Goal: Task Accomplishment & Management: Manage account settings

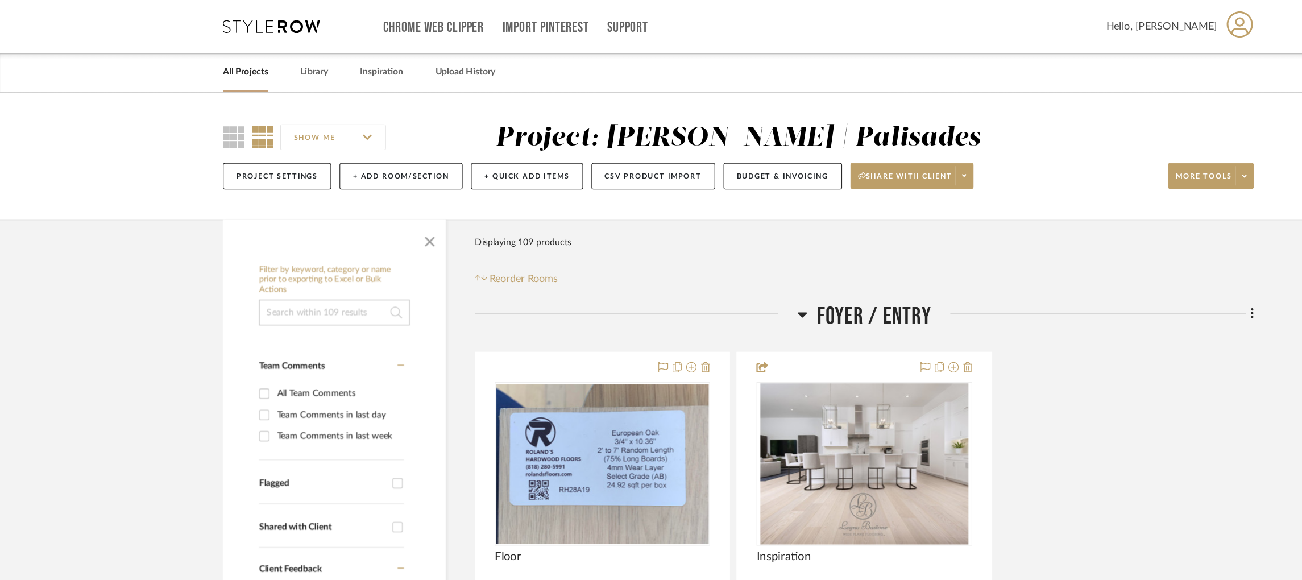
click at [234, 19] on icon at bounding box center [239, 23] width 85 height 11
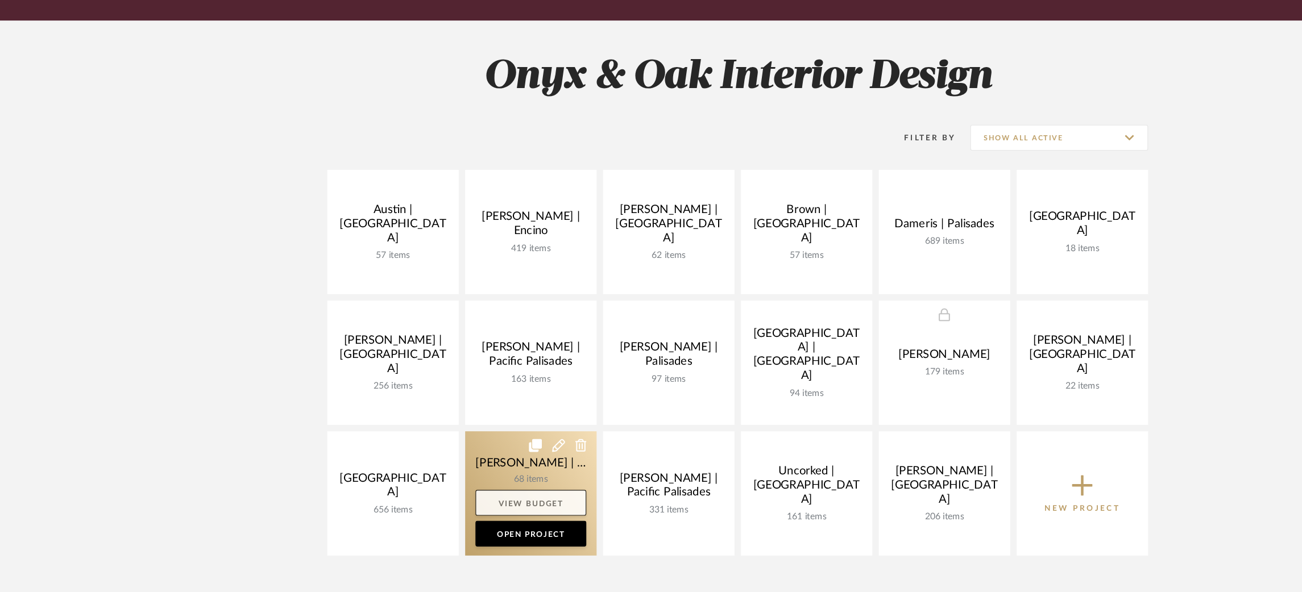
scroll to position [231, 0]
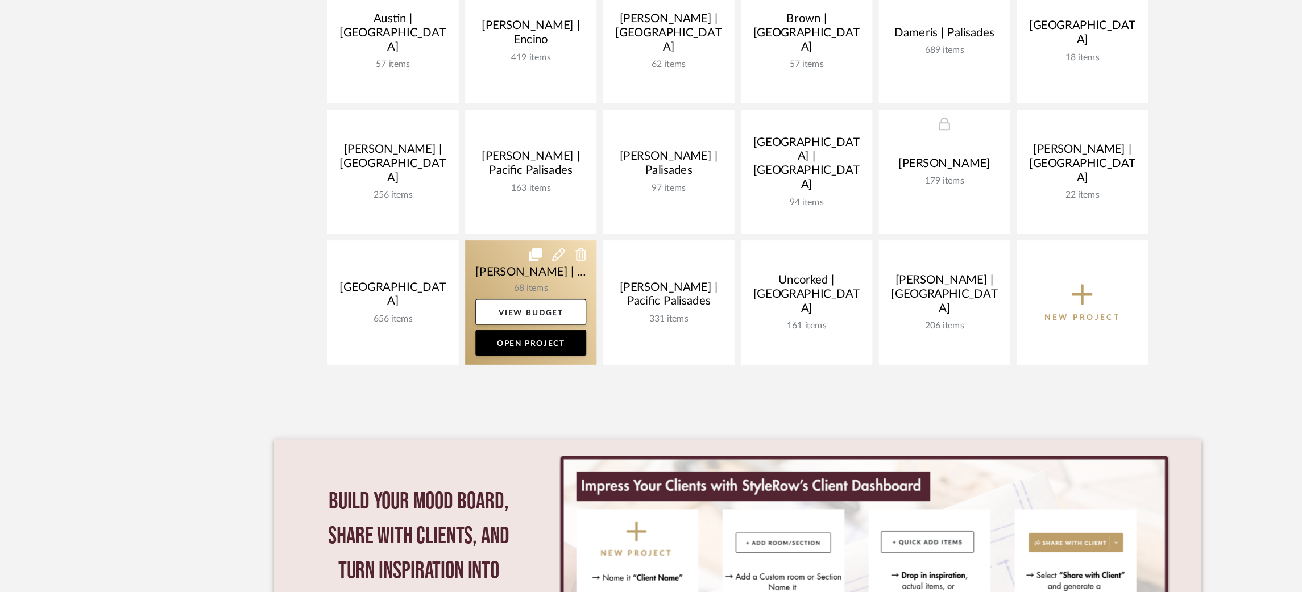
click at [433, 297] on link at bounding box center [468, 337] width 116 height 110
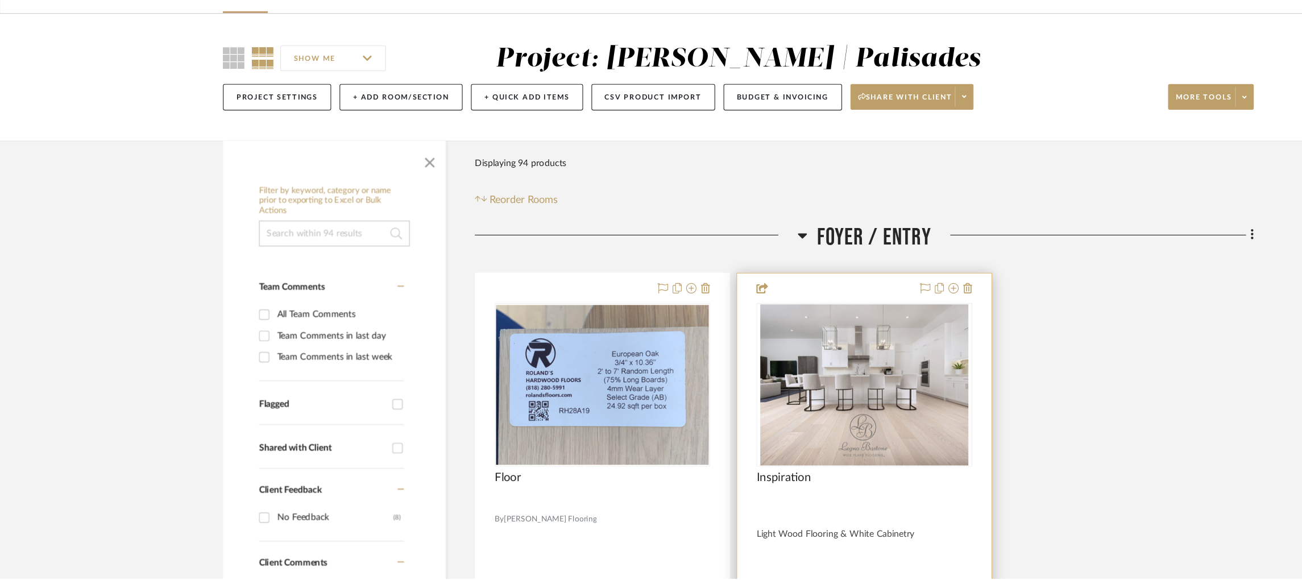
scroll to position [75, 0]
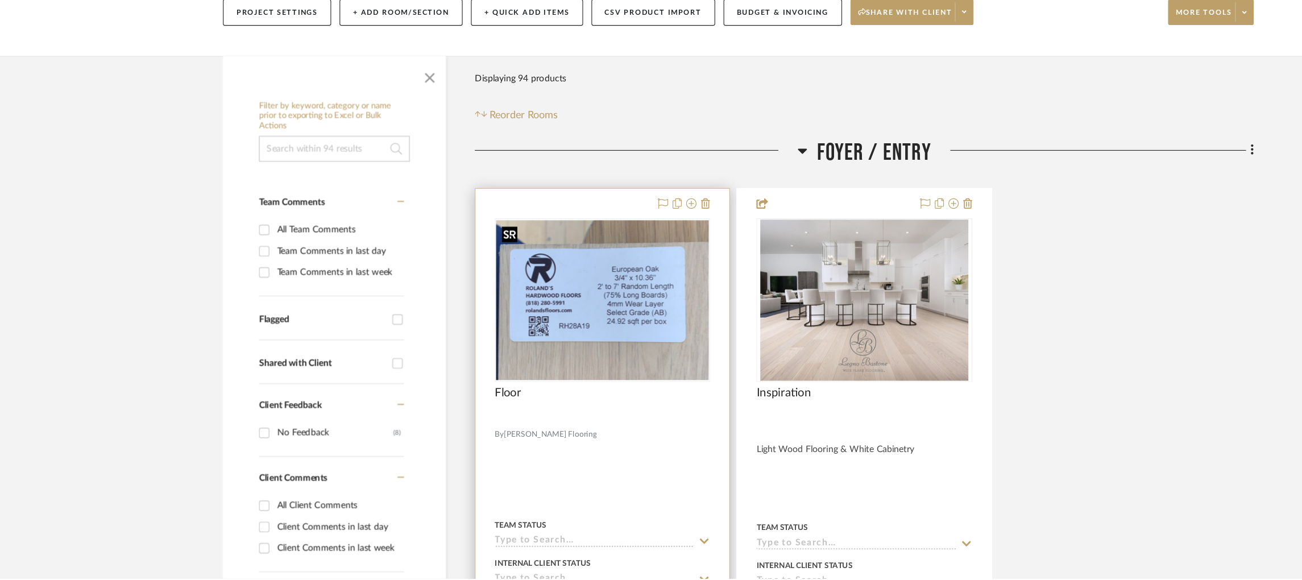
click at [0, 0] on img at bounding box center [0, 0] width 0 height 0
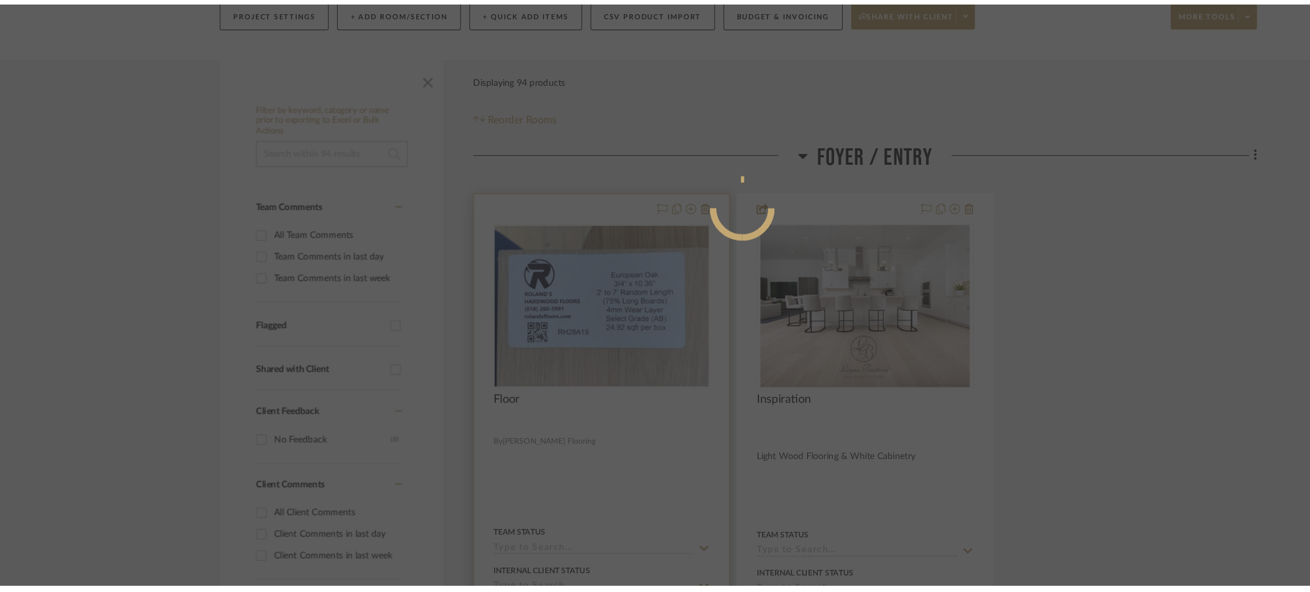
scroll to position [0, 0]
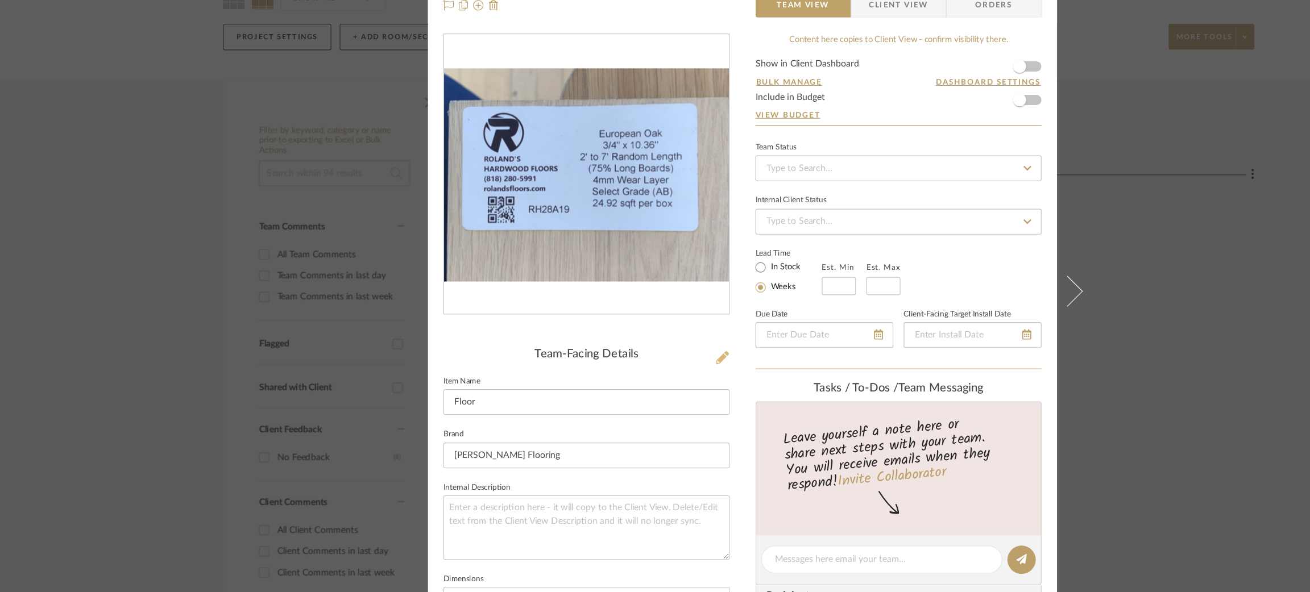
click at [593, 366] on icon at bounding box center [637, 363] width 11 height 11
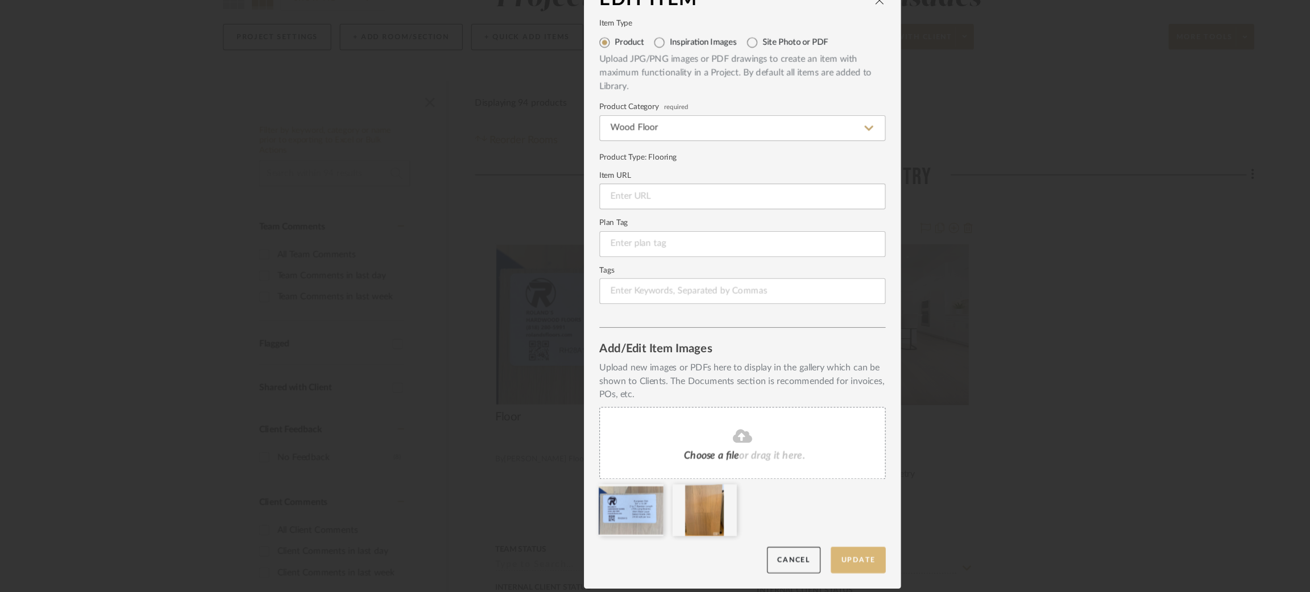
click at [593, 546] on button "Update" at bounding box center [757, 541] width 48 height 23
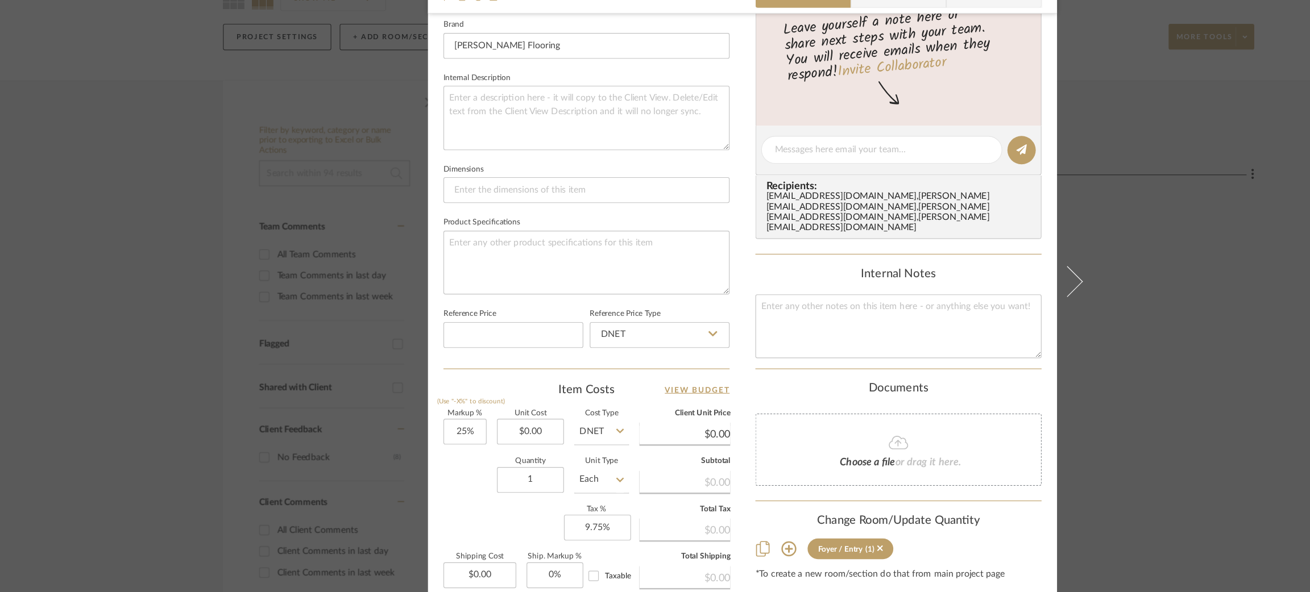
scroll to position [376, 0]
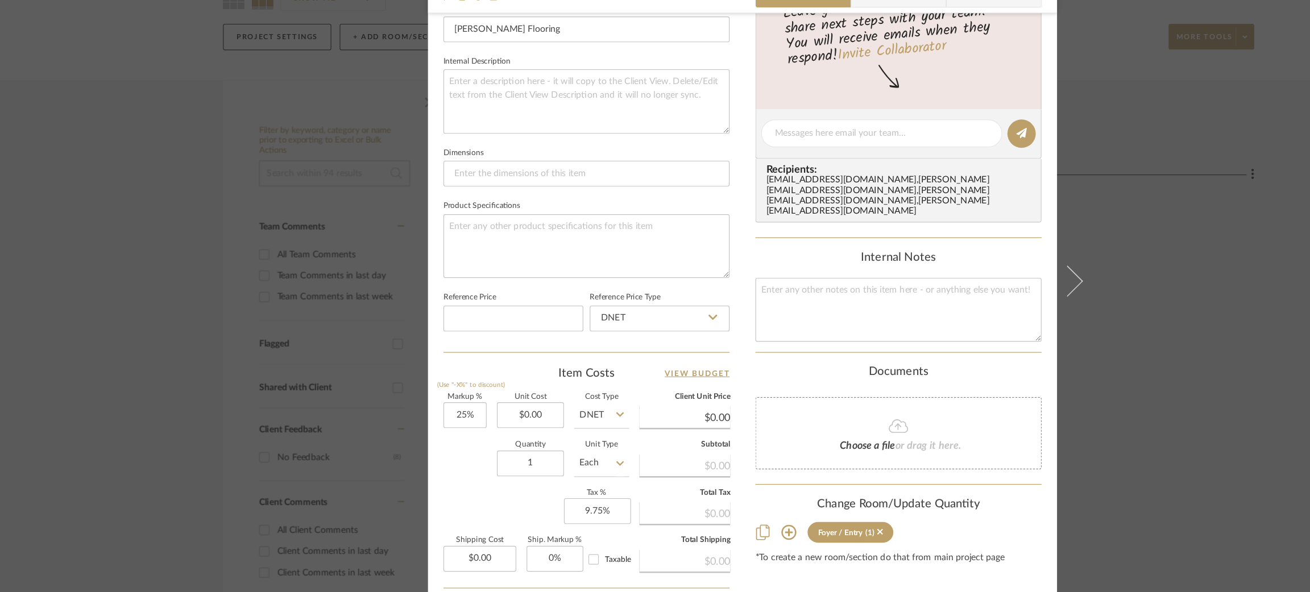
click at [593, 512] on icon at bounding box center [695, 518] width 13 height 13
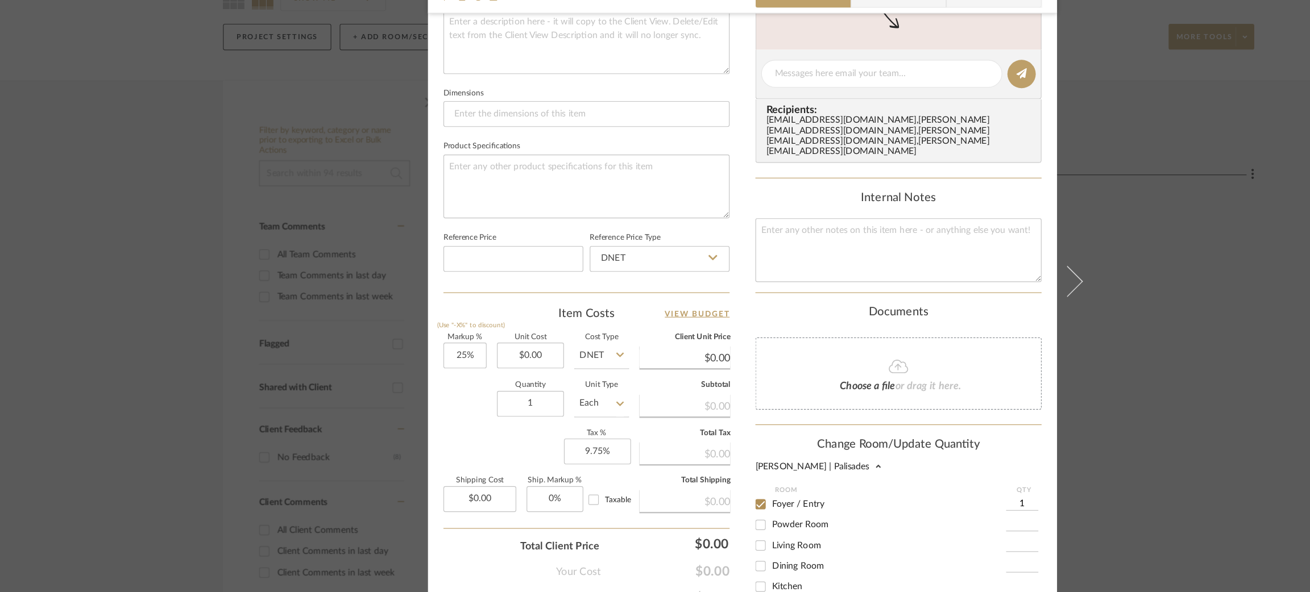
scroll to position [451, 0]
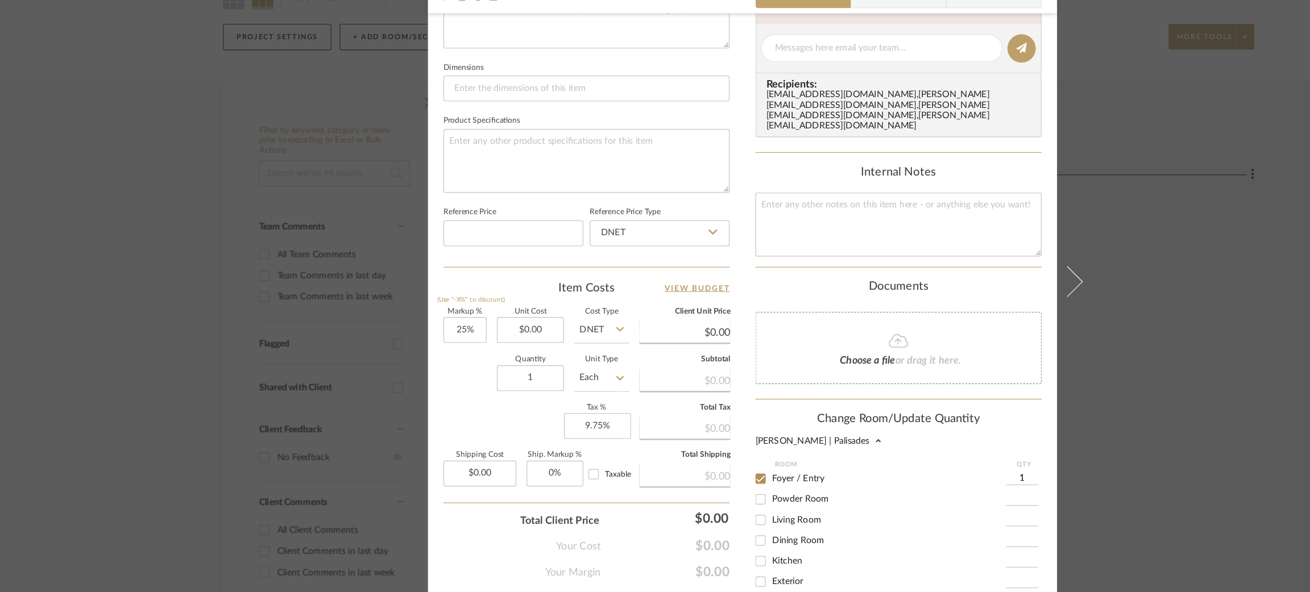
click at [593, 479] on input "Powder Room" at bounding box center [671, 488] width 18 height 18
checkbox input "true"
type input "1"
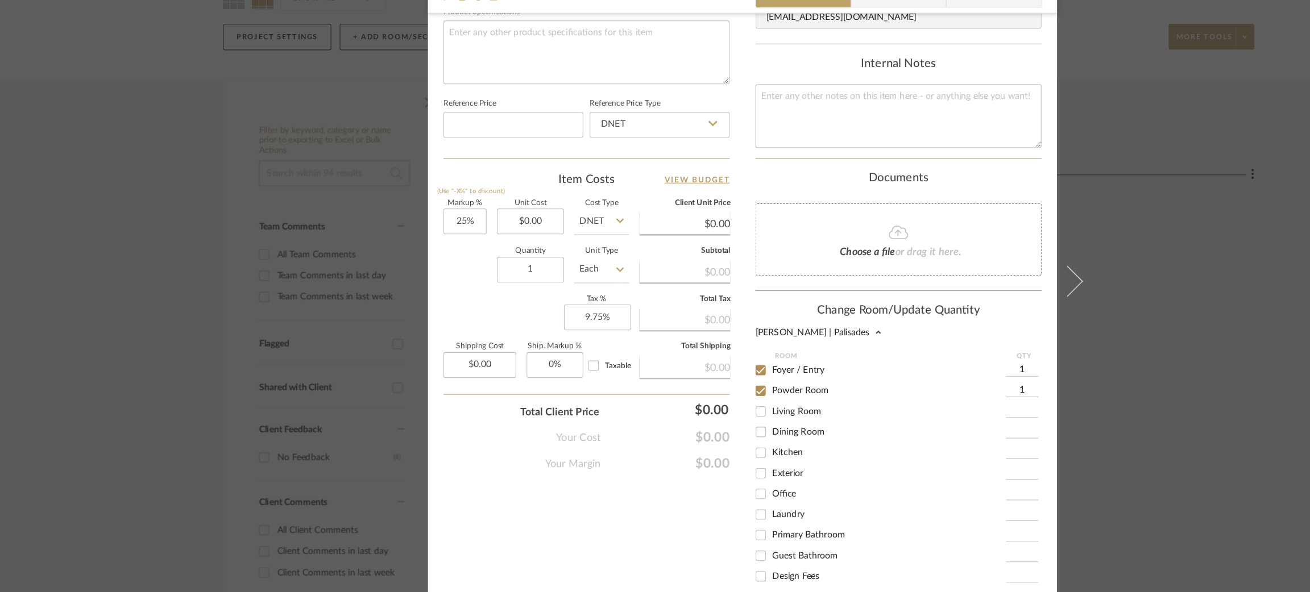
scroll to position [638, 0]
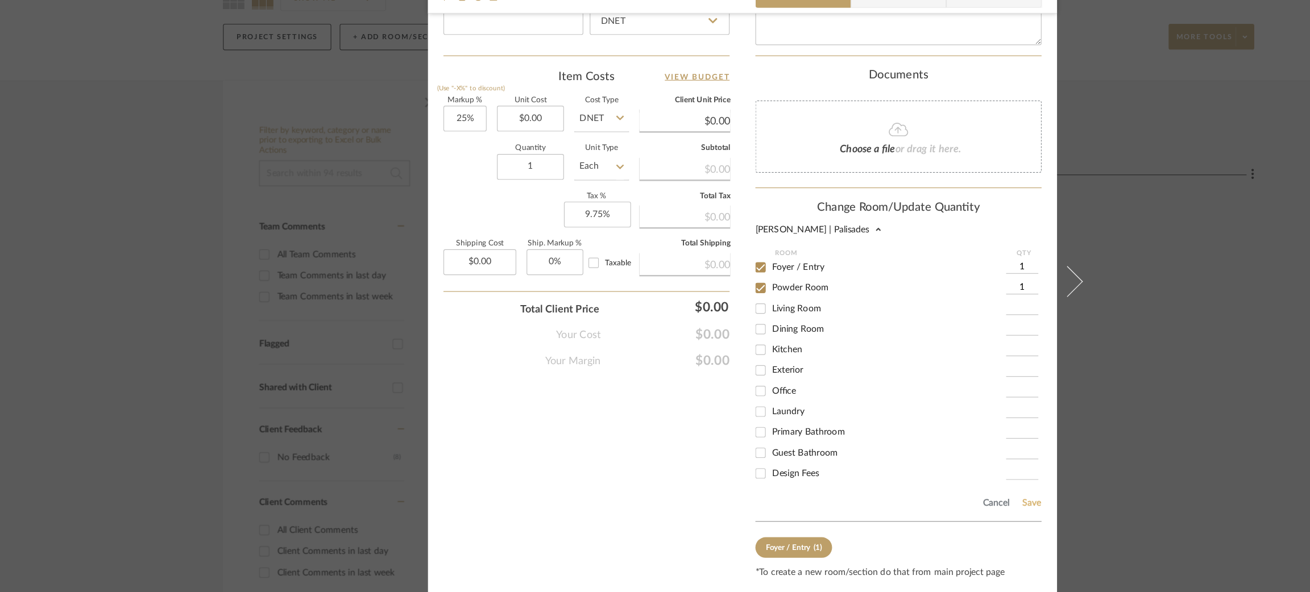
click at [593, 487] on button "Save" at bounding box center [910, 491] width 18 height 9
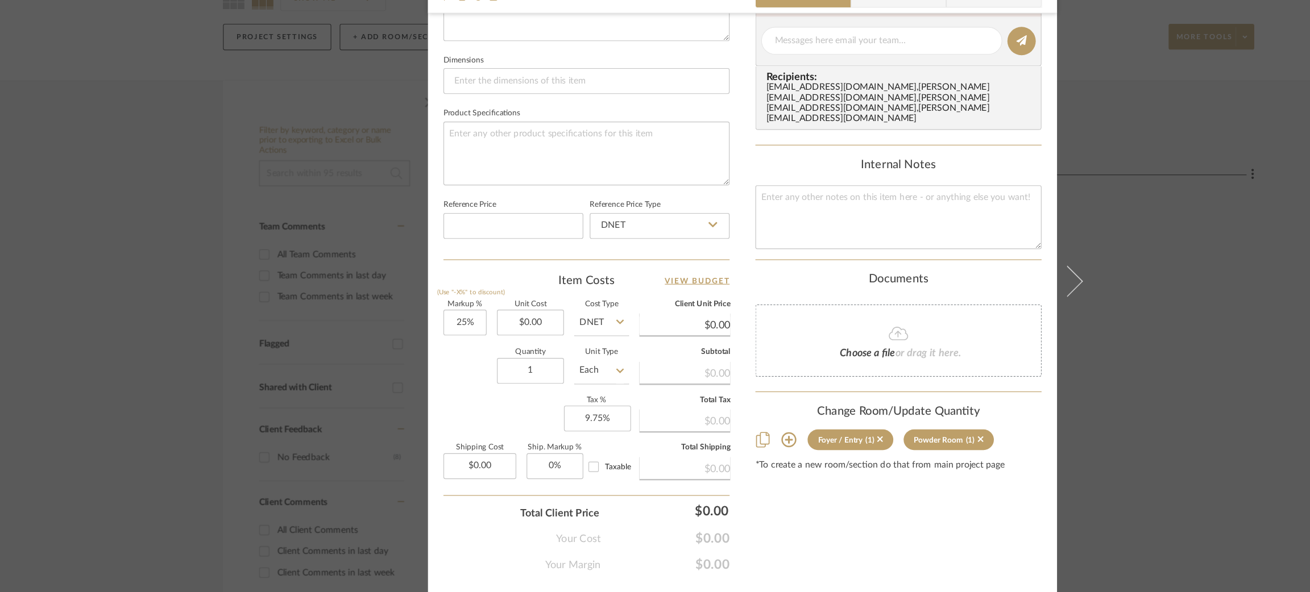
click at [99, 248] on div "Strahan | Palisades Foyer / Entry Floor Team View Client View Orders 1 / 2 Team…" at bounding box center [655, 296] width 1310 height 592
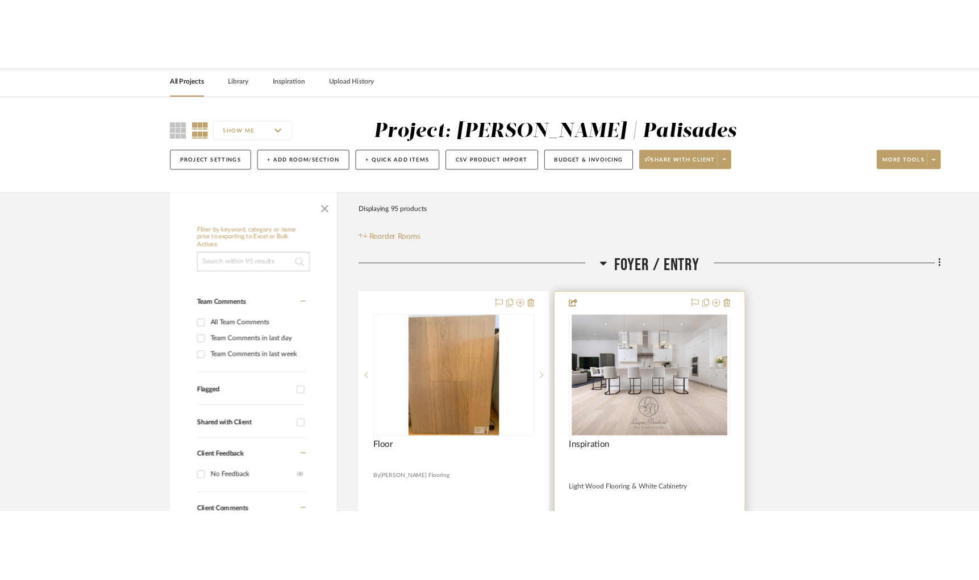
scroll to position [74, 0]
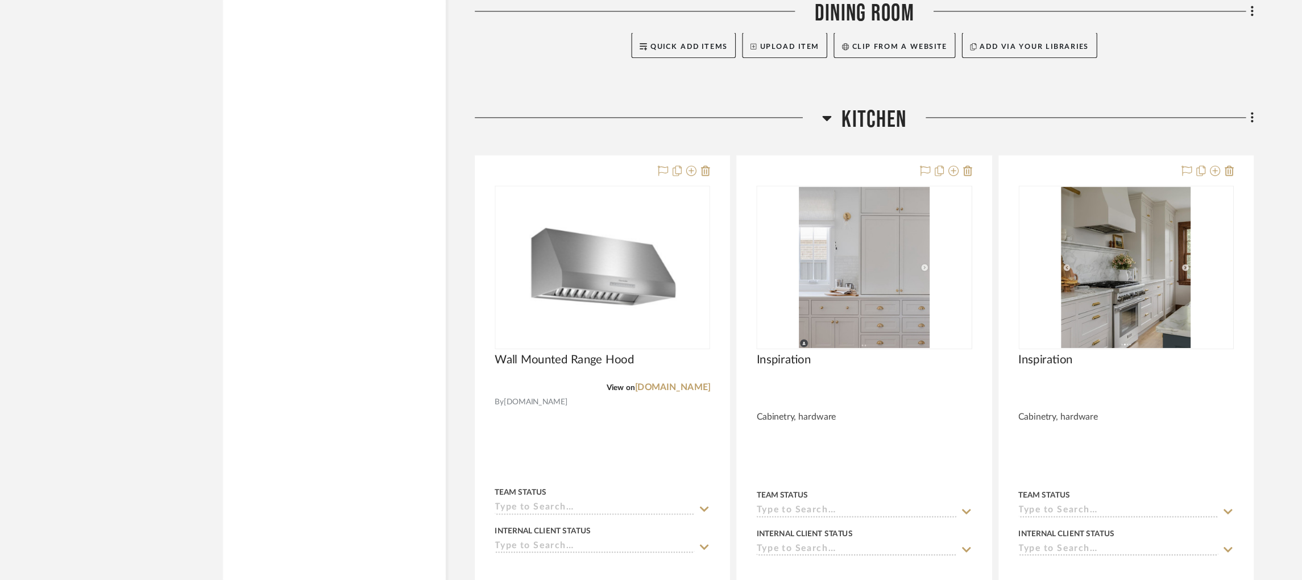
scroll to position [3016, 0]
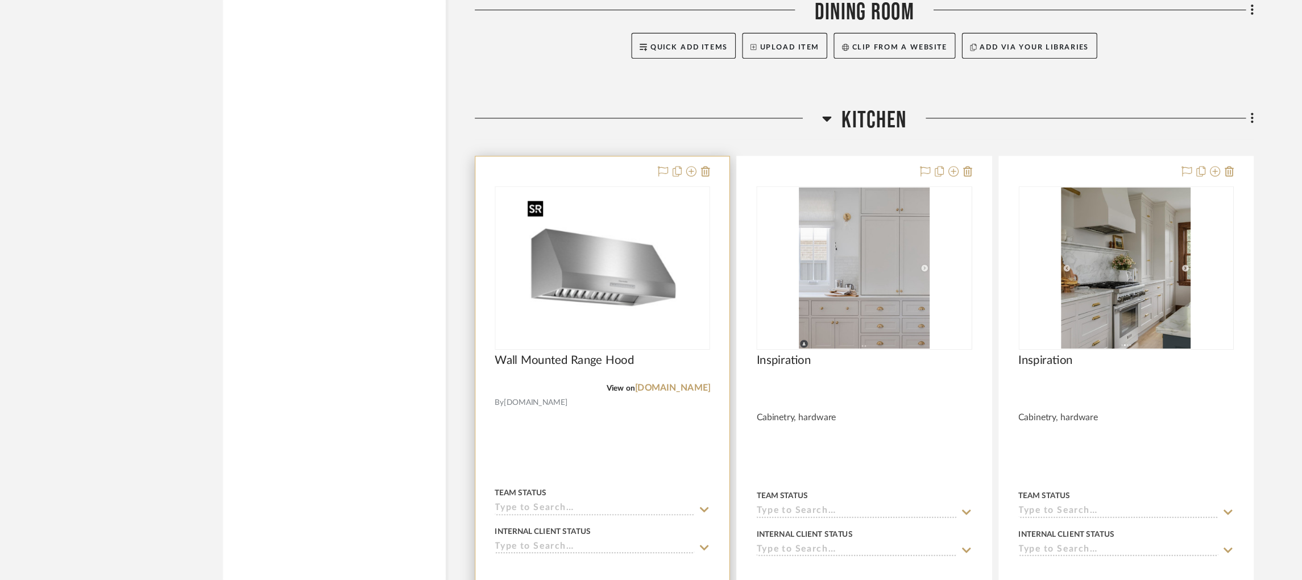
click at [520, 233] on img "0" at bounding box center [531, 238] width 142 height 142
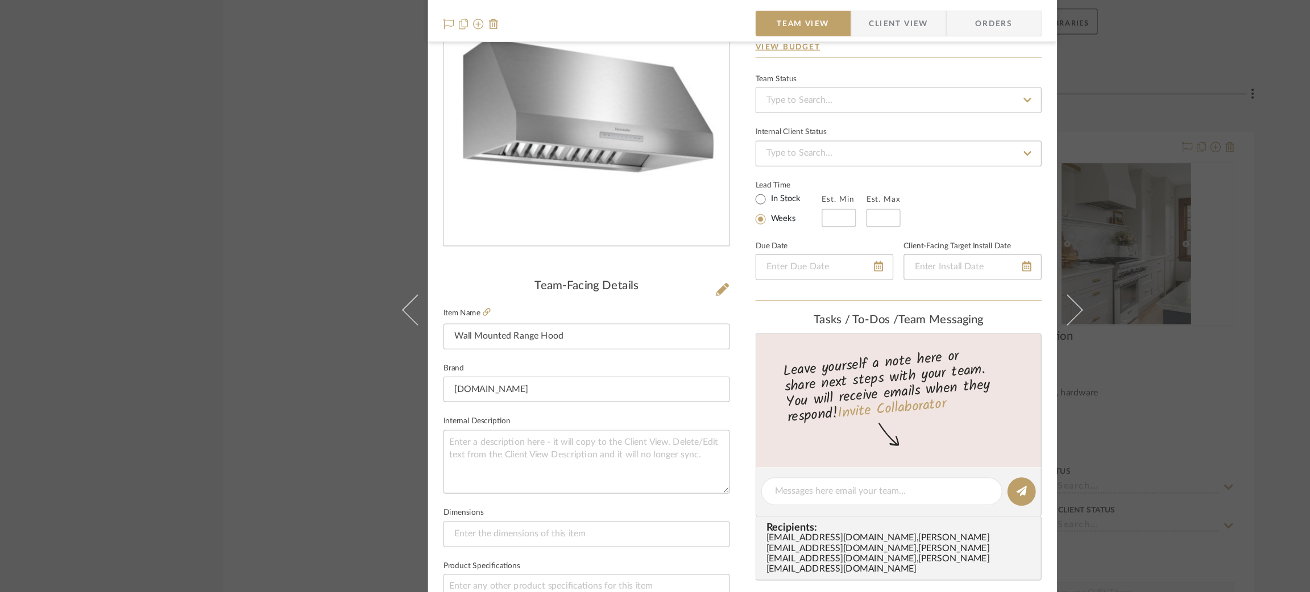
scroll to position [86, 0]
click at [703, 452] on textarea at bounding box center [777, 456] width 189 height 12
type textarea "H"
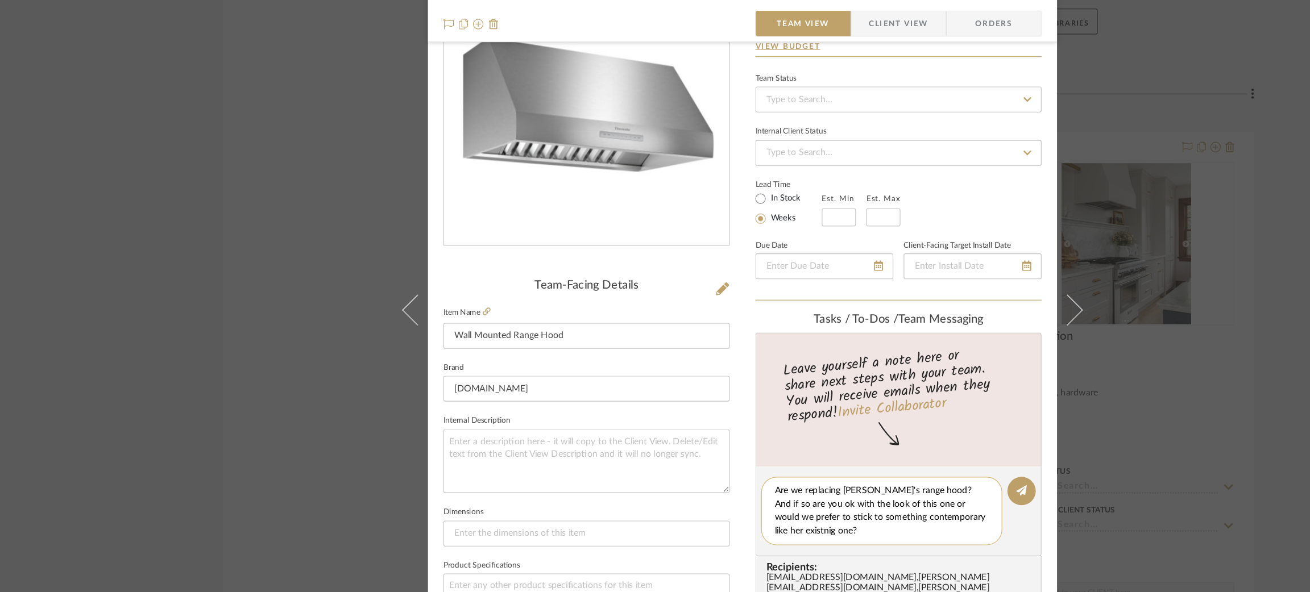
scroll to position [0, 0]
click at [853, 479] on textarea "Are we replacing Merry's range hood? And if so are you ok with the look of this…" at bounding box center [777, 474] width 189 height 48
type textarea "Are we replacing Merry's range hood? And if so are you ok with the look of this…"
drag, startPoint x: 767, startPoint y: 490, endPoint x: 632, endPoint y: 422, distance: 151.5
click at [632, 422] on div "Strahan | Palisades Kitchen Wall Mounted Range Hood Team View Client View Order…" at bounding box center [654, 448] width 555 height 1050
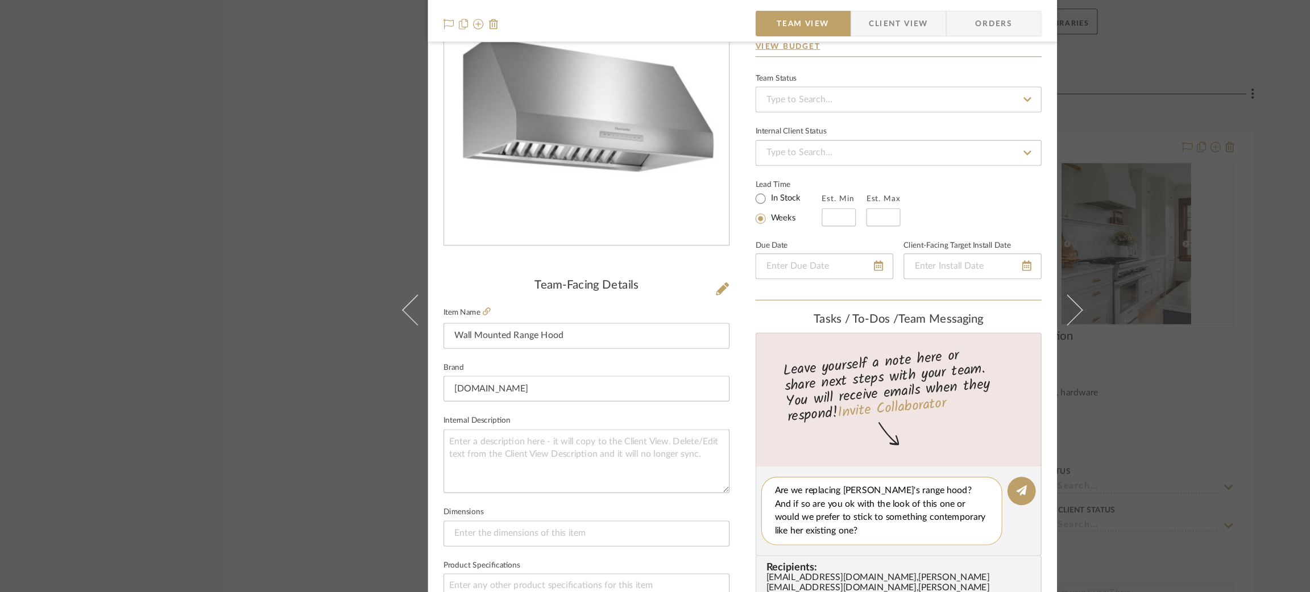
click at [785, 493] on textarea "Are we replacing Merry's range hood? And if so are you ok with the look of this…" at bounding box center [777, 474] width 189 height 48
drag, startPoint x: 701, startPoint y: 490, endPoint x: 668, endPoint y: 436, distance: 63.6
click at [668, 436] on editor-of-message "Are we replacing Merry's range hood? And if so are you ok with the look of this…" at bounding box center [792, 473] width 252 height 79
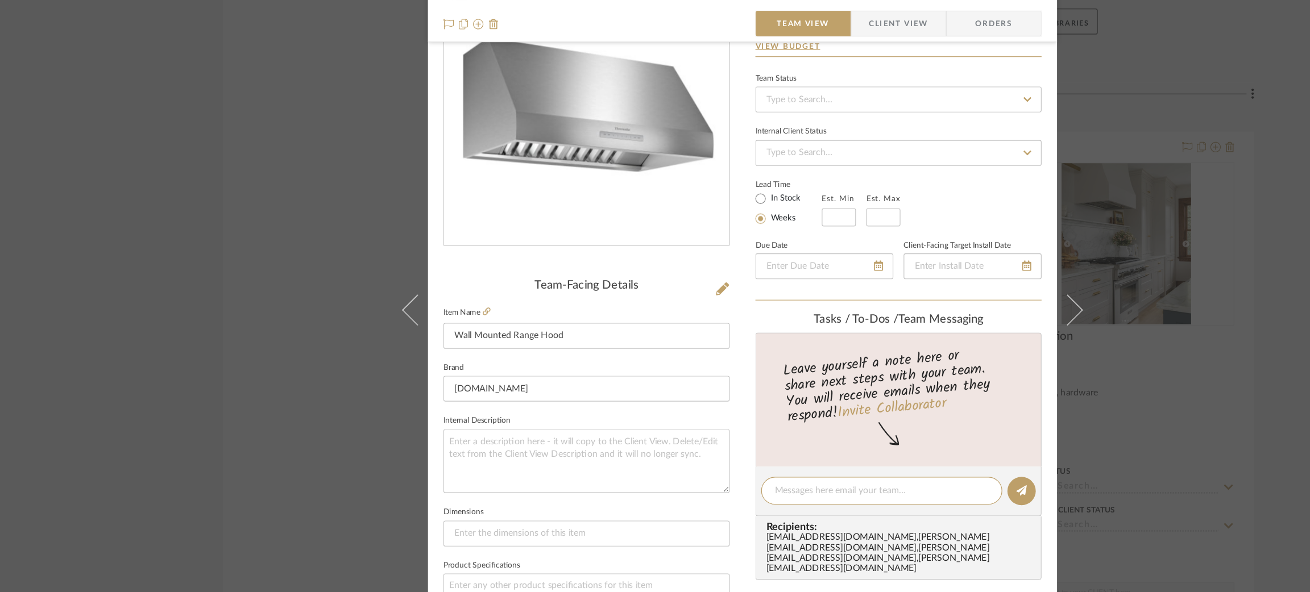
click at [295, 229] on div "Strahan | Palisades Kitchen Wall Mounted Range Hood Team View Client View Order…" at bounding box center [655, 296] width 1310 height 592
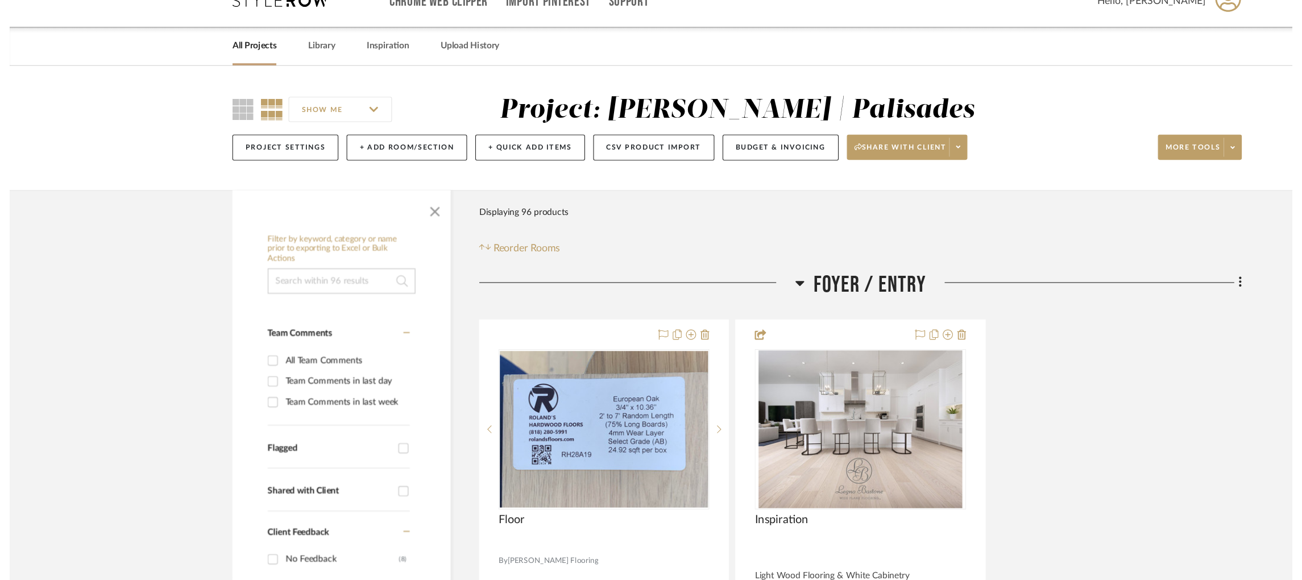
scroll to position [3016, 0]
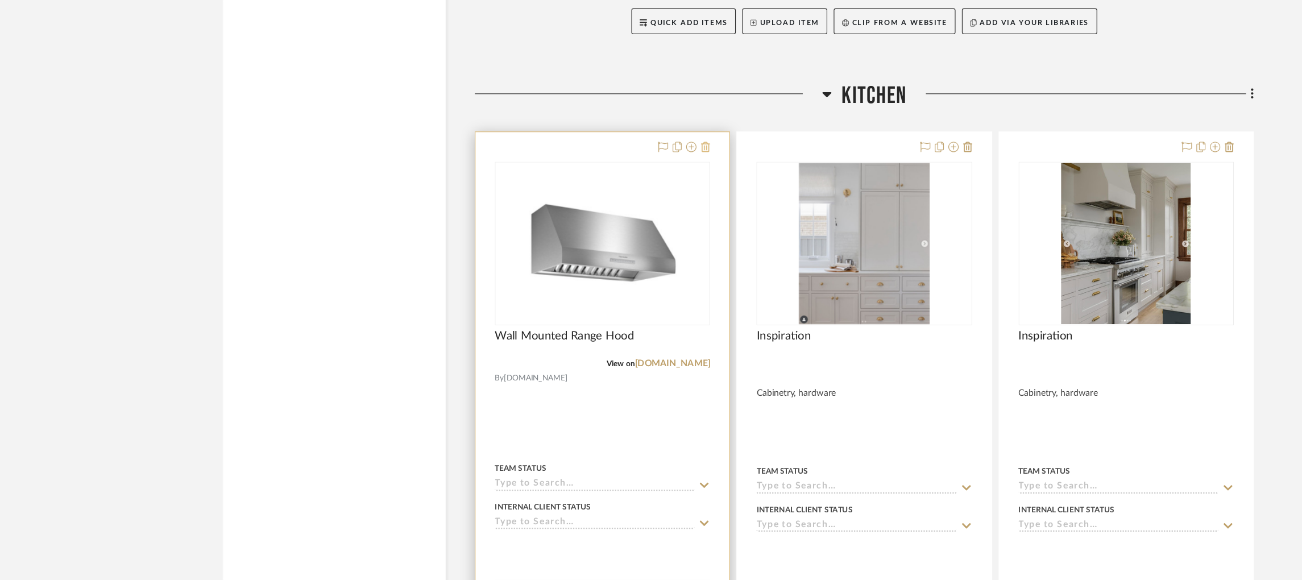
click at [623, 157] on icon at bounding box center [622, 152] width 8 height 9
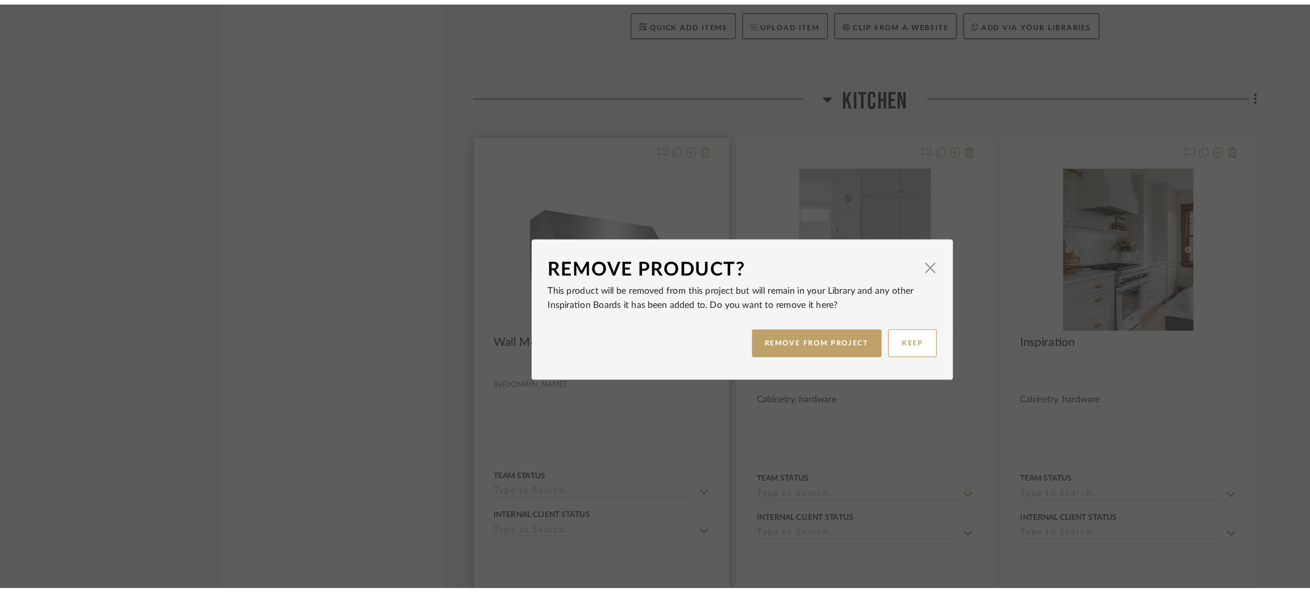
scroll to position [0, 0]
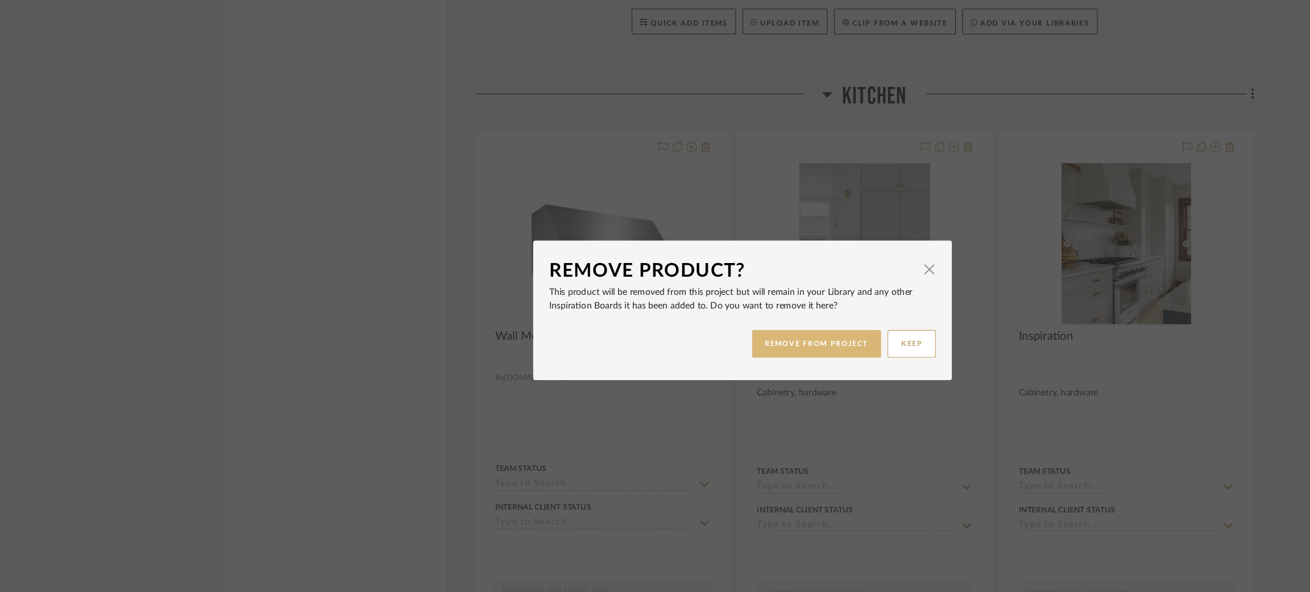
click at [706, 324] on button "REMOVE FROM PROJECT" at bounding box center [720, 326] width 114 height 24
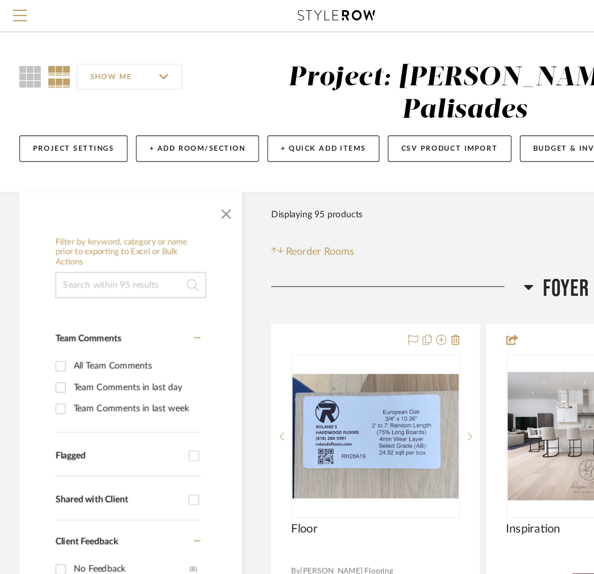
scroll to position [0, 407]
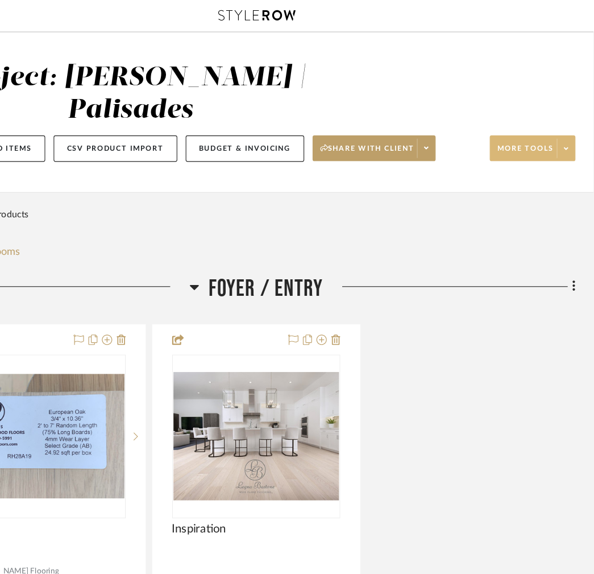
click at [562, 122] on span at bounding box center [570, 130] width 16 height 17
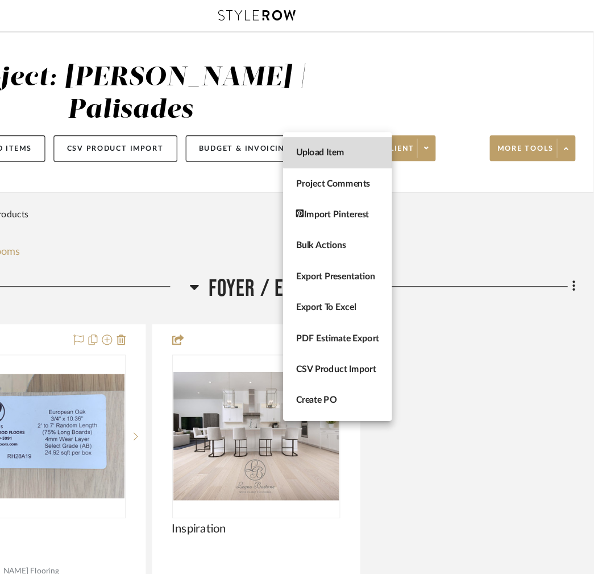
click at [371, 135] on span "Upload Item" at bounding box center [367, 135] width 73 height 10
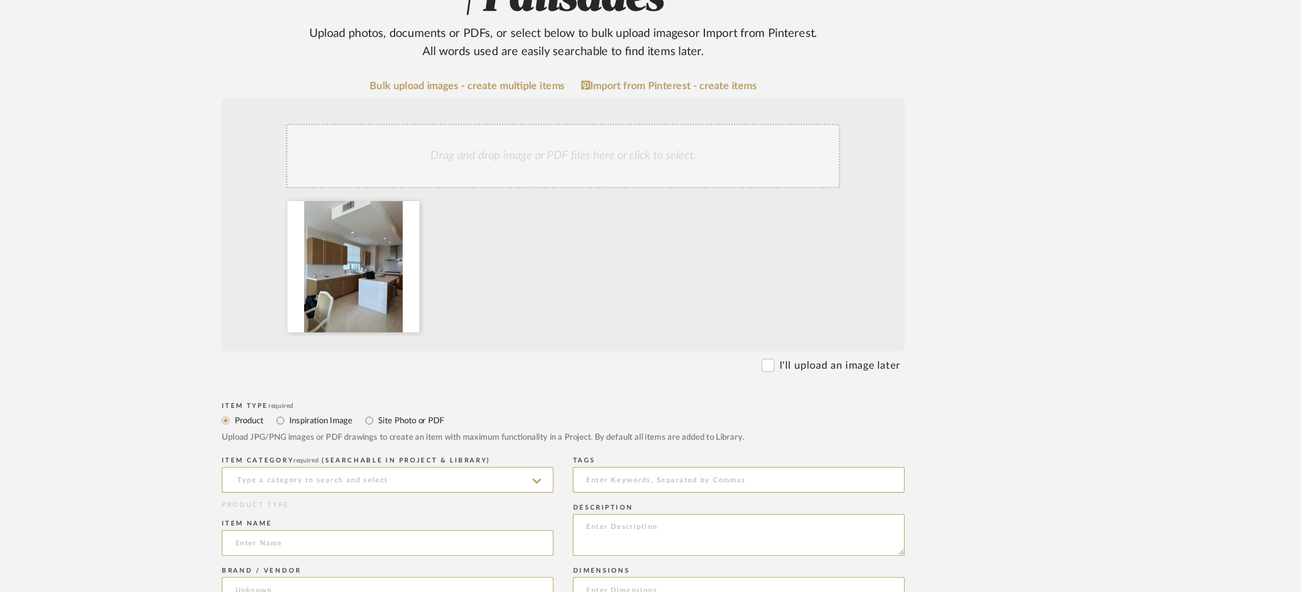
scroll to position [155, 0]
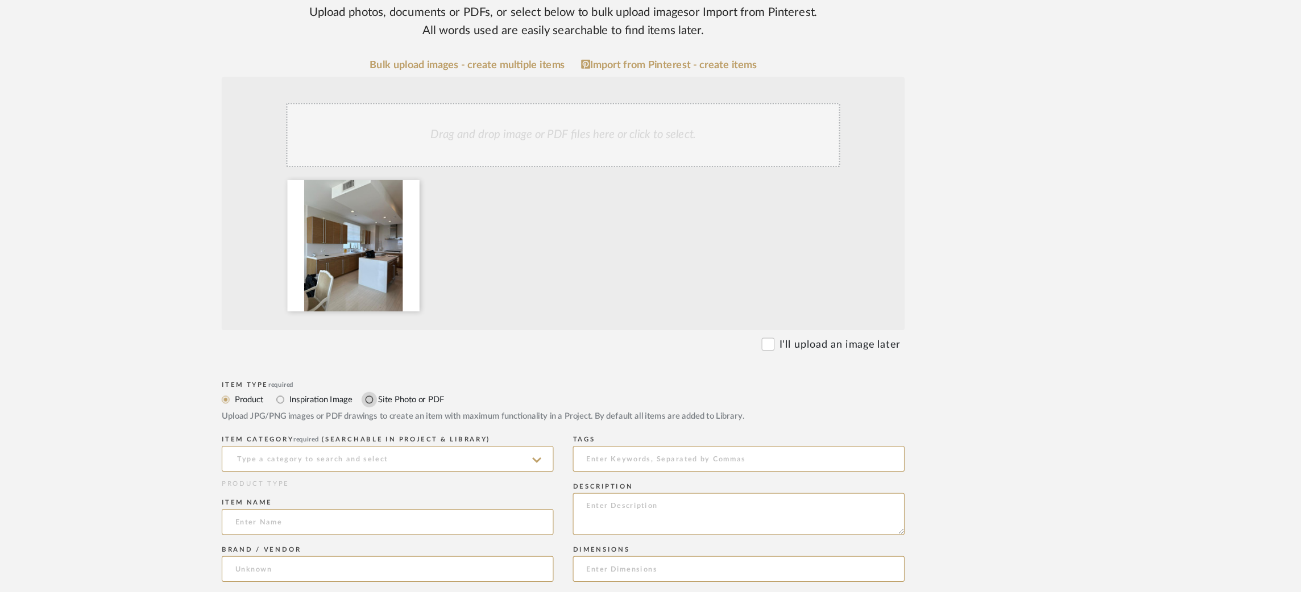
click at [484, 416] on input "Site Photo or PDF" at bounding box center [480, 423] width 14 height 14
radio input "true"
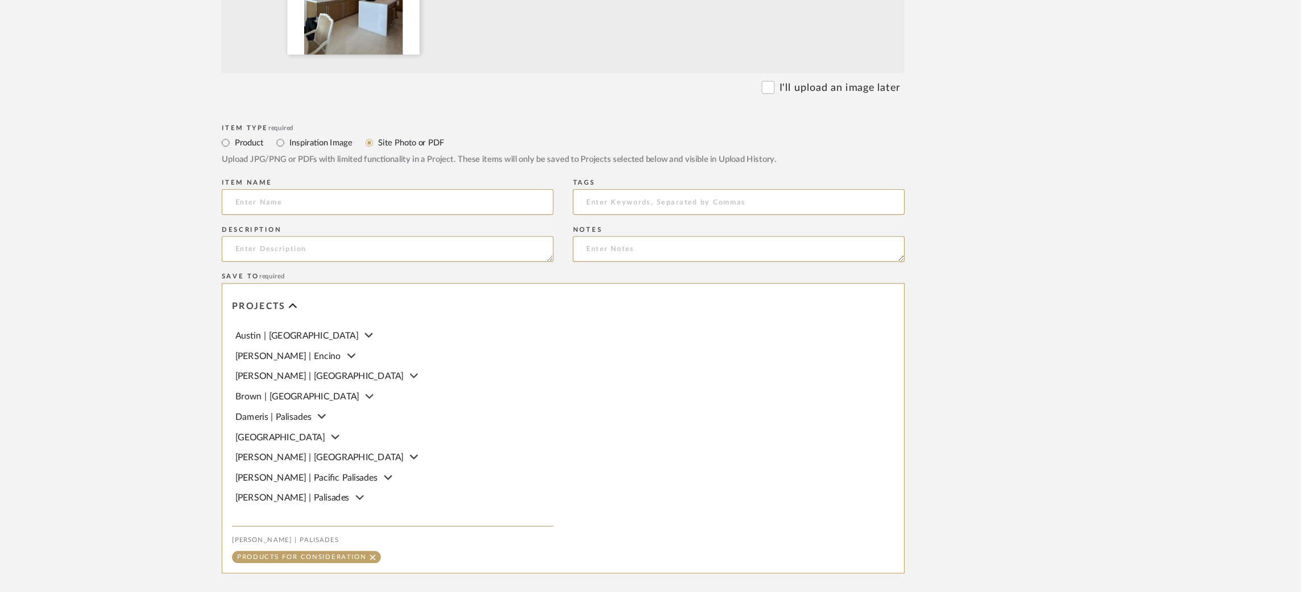
scroll to position [456, 0]
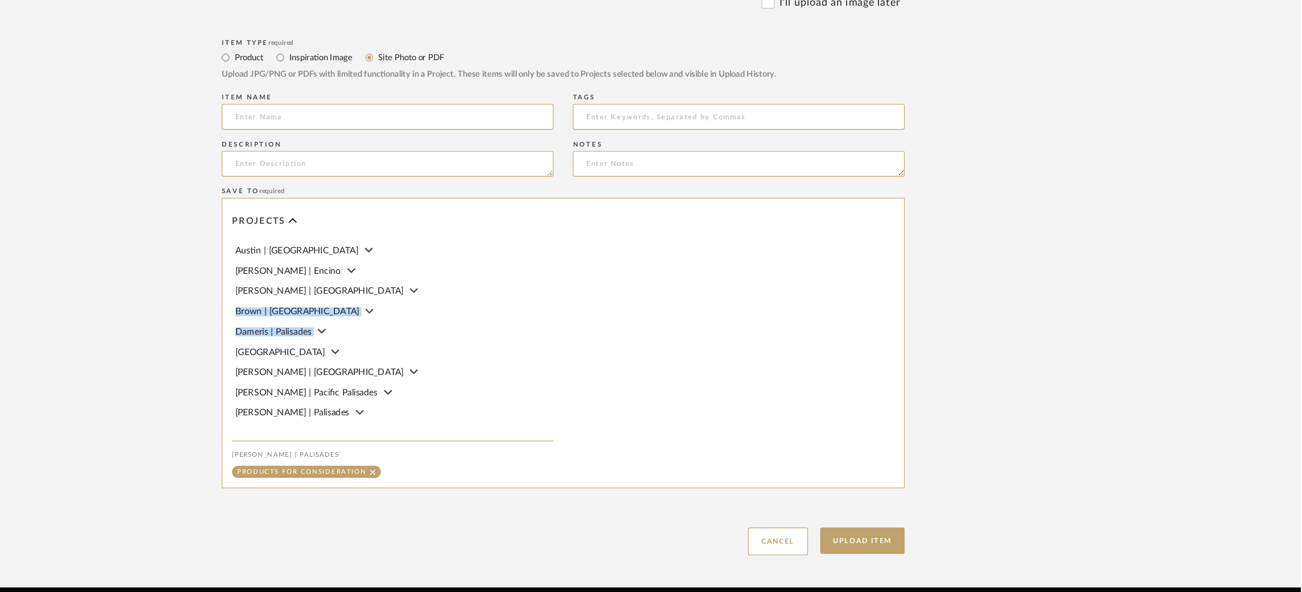
drag, startPoint x: 640, startPoint y: 282, endPoint x: 640, endPoint y: 316, distance: 34.1
click at [640, 315] on div "Austin | Culver City Barrett | Encino Breckenridge-Tchen | Manhattan Beach Brow…" at bounding box center [501, 366] width 284 height 163
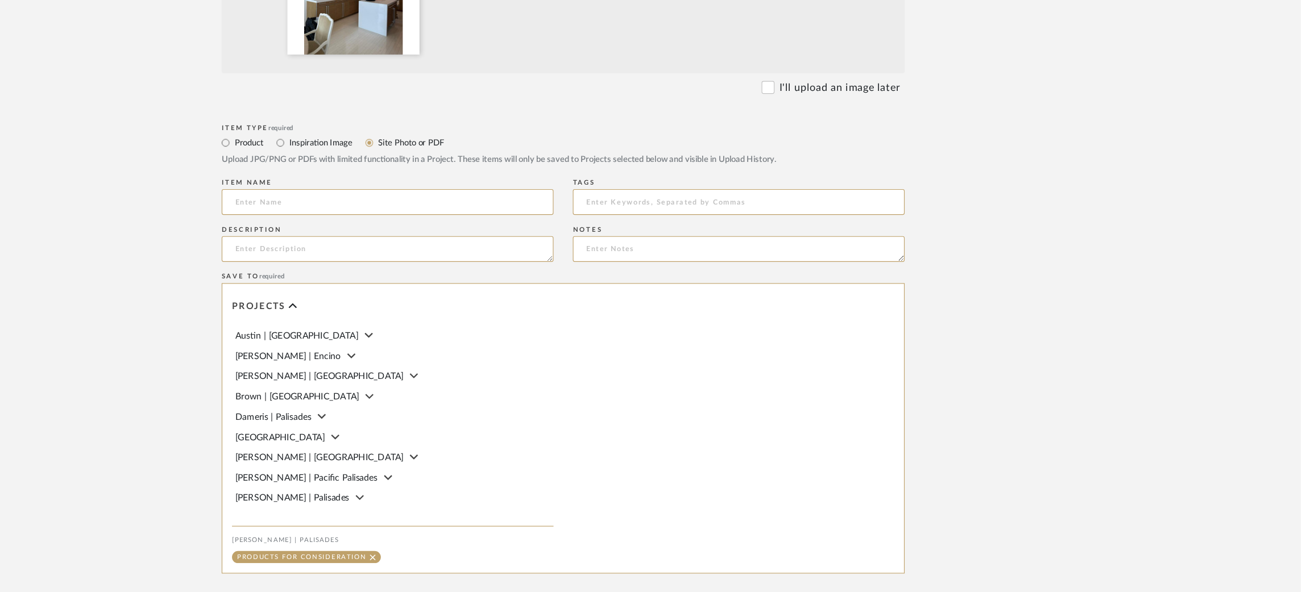
click at [257, 288] on upload-items "Create new item in Strahan | Palisades Upload photos, documents or PDFs, or sel…" at bounding box center [651, 112] width 1302 height 964
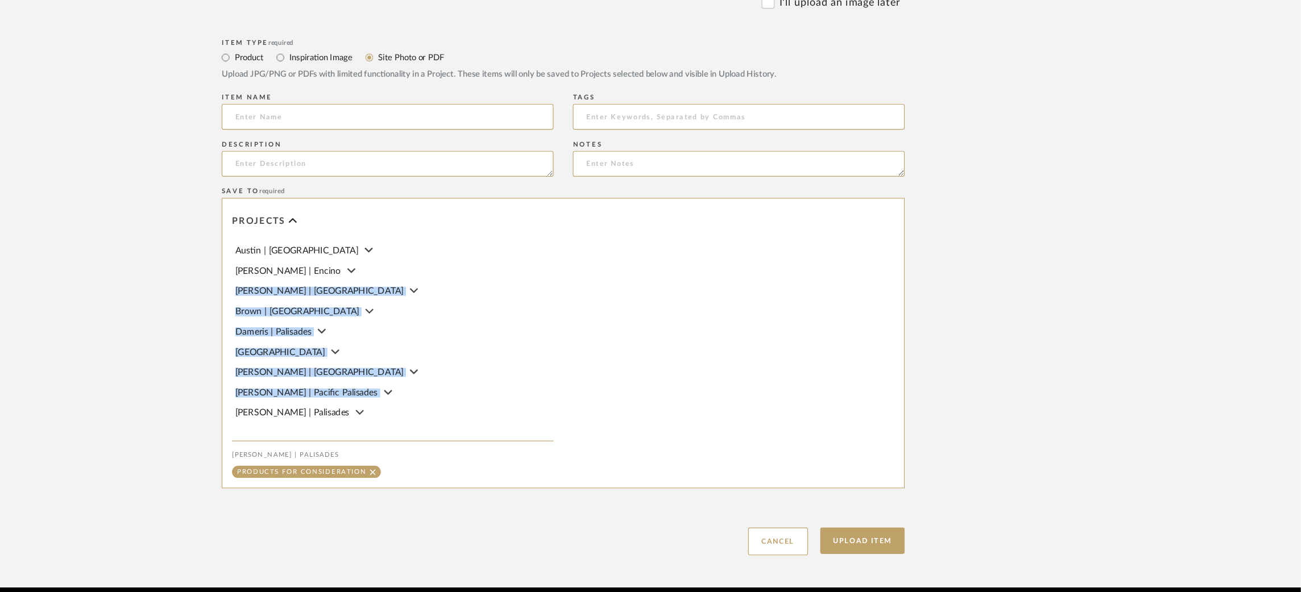
drag, startPoint x: 493, startPoint y: 346, endPoint x: 528, endPoint y: 269, distance: 85.0
click at [524, 285] on div "Austin | Culver City Barrett | Encino Breckenridge-Tchen | Manhattan Beach Brow…" at bounding box center [501, 366] width 284 height 163
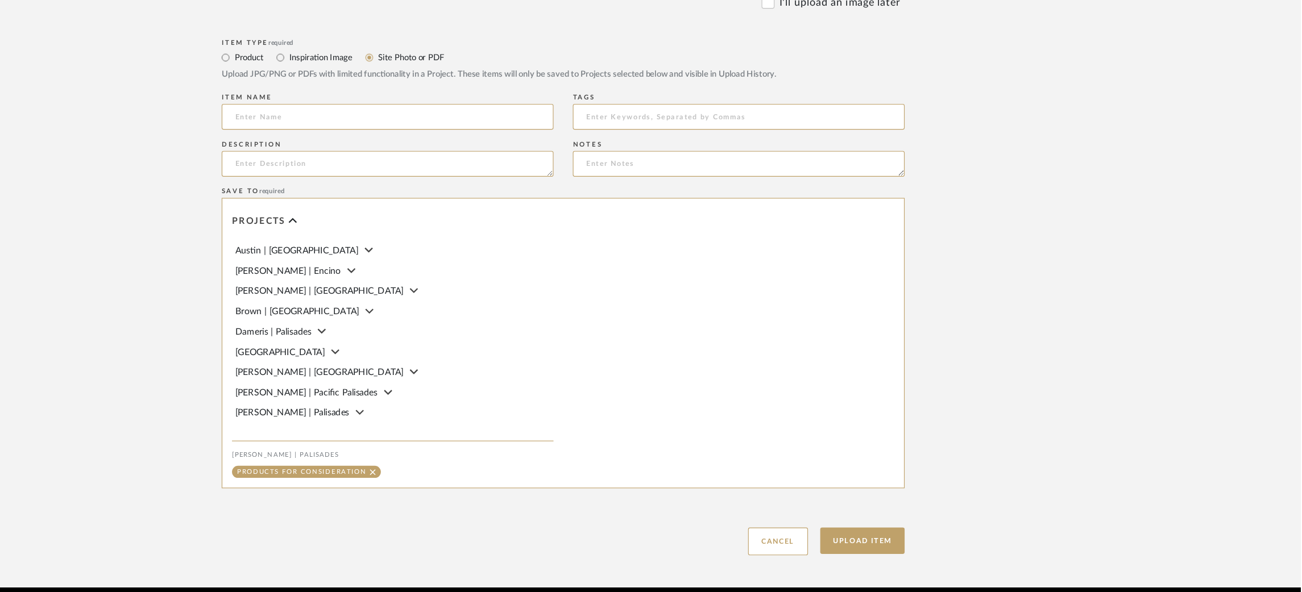
click at [739, 338] on div at bounding box center [801, 372] width 301 height 255
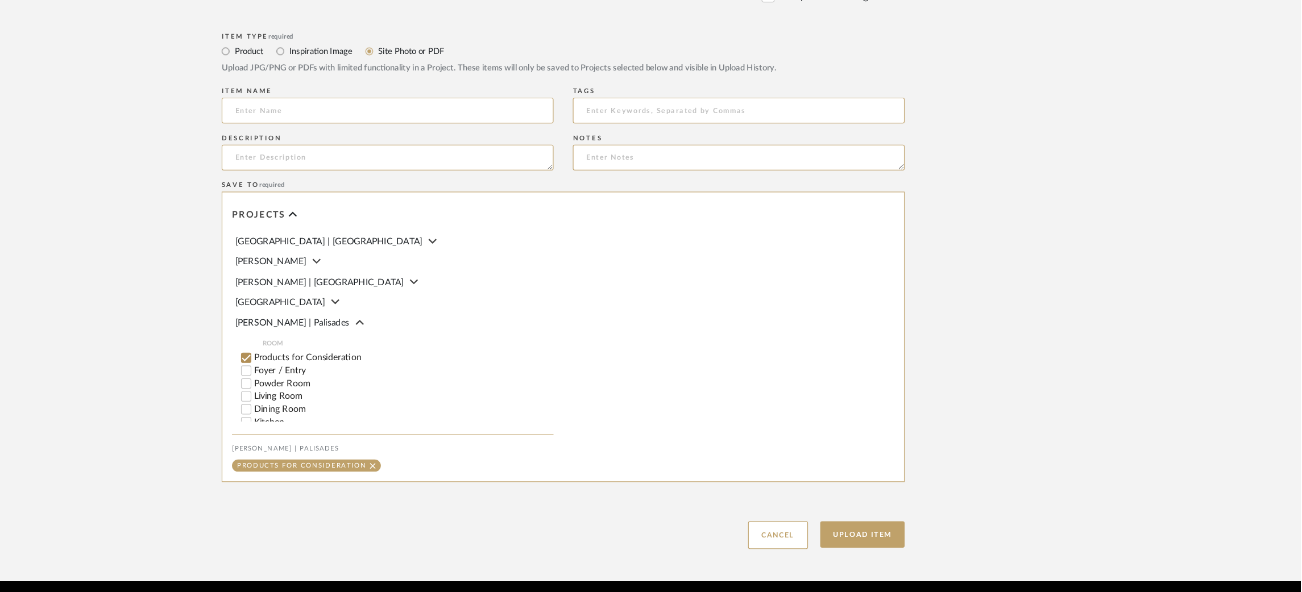
scroll to position [202, 0]
click at [373, 398] on input "Kitchen" at bounding box center [371, 403] width 11 height 11
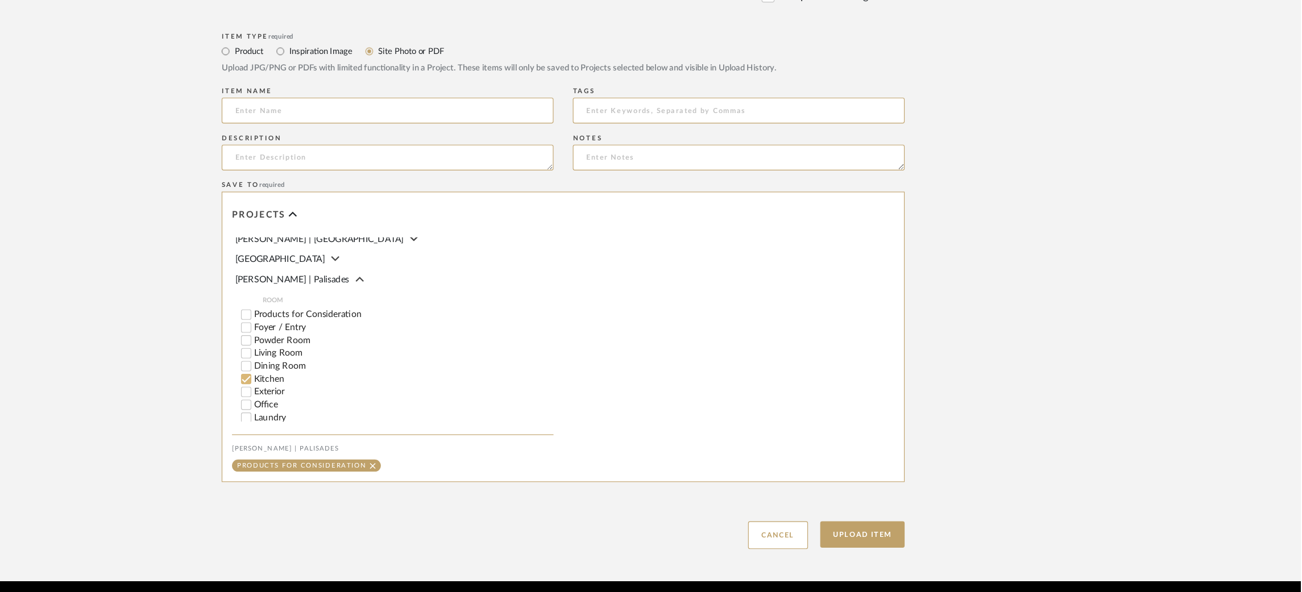
checkbox input "false"
click at [935, 530] on button "Upload Item" at bounding box center [915, 541] width 75 height 23
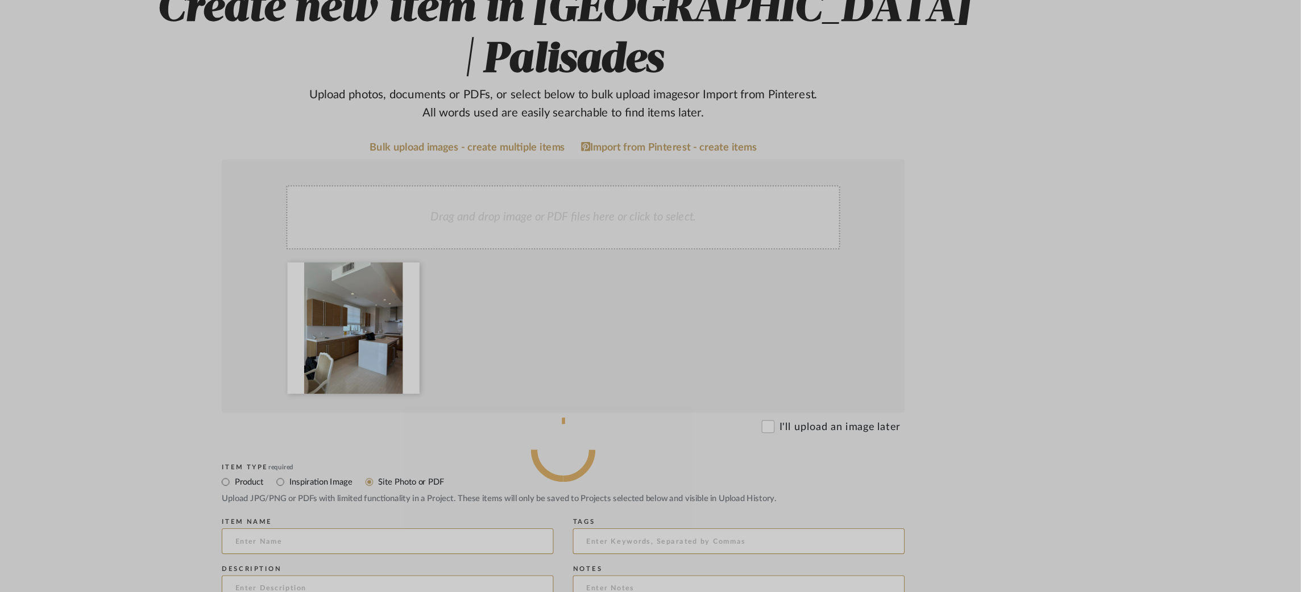
scroll to position [6, 0]
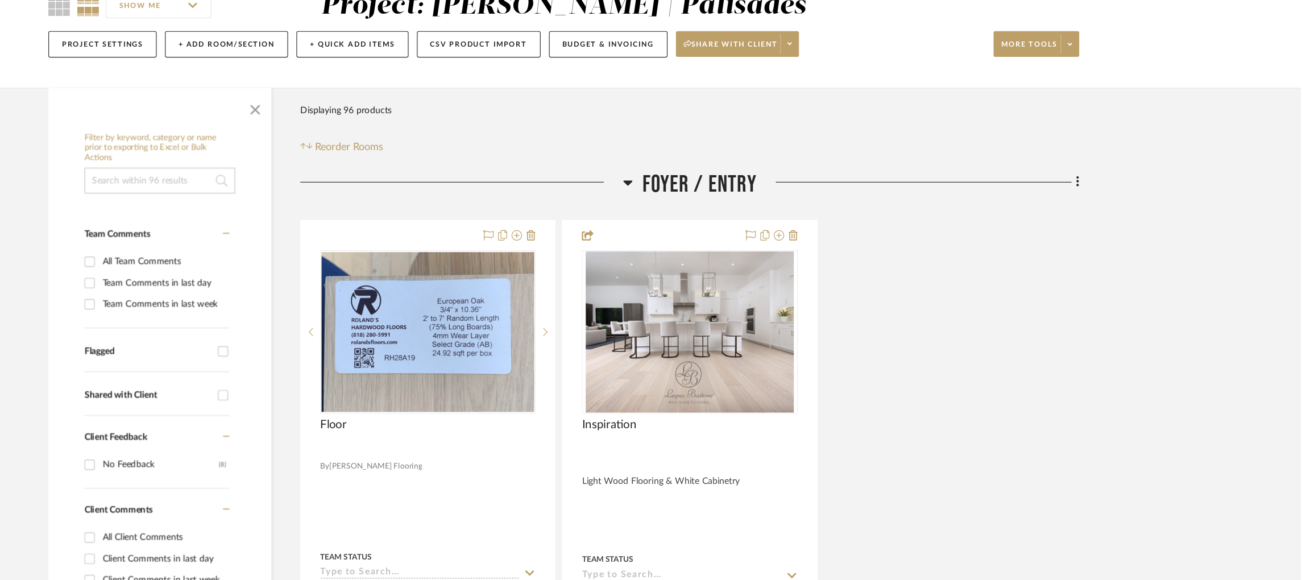
scroll to position [90, 0]
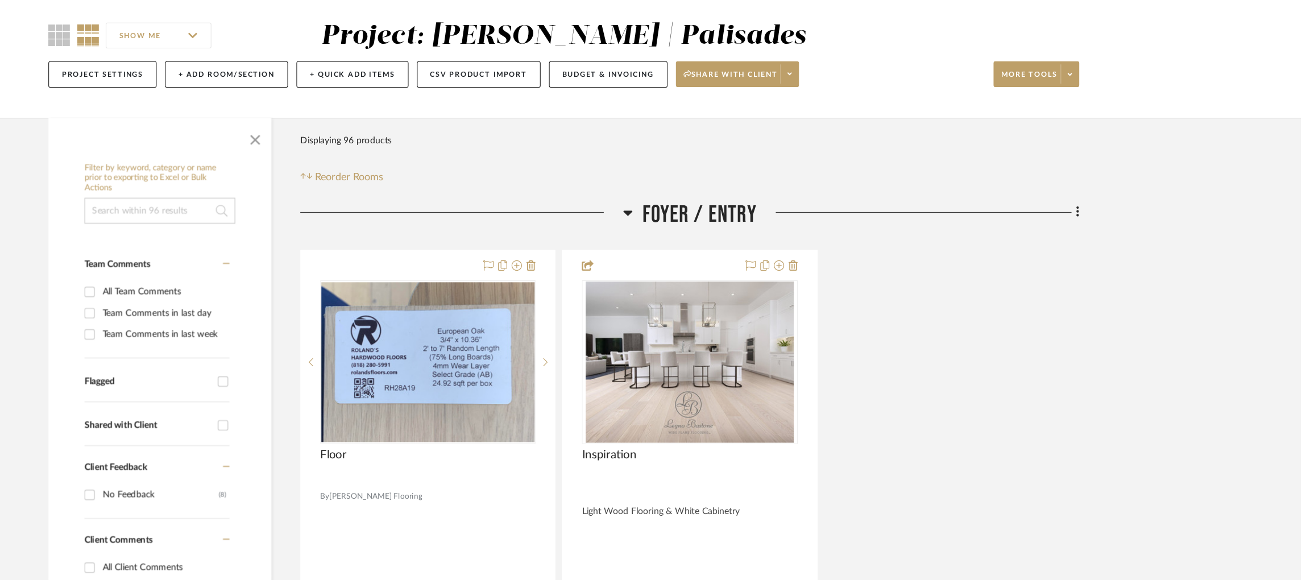
click at [274, 189] on input at bounding box center [295, 186] width 133 height 23
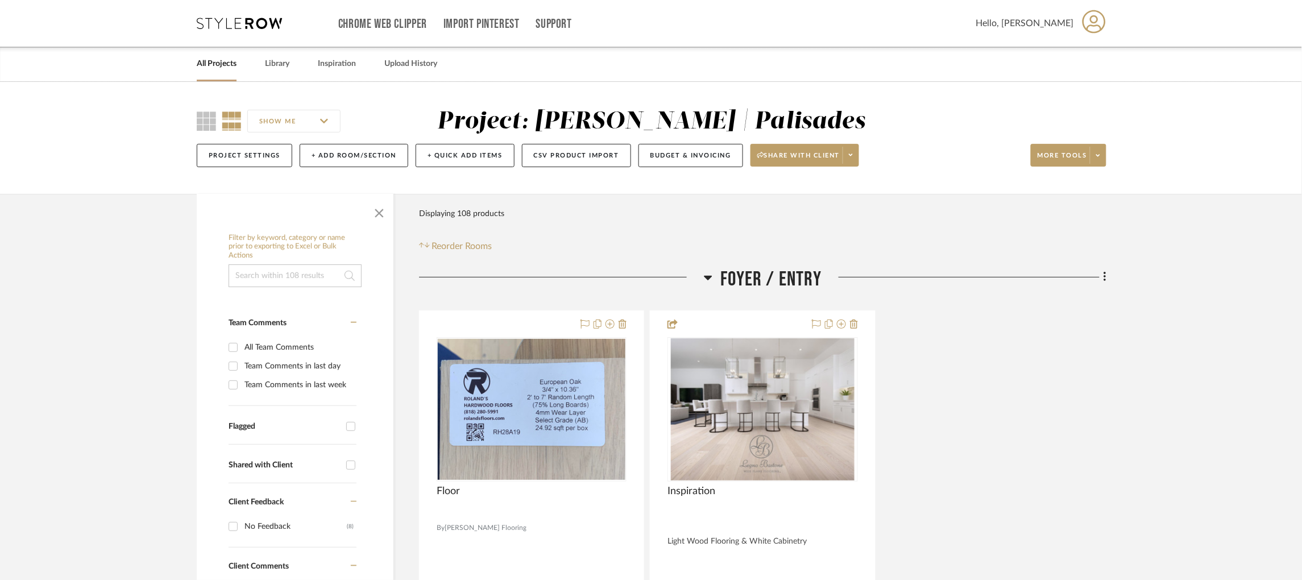
click at [243, 26] on icon at bounding box center [239, 23] width 85 height 11
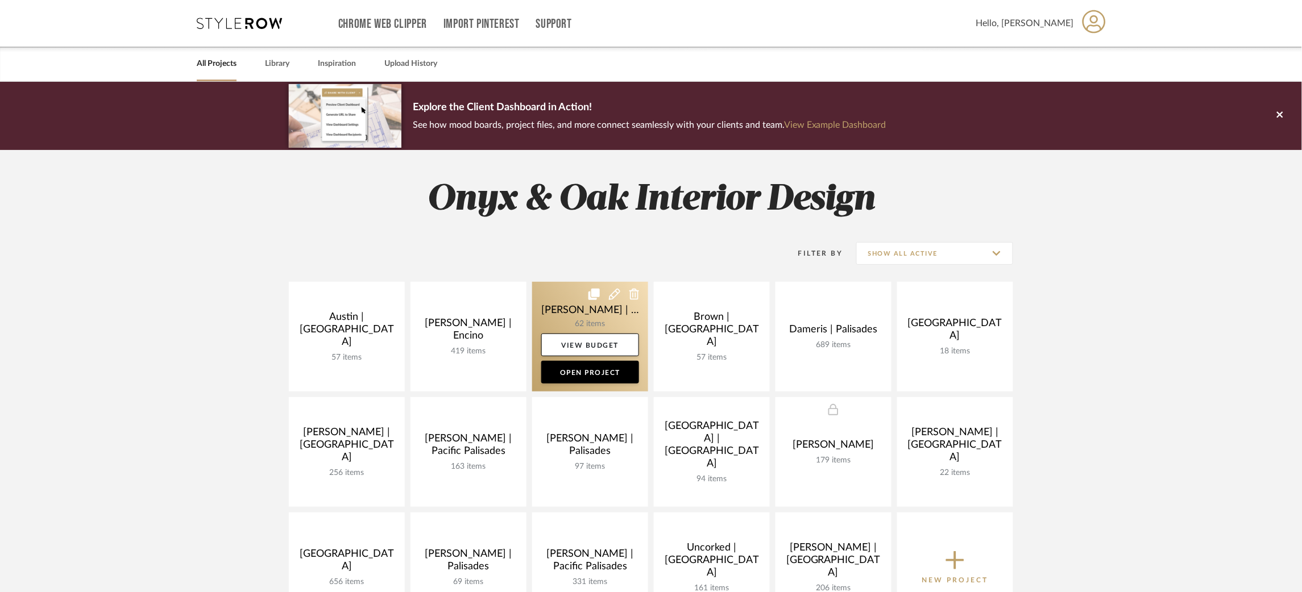
click at [554, 310] on link at bounding box center [590, 337] width 116 height 110
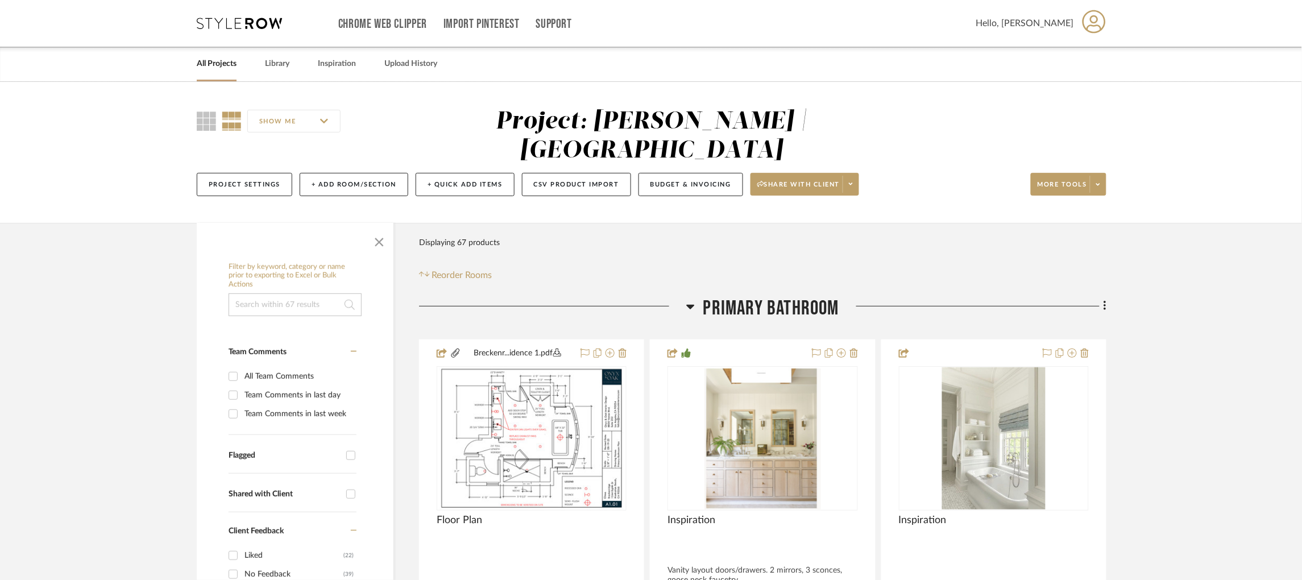
click at [686, 306] on icon at bounding box center [690, 307] width 9 height 14
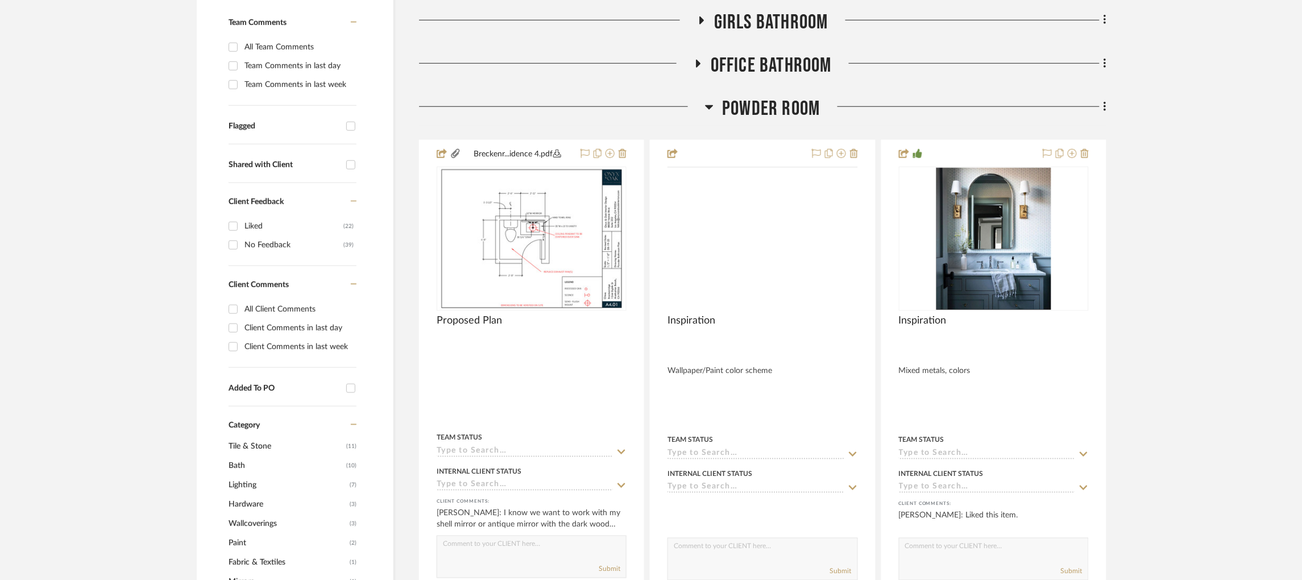
scroll to position [330, 0]
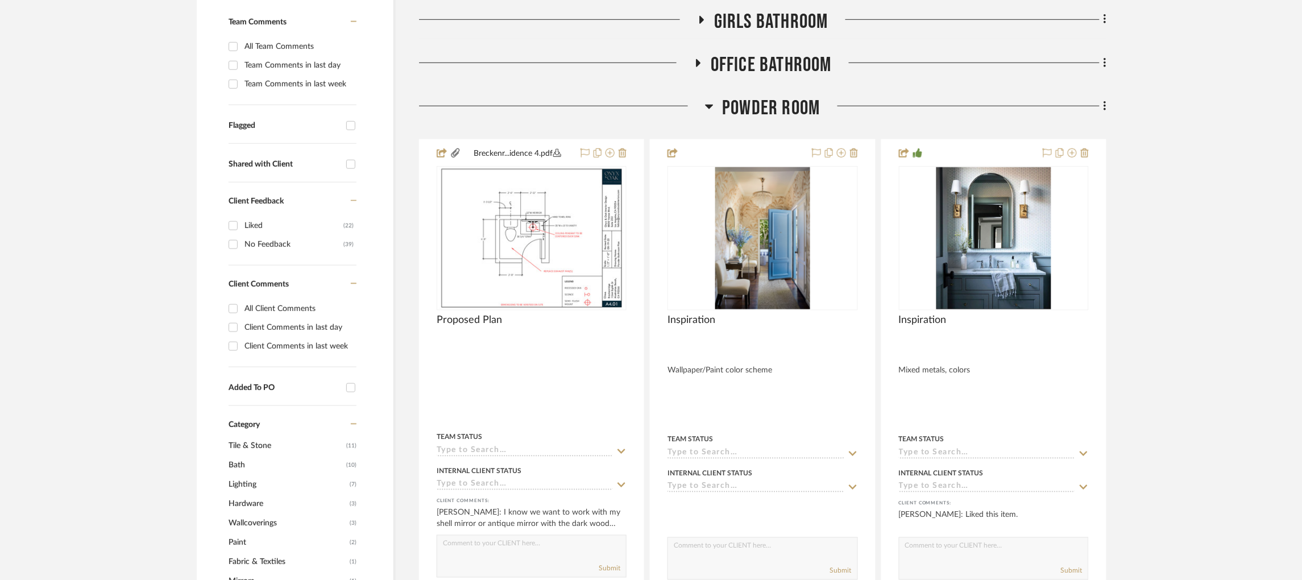
click at [709, 104] on icon at bounding box center [709, 106] width 9 height 14
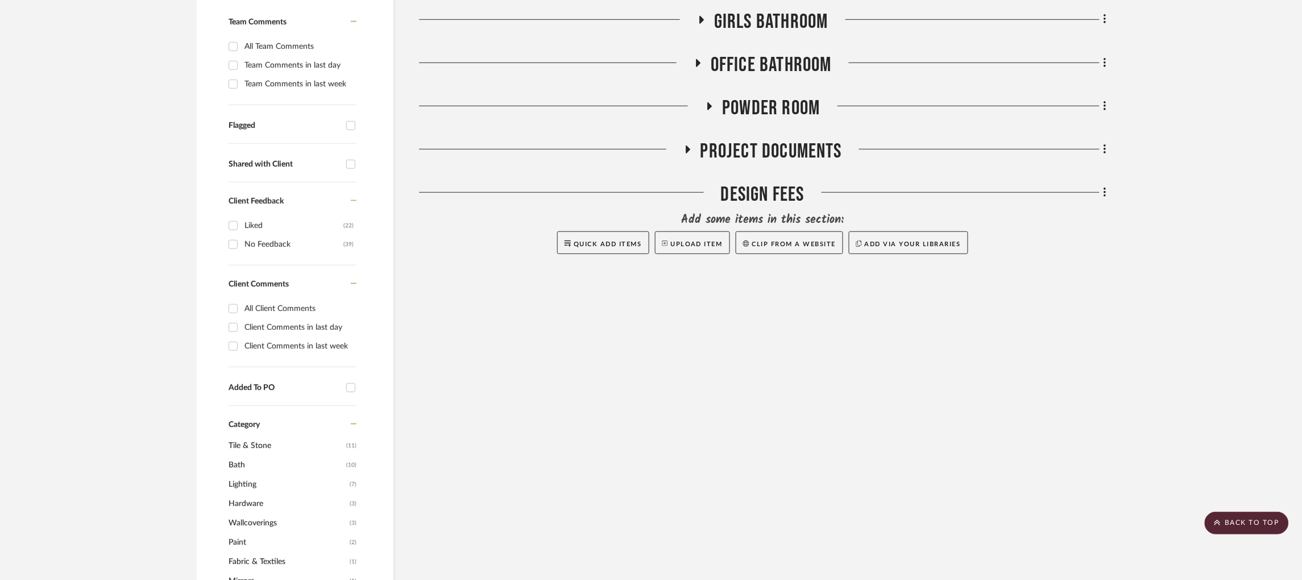
click at [686, 152] on icon at bounding box center [688, 150] width 5 height 8
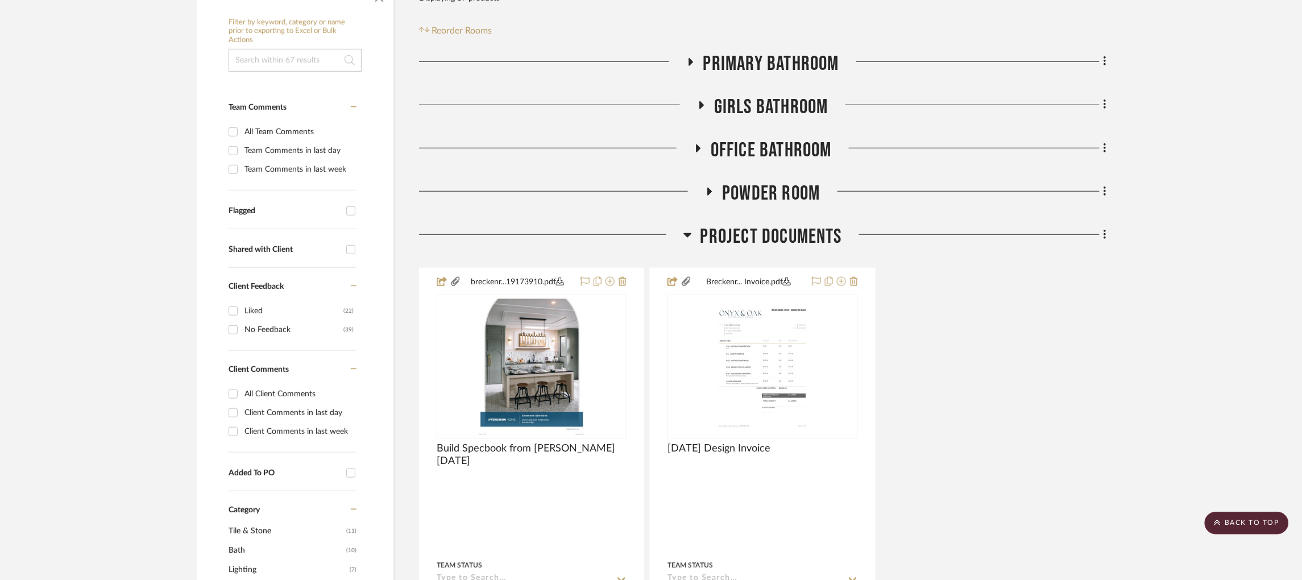
scroll to position [244, 0]
click at [702, 106] on icon at bounding box center [702, 106] width 5 height 8
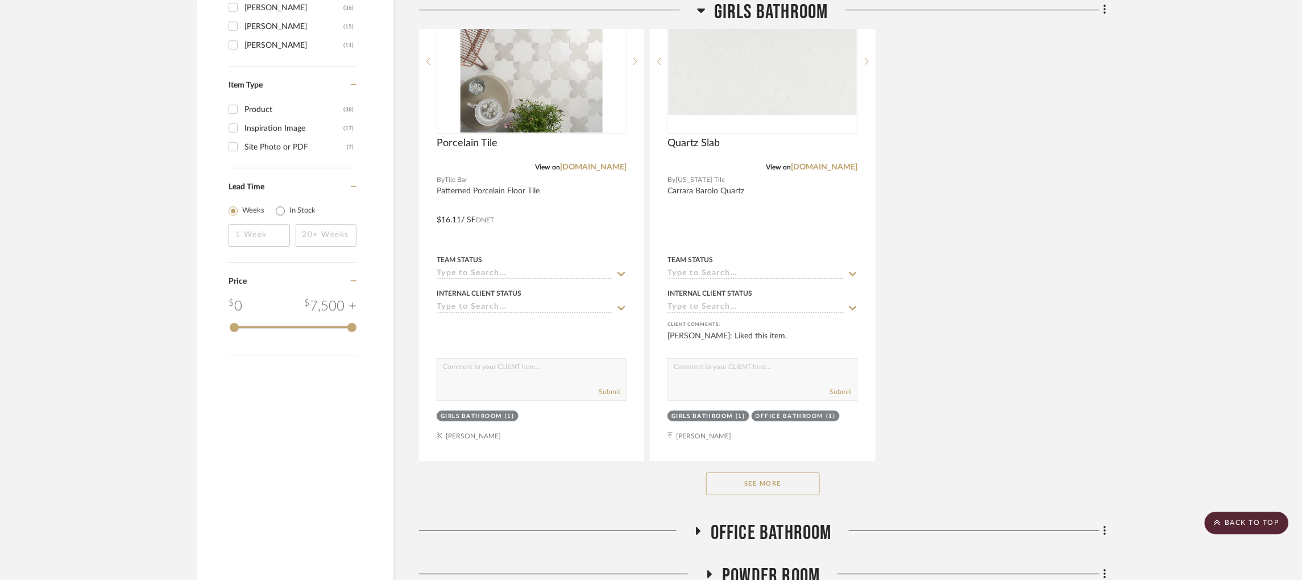
scroll to position [1427, 0]
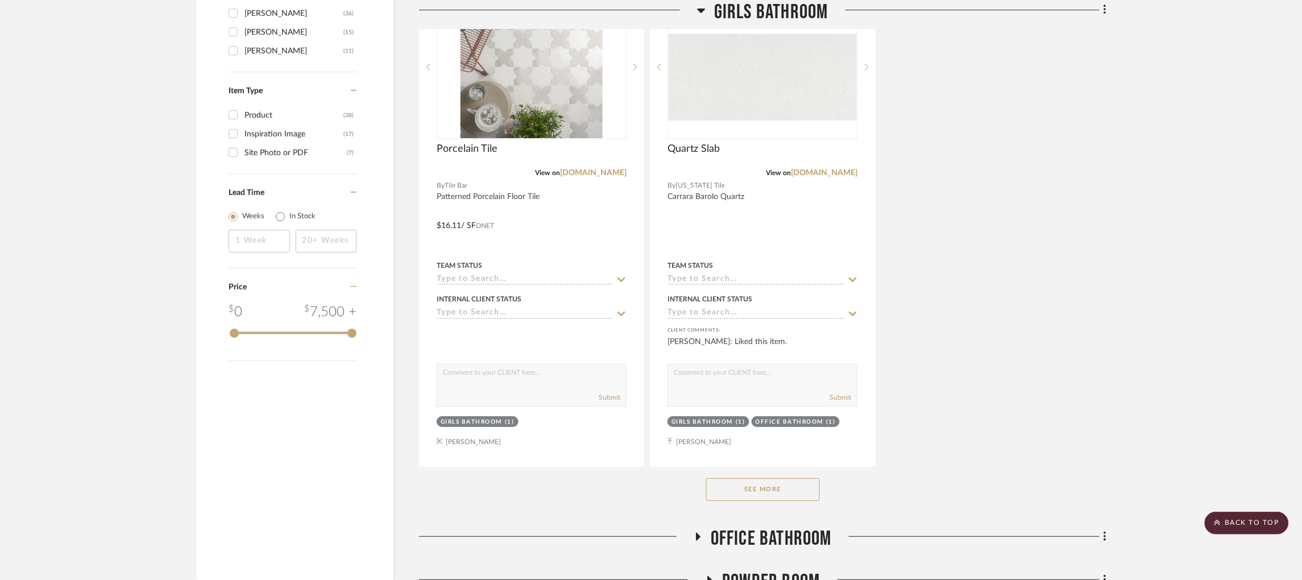
click at [744, 492] on button "See More" at bounding box center [763, 489] width 114 height 23
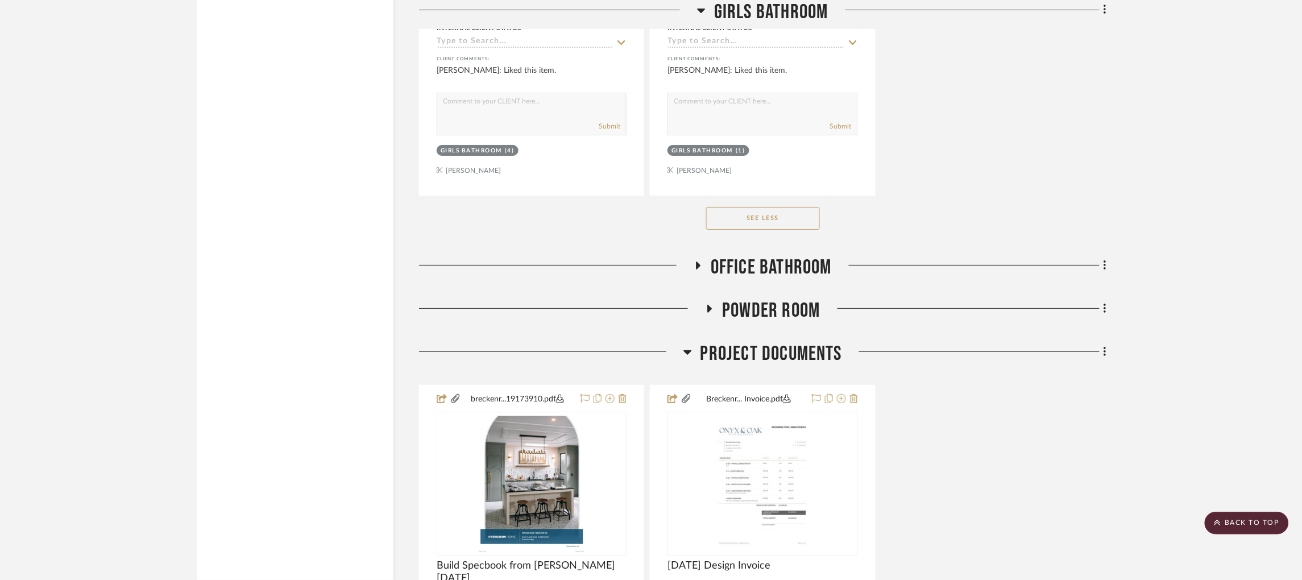
scroll to position [3212, 1]
click at [691, 267] on icon at bounding box center [698, 264] width 14 height 9
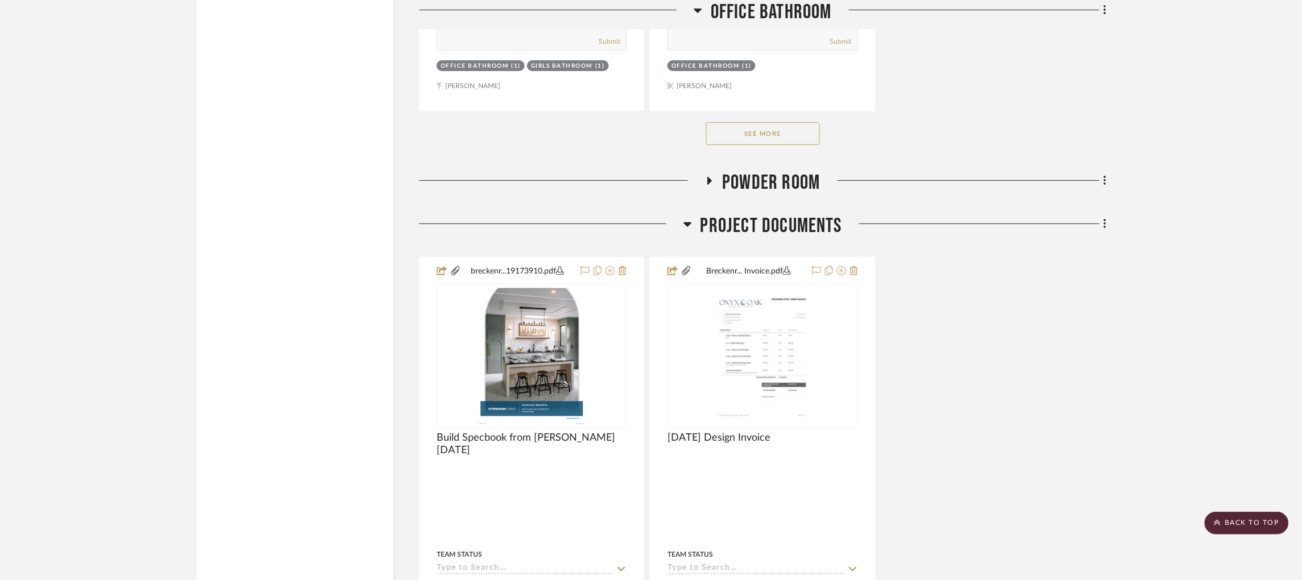
scroll to position [4922, 1]
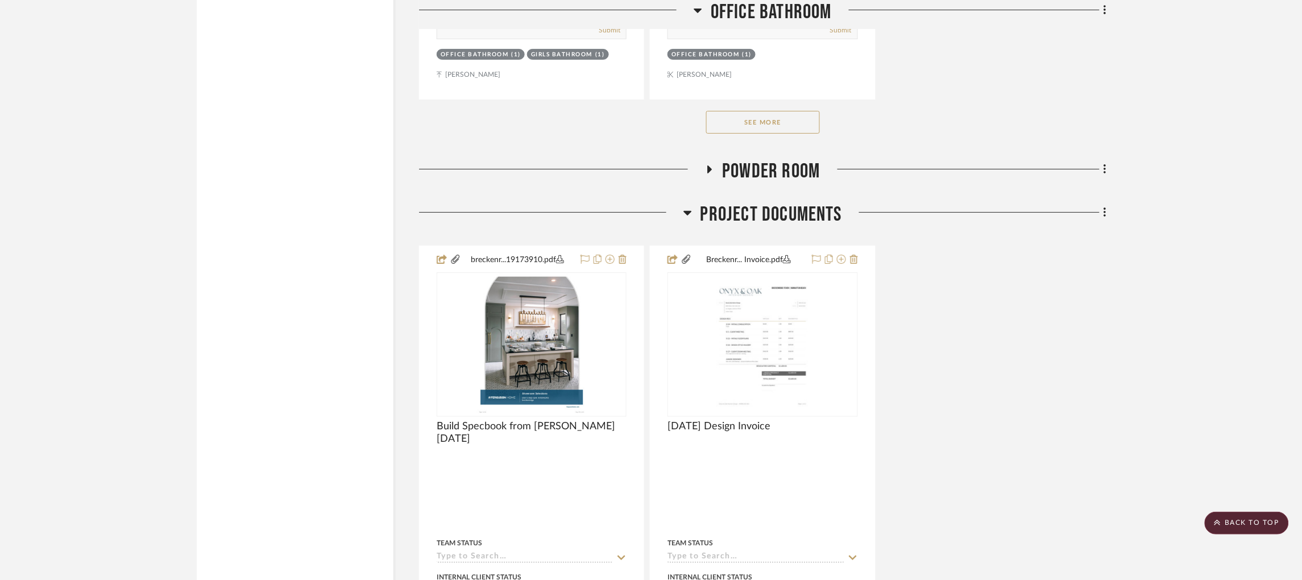
click at [746, 134] on button "See More" at bounding box center [763, 122] width 114 height 23
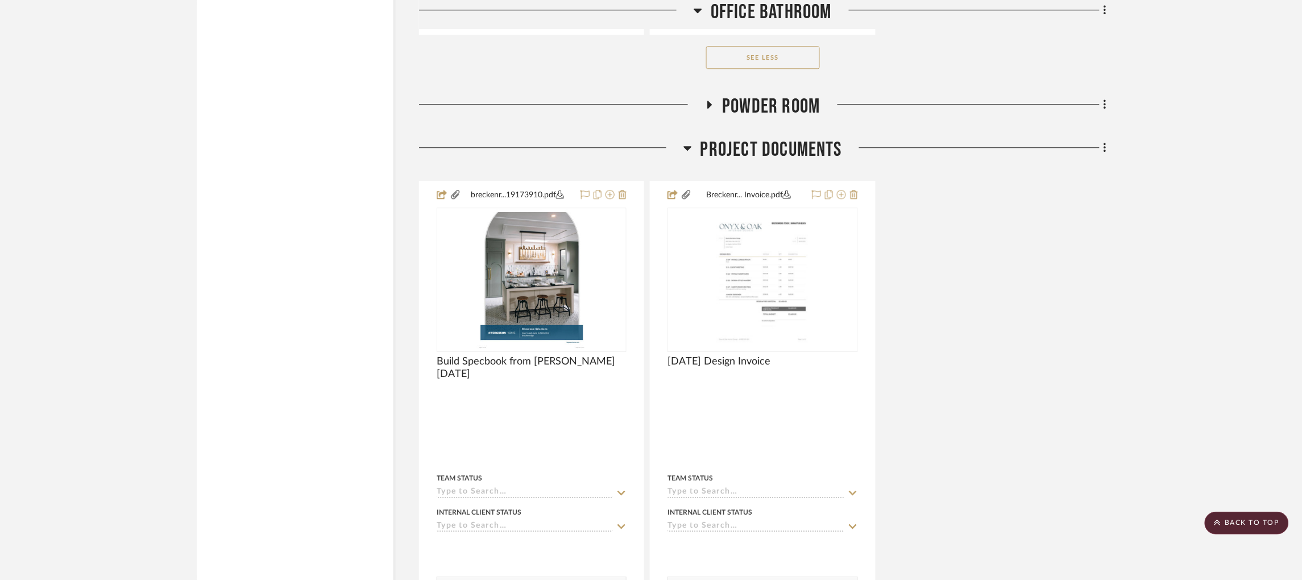
scroll to position [5998, 1]
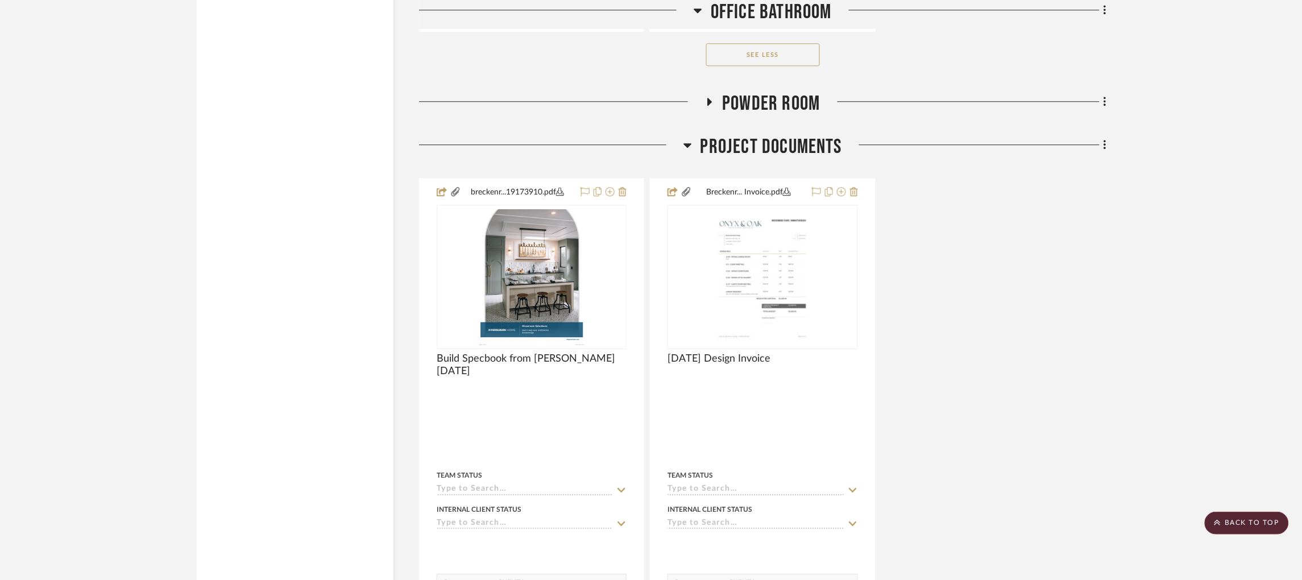
click at [705, 114] on fa-icon at bounding box center [709, 105] width 9 height 16
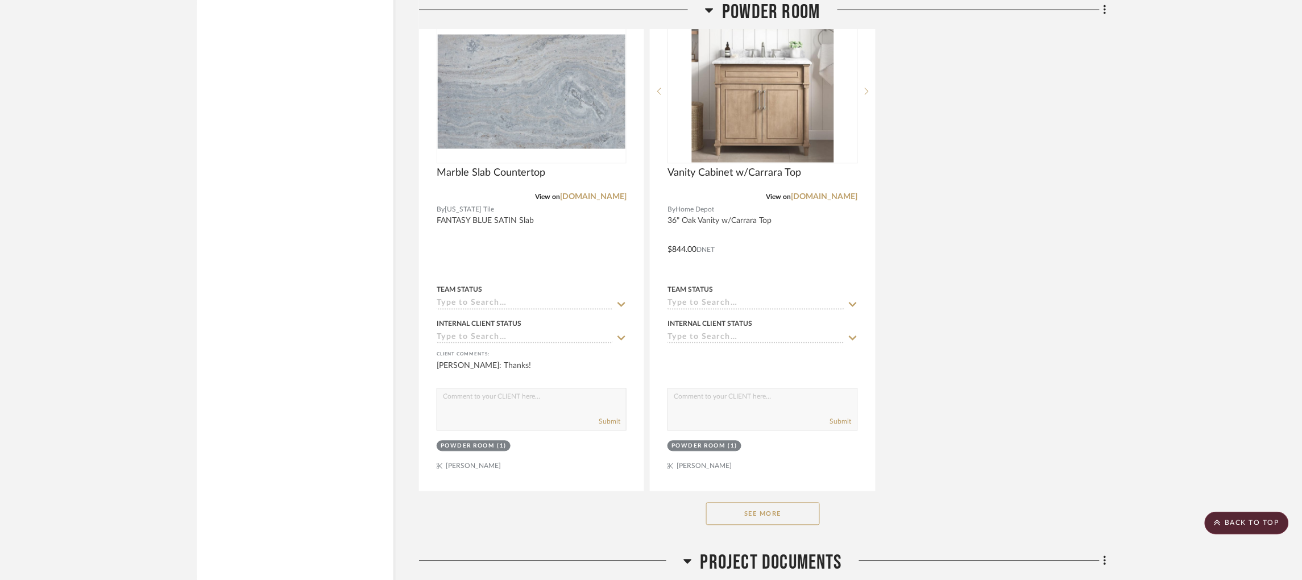
scroll to position [7499, 1]
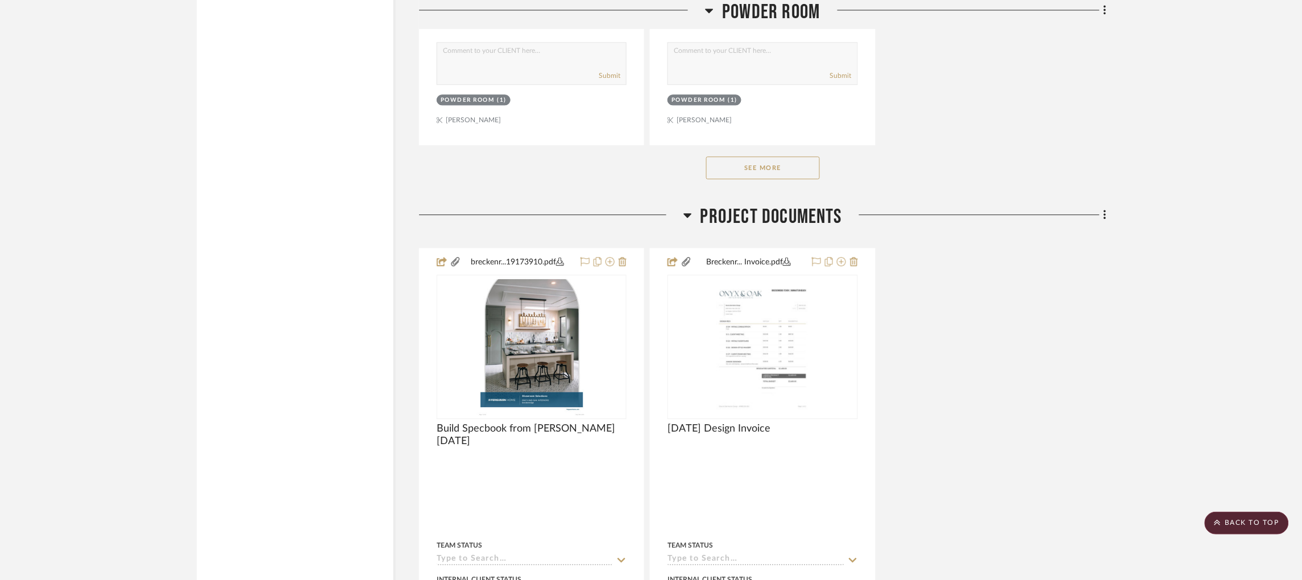
click at [753, 179] on button "See More" at bounding box center [763, 167] width 114 height 23
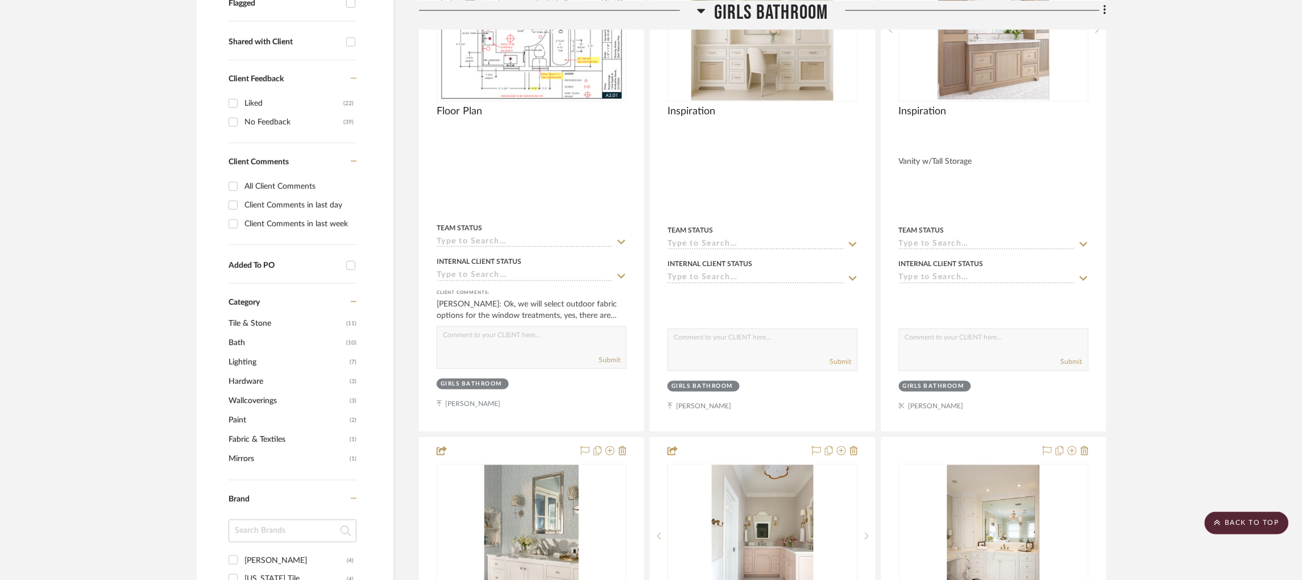
scroll to position [0, 1]
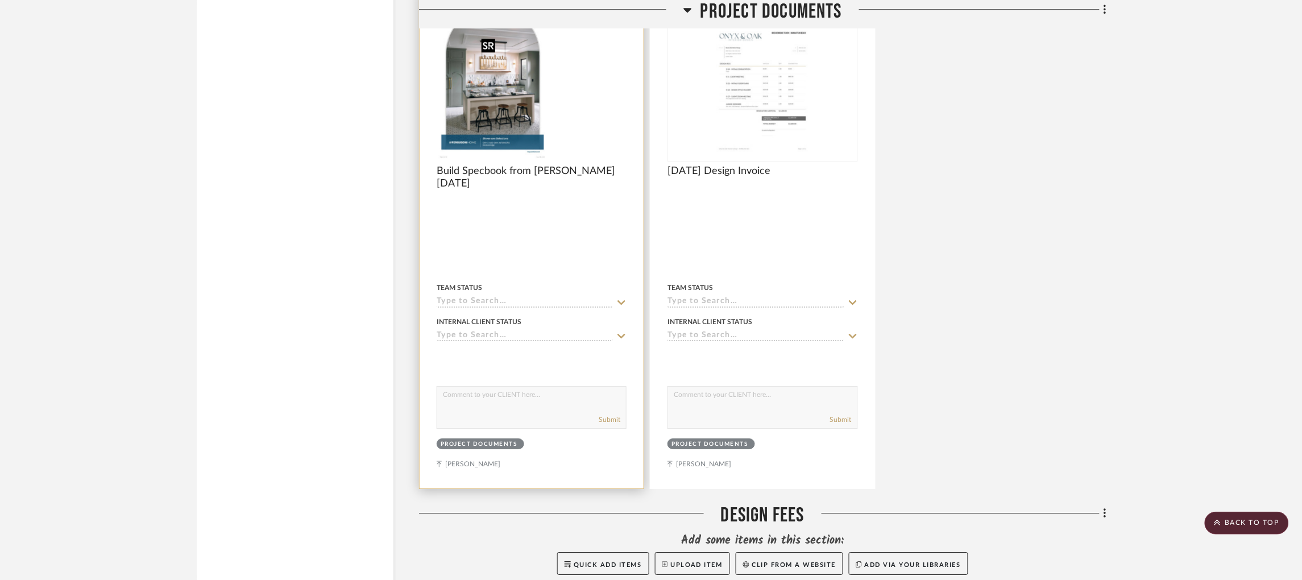
click at [0, 0] on img at bounding box center [0, 0] width 0 height 0
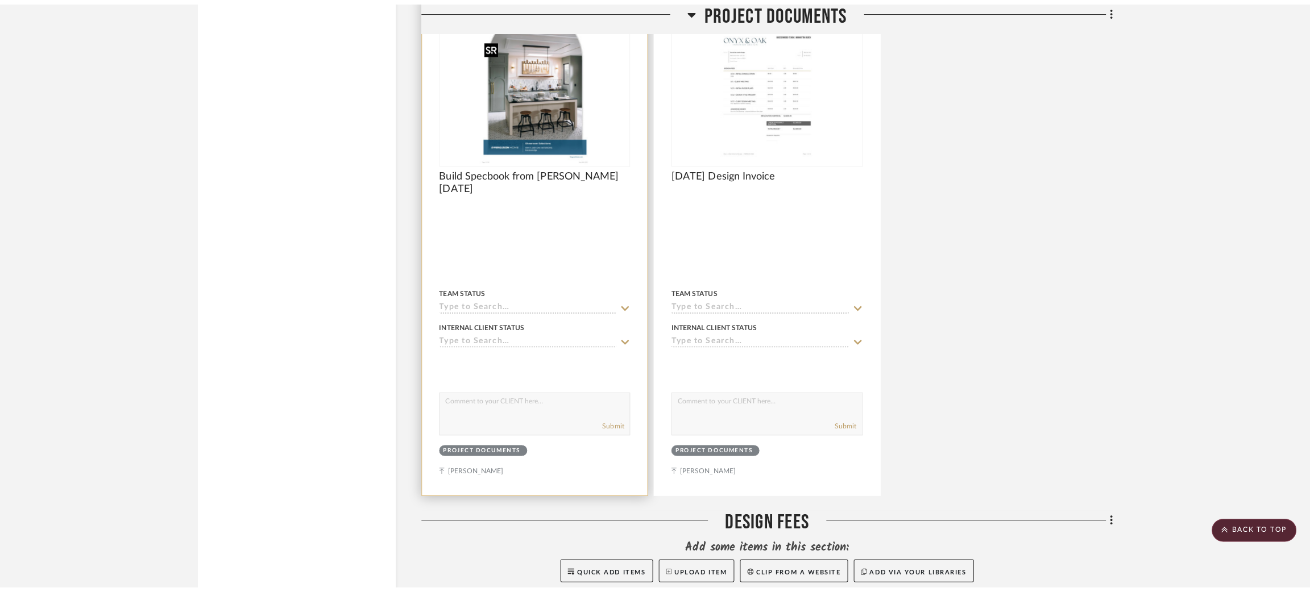
scroll to position [0, 0]
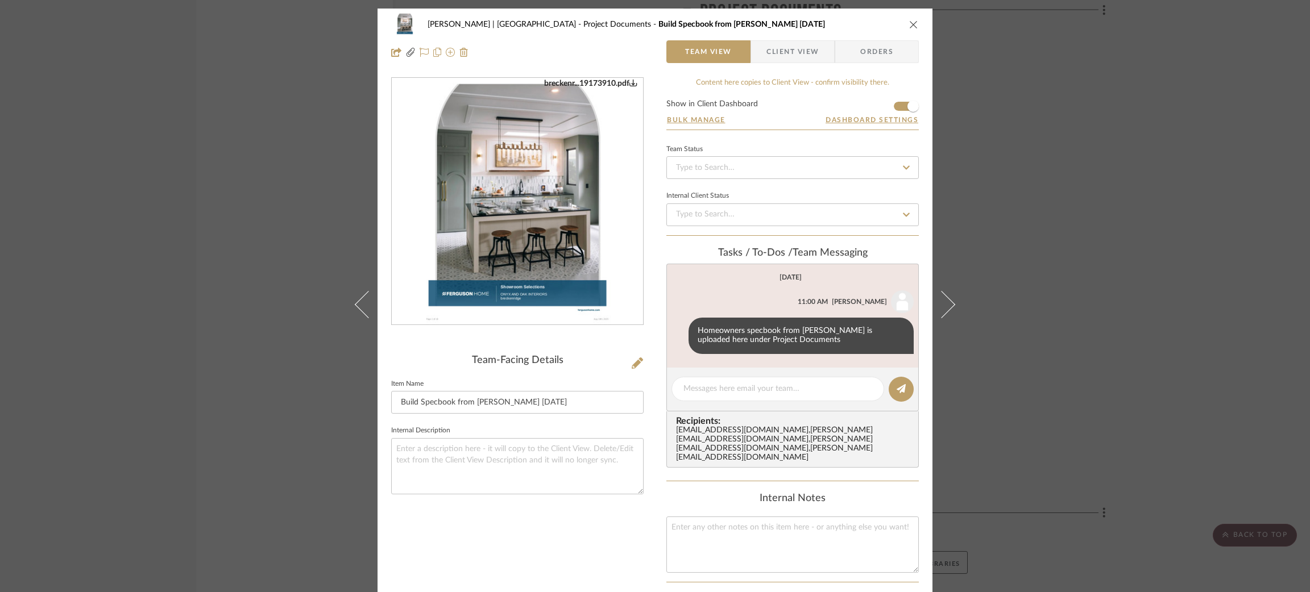
click at [592, 296] on img "0" at bounding box center [517, 201] width 191 height 247
click at [103, 119] on div "Breckenridge-Tchen | Manhattan Beach Project Documents Build Specbook from Debr…" at bounding box center [655, 296] width 1310 height 592
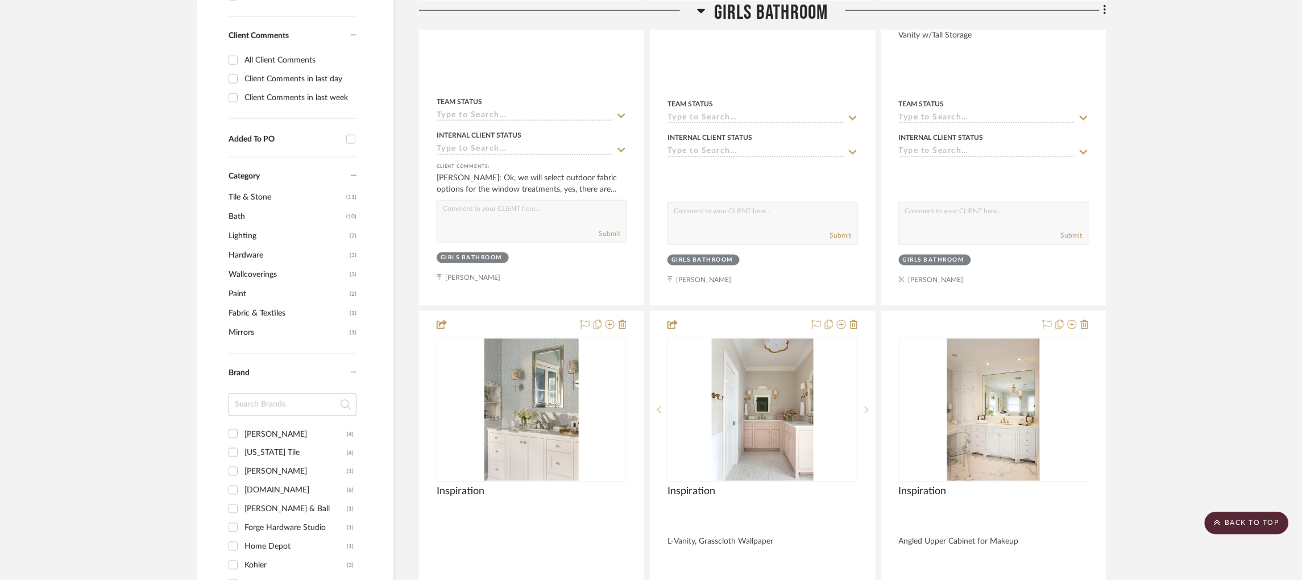
scroll to position [0, 1]
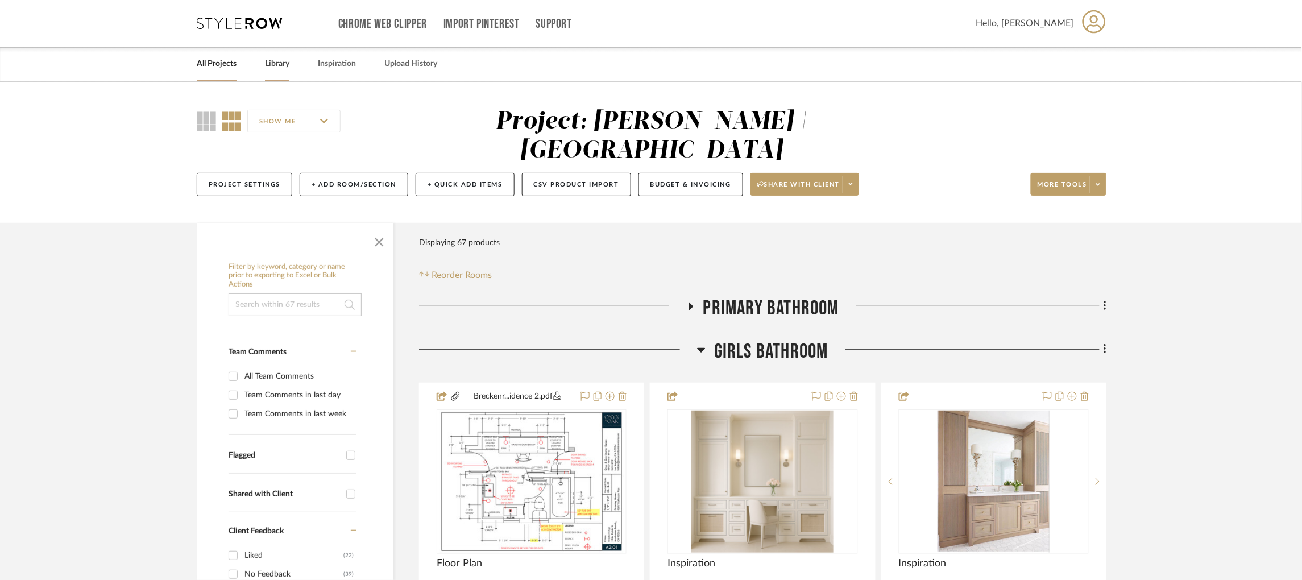
click at [274, 67] on link "Library" at bounding box center [277, 63] width 24 height 15
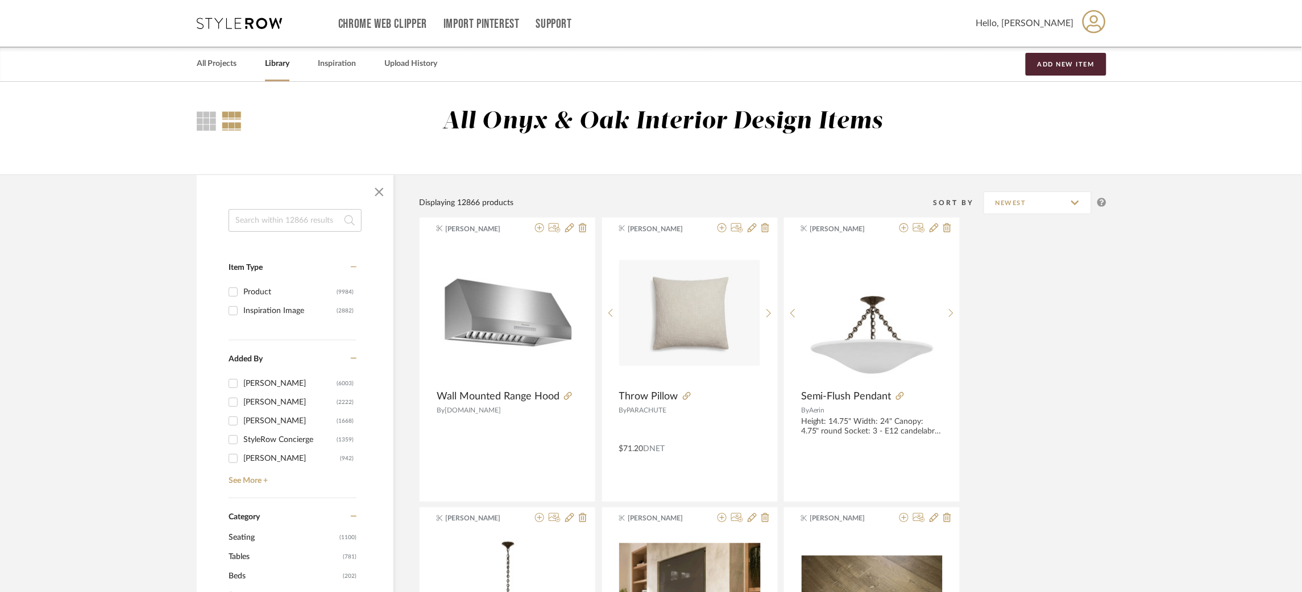
click at [311, 223] on input at bounding box center [295, 220] width 133 height 23
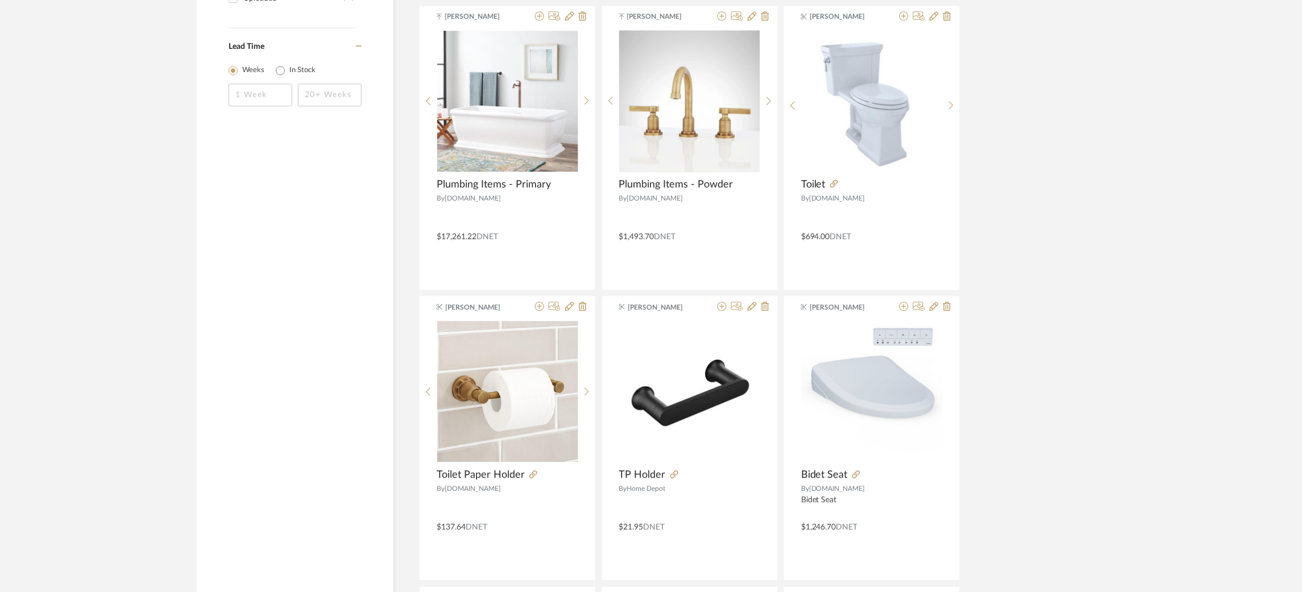
scroll to position [1120, 0]
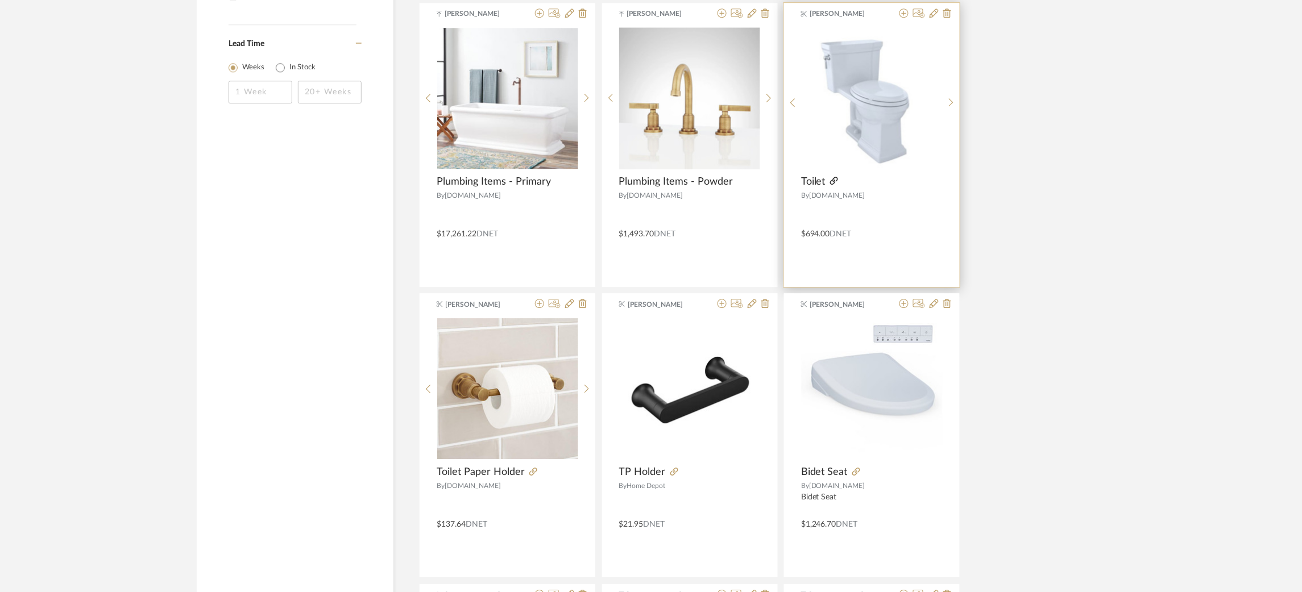
click at [836, 184] on icon at bounding box center [834, 181] width 8 height 8
click at [903, 14] on icon at bounding box center [903, 13] width 9 height 9
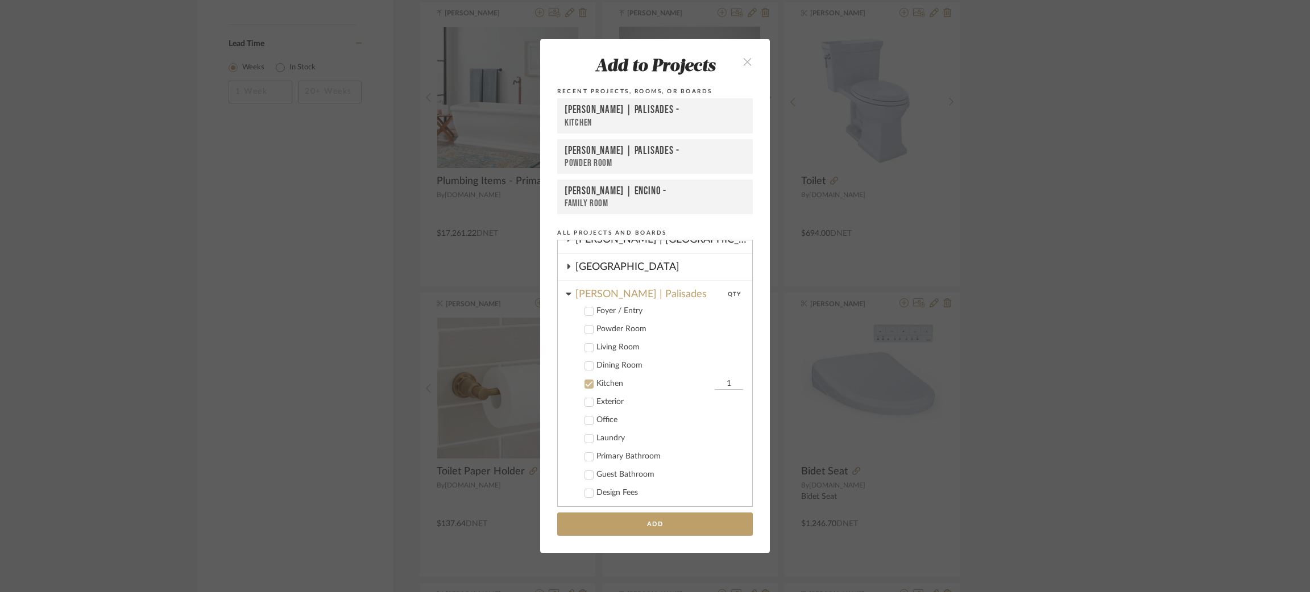
scroll to position [344, 0]
click at [586, 377] on icon at bounding box center [589, 380] width 7 height 6
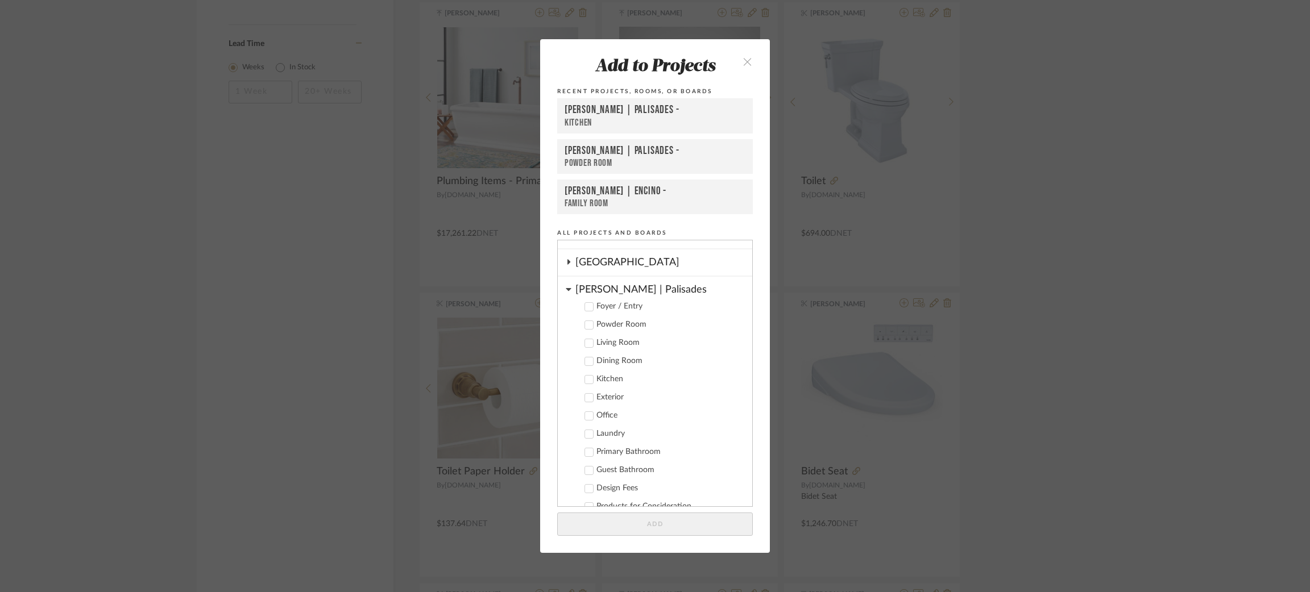
click at [587, 321] on icon at bounding box center [589, 325] width 8 height 8
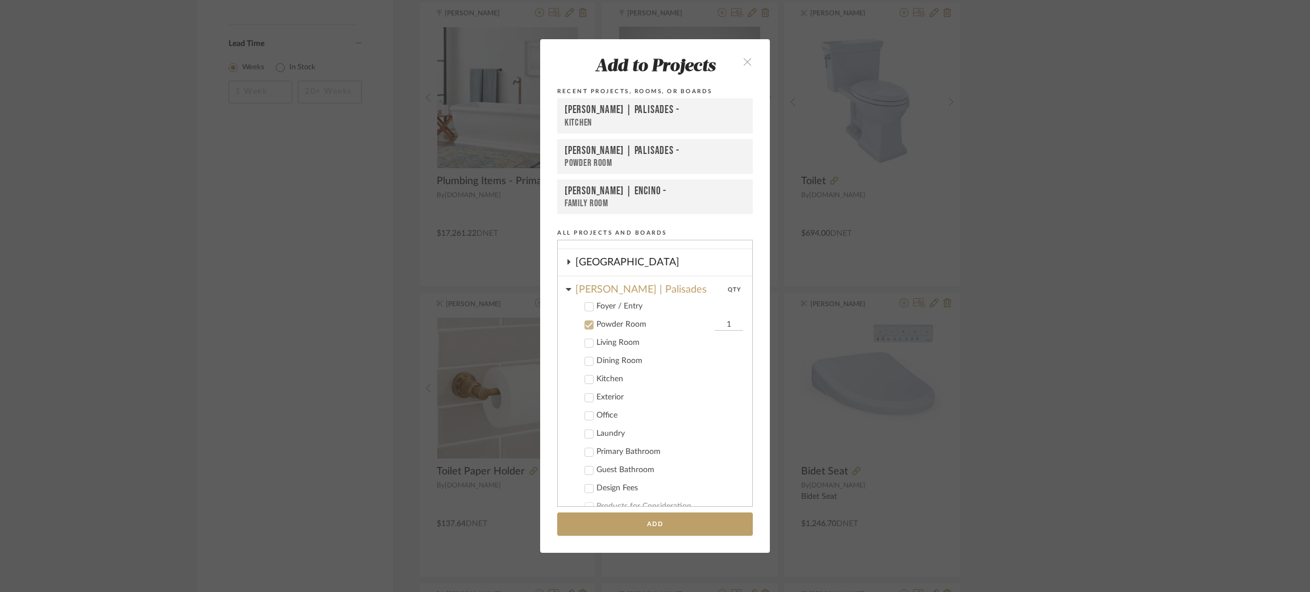
click at [585, 449] on icon at bounding box center [589, 453] width 8 height 8
click at [584, 460] on cdk-nested-tree-node "Guest Bathroom" at bounding box center [650, 469] width 185 height 18
click at [585, 467] on icon at bounding box center [589, 471] width 8 height 8
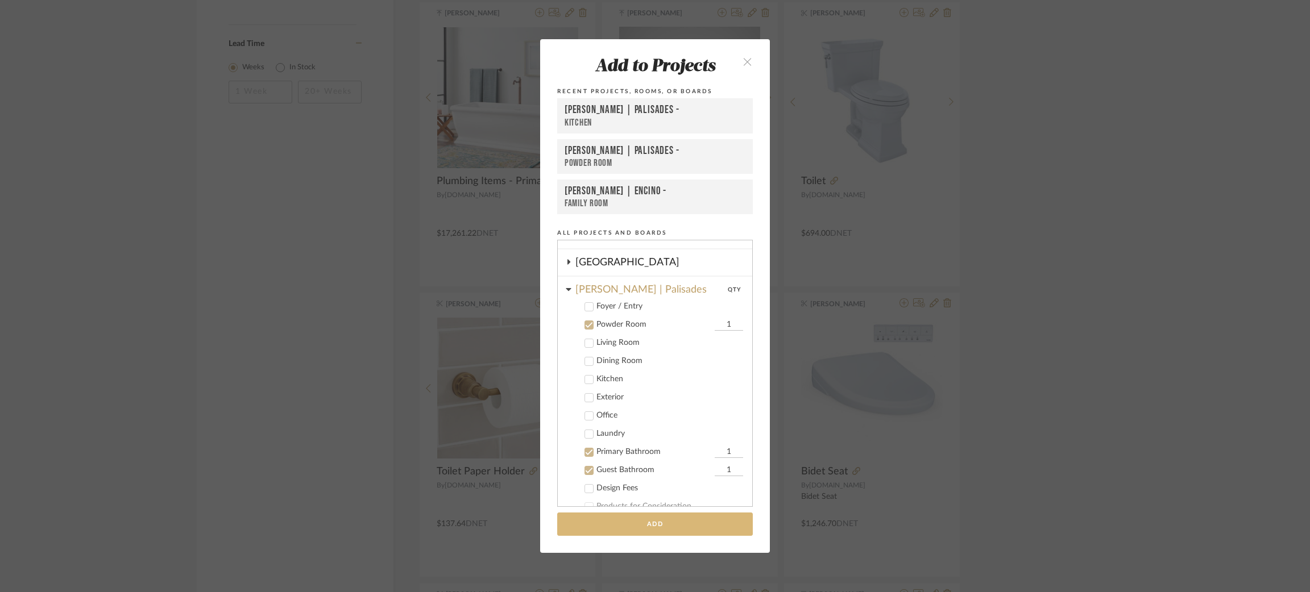
click at [635, 527] on button "Add" at bounding box center [655, 524] width 196 height 23
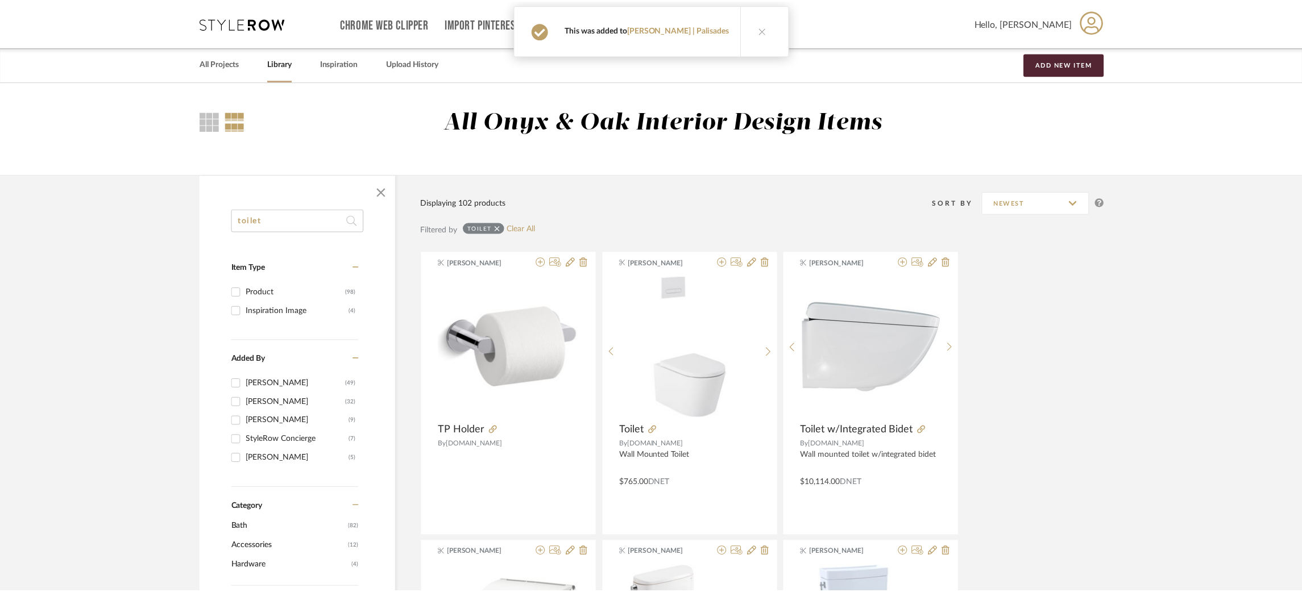
scroll to position [1120, 0]
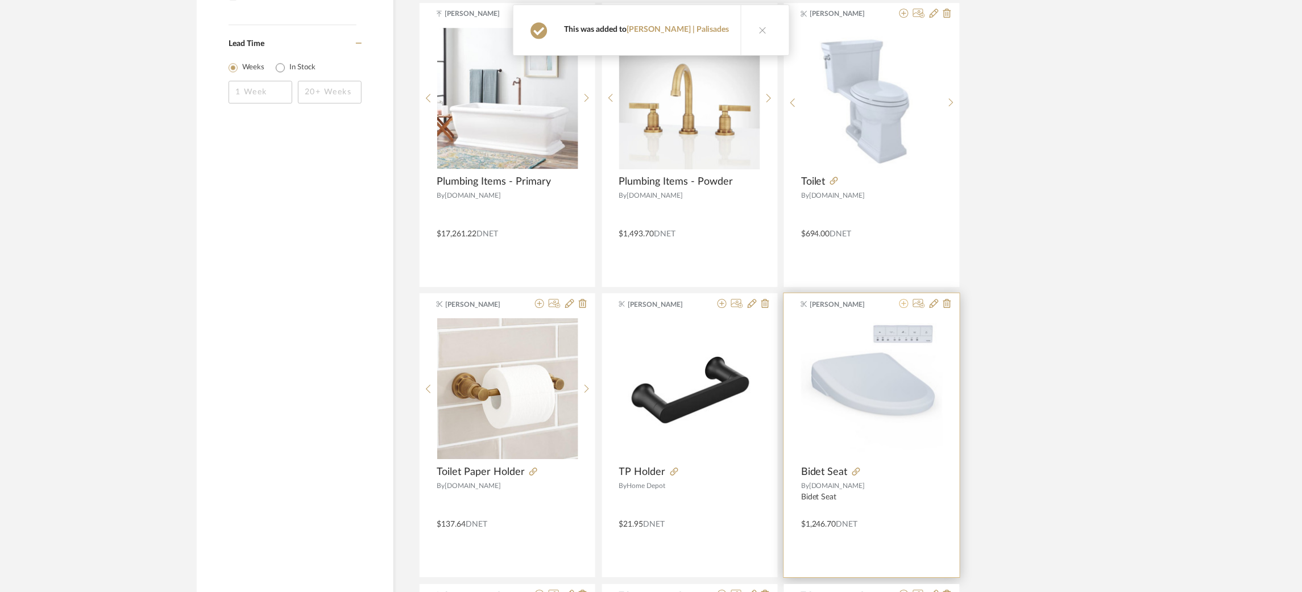
click at [903, 305] on icon at bounding box center [903, 303] width 9 height 9
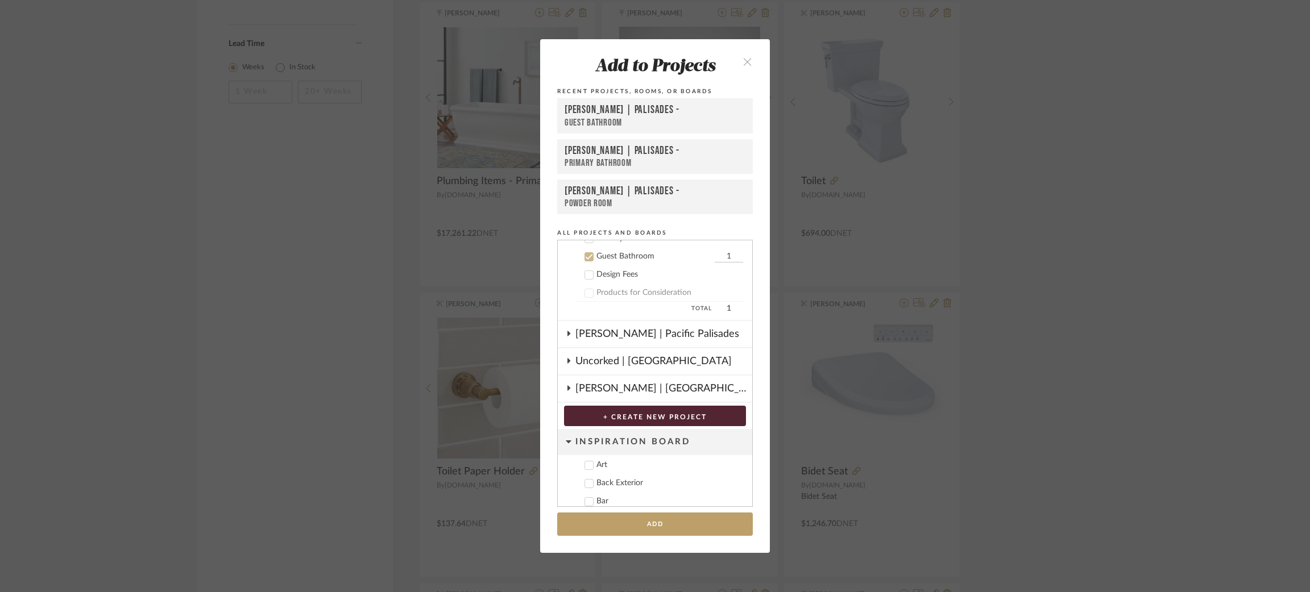
scroll to position [532, 0]
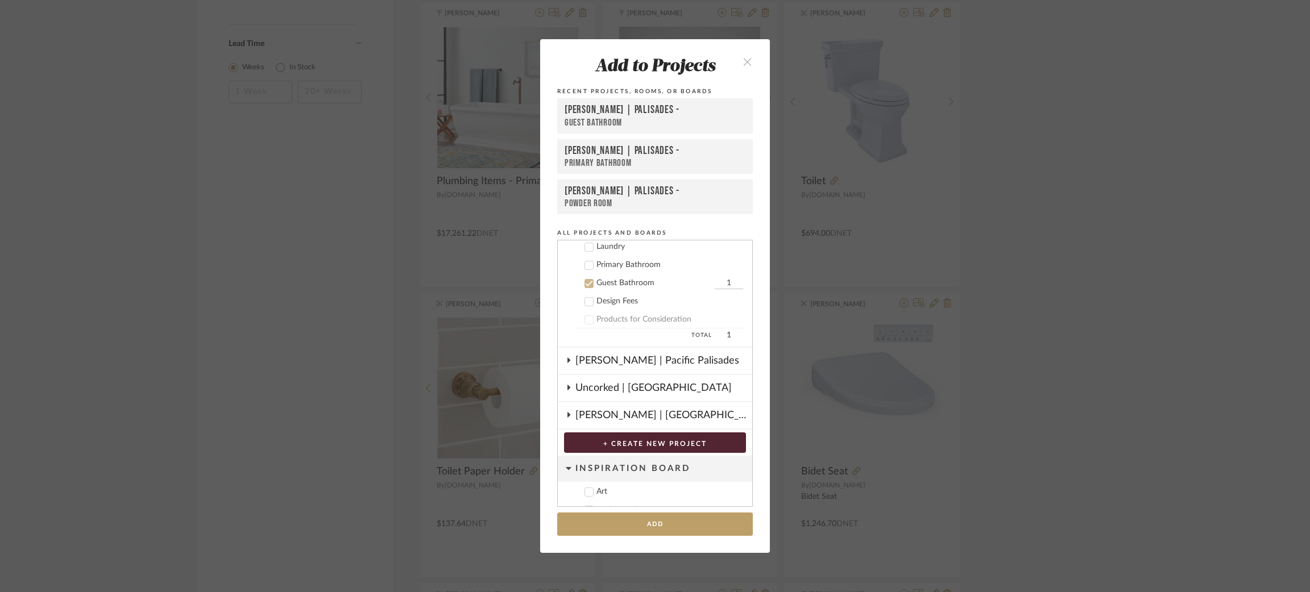
click at [585, 261] on icon at bounding box center [589, 265] width 8 height 8
click at [605, 530] on button "Add" at bounding box center [655, 524] width 196 height 23
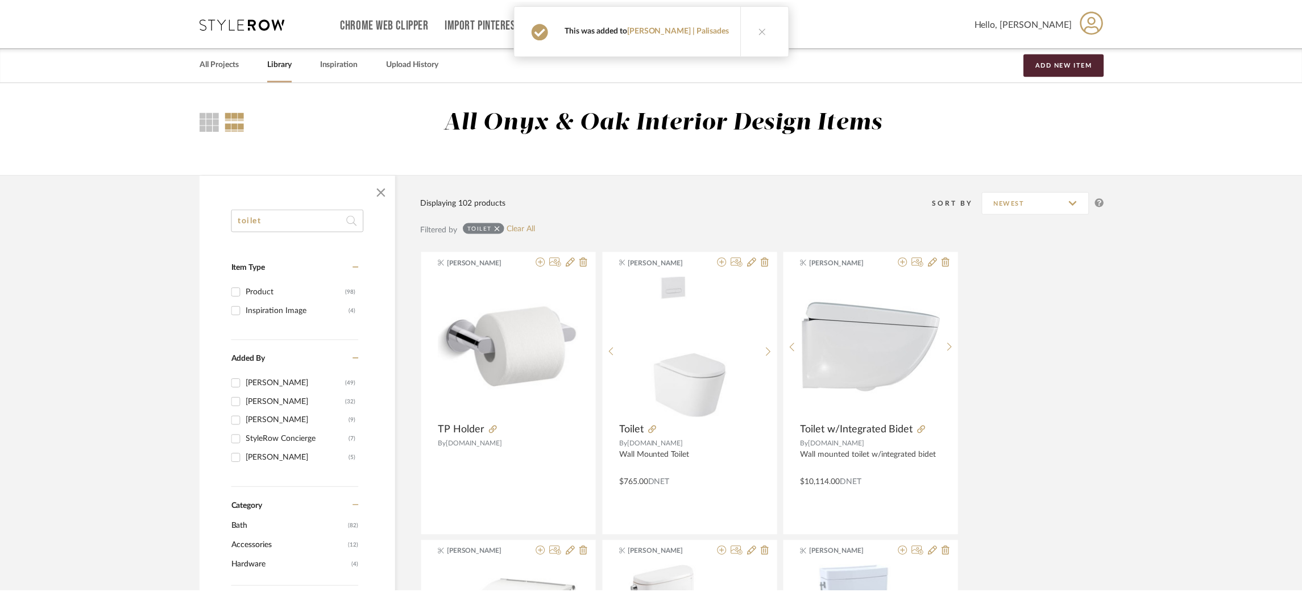
scroll to position [1120, 0]
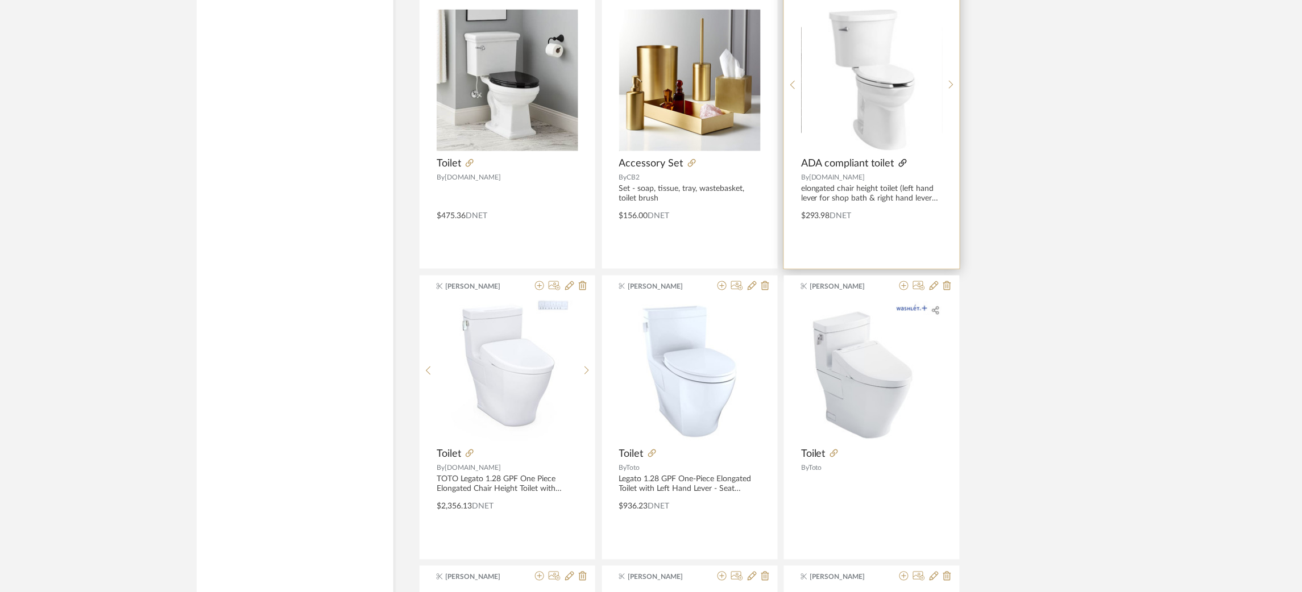
scroll to position [2011, 0]
click at [902, 162] on icon at bounding box center [903, 163] width 8 height 8
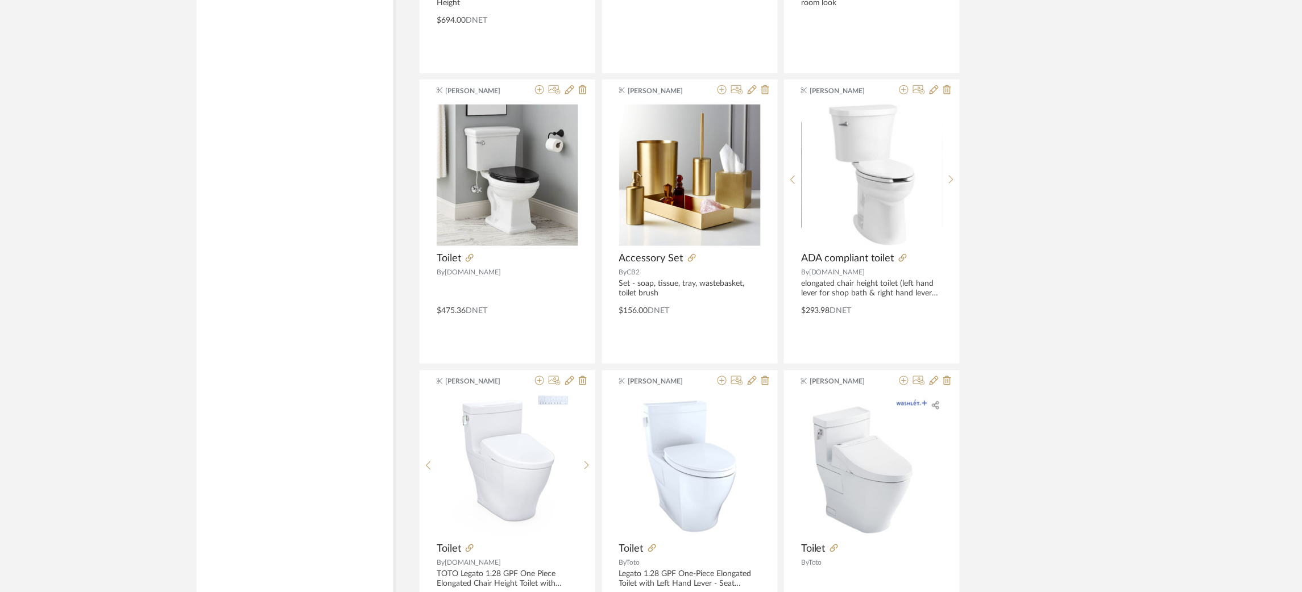
scroll to position [1915, 0]
click at [903, 92] on icon at bounding box center [903, 90] width 9 height 9
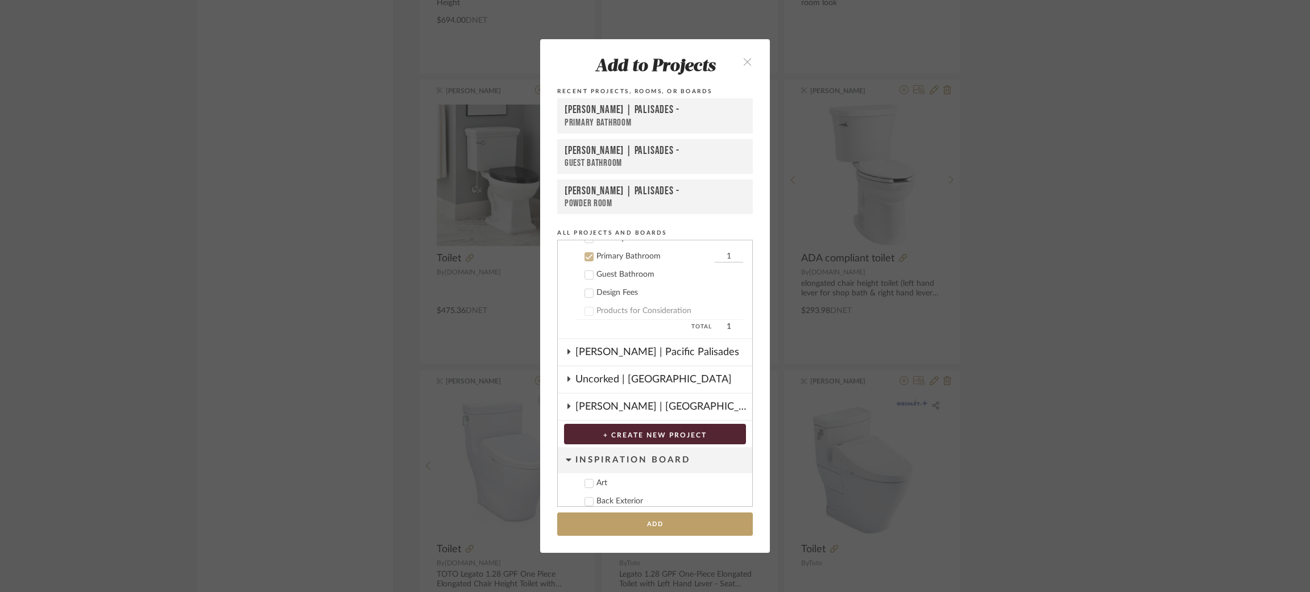
scroll to position [513, 0]
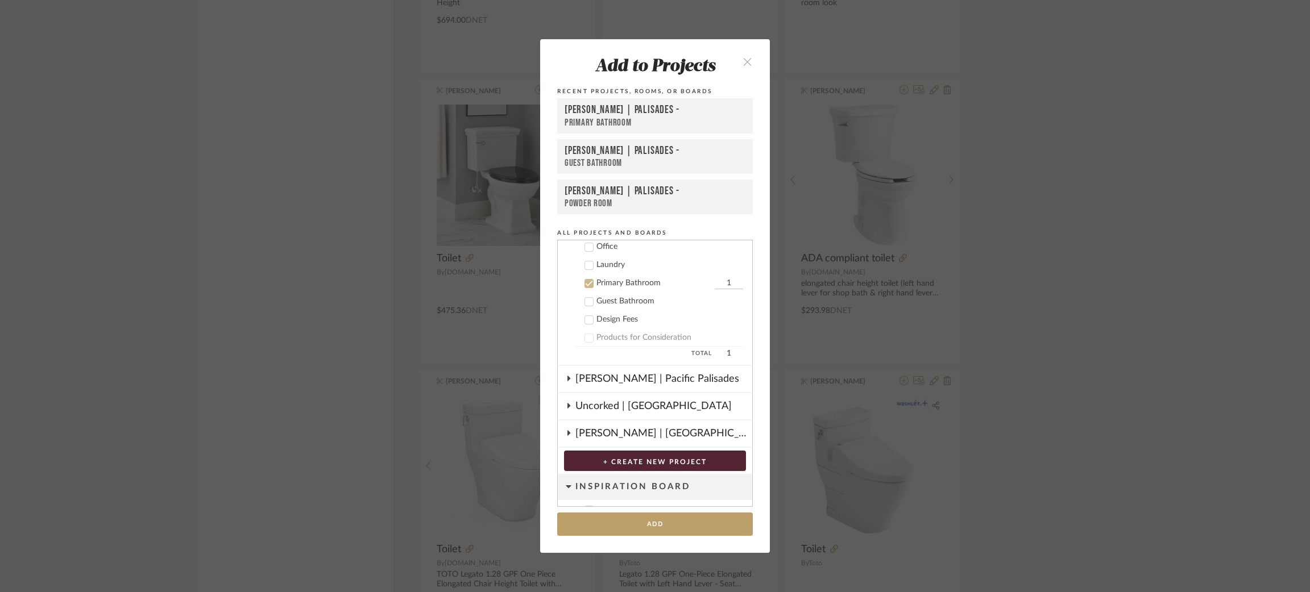
click at [585, 299] on icon at bounding box center [589, 302] width 8 height 8
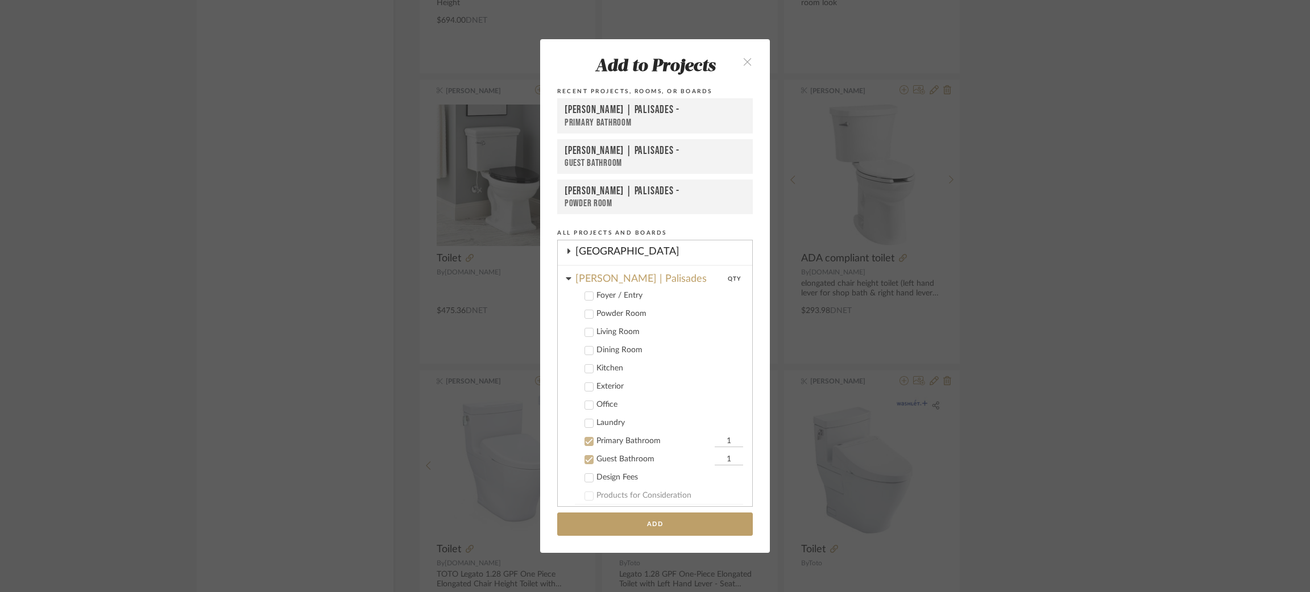
scroll to position [349, 0]
click at [586, 317] on icon at bounding box center [589, 321] width 8 height 8
click at [635, 532] on button "Add" at bounding box center [655, 524] width 196 height 23
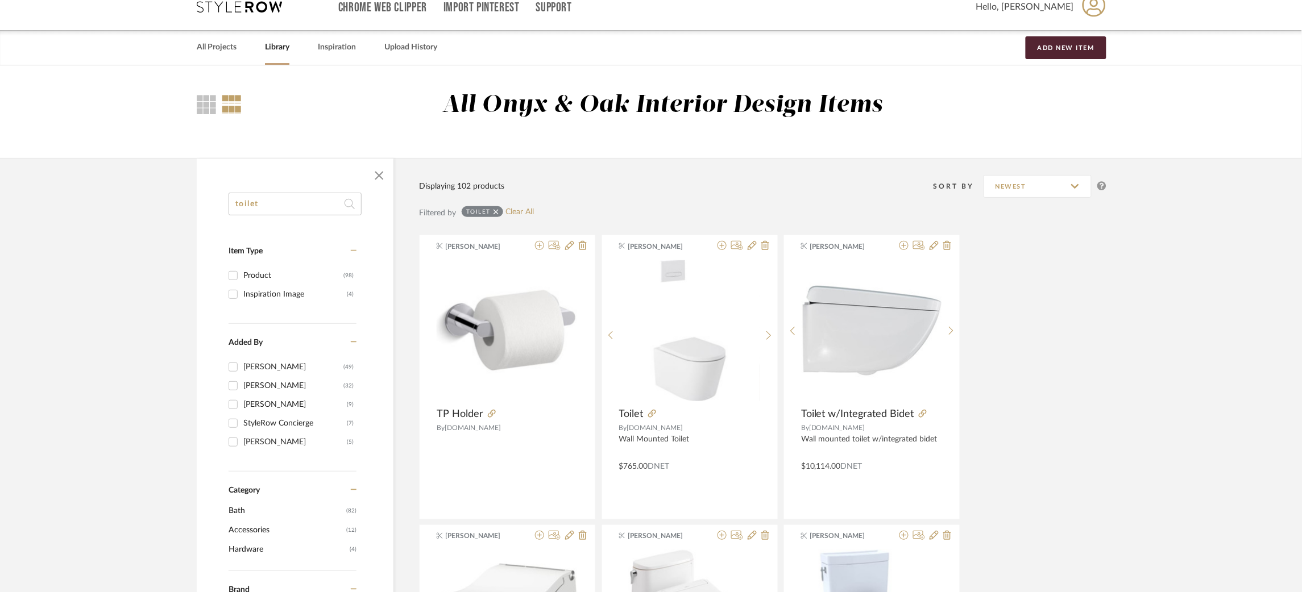
scroll to position [0, 0]
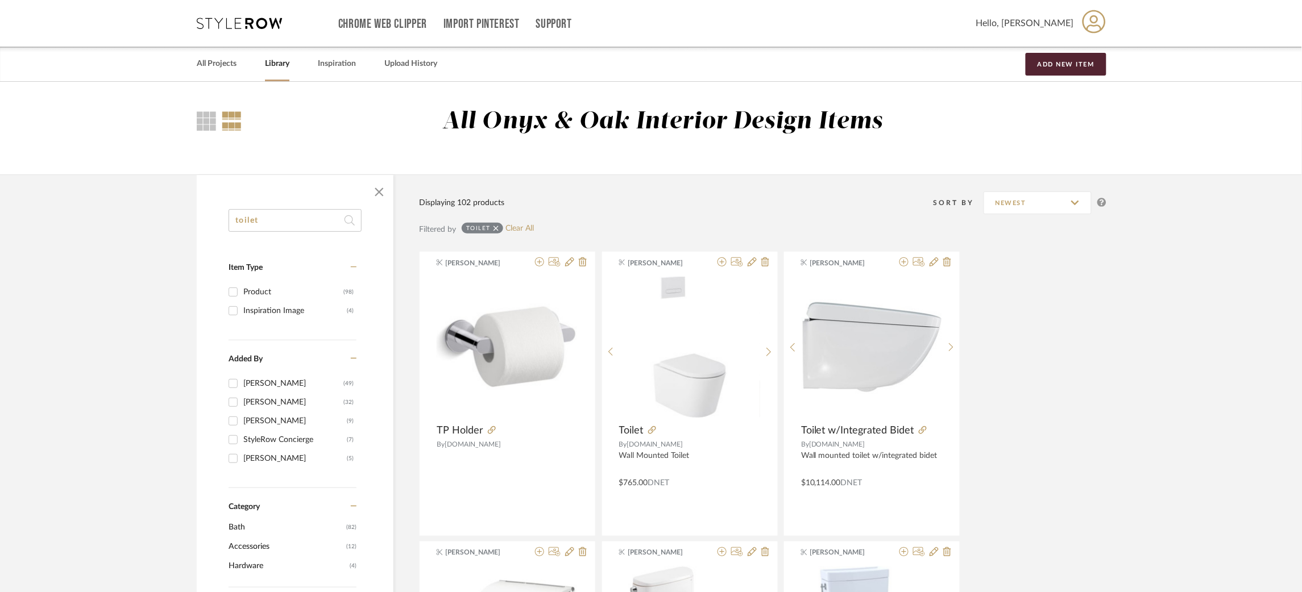
drag, startPoint x: 284, startPoint y: 220, endPoint x: 190, endPoint y: 217, distance: 93.3
type input "a"
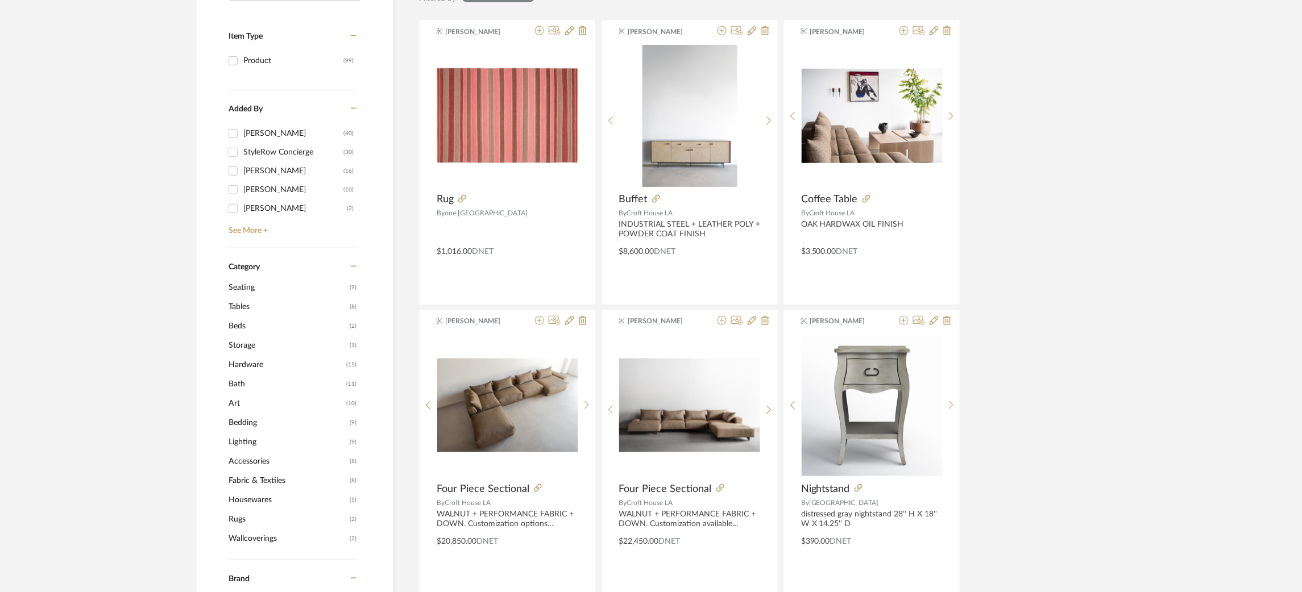
scroll to position [202, 0]
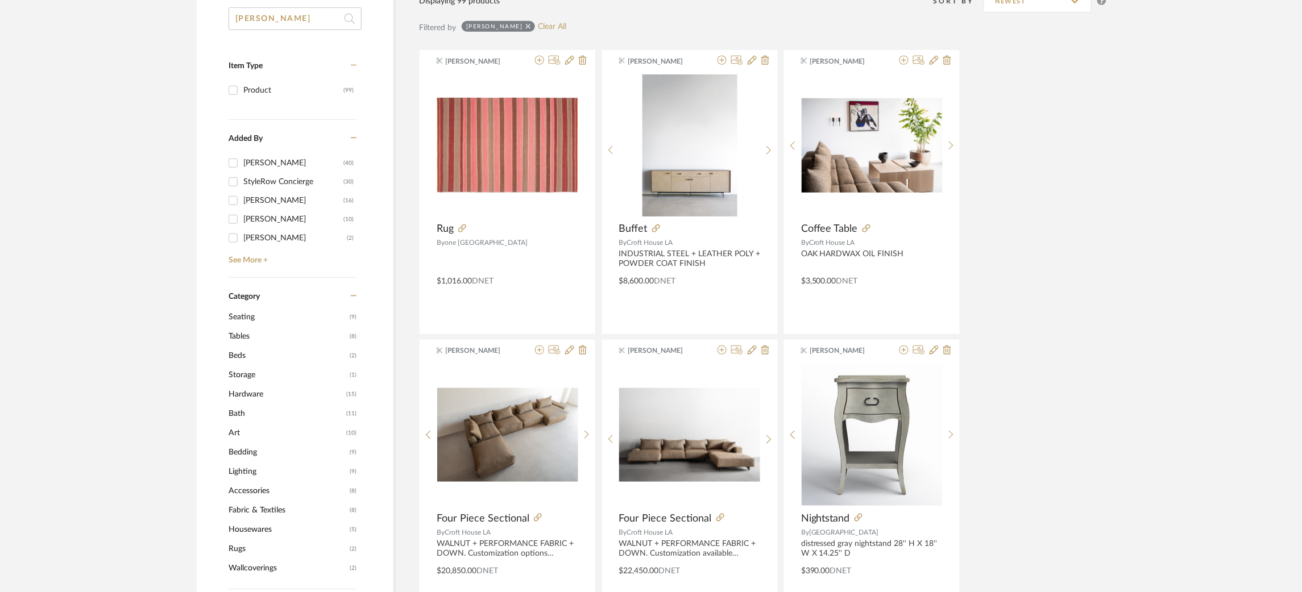
click at [279, 22] on input "ladd" at bounding box center [295, 18] width 133 height 23
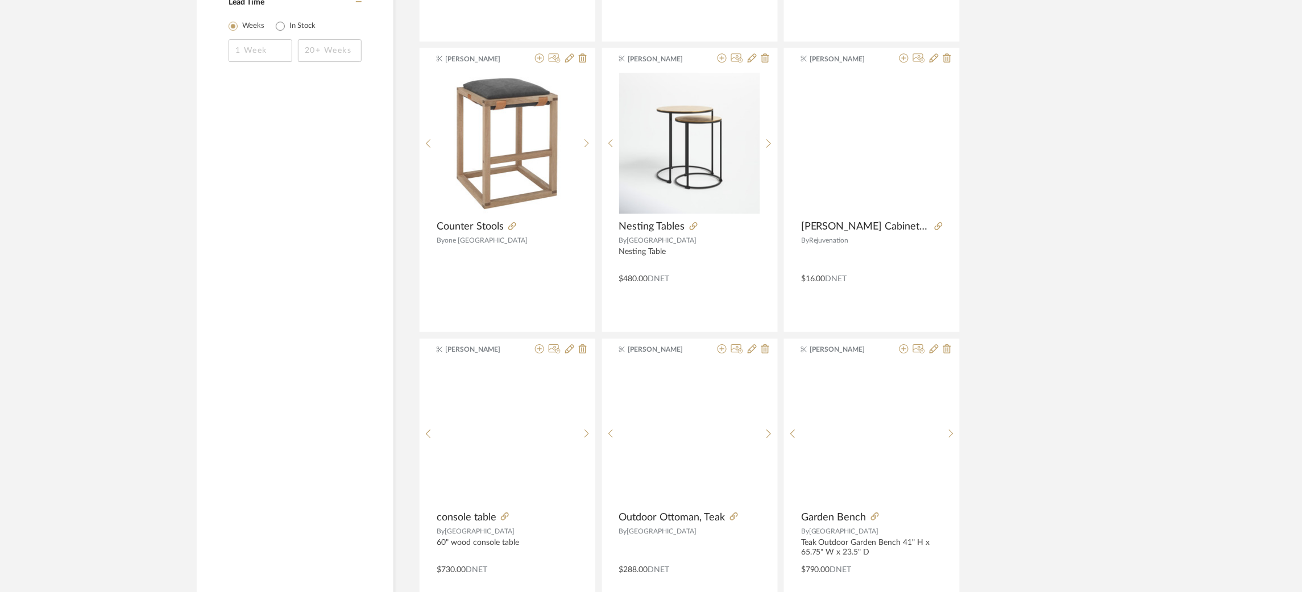
scroll to position [1414, 0]
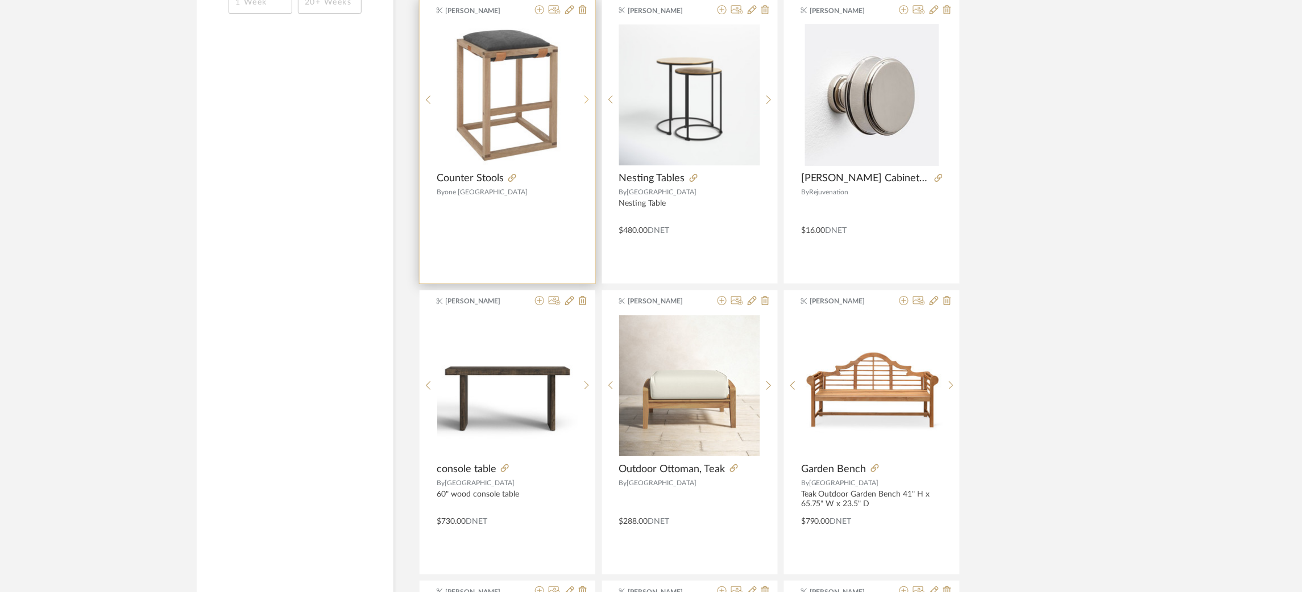
click at [588, 102] on icon at bounding box center [586, 100] width 5 height 10
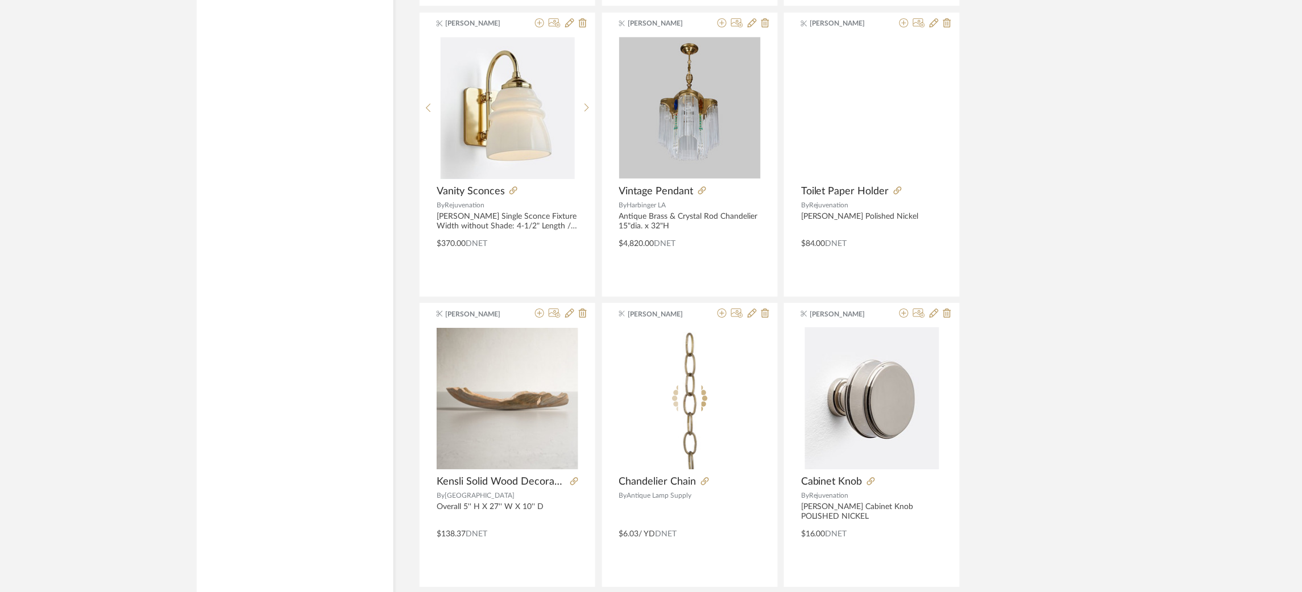
scroll to position [2857, 0]
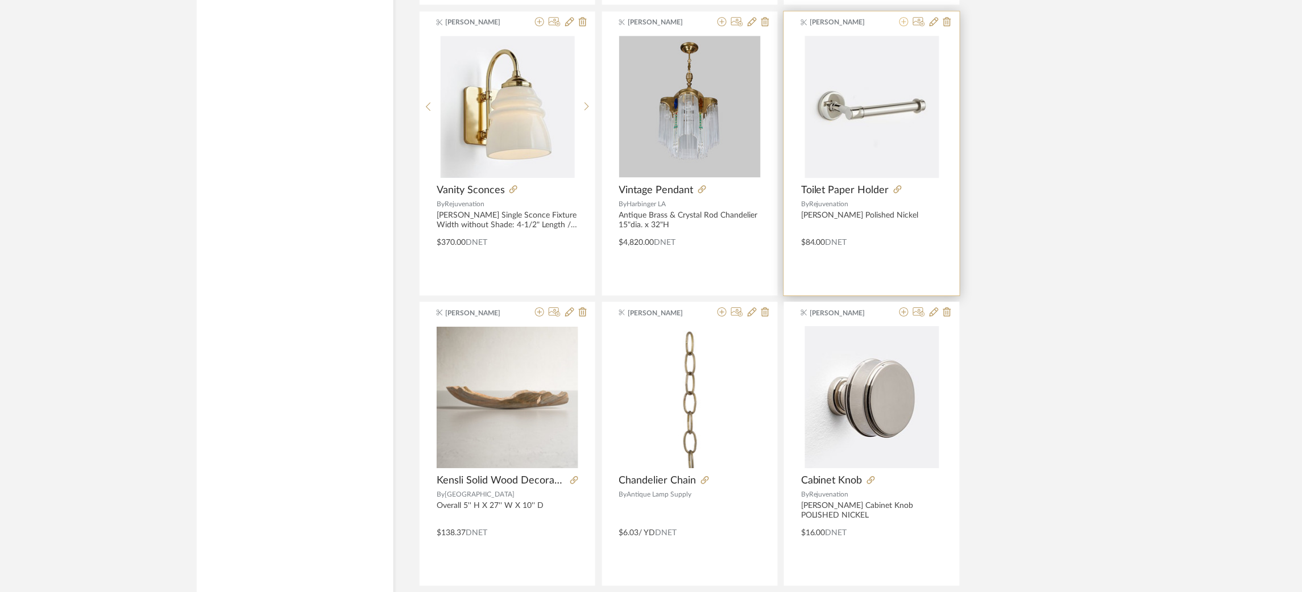
click at [902, 23] on icon at bounding box center [903, 21] width 9 height 9
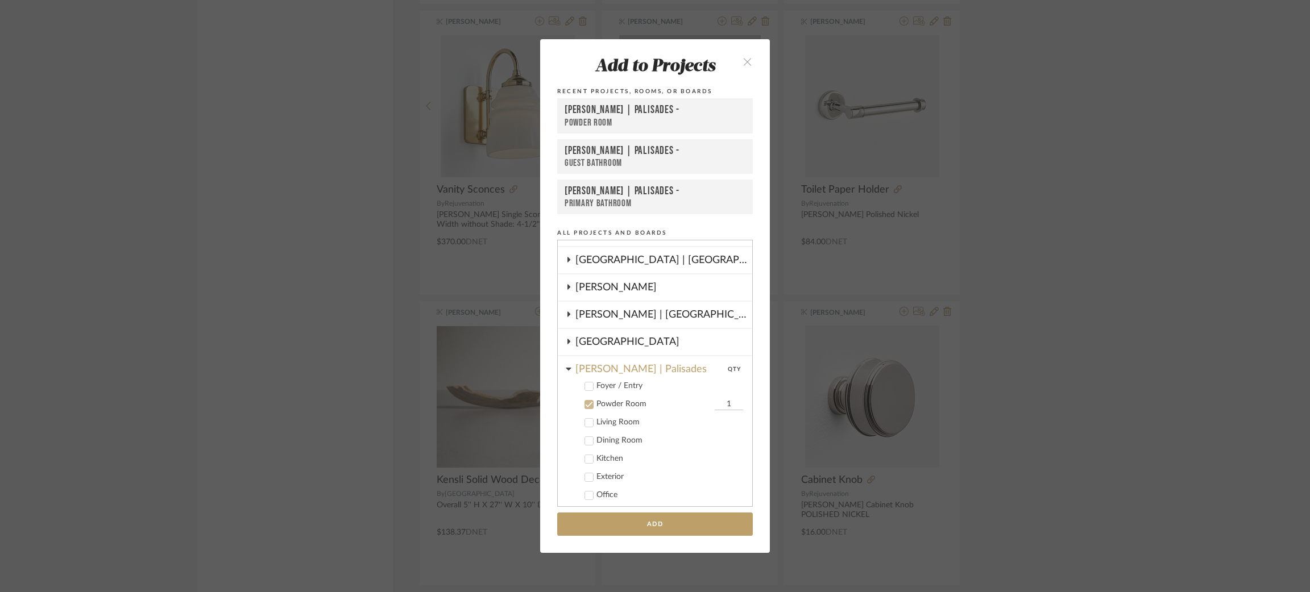
scroll to position [261, 0]
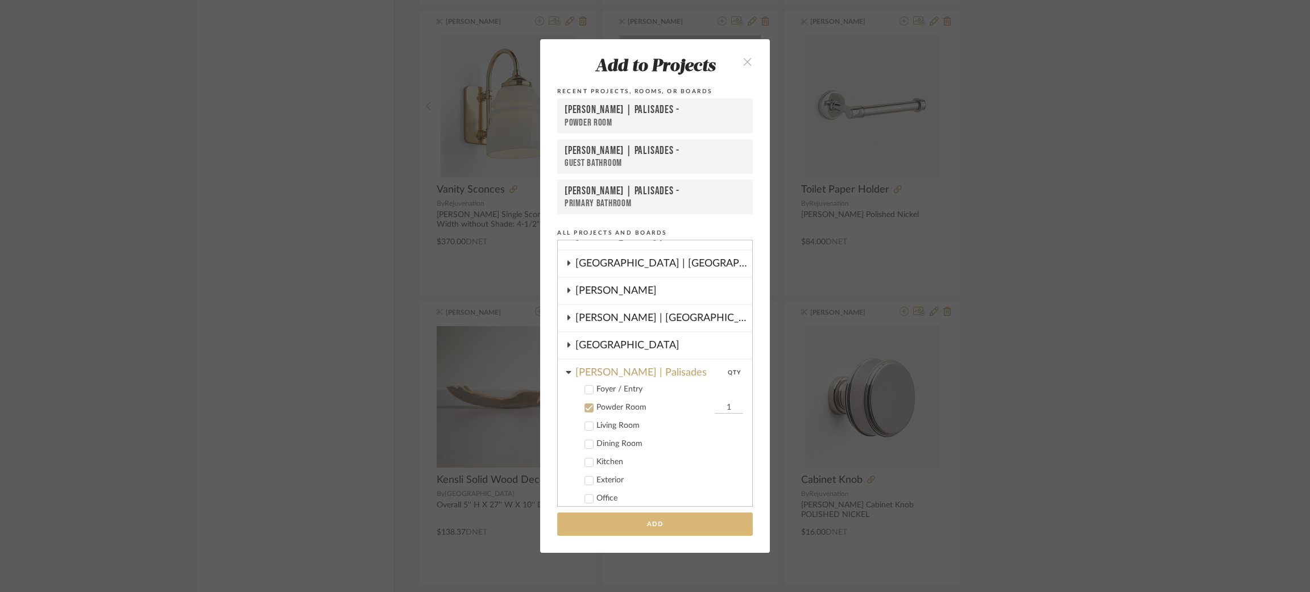
click at [629, 526] on button "Add" at bounding box center [655, 524] width 196 height 23
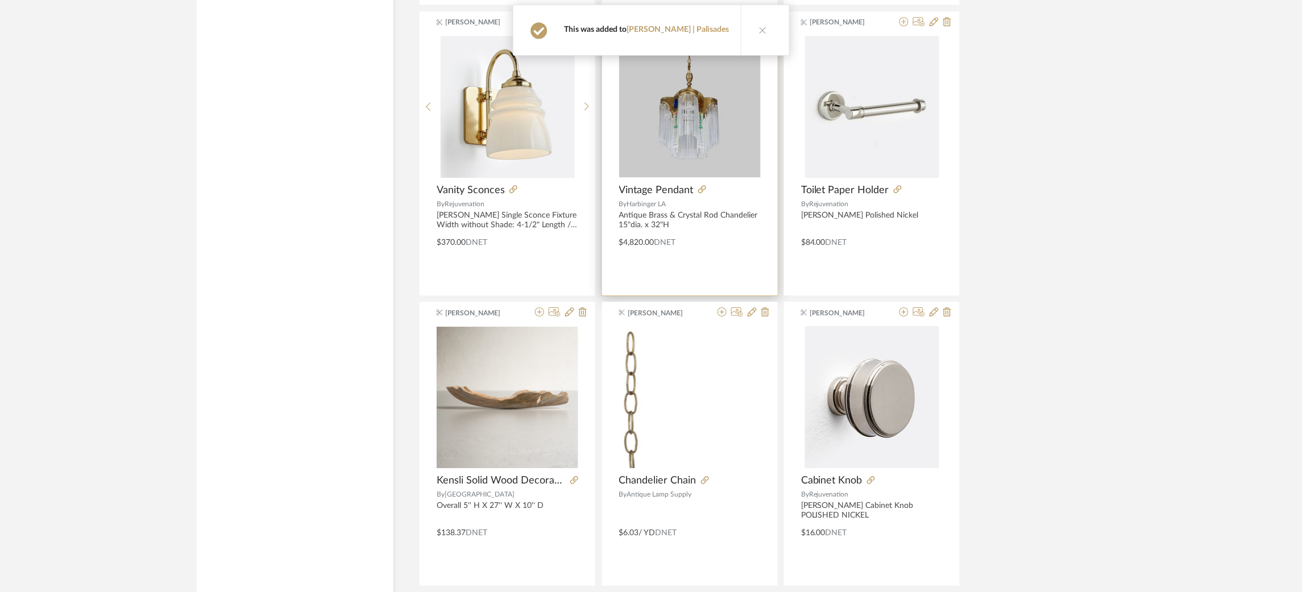
scroll to position [3264, 0]
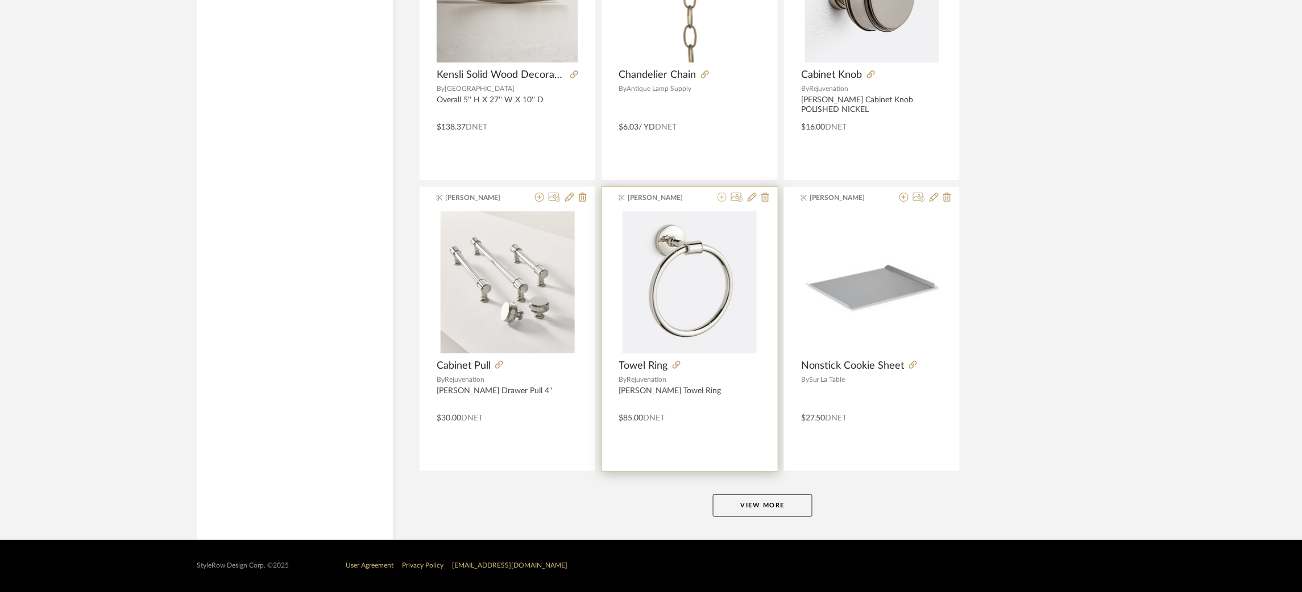
click at [717, 200] on icon at bounding box center [721, 197] width 9 height 9
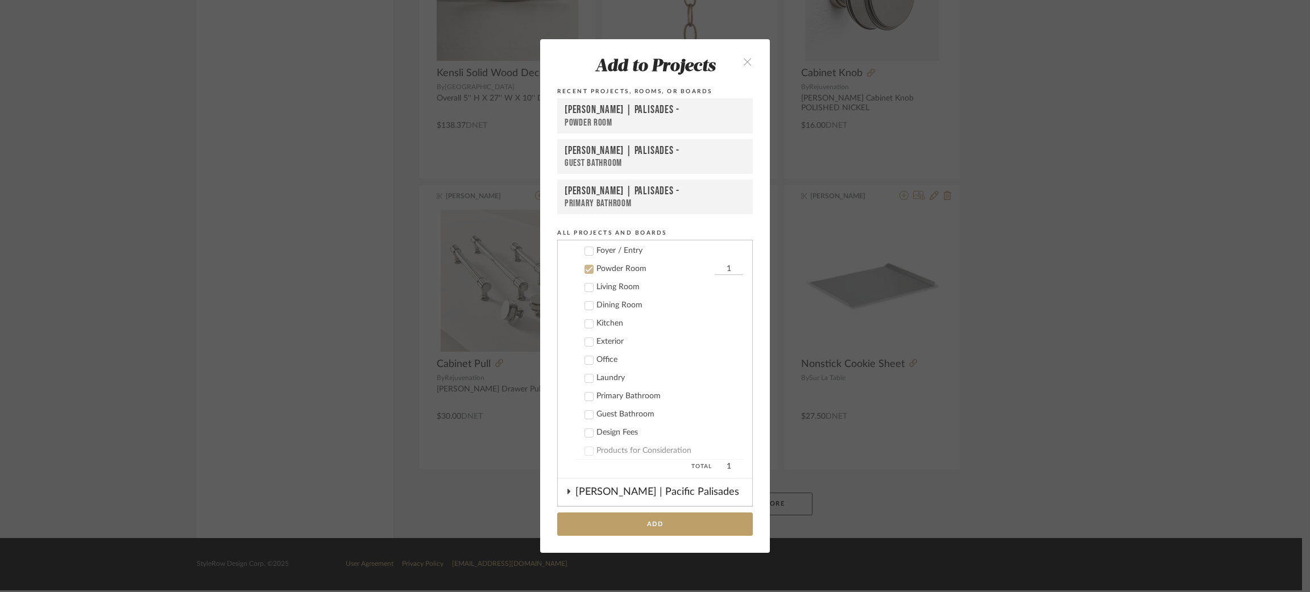
scroll to position [412, 0]
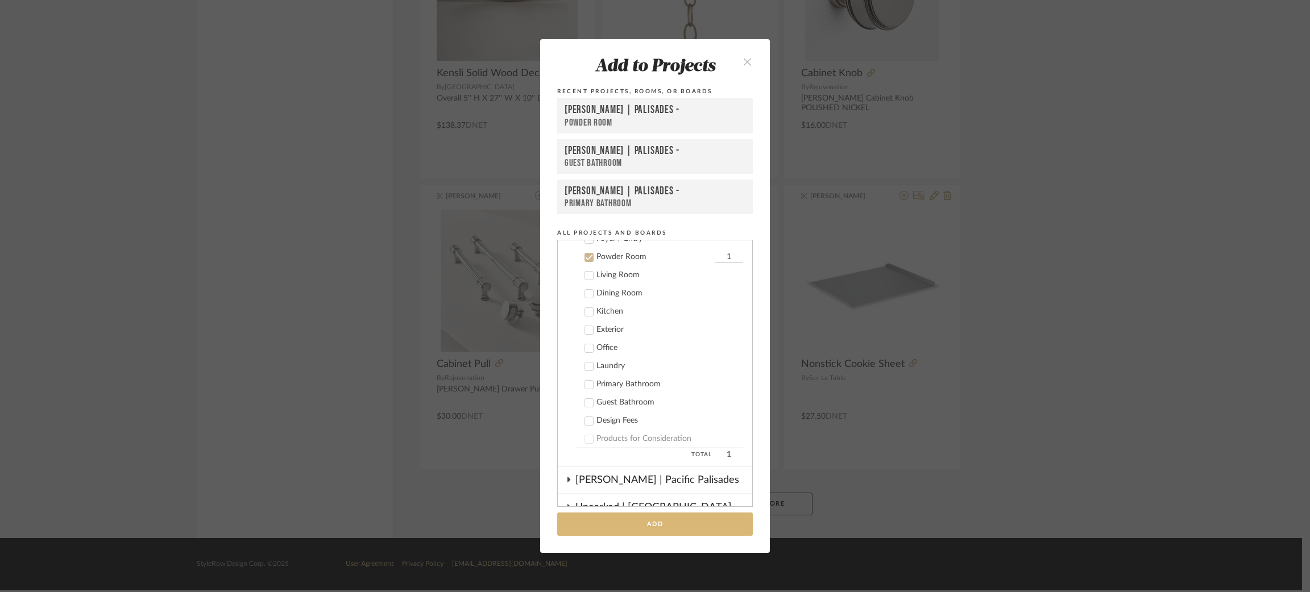
click at [626, 513] on button "Add" at bounding box center [655, 524] width 196 height 23
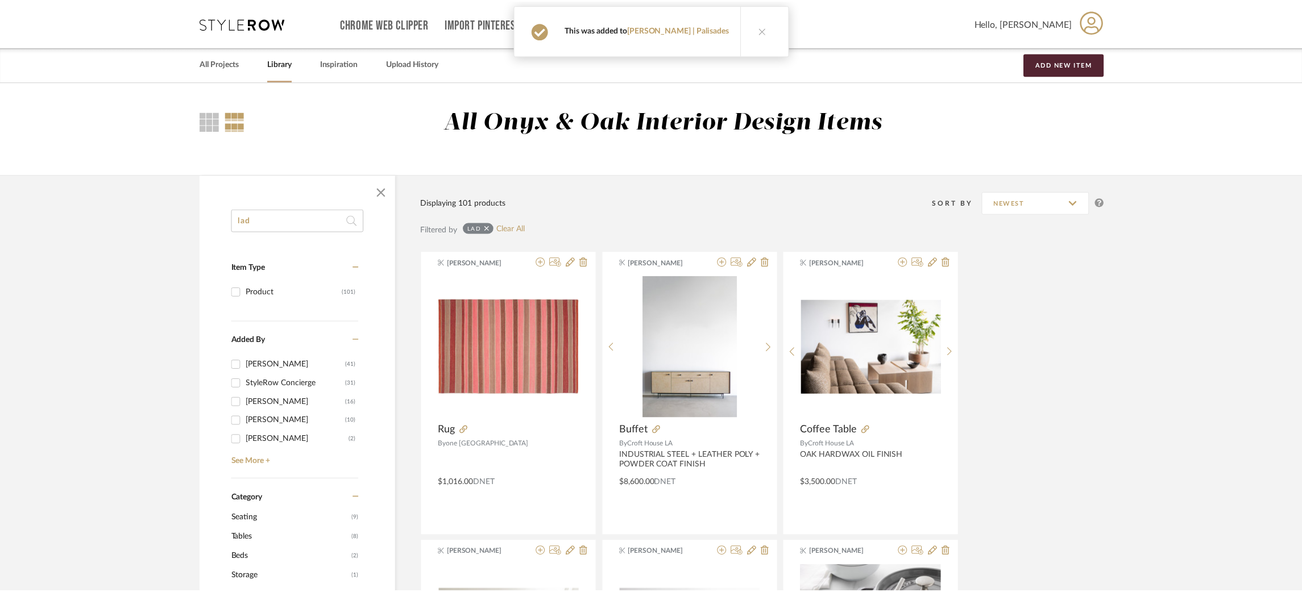
scroll to position [3264, 0]
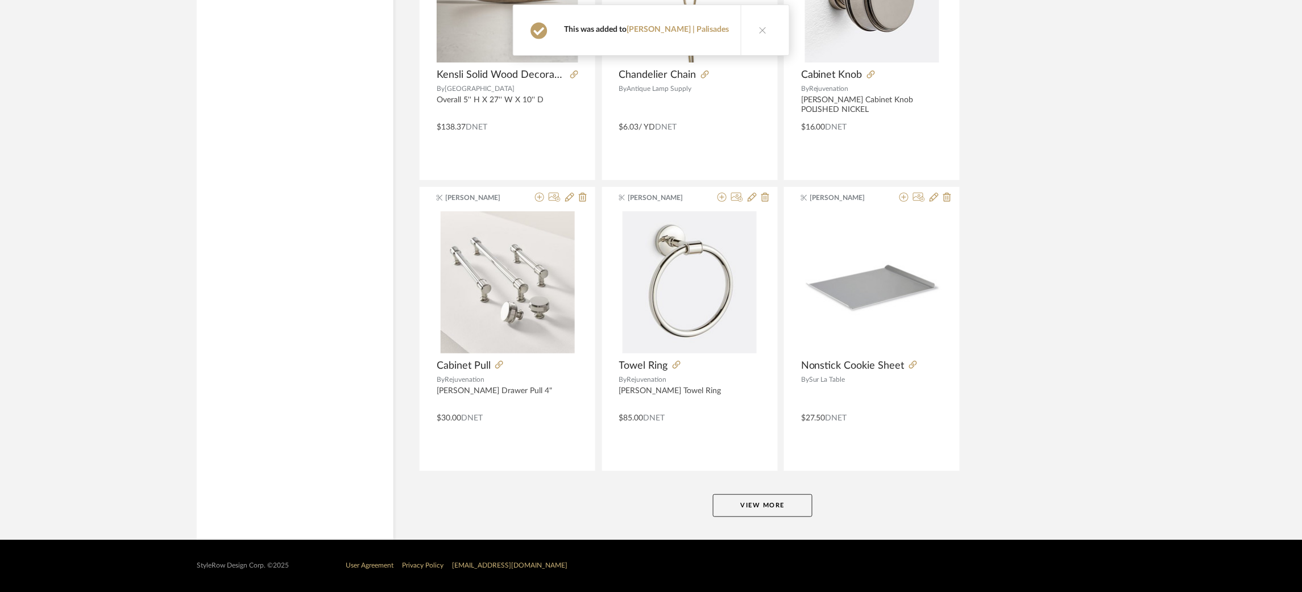
click at [739, 510] on button "View More" at bounding box center [762, 506] width 99 height 23
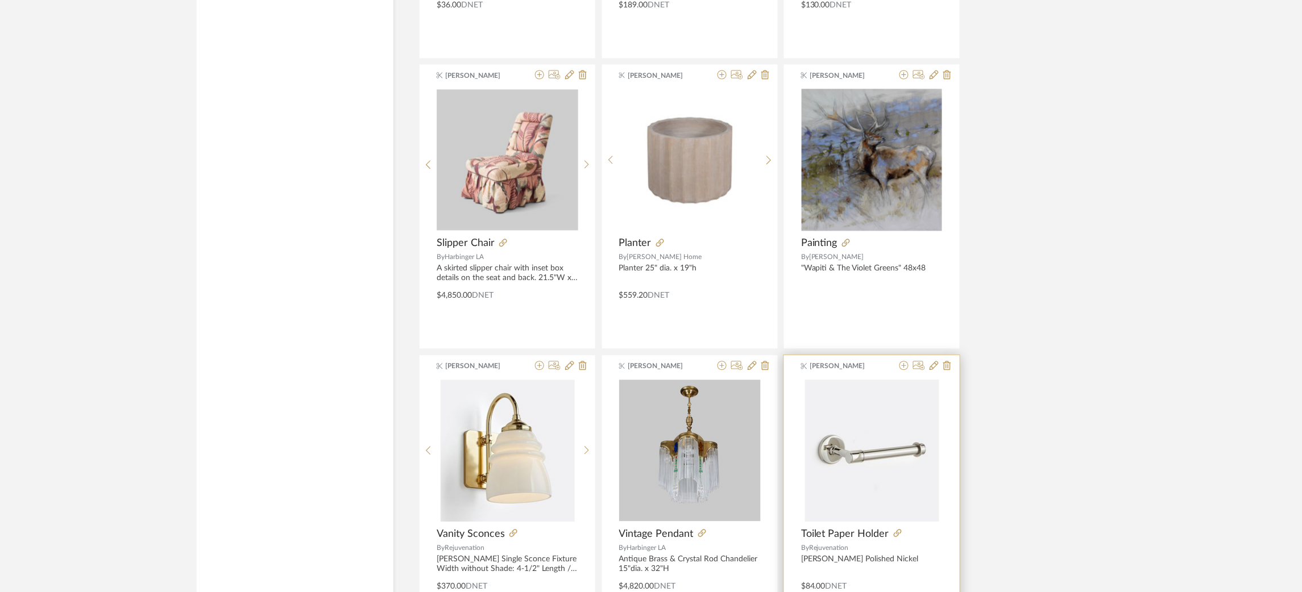
scroll to position [2608, 0]
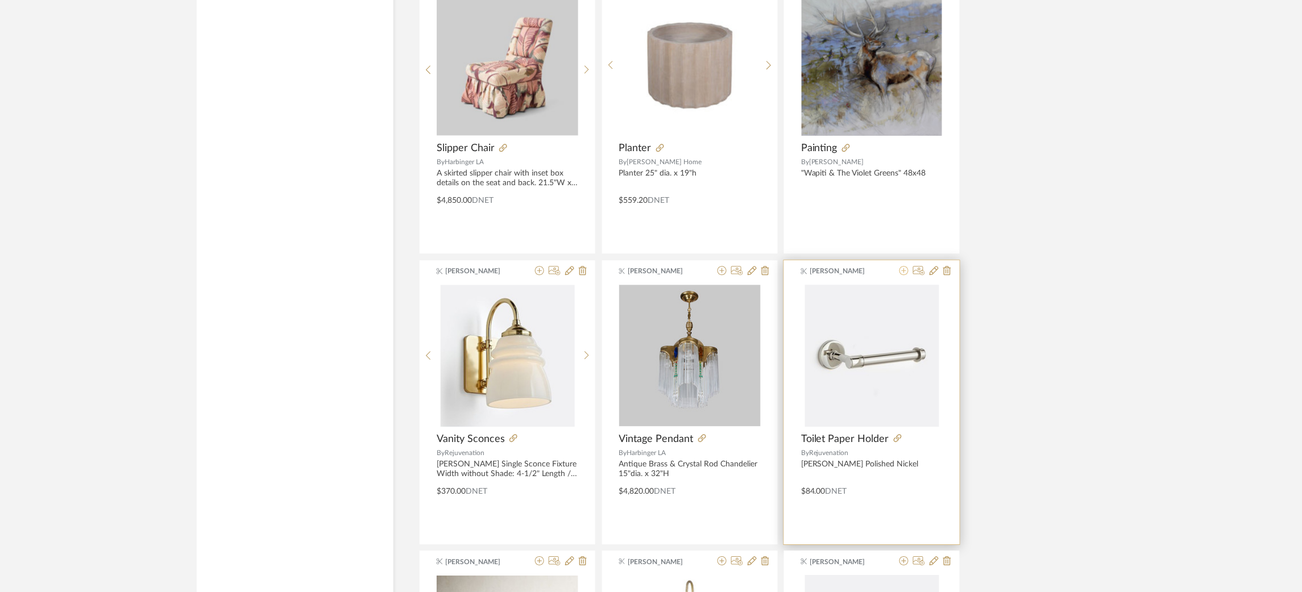
click at [906, 271] on icon at bounding box center [903, 270] width 9 height 9
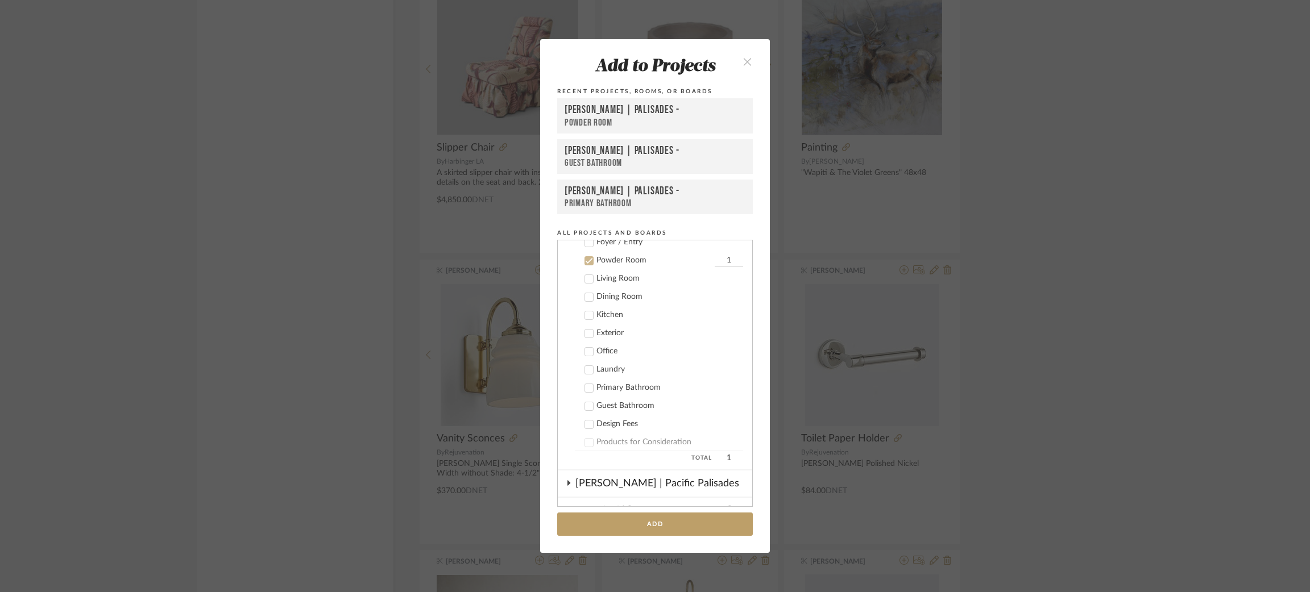
scroll to position [412, 0]
click at [586, 381] on icon at bounding box center [589, 385] width 8 height 8
click at [585, 399] on icon at bounding box center [589, 403] width 8 height 8
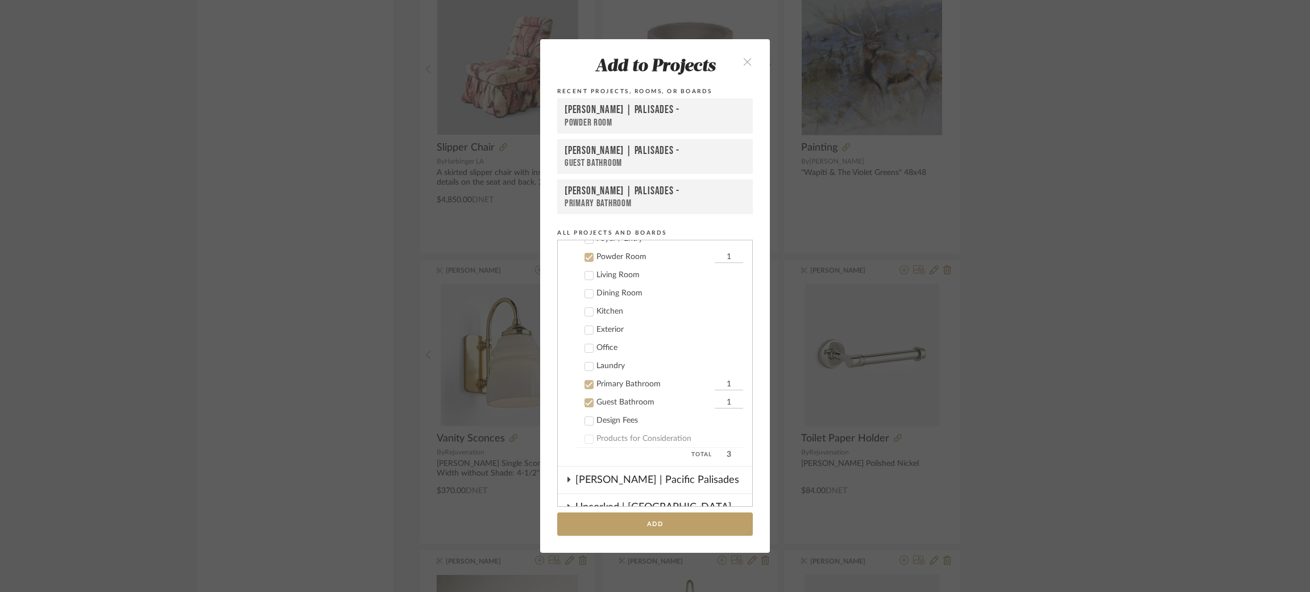
click at [585, 254] on icon at bounding box center [589, 258] width 8 height 8
click at [612, 522] on button "Add" at bounding box center [655, 524] width 196 height 23
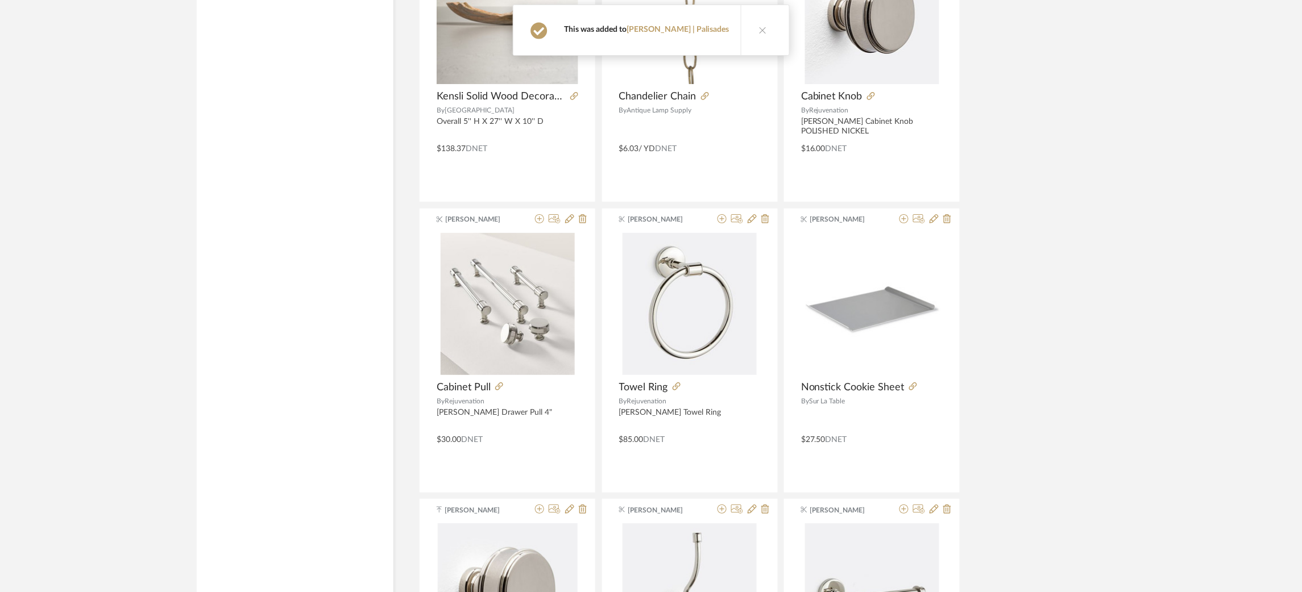
scroll to position [3244, 0]
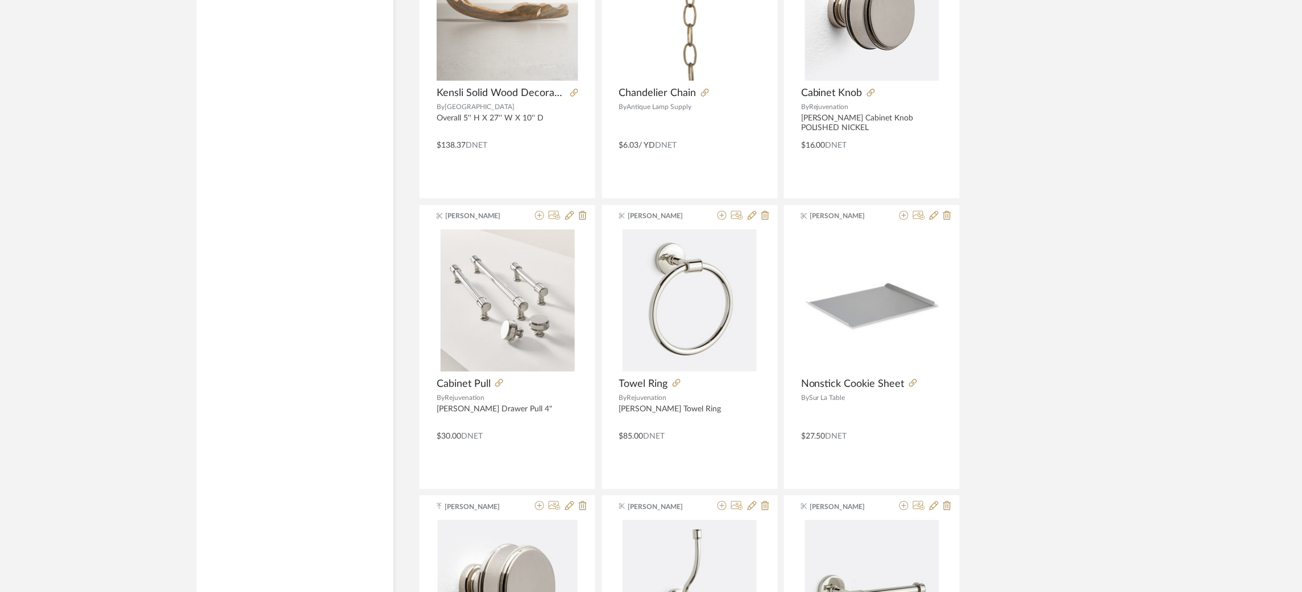
click at [1002, 191] on div "Molly Schirmang Rug By one kings lane $1,016.00 DNET Stephanie Youngren Buffet …" at bounding box center [762, 493] width 687 height 6972
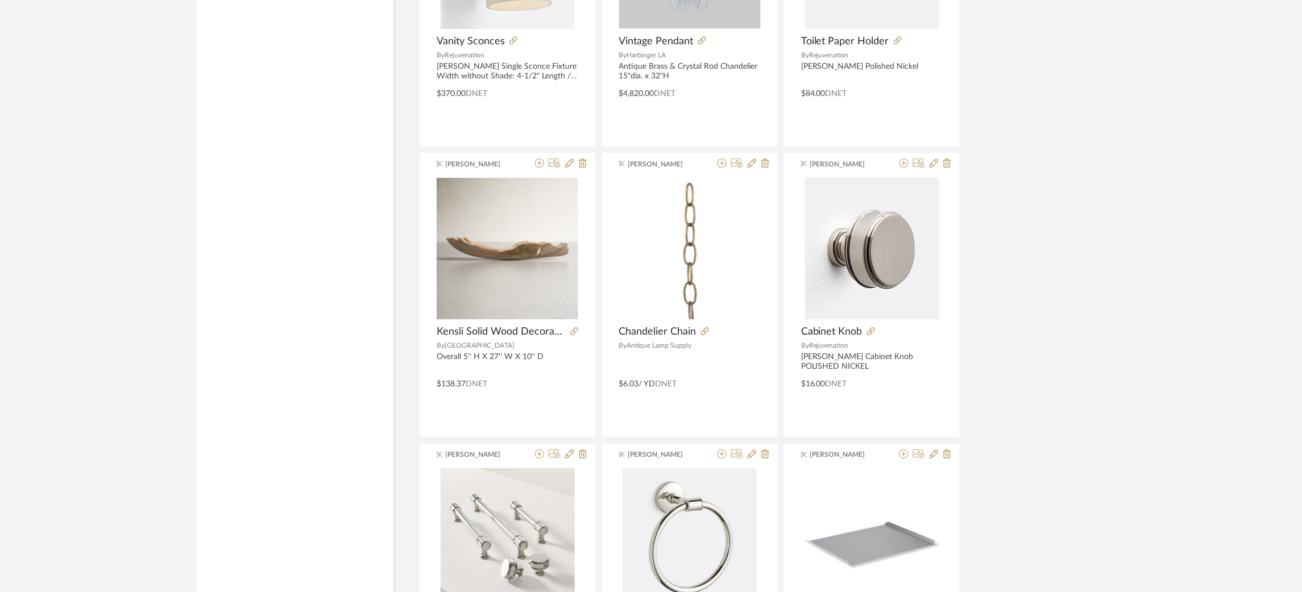
scroll to position [3003, 0]
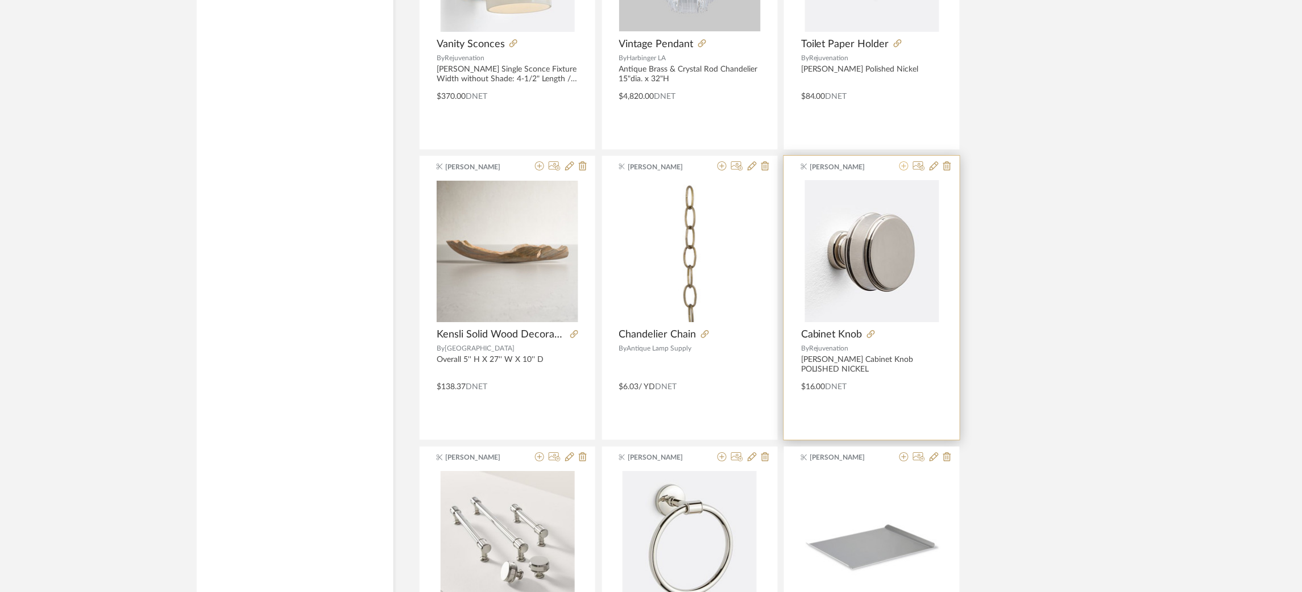
click at [902, 168] on icon at bounding box center [903, 165] width 9 height 9
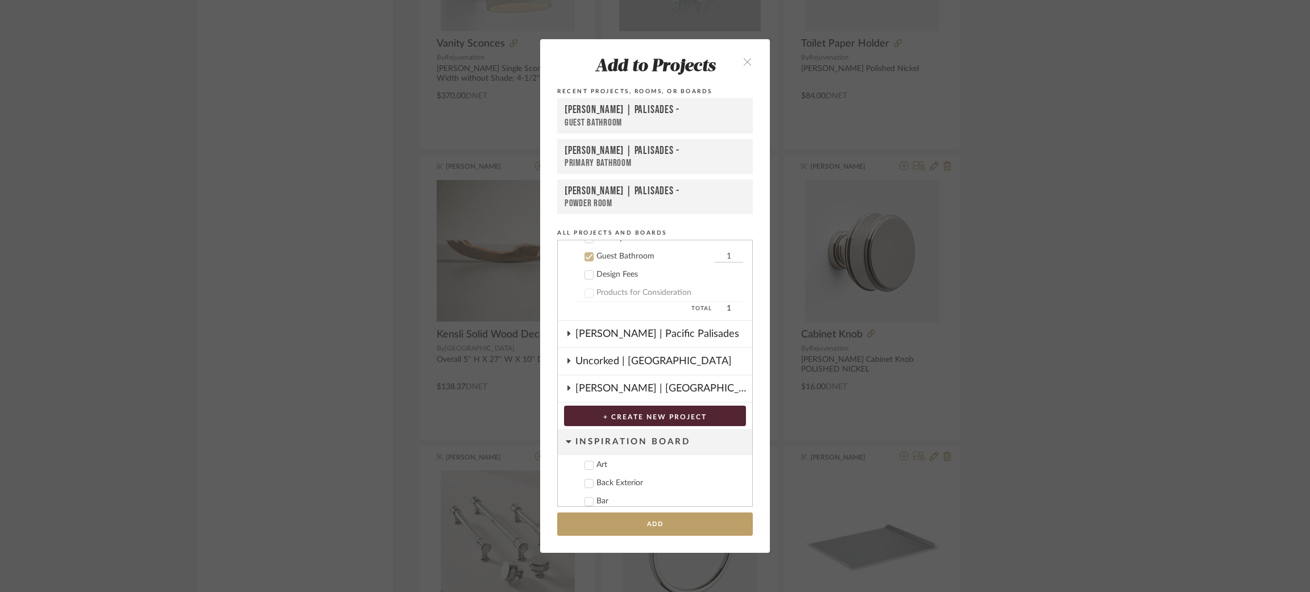
scroll to position [545, 0]
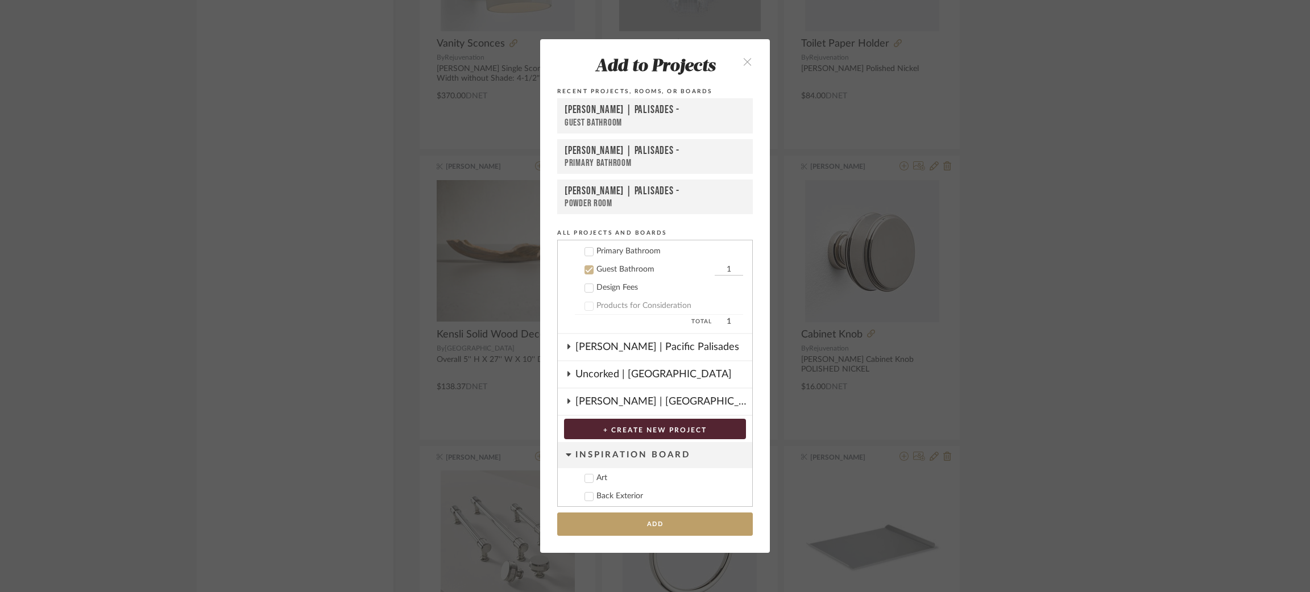
click at [586, 249] on icon at bounding box center [589, 252] width 7 height 6
click at [618, 520] on button "Add" at bounding box center [655, 524] width 196 height 23
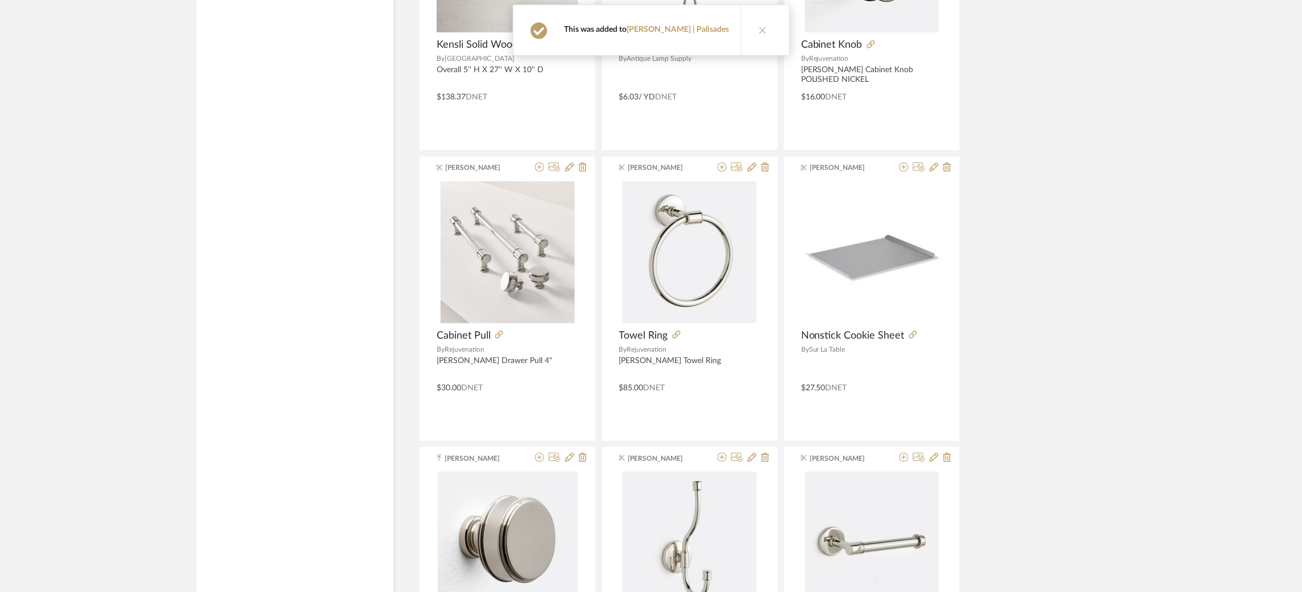
scroll to position [3306, 0]
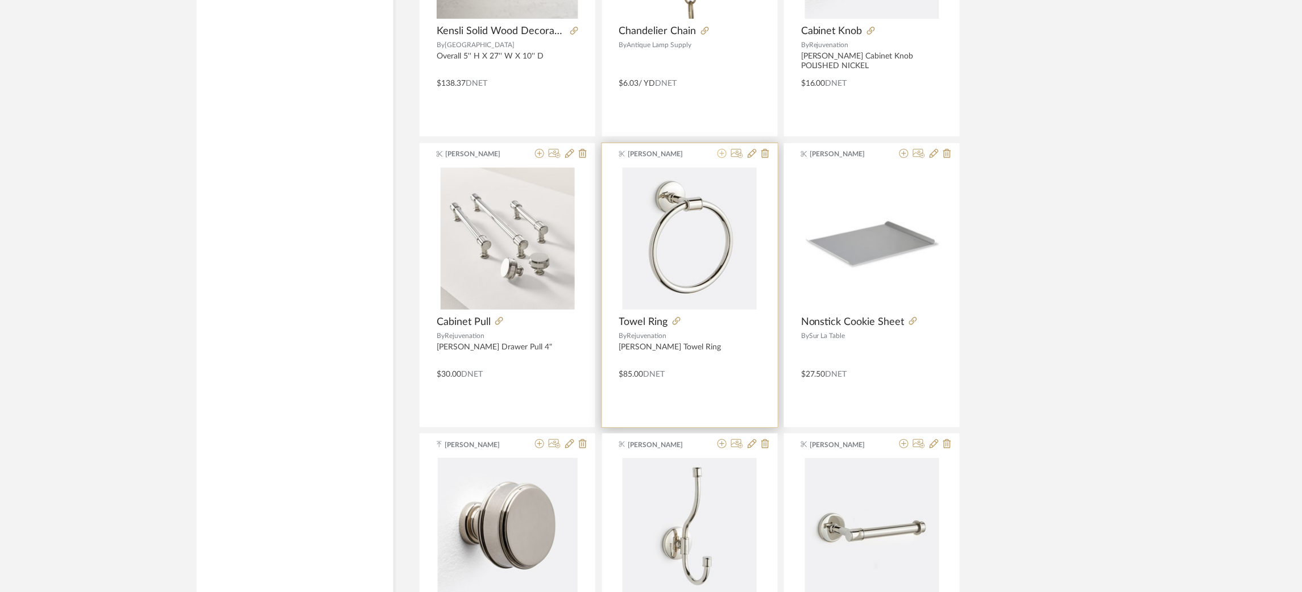
click at [724, 155] on icon at bounding box center [721, 153] width 9 height 9
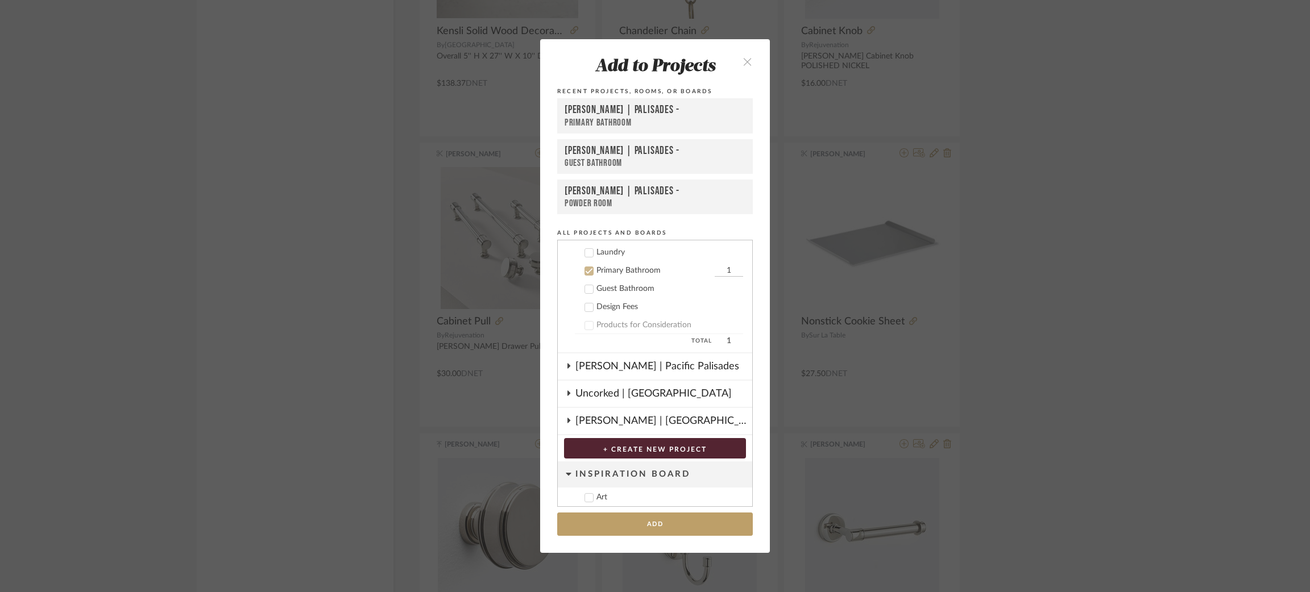
scroll to position [540, 0]
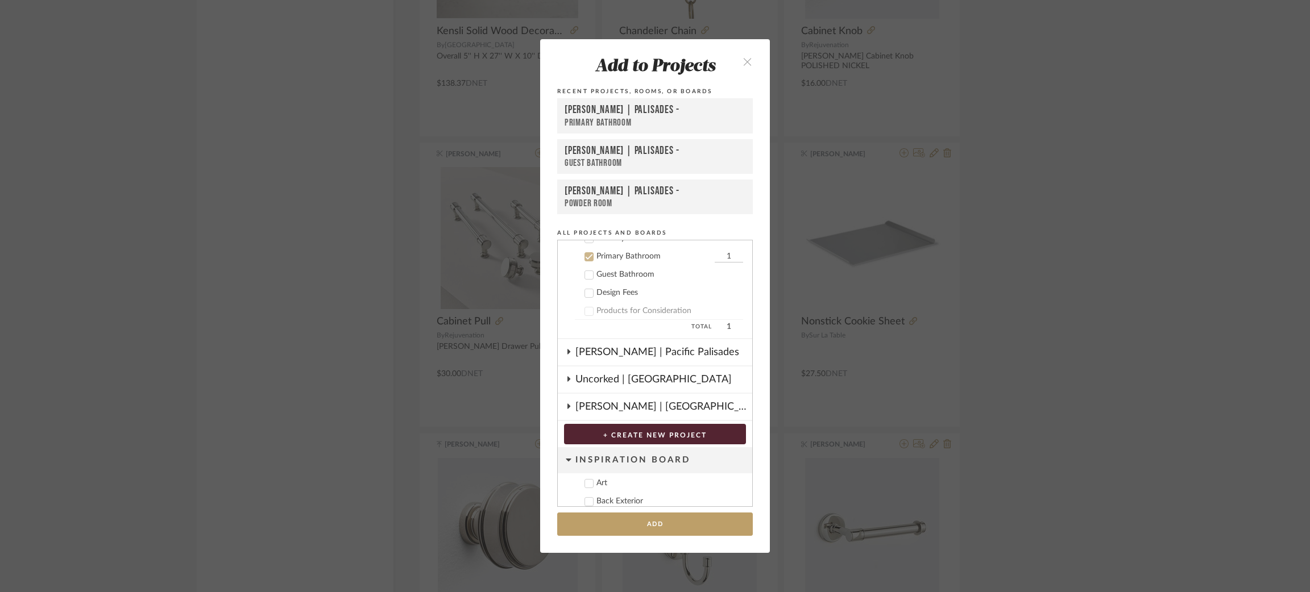
click at [585, 271] on icon at bounding box center [589, 275] width 8 height 8
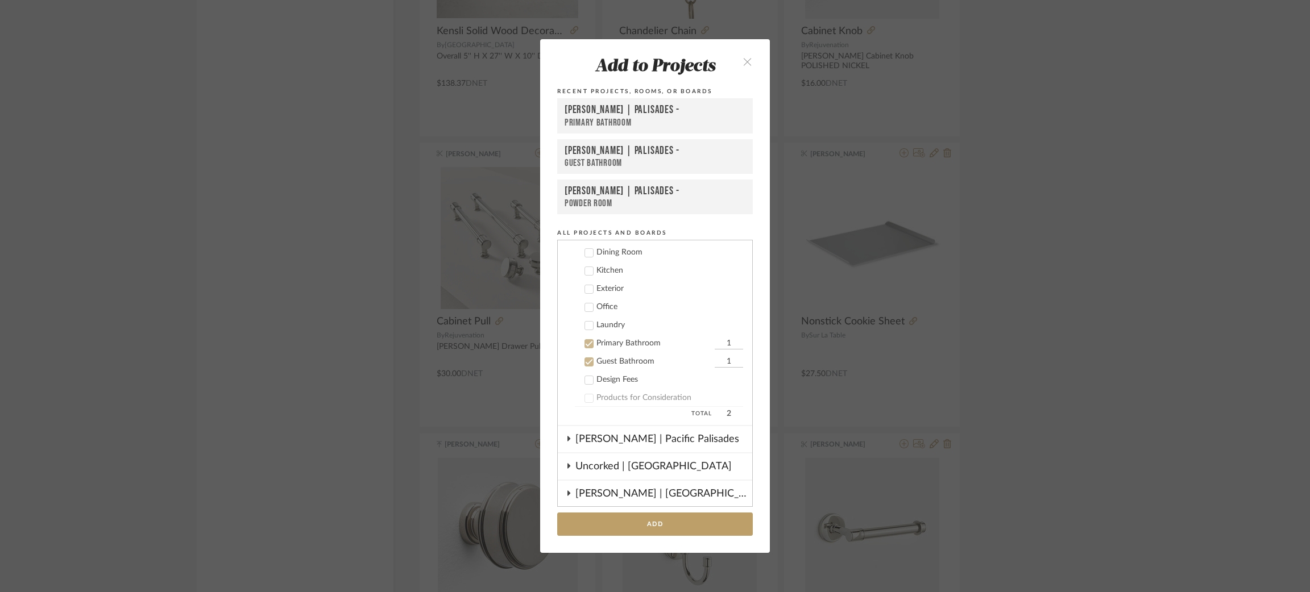
scroll to position [454, 0]
click at [642, 524] on button "Add" at bounding box center [655, 524] width 196 height 23
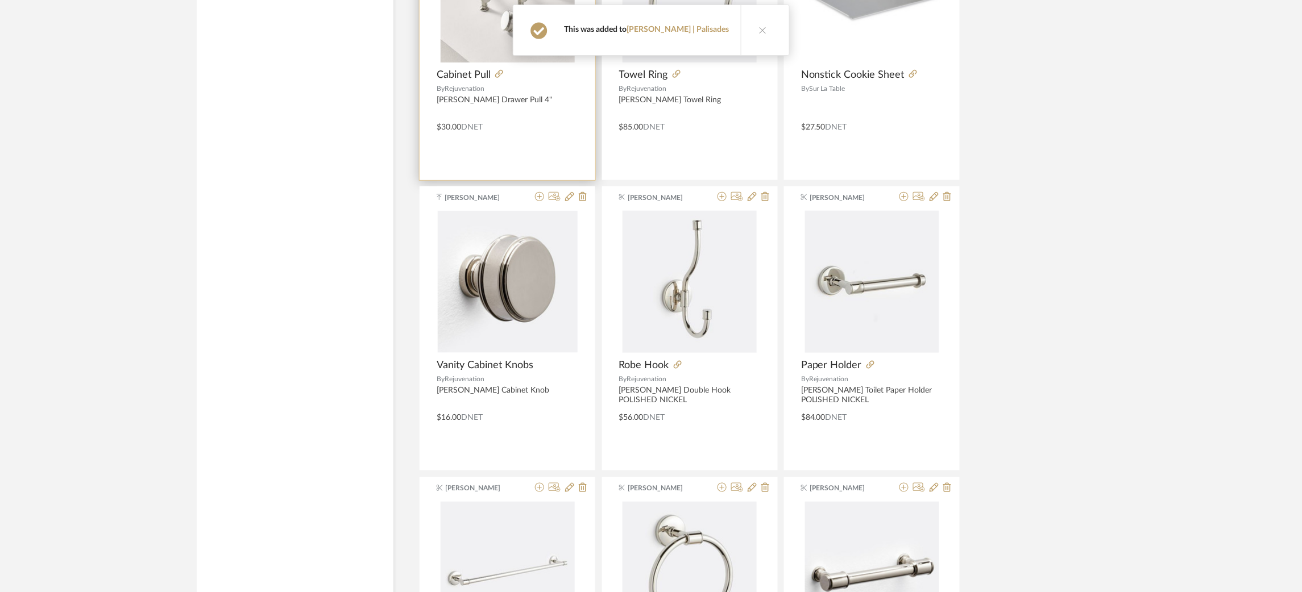
scroll to position [3559, 0]
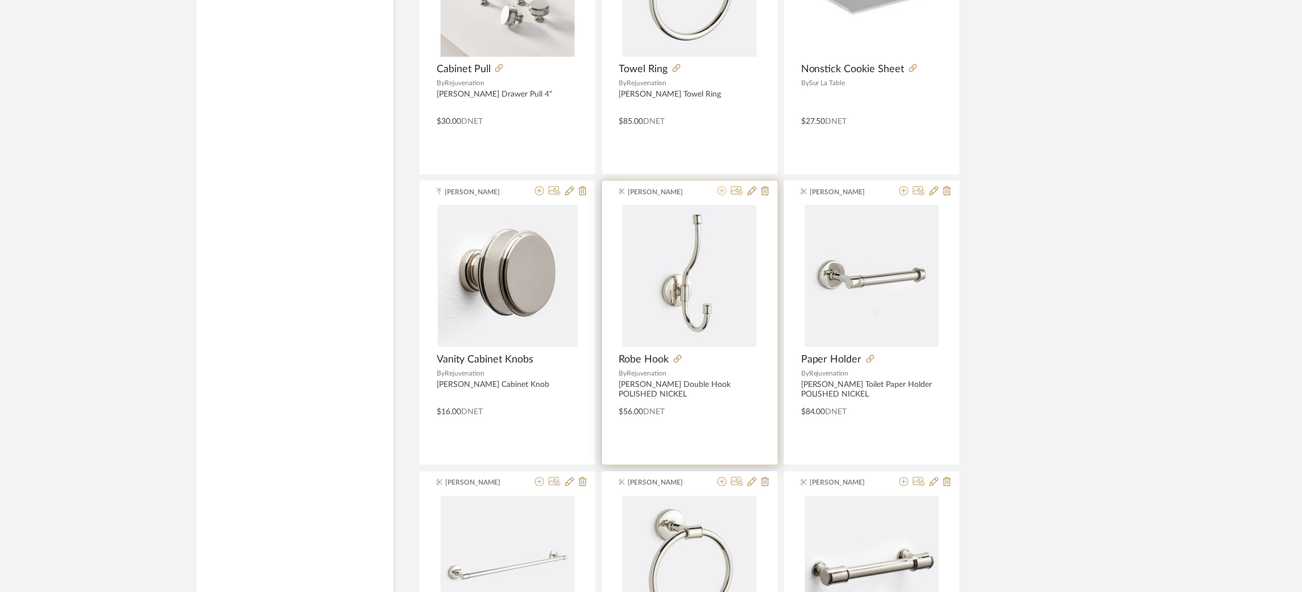
click at [719, 196] on icon at bounding box center [721, 190] width 9 height 9
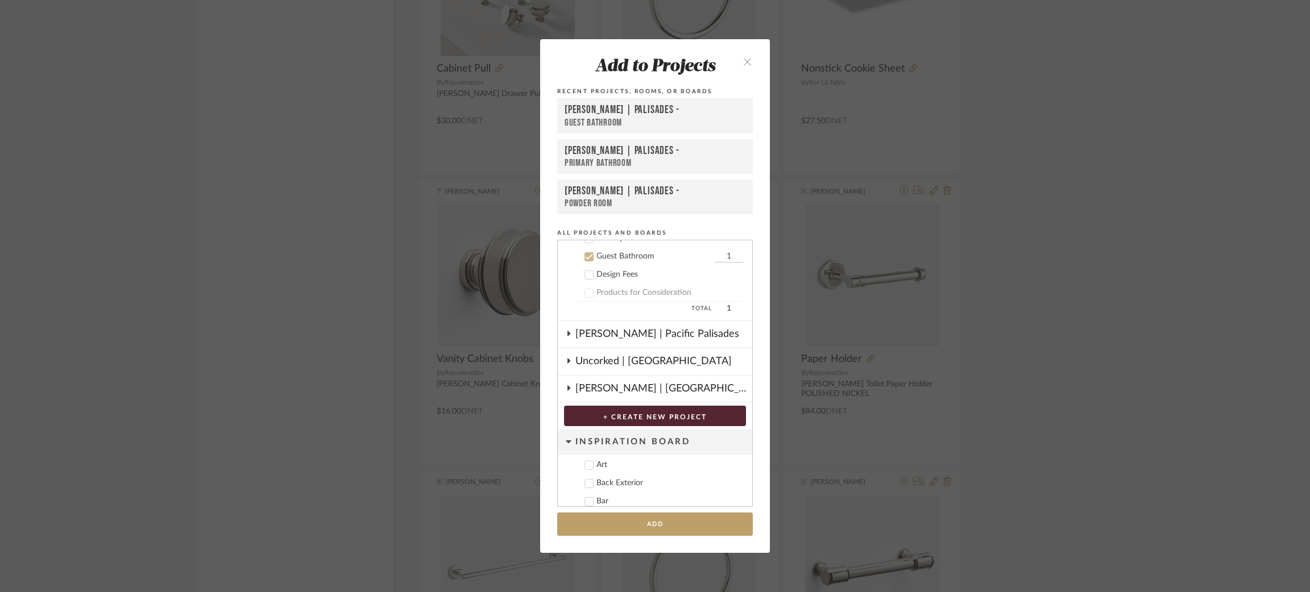
scroll to position [542, 0]
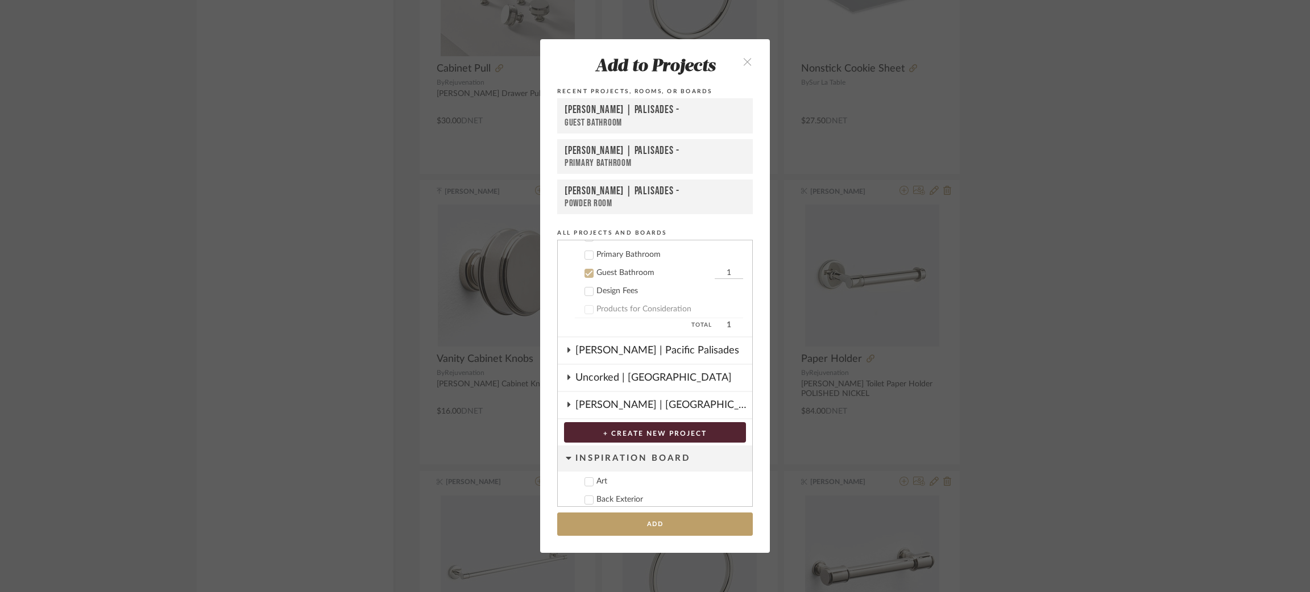
click at [585, 251] on icon at bounding box center [589, 255] width 8 height 8
click at [633, 525] on button "Add" at bounding box center [655, 524] width 196 height 23
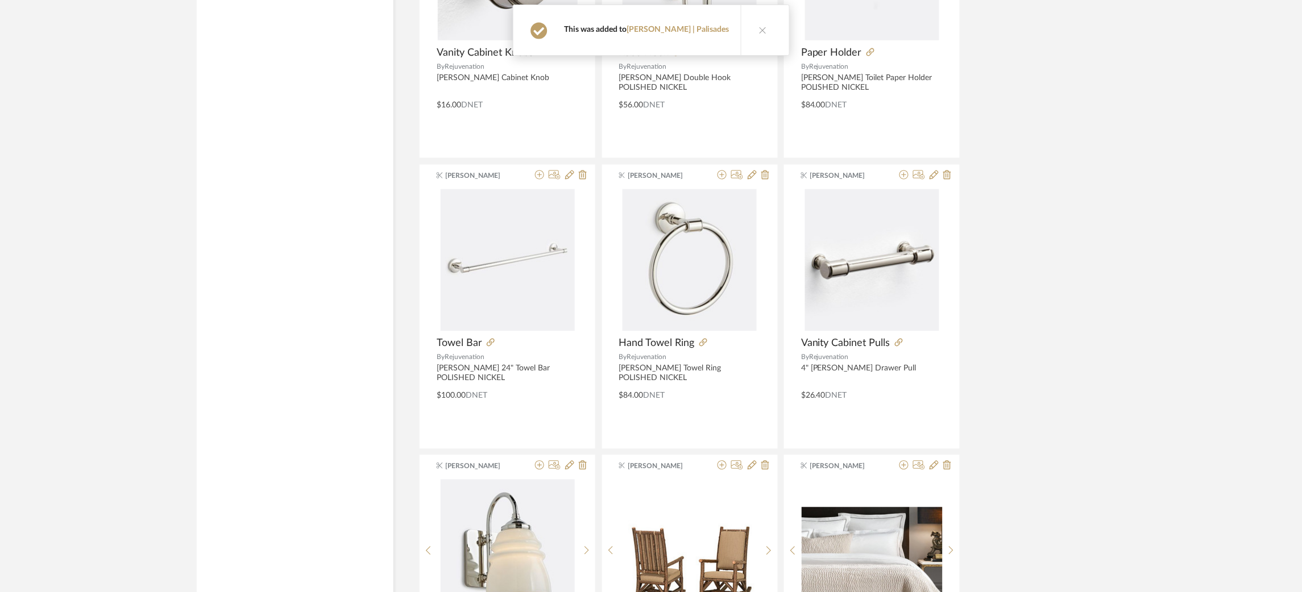
scroll to position [3868, 0]
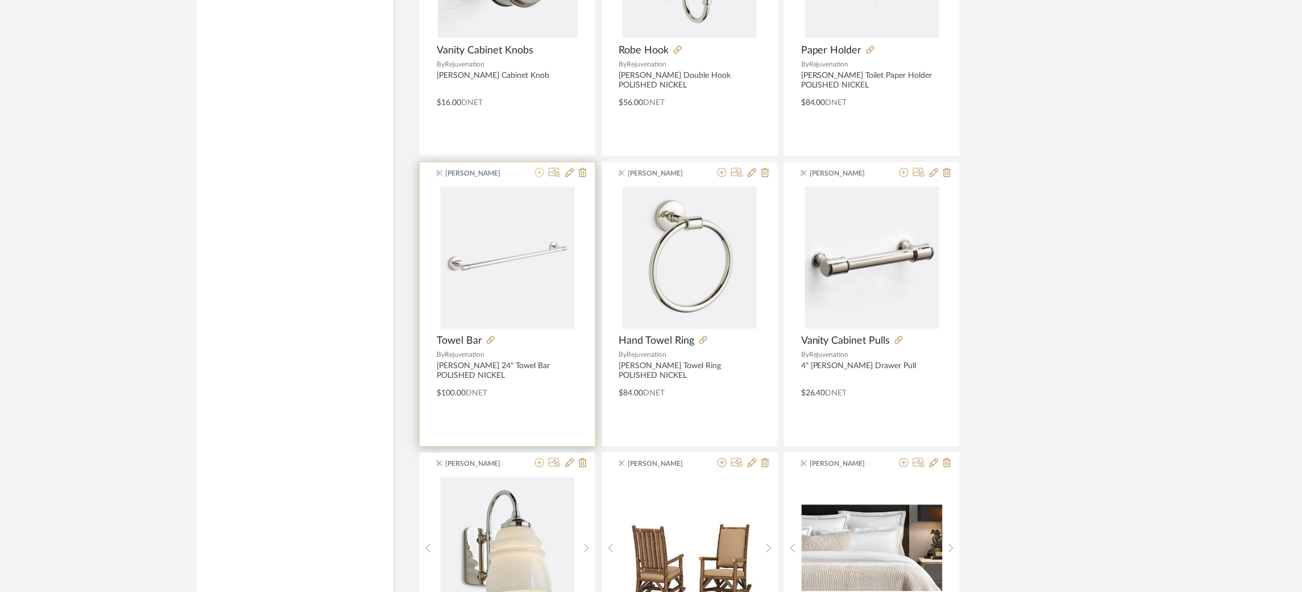
click at [537, 175] on icon at bounding box center [539, 172] width 9 height 9
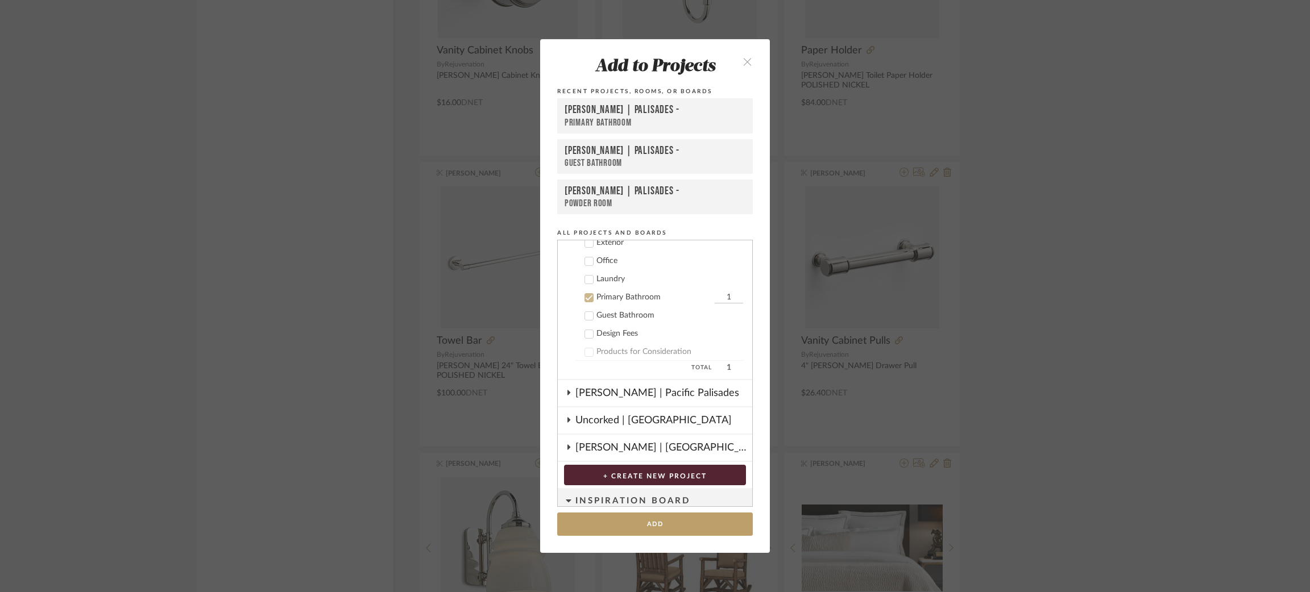
scroll to position [540, 0]
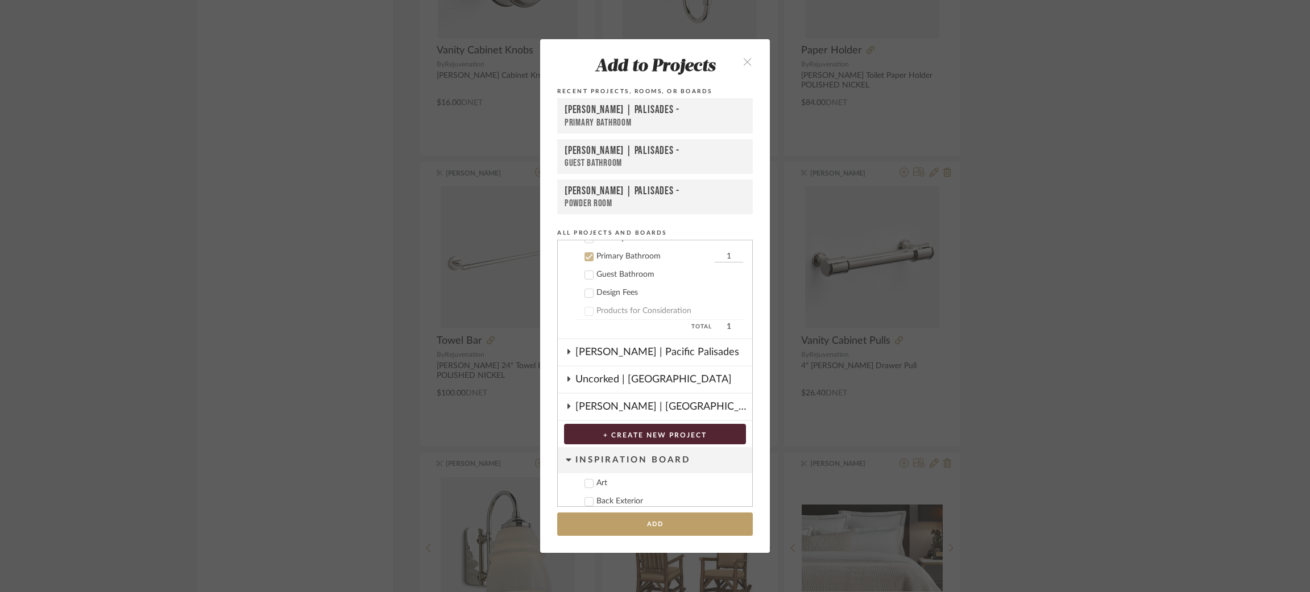
click at [586, 271] on icon at bounding box center [589, 275] width 8 height 8
click at [617, 518] on button "Add" at bounding box center [655, 524] width 196 height 23
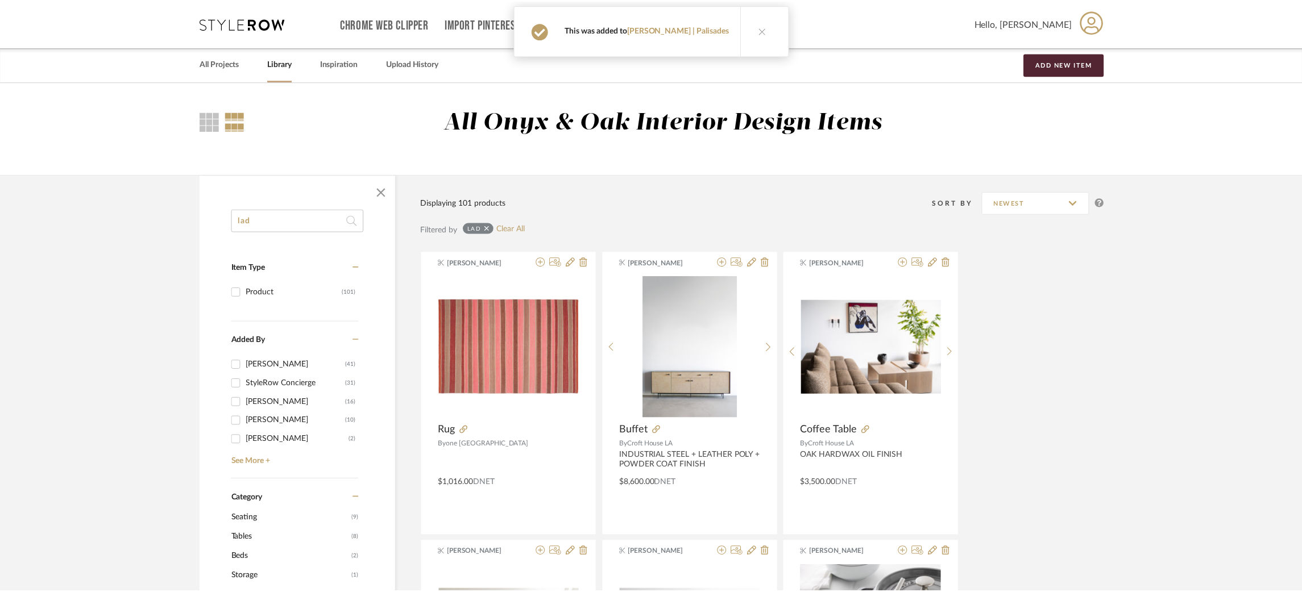
scroll to position [3868, 0]
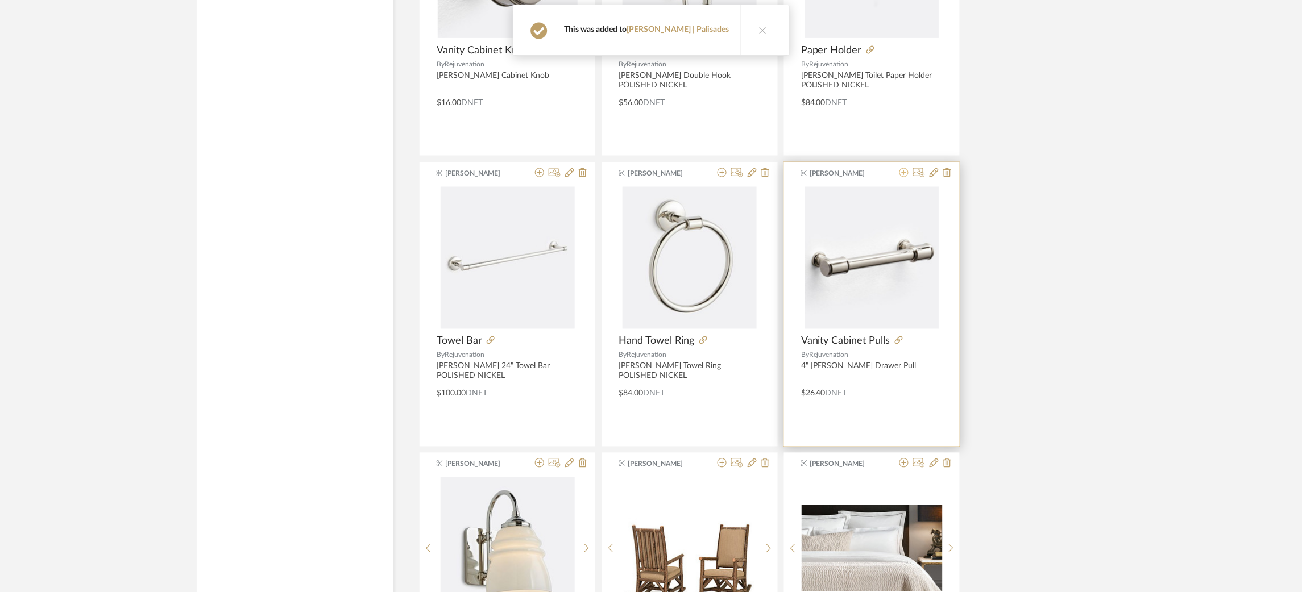
click at [902, 175] on icon at bounding box center [903, 172] width 9 height 9
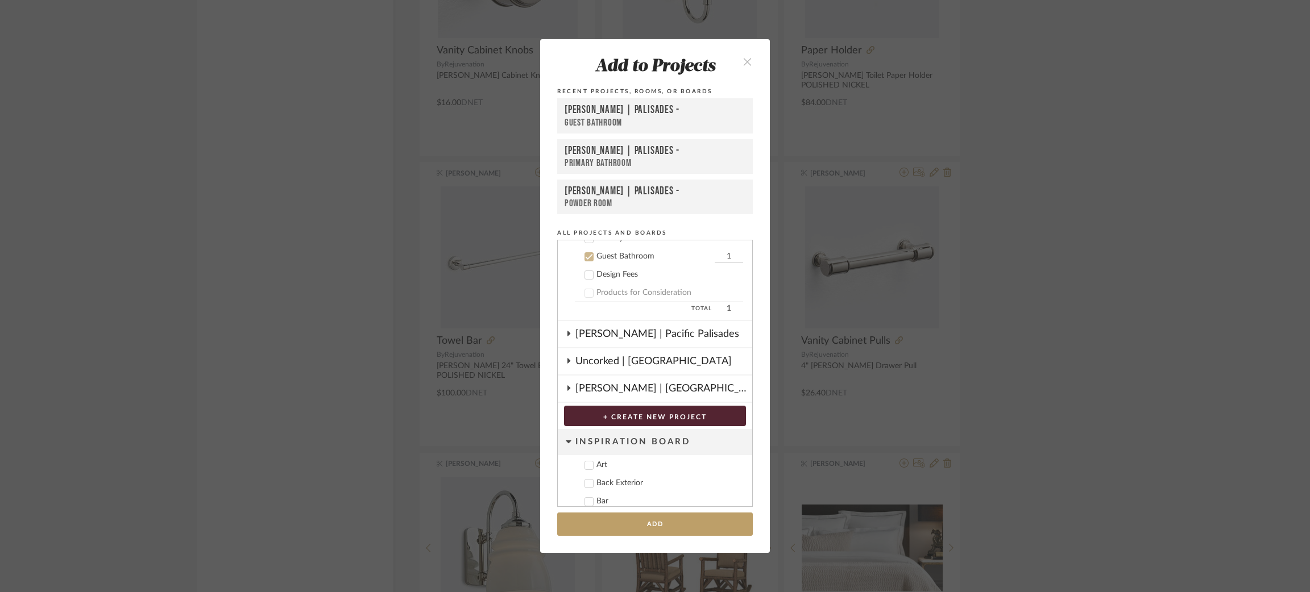
scroll to position [544, 0]
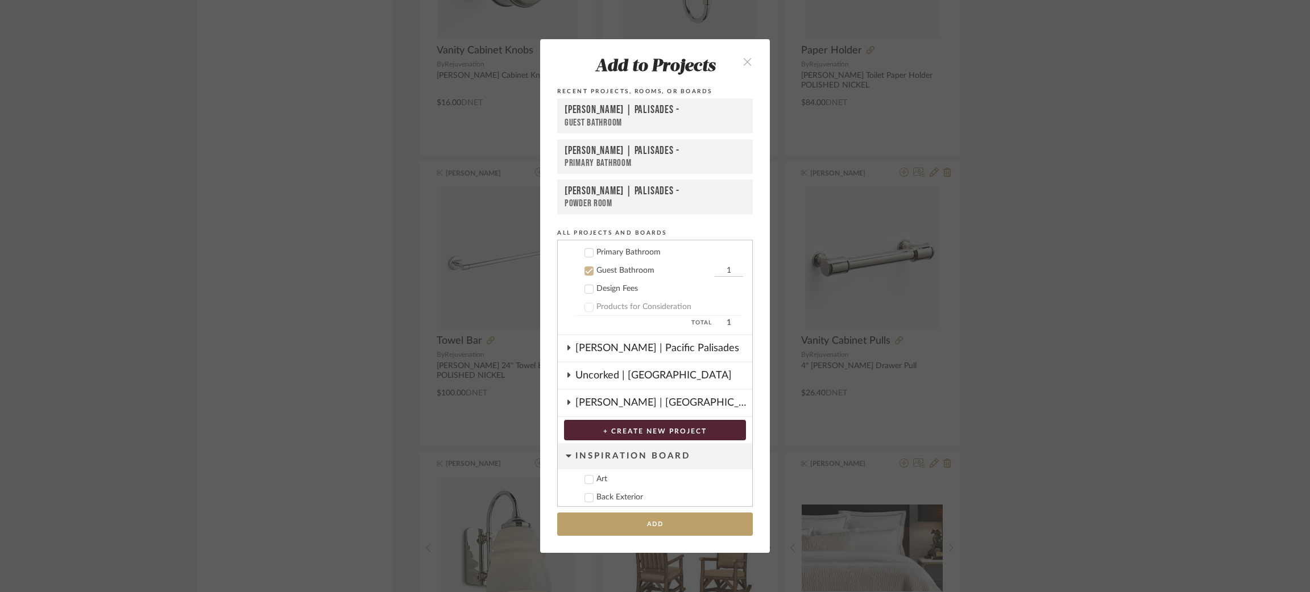
click at [588, 249] on icon at bounding box center [589, 253] width 8 height 8
click at [625, 521] on button "Add" at bounding box center [655, 524] width 196 height 23
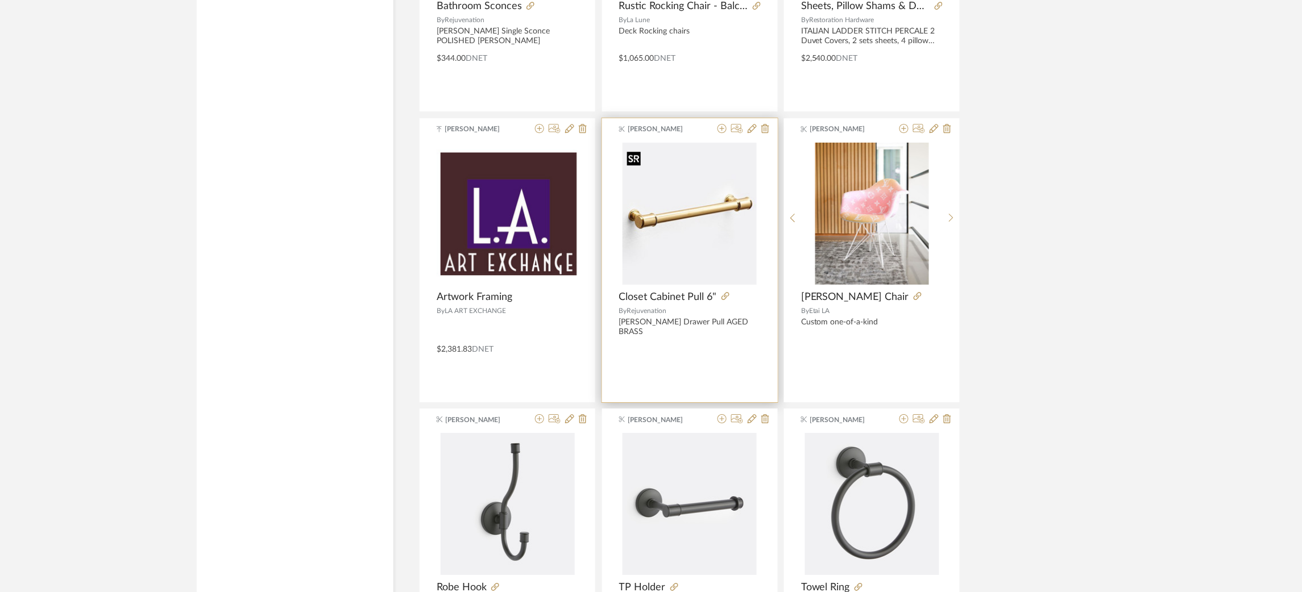
scroll to position [4465, 0]
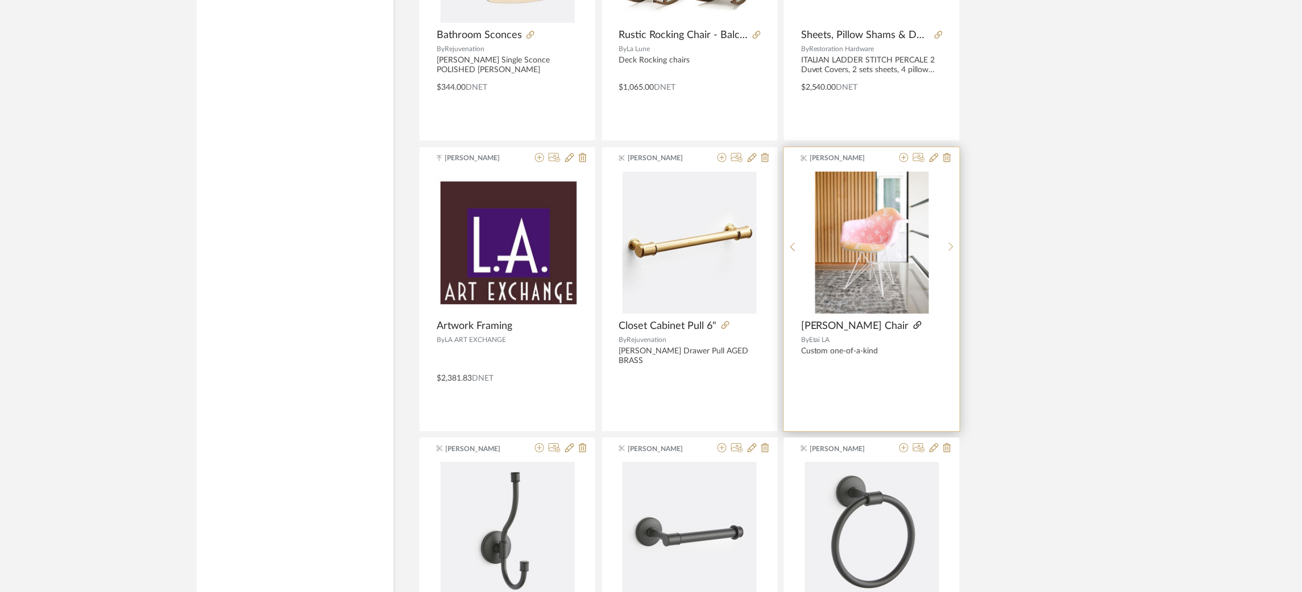
click at [914, 327] on icon at bounding box center [918, 325] width 8 height 8
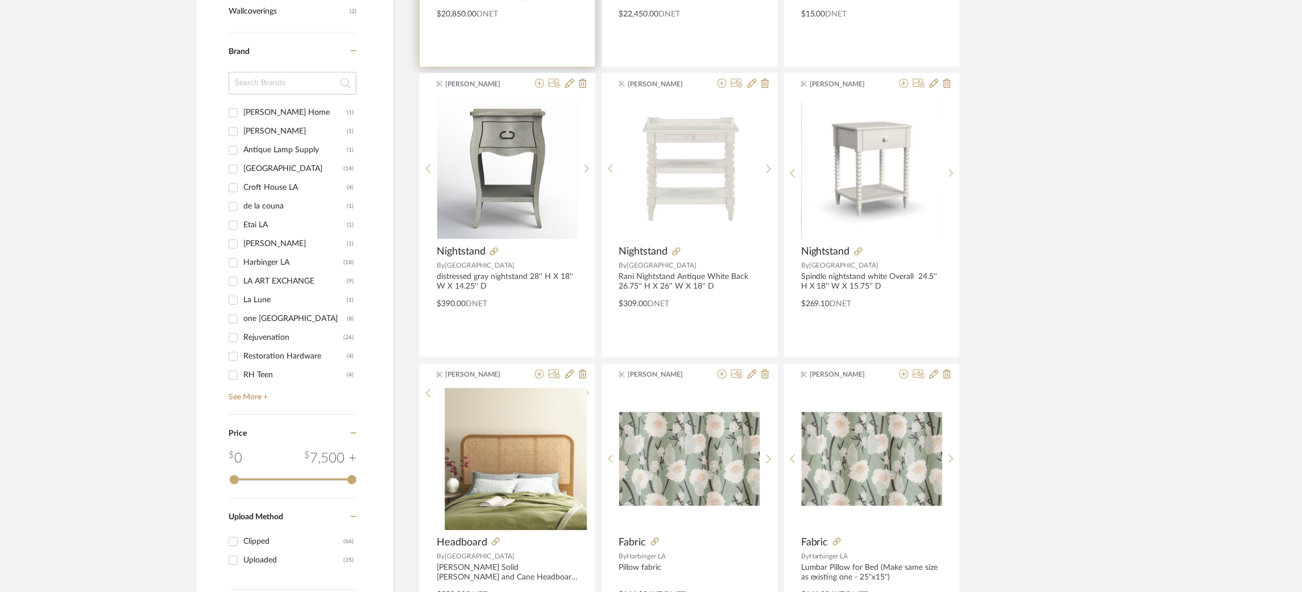
scroll to position [0, 0]
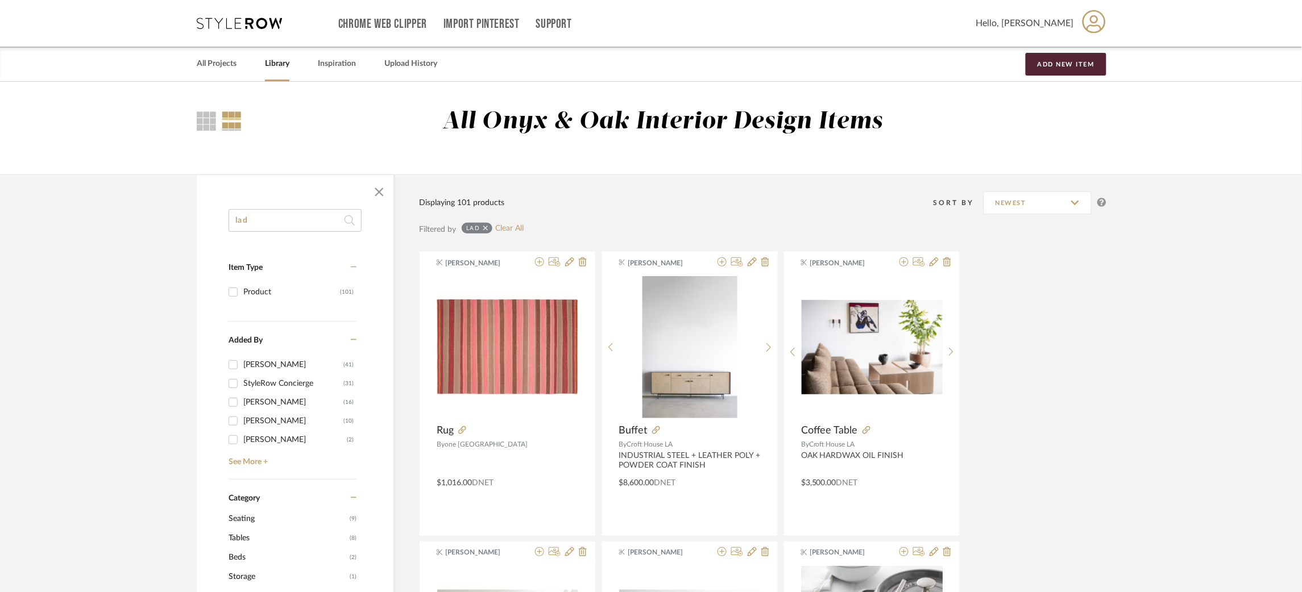
drag, startPoint x: 274, startPoint y: 218, endPoint x: 180, endPoint y: 205, distance: 95.3
drag, startPoint x: 268, startPoint y: 223, endPoint x: 196, endPoint y: 217, distance: 71.9
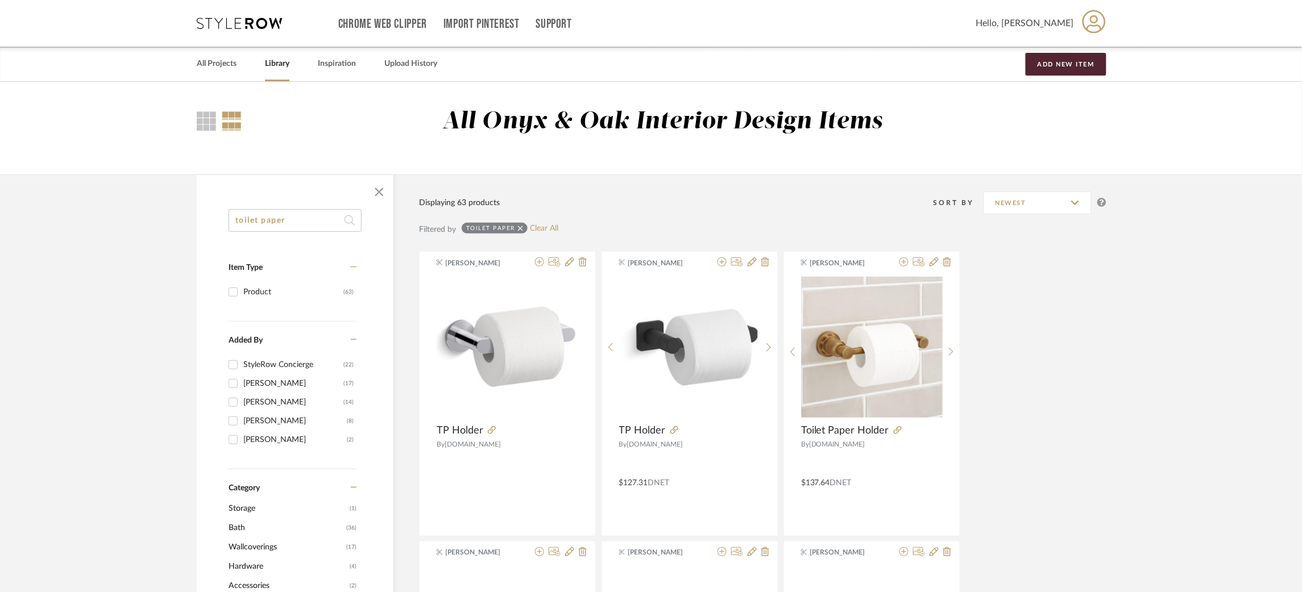
drag, startPoint x: 263, startPoint y: 221, endPoint x: 196, endPoint y: 216, distance: 67.8
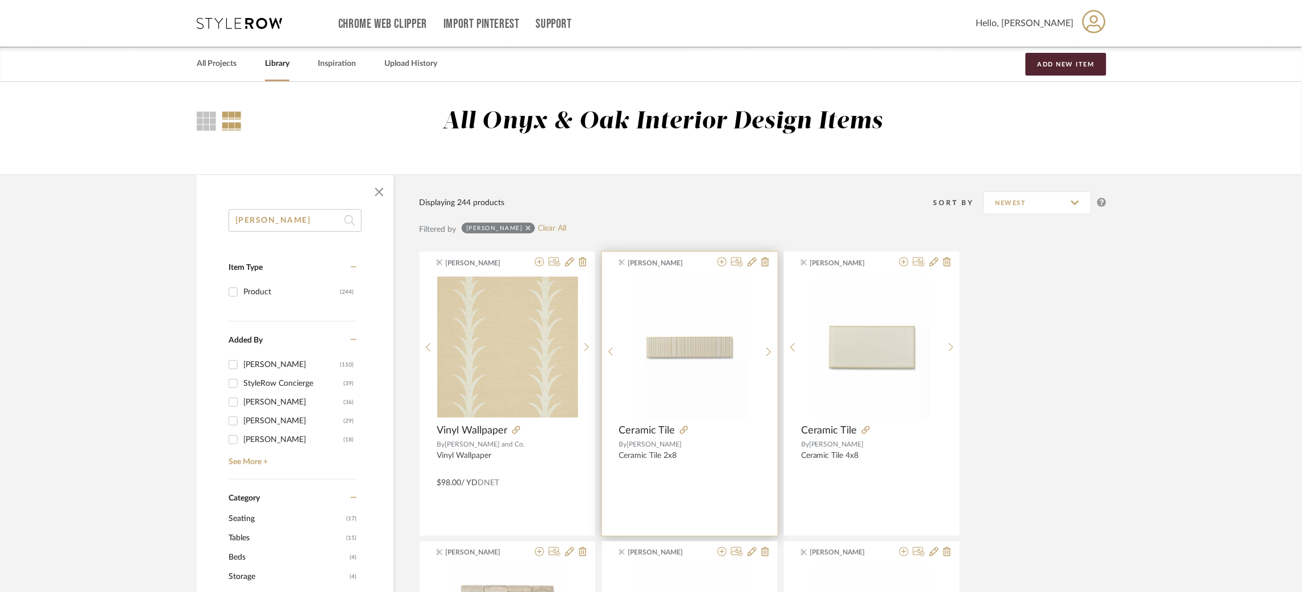
scroll to position [70, 0]
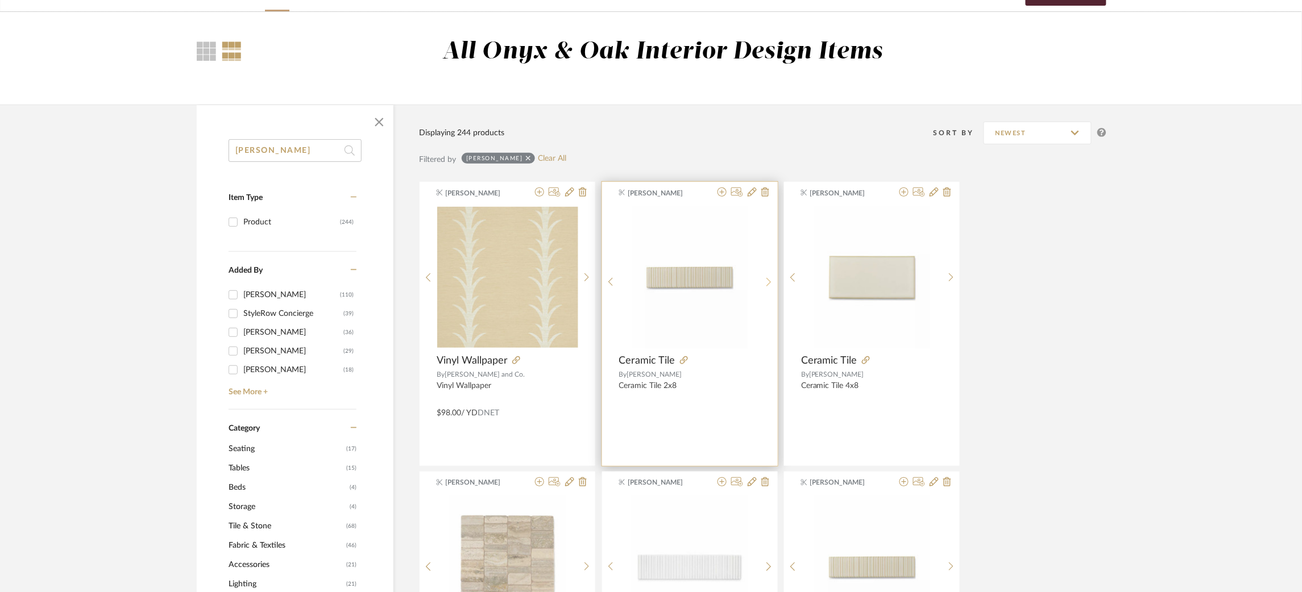
click at [769, 283] on icon at bounding box center [768, 282] width 5 height 10
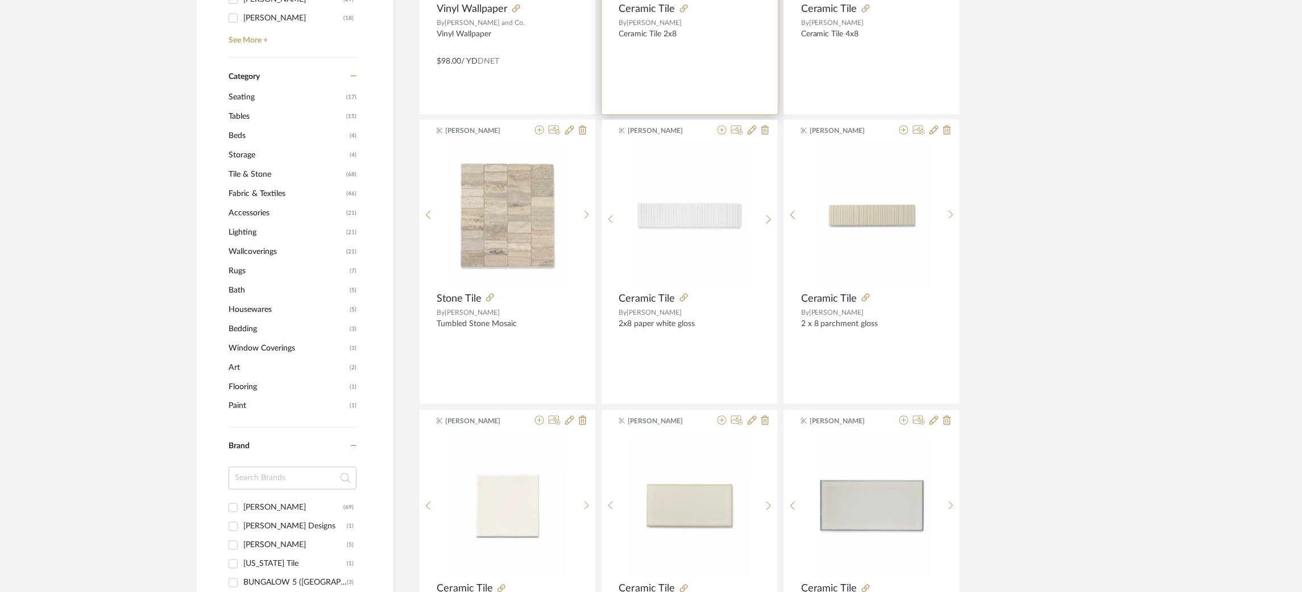
scroll to position [421, 0]
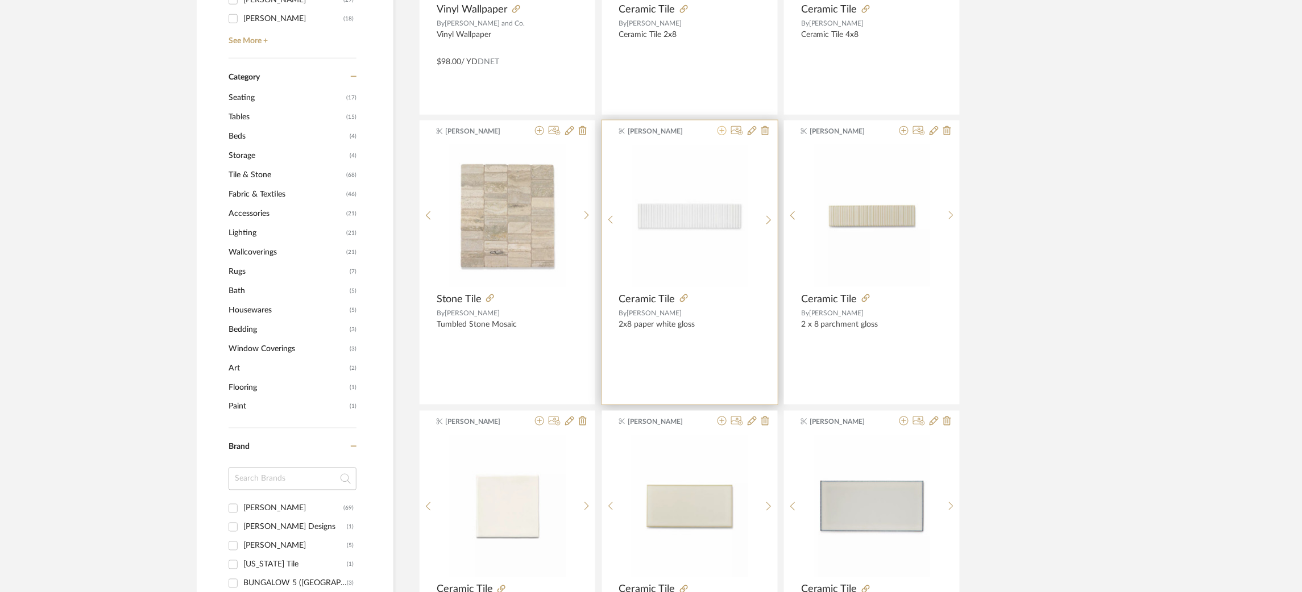
click at [720, 128] on icon at bounding box center [721, 130] width 9 height 9
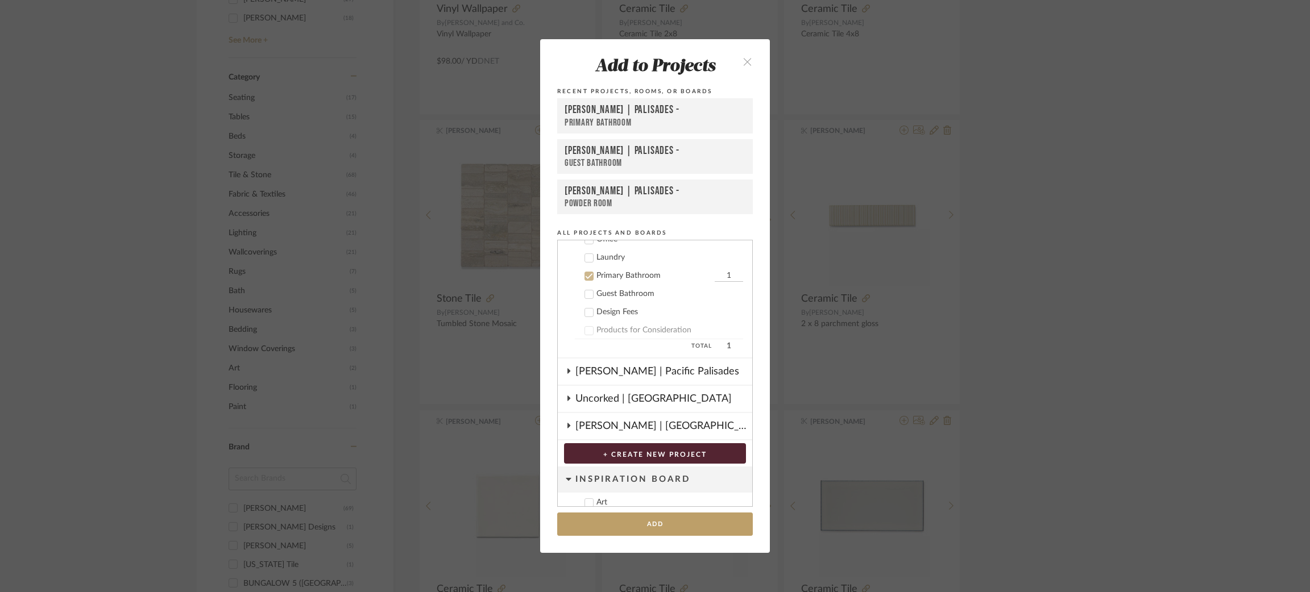
scroll to position [540, 0]
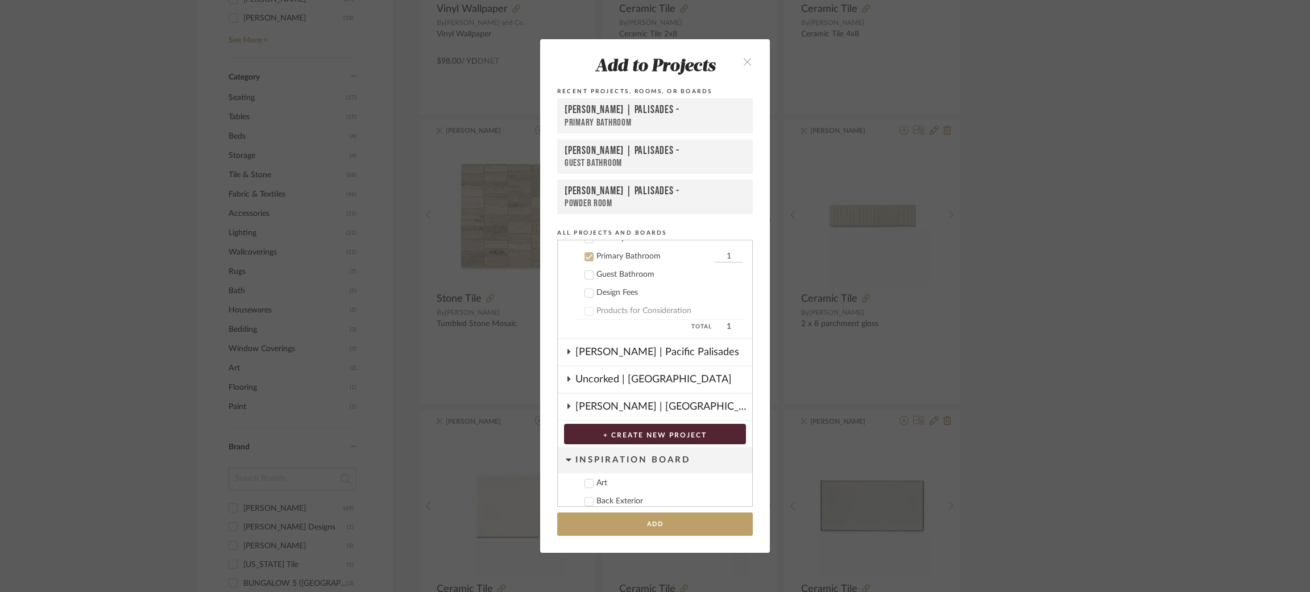
click at [585, 271] on icon at bounding box center [589, 275] width 8 height 8
click at [612, 525] on button "Add" at bounding box center [655, 524] width 196 height 23
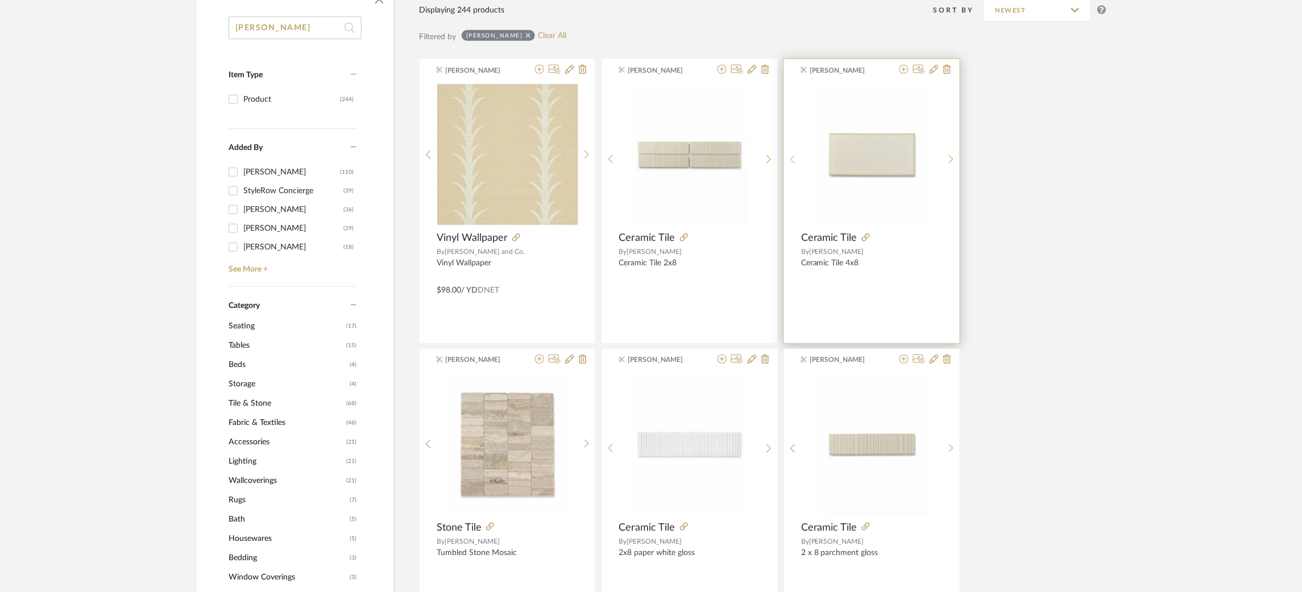
scroll to position [255, 0]
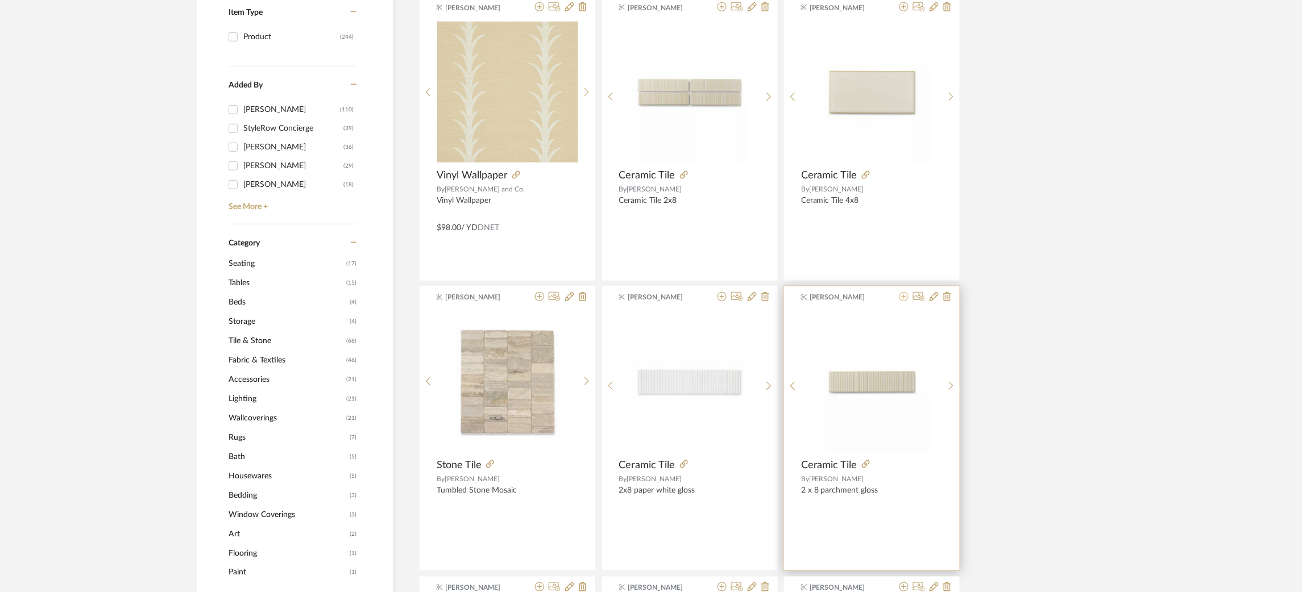
click at [902, 296] on icon at bounding box center [903, 296] width 9 height 9
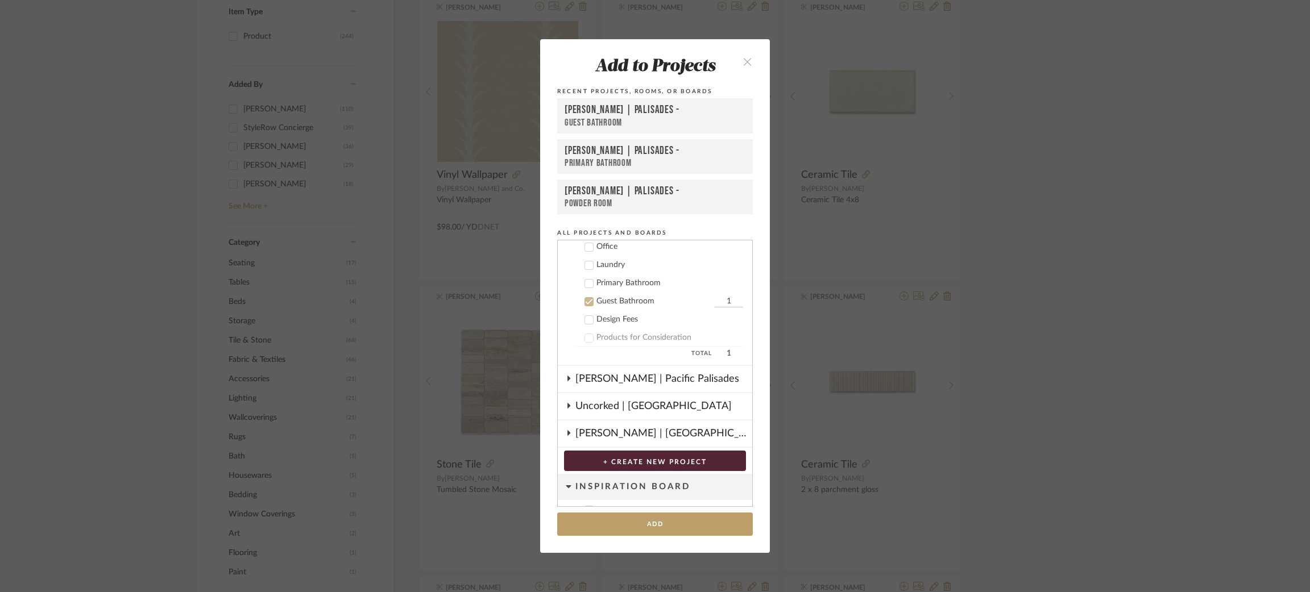
scroll to position [473, 0]
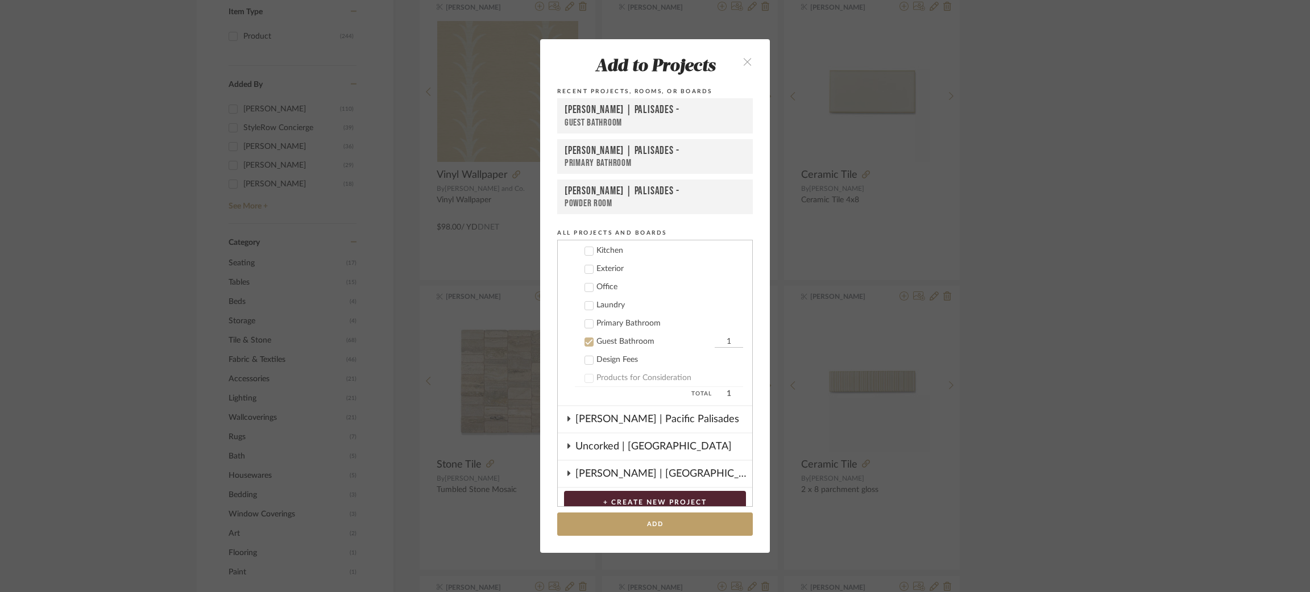
click at [586, 321] on icon at bounding box center [589, 324] width 7 height 6
click at [721, 518] on button "Add" at bounding box center [655, 524] width 196 height 23
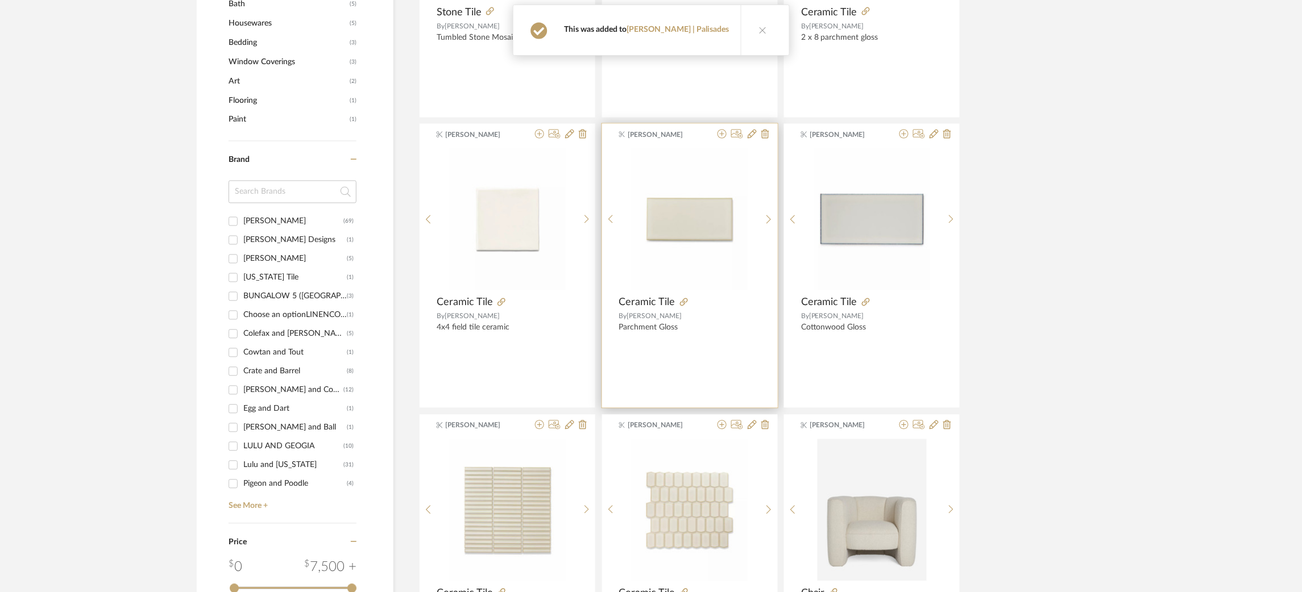
scroll to position [682, 0]
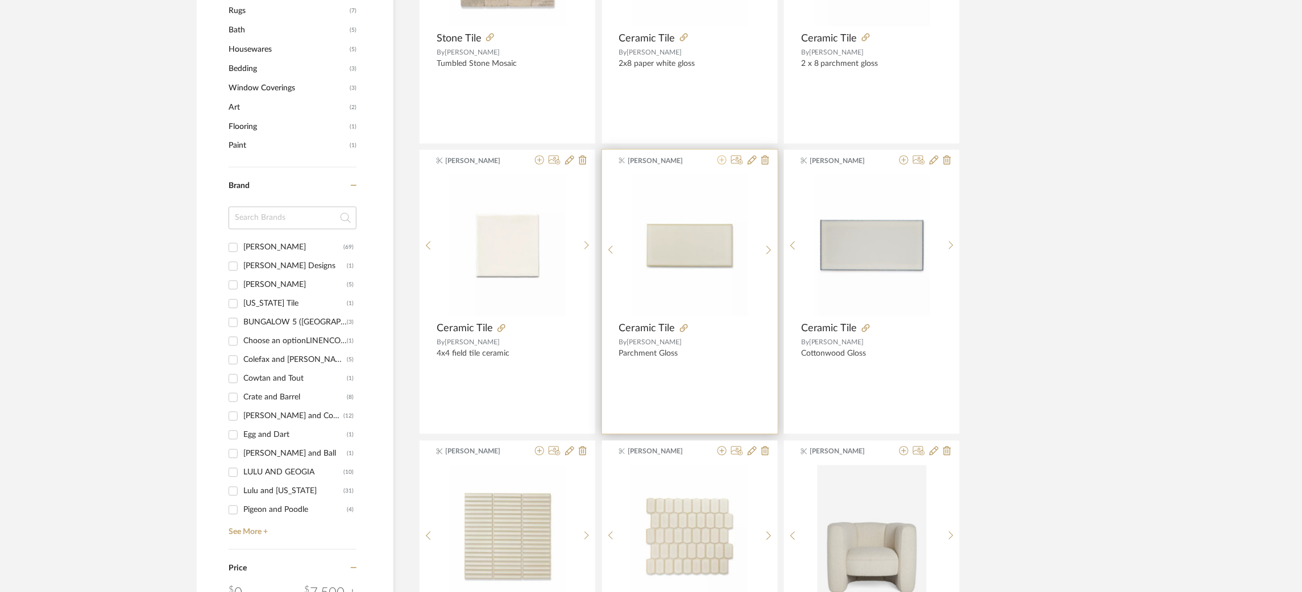
click at [721, 160] on icon at bounding box center [721, 160] width 9 height 9
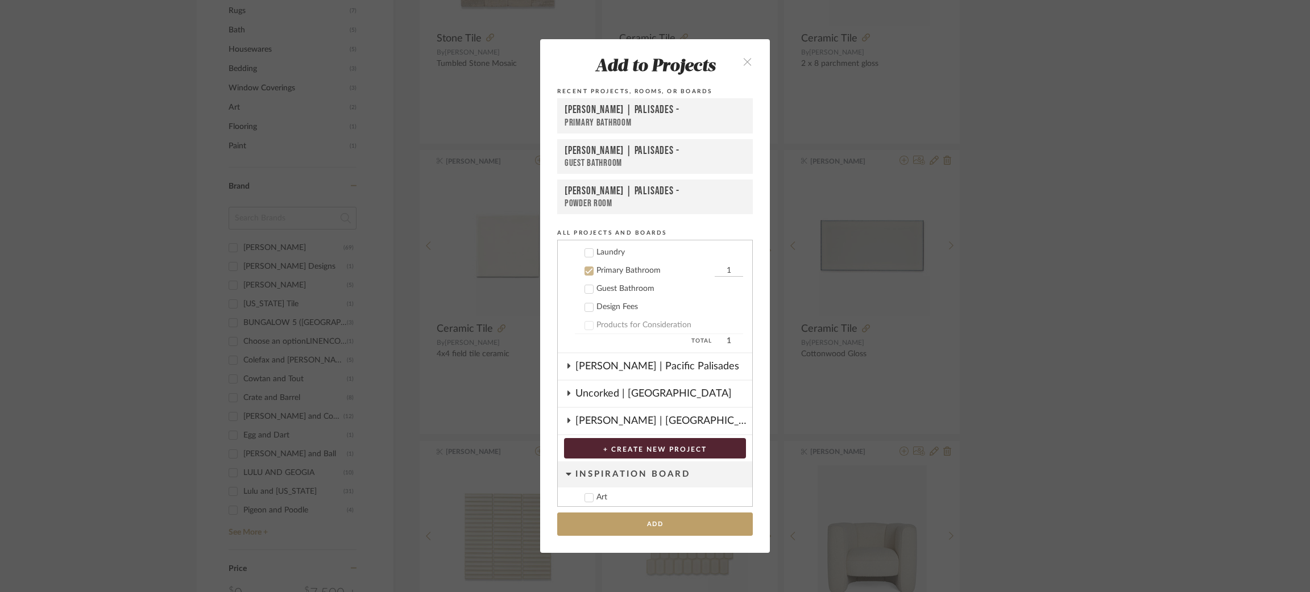
scroll to position [540, 0]
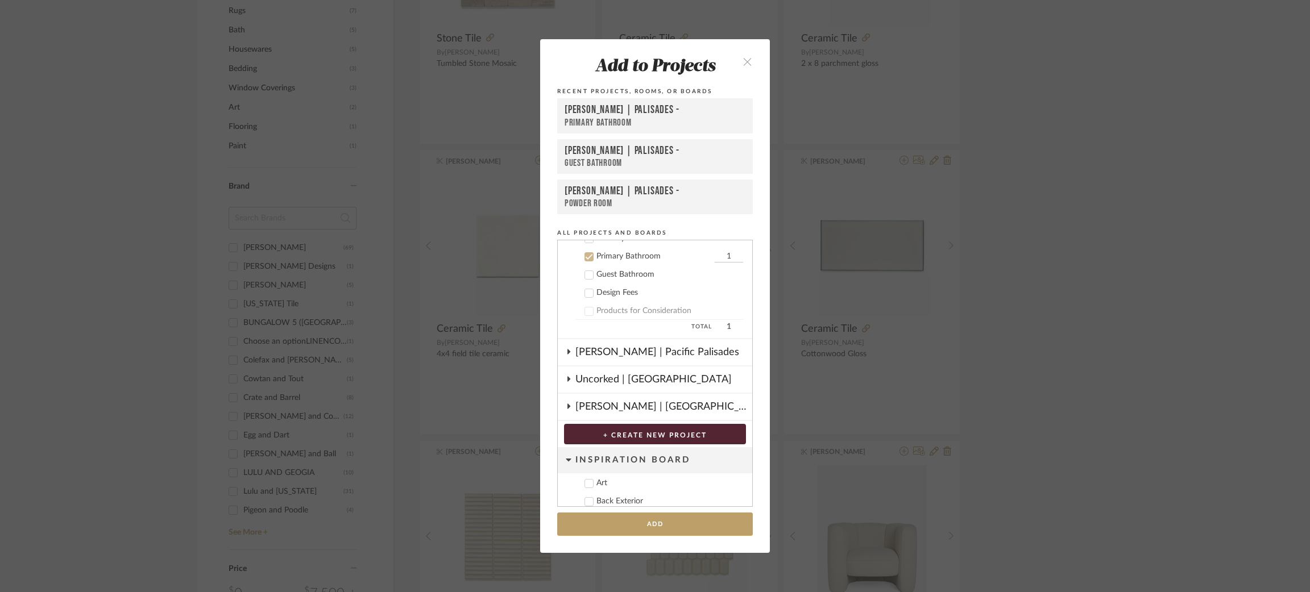
click at [588, 271] on icon at bounding box center [589, 275] width 8 height 8
click at [675, 521] on button "Add" at bounding box center [655, 524] width 196 height 23
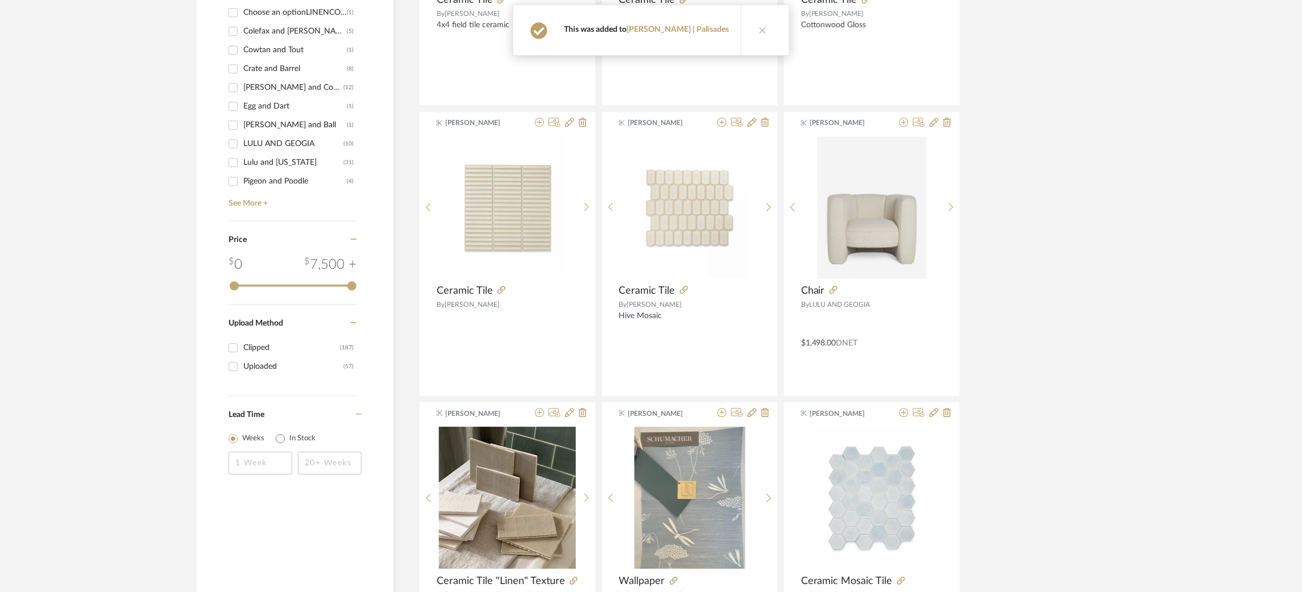
scroll to position [1023, 0]
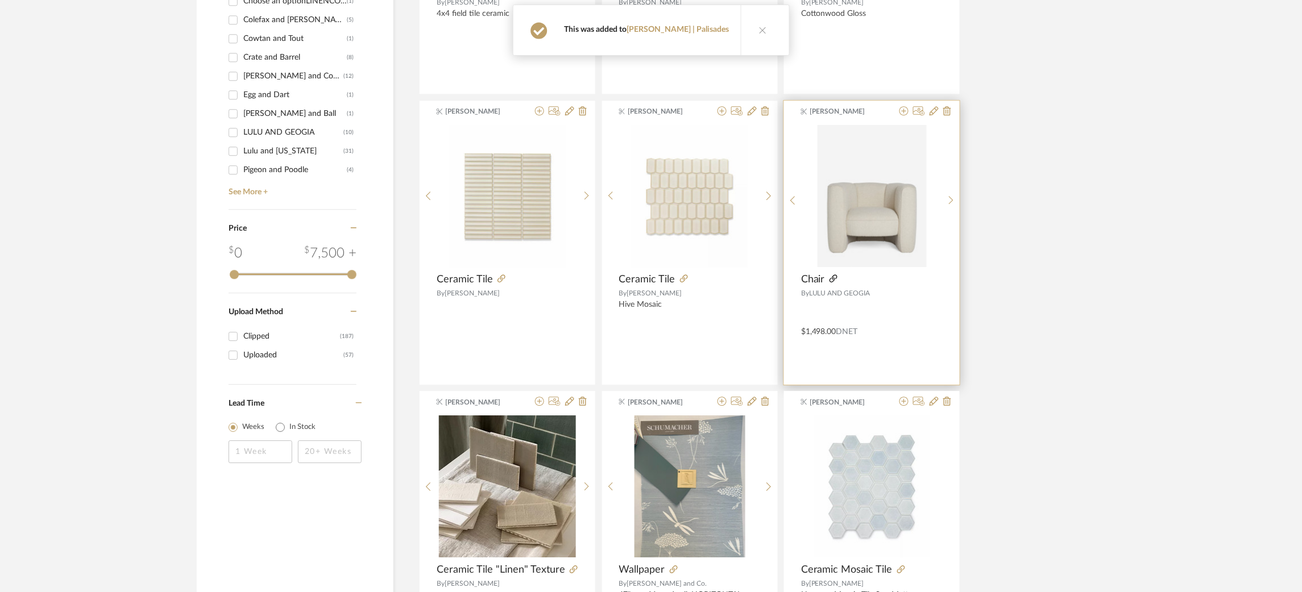
click at [835, 280] on icon at bounding box center [833, 279] width 8 height 8
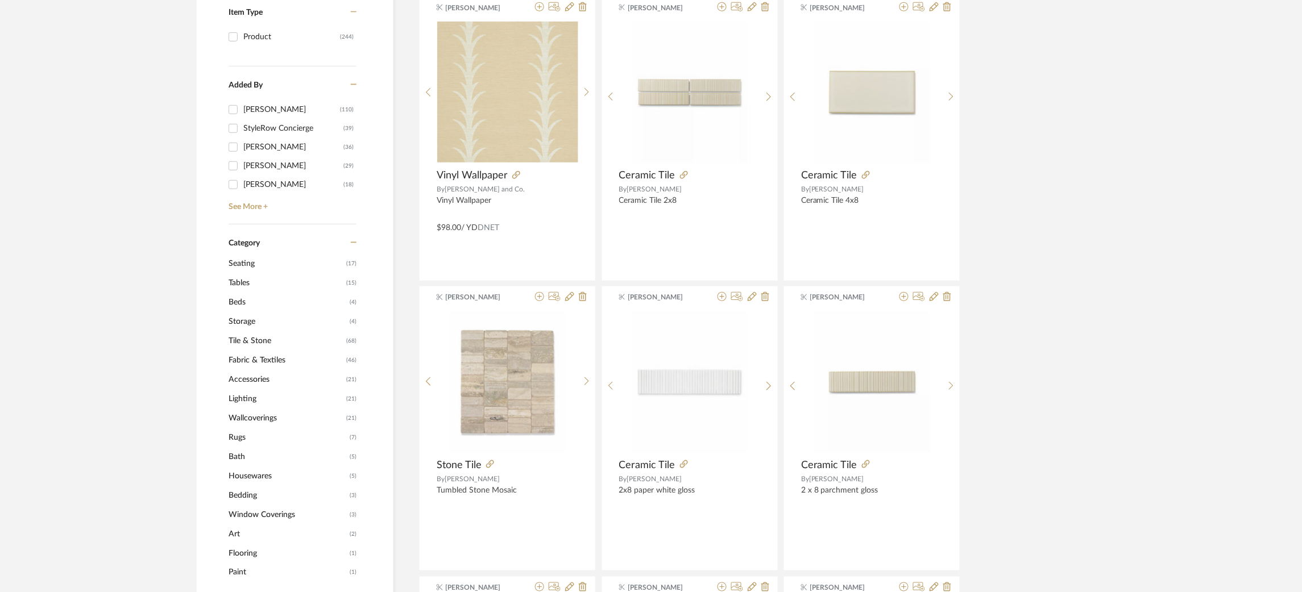
scroll to position [0, 0]
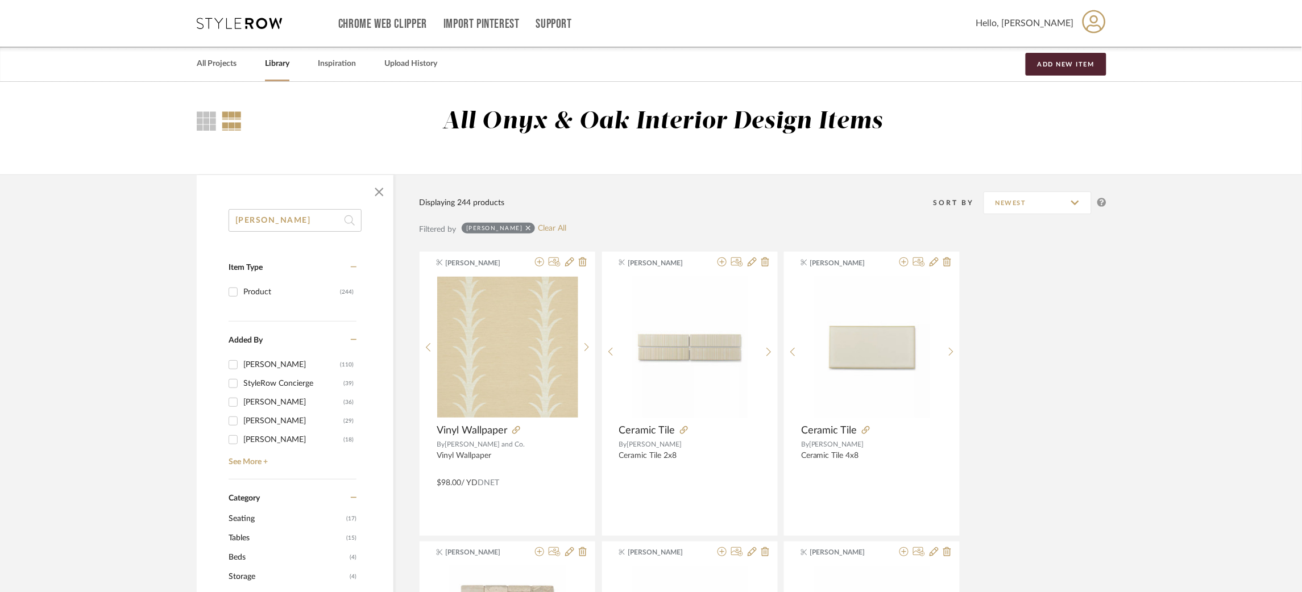
drag, startPoint x: 292, startPoint y: 215, endPoint x: 200, endPoint y: 204, distance: 93.4
type input "linen"
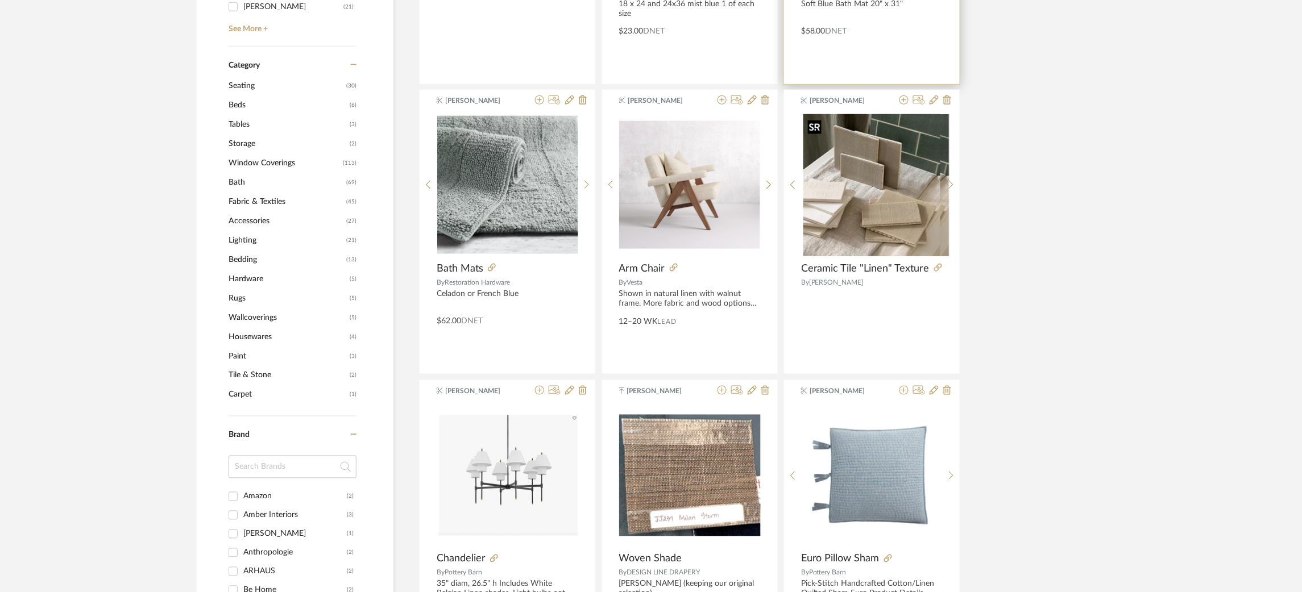
scroll to position [426, 0]
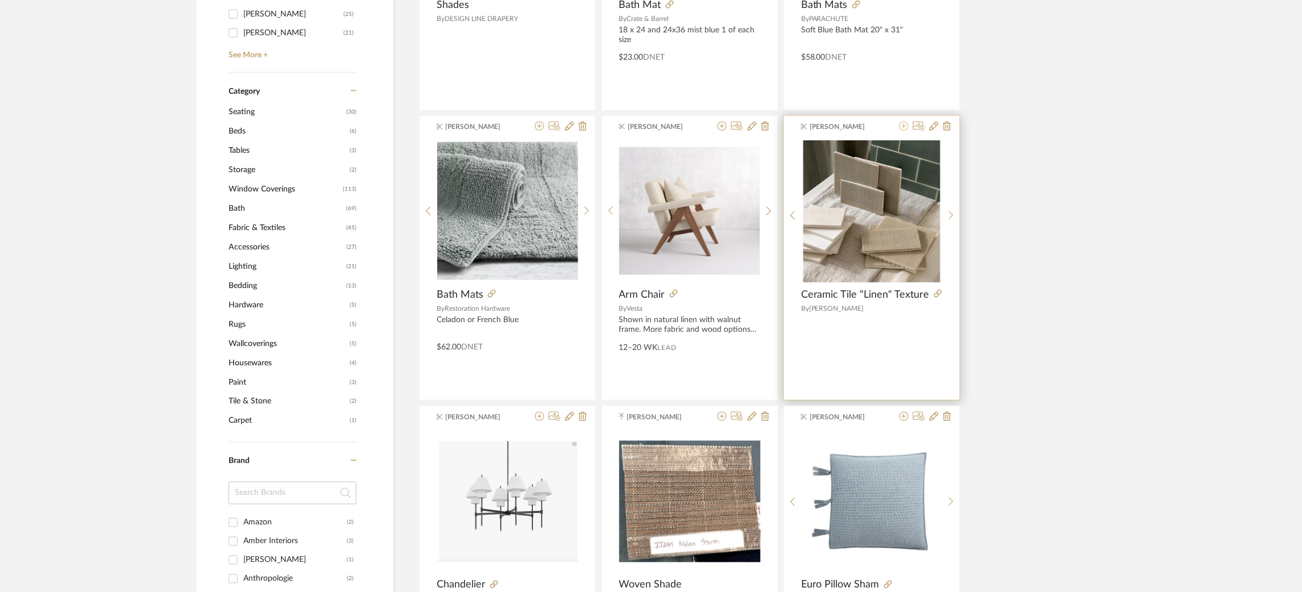
click at [904, 124] on icon at bounding box center [903, 126] width 9 height 9
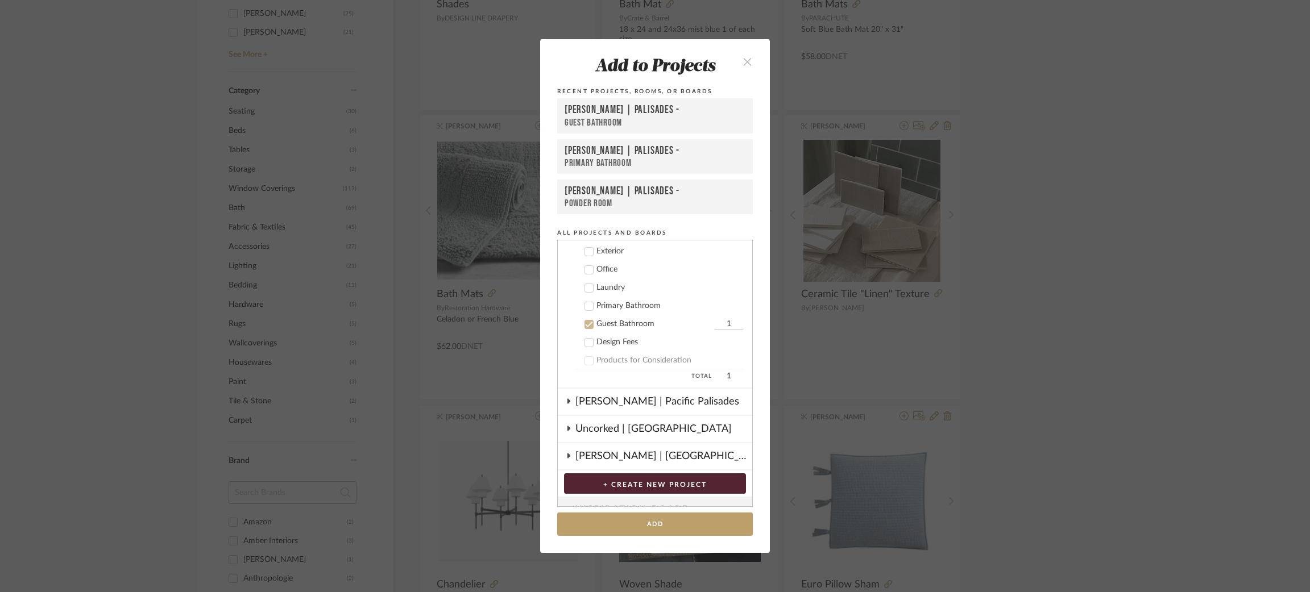
scroll to position [473, 0]
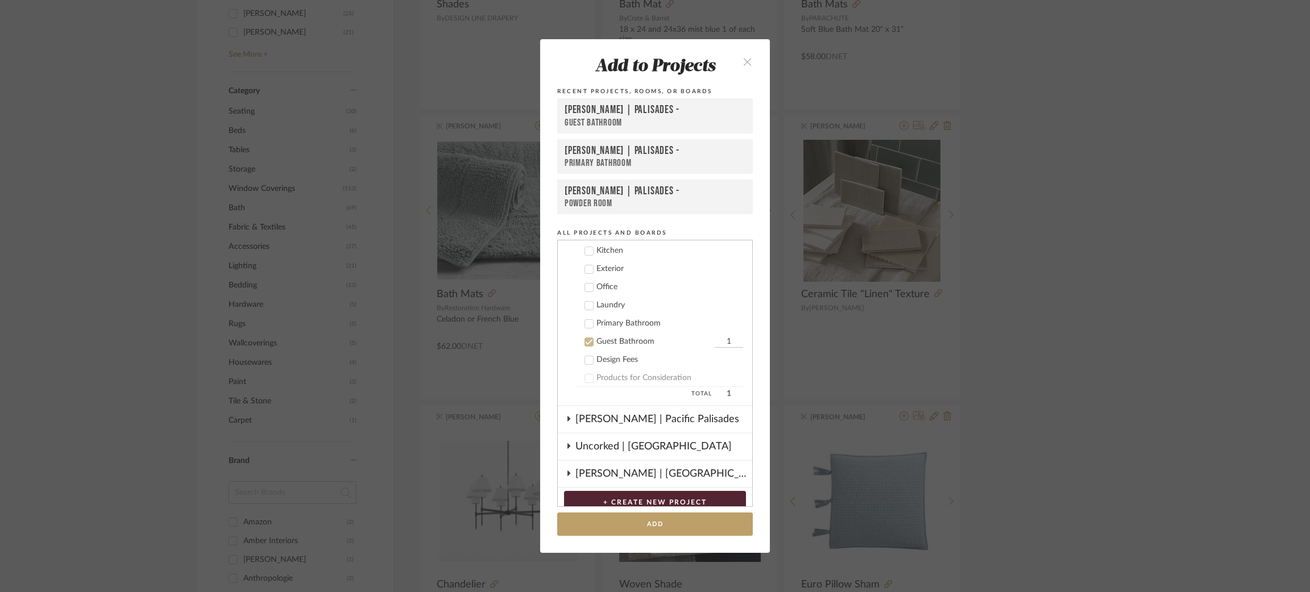
click at [586, 320] on icon at bounding box center [589, 324] width 8 height 8
click at [646, 515] on button "Add" at bounding box center [655, 524] width 196 height 23
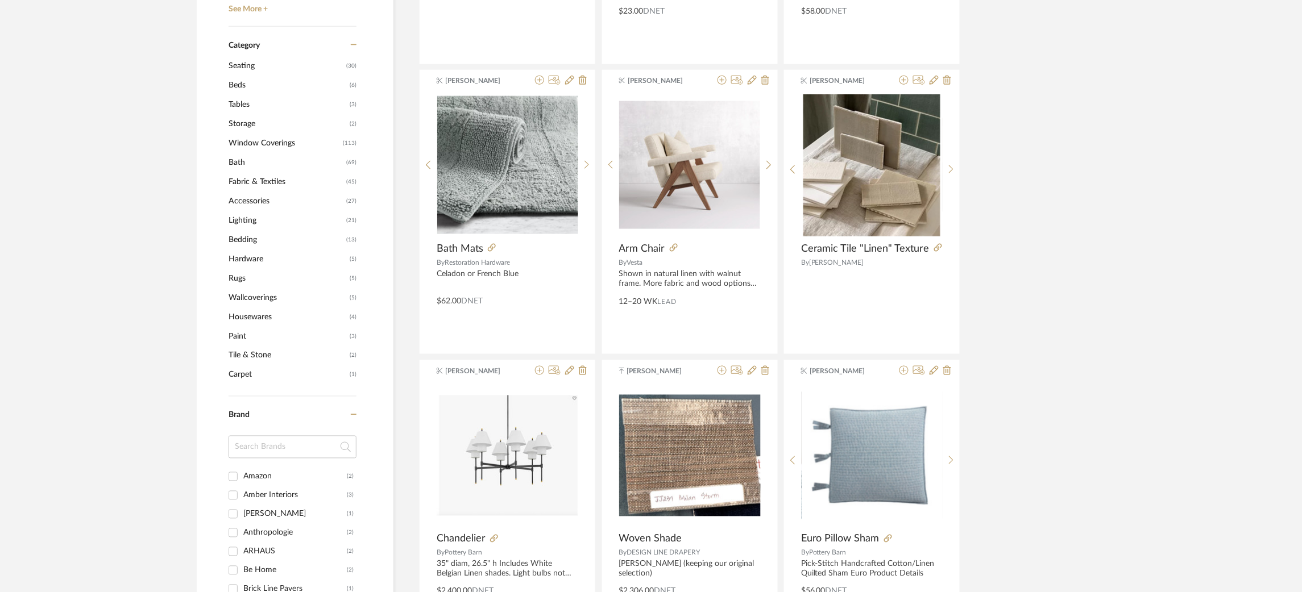
scroll to position [511, 0]
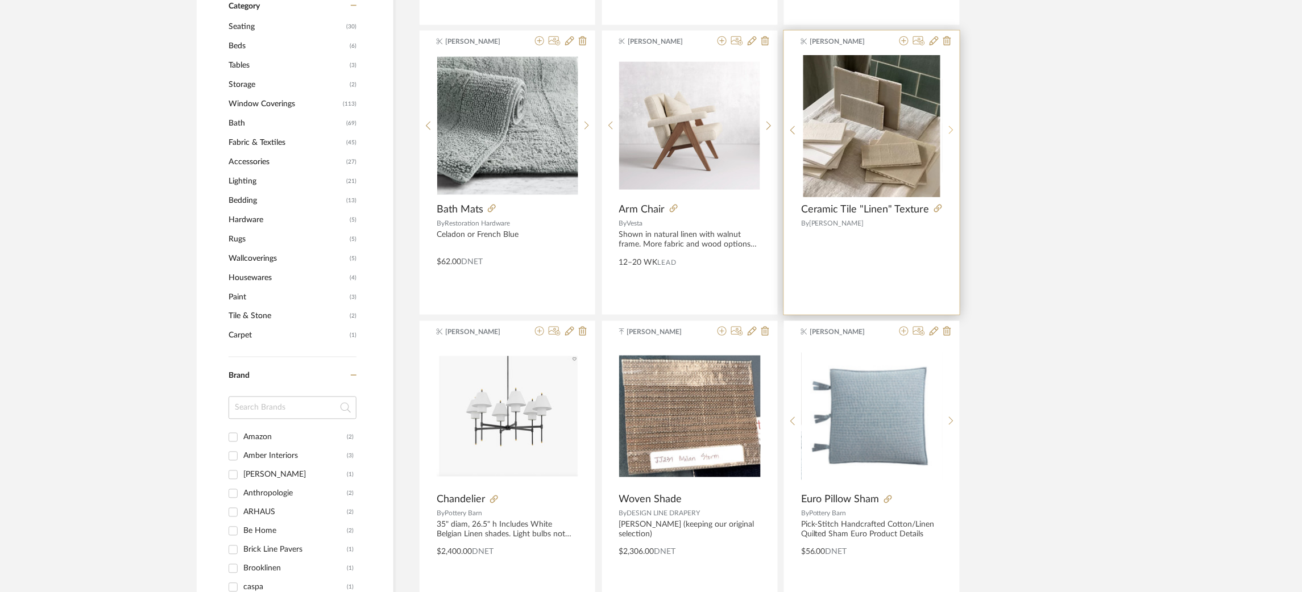
click at [946, 124] on div at bounding box center [952, 130] width 18 height 151
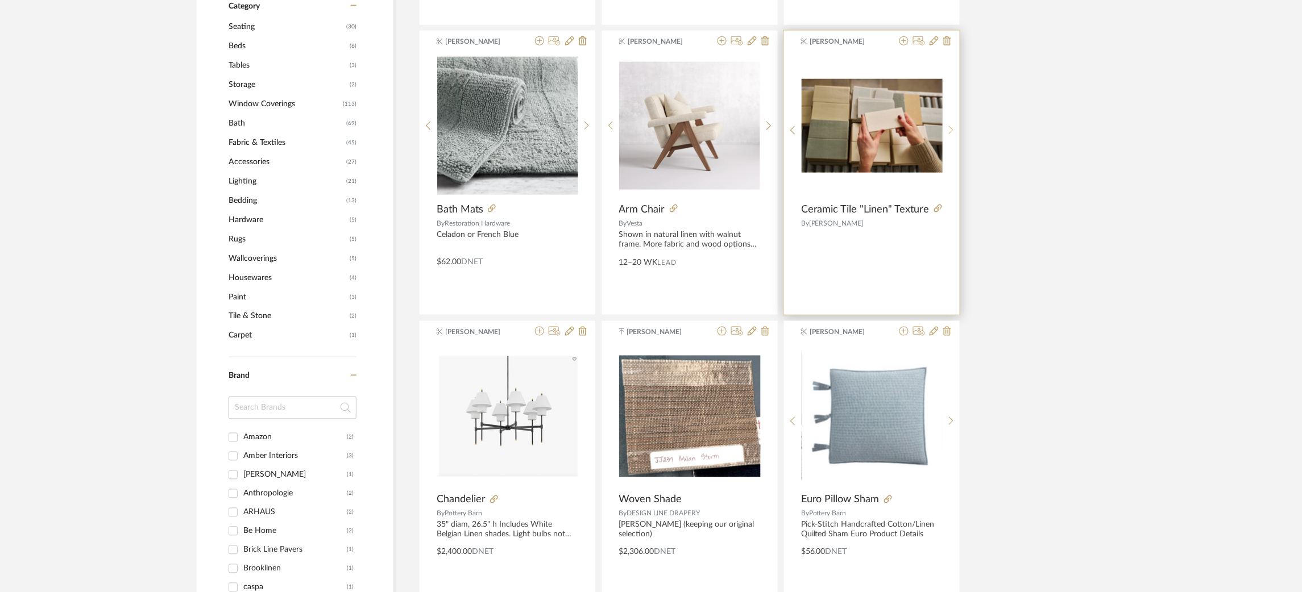
click at [946, 124] on div at bounding box center [952, 130] width 18 height 151
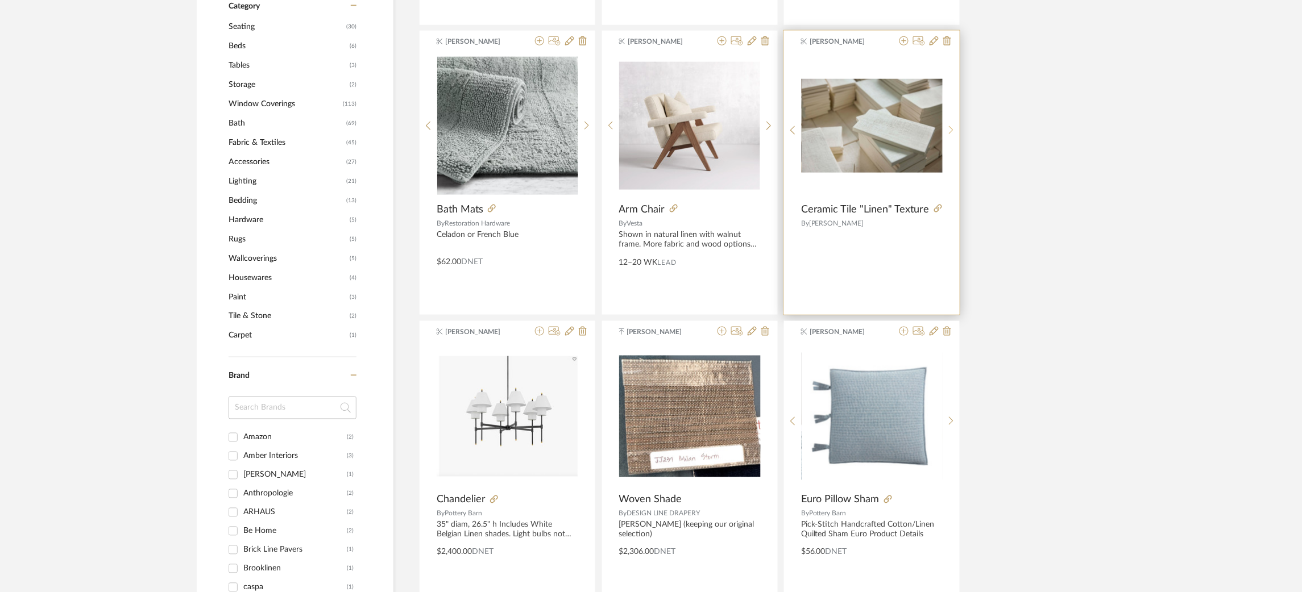
click at [946, 124] on div at bounding box center [952, 130] width 18 height 151
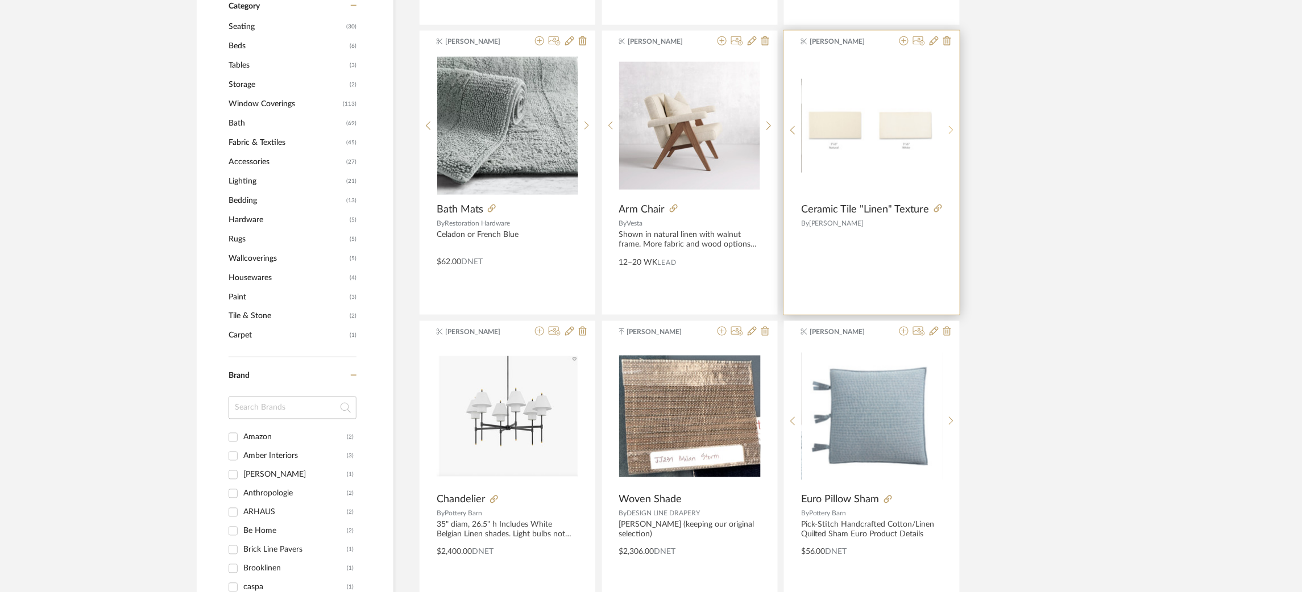
click at [946, 124] on div at bounding box center [952, 130] width 18 height 151
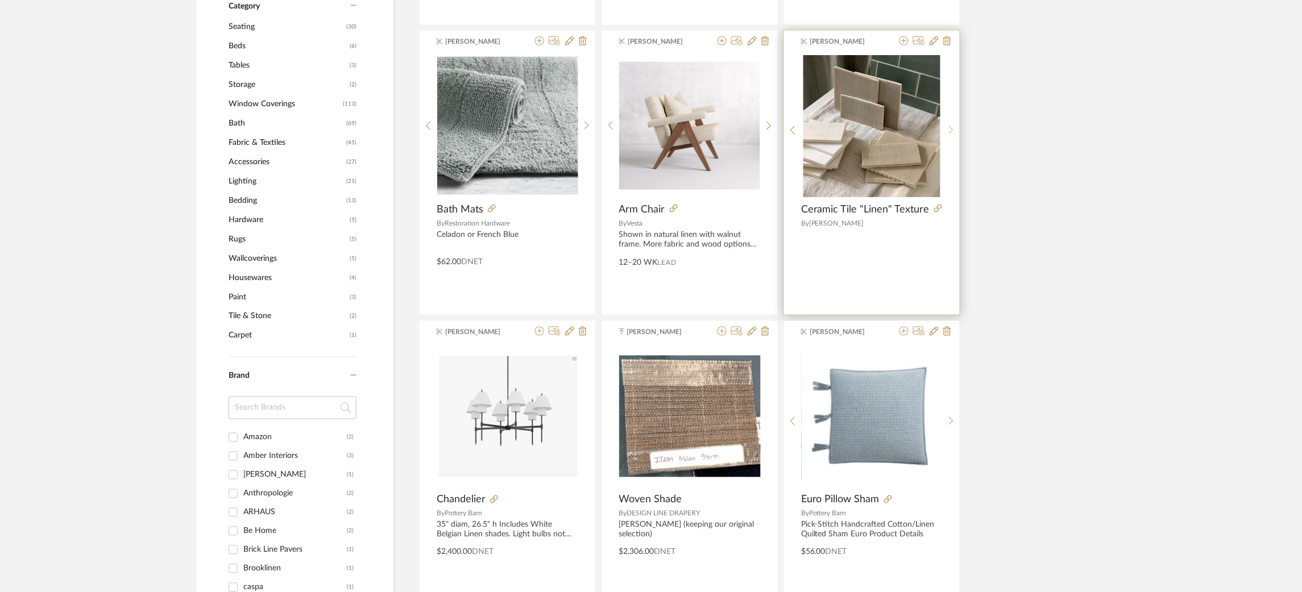
click at [946, 124] on div at bounding box center [952, 130] width 18 height 151
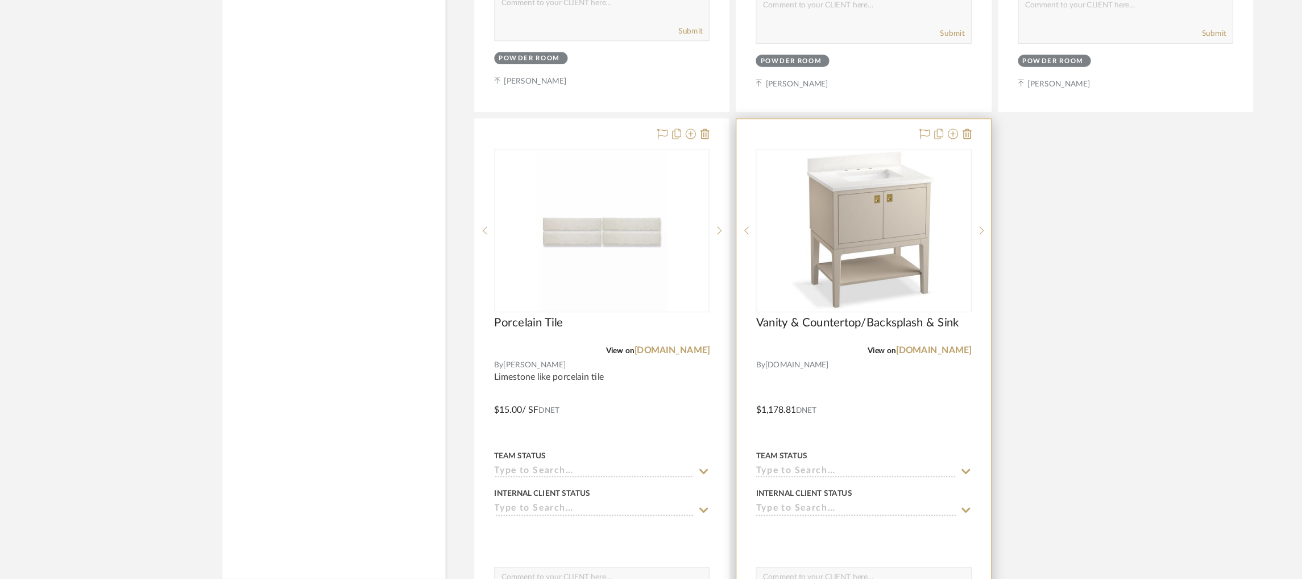
scroll to position [1916, 0]
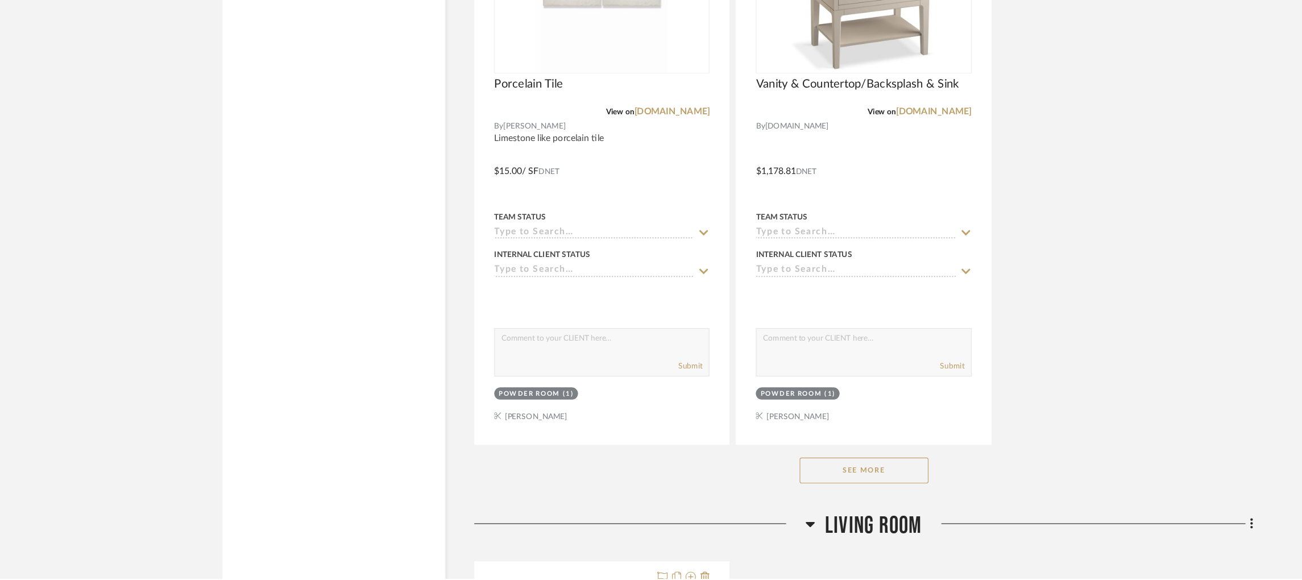
click at [766, 487] on button "See More" at bounding box center [763, 485] width 114 height 23
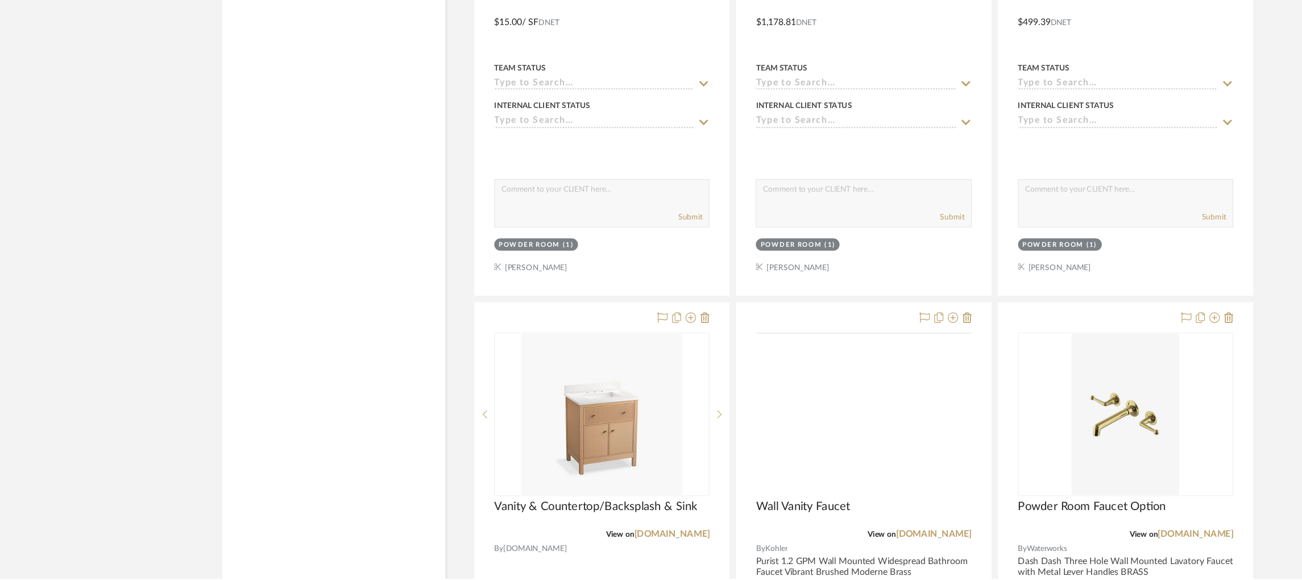
scroll to position [2048, 0]
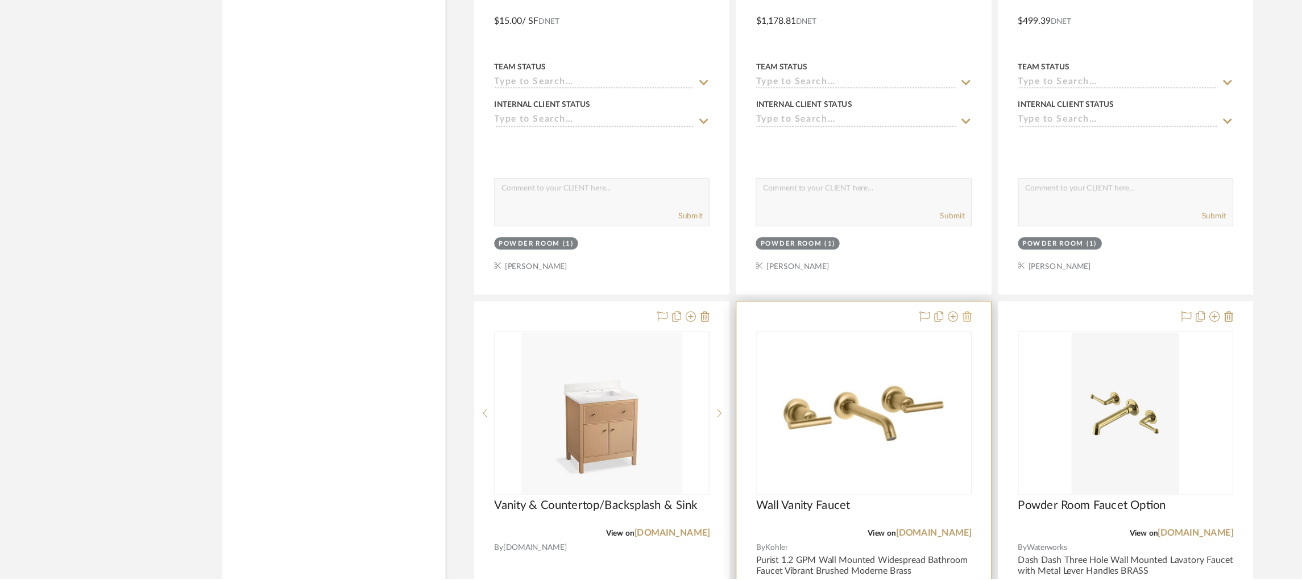
click at [853, 352] on icon at bounding box center [854, 348] width 8 height 9
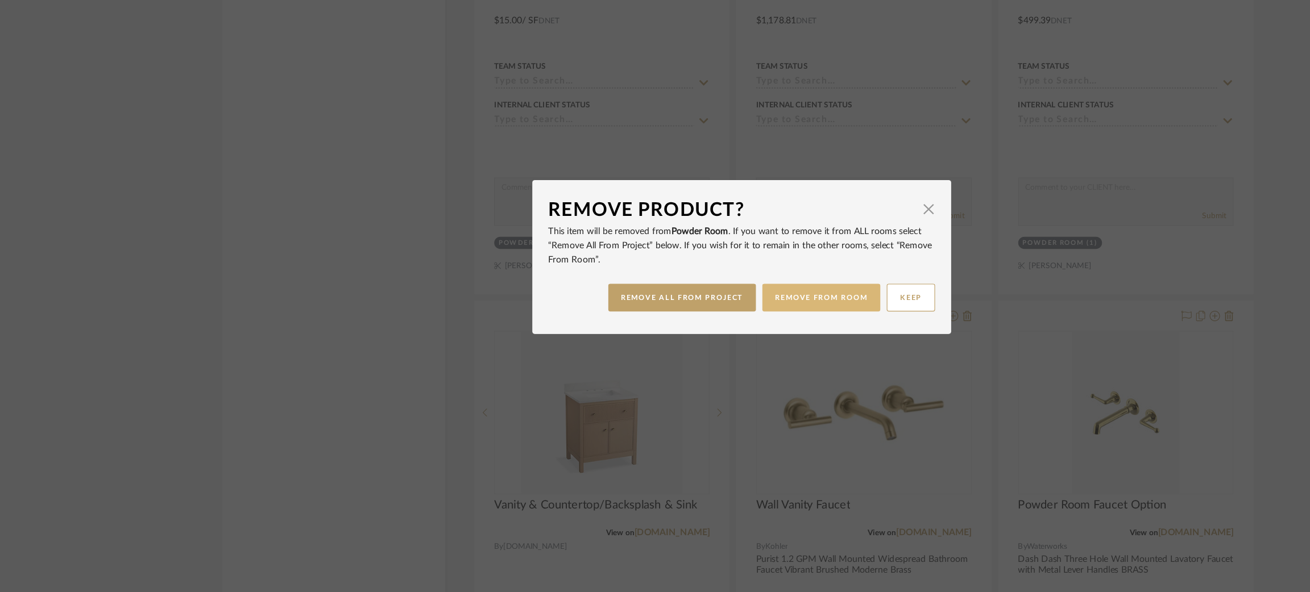
click at [709, 334] on button "REMOVE FROM ROOM" at bounding box center [725, 332] width 104 height 24
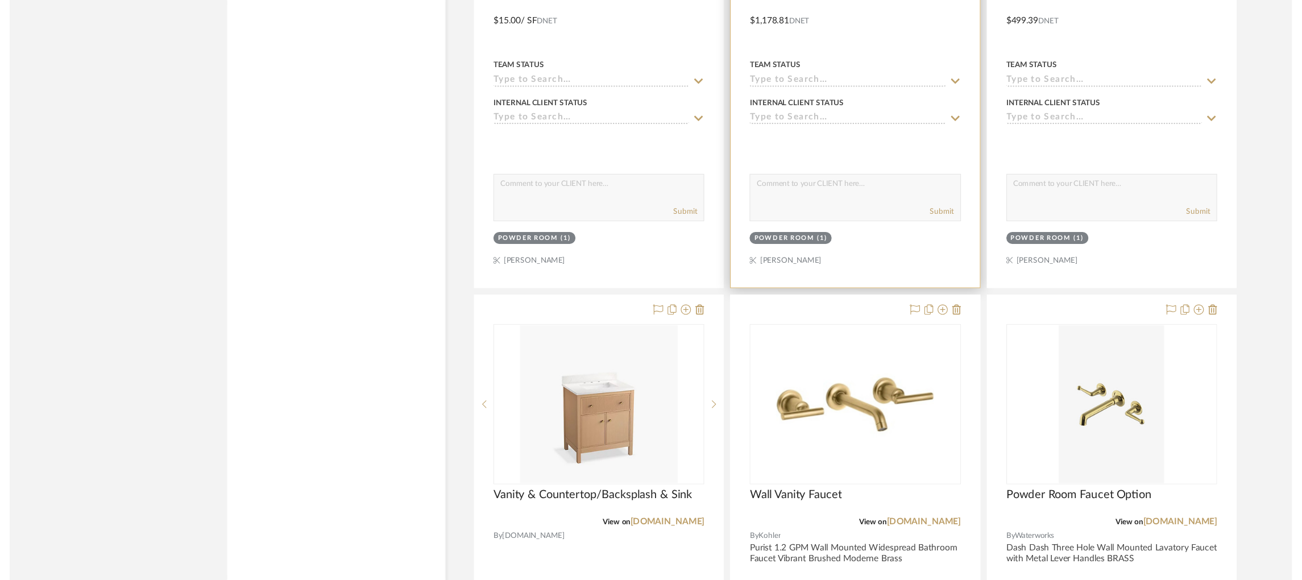
scroll to position [2048, 0]
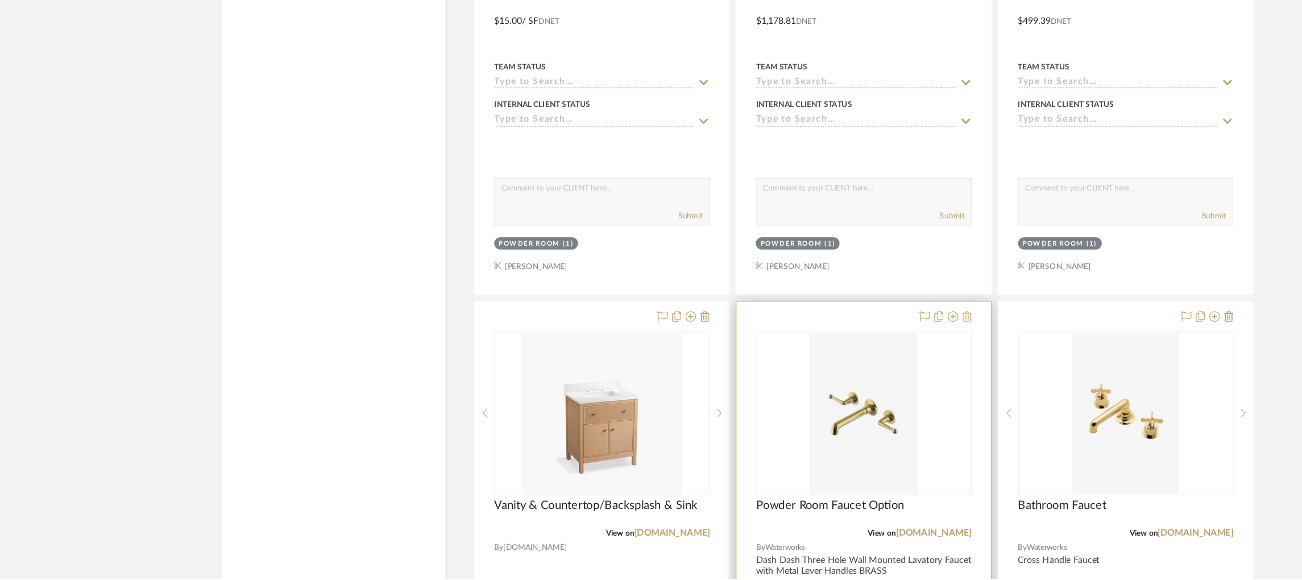
click at [856, 352] on icon at bounding box center [854, 348] width 8 height 9
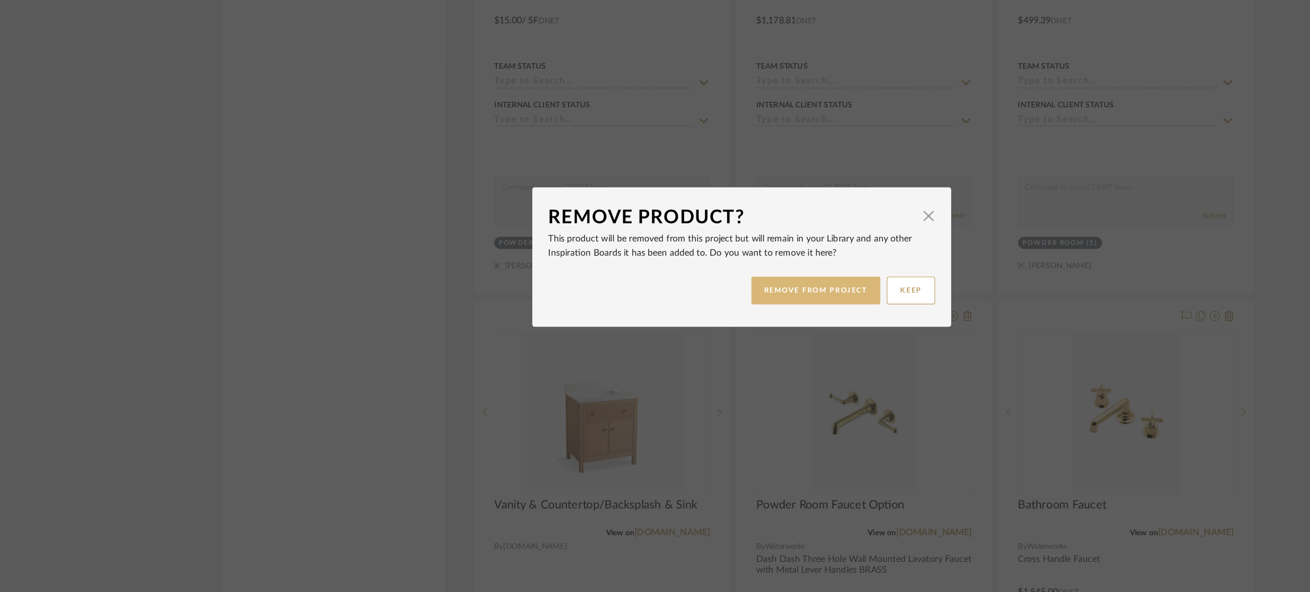
click at [709, 326] on button "REMOVE FROM PROJECT" at bounding box center [720, 326] width 114 height 24
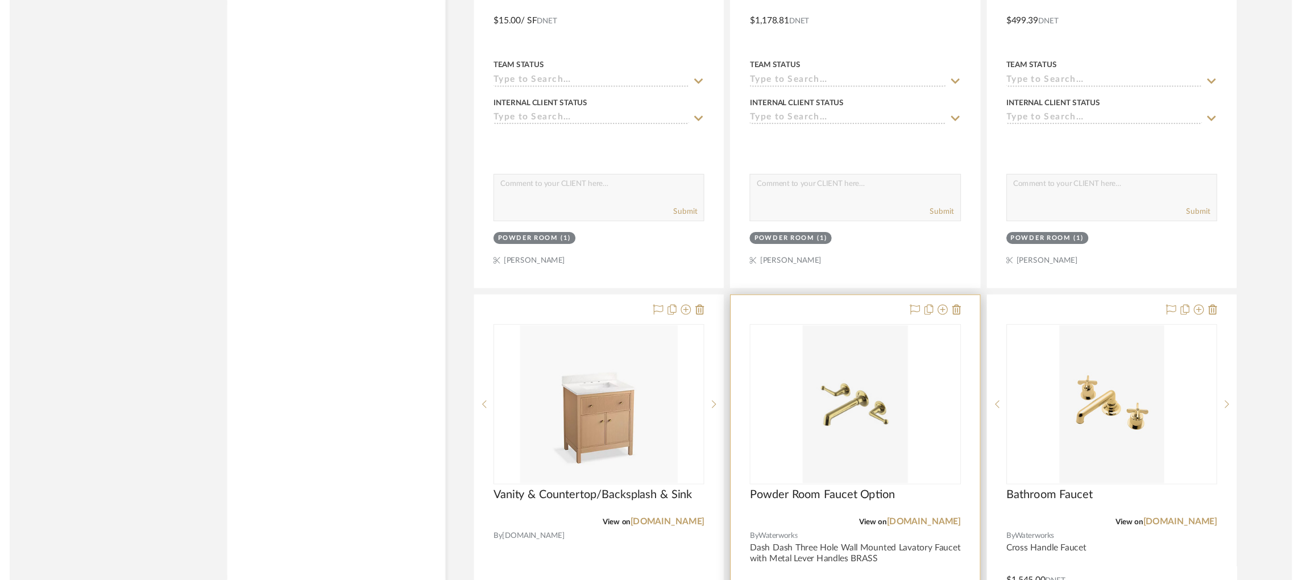
scroll to position [2048, 0]
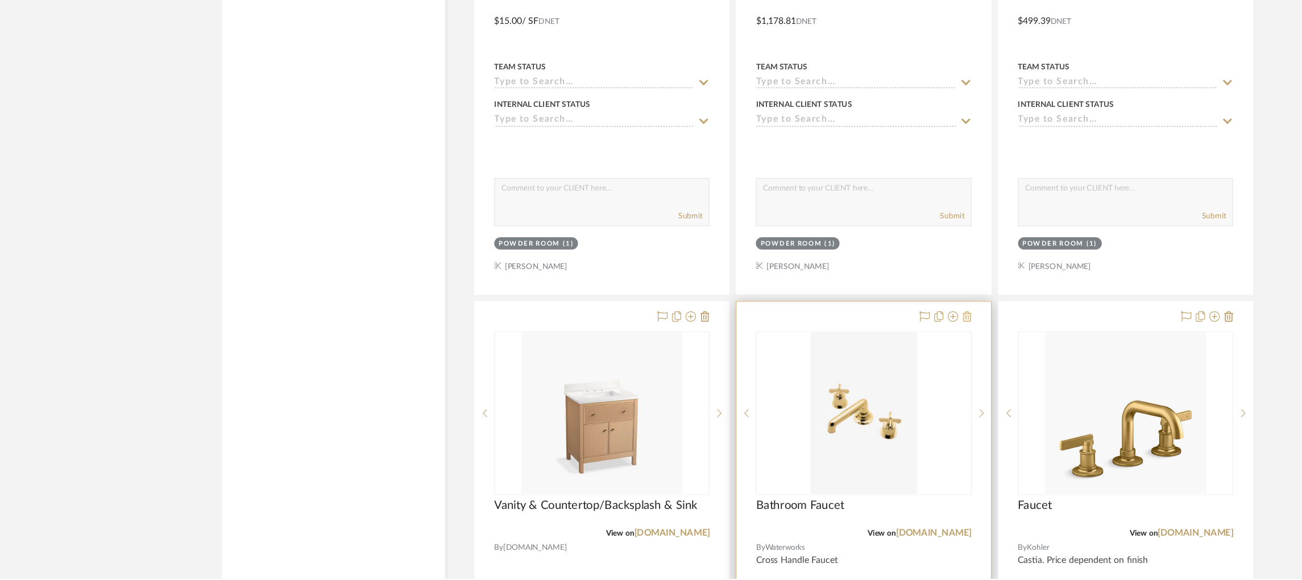
click at [853, 350] on icon at bounding box center [854, 348] width 8 height 9
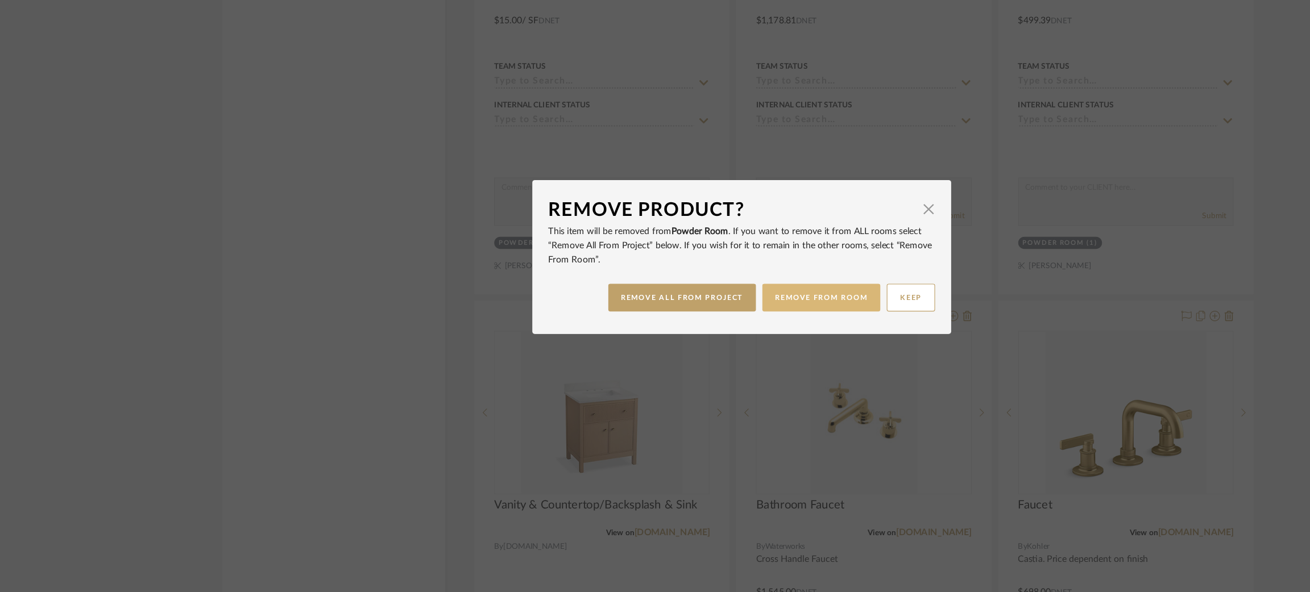
click at [724, 331] on button "REMOVE FROM ROOM" at bounding box center [725, 332] width 104 height 24
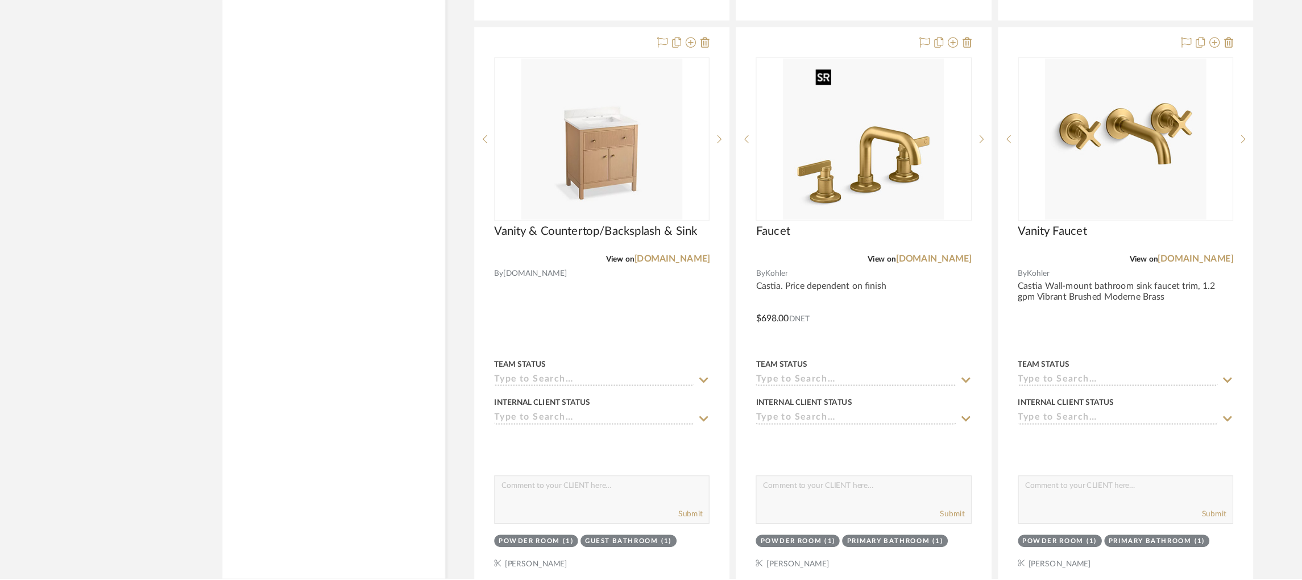
scroll to position [2291, 0]
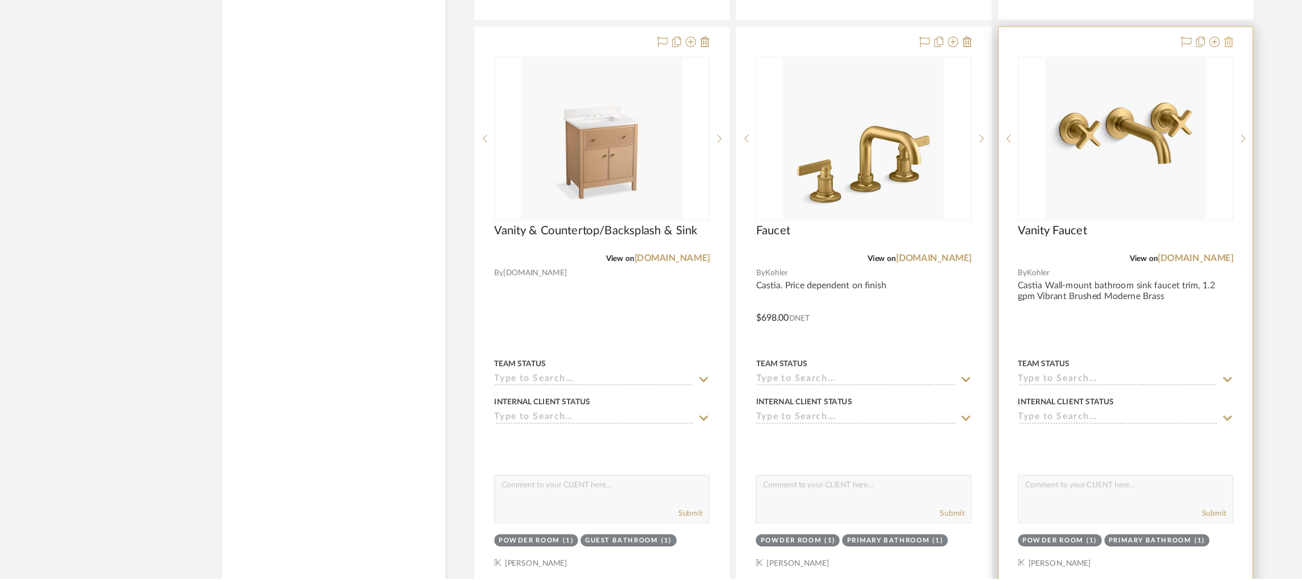
click at [1084, 107] on icon at bounding box center [1085, 106] width 8 height 9
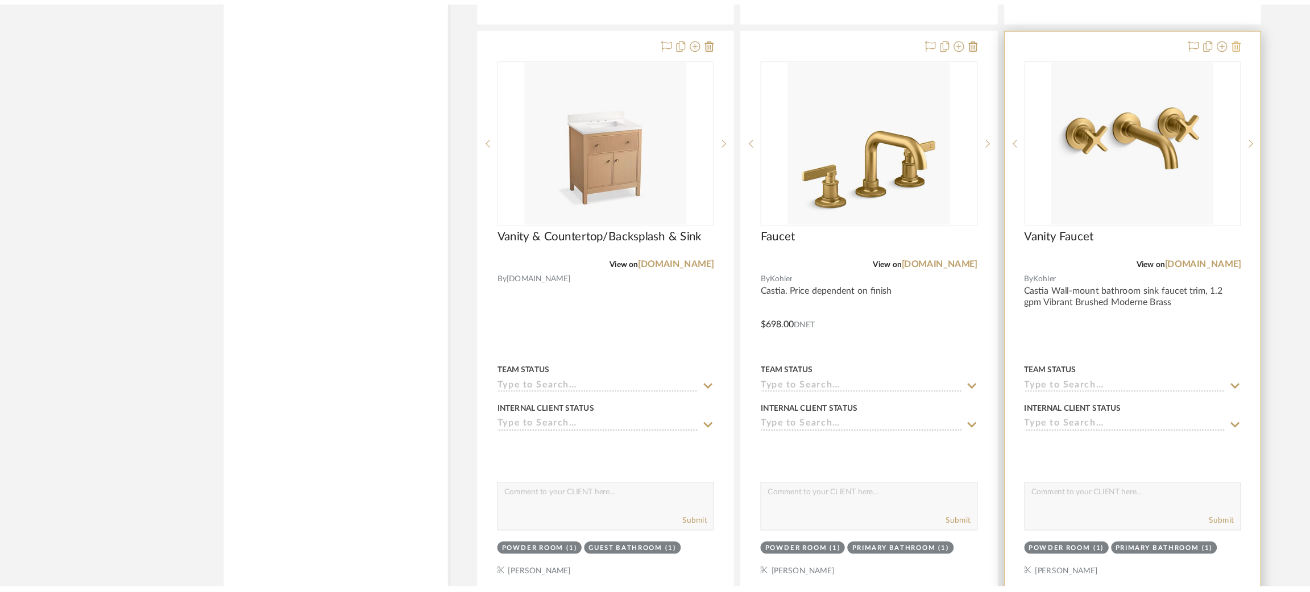
scroll to position [0, 0]
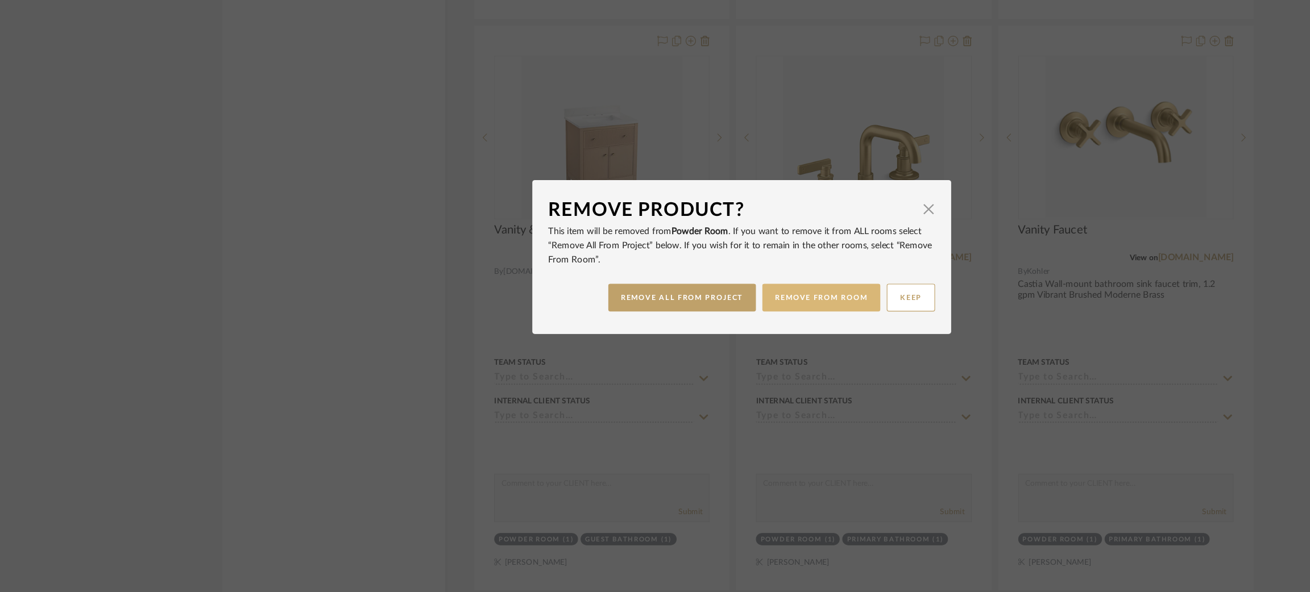
click at [721, 335] on button "REMOVE FROM ROOM" at bounding box center [725, 332] width 104 height 24
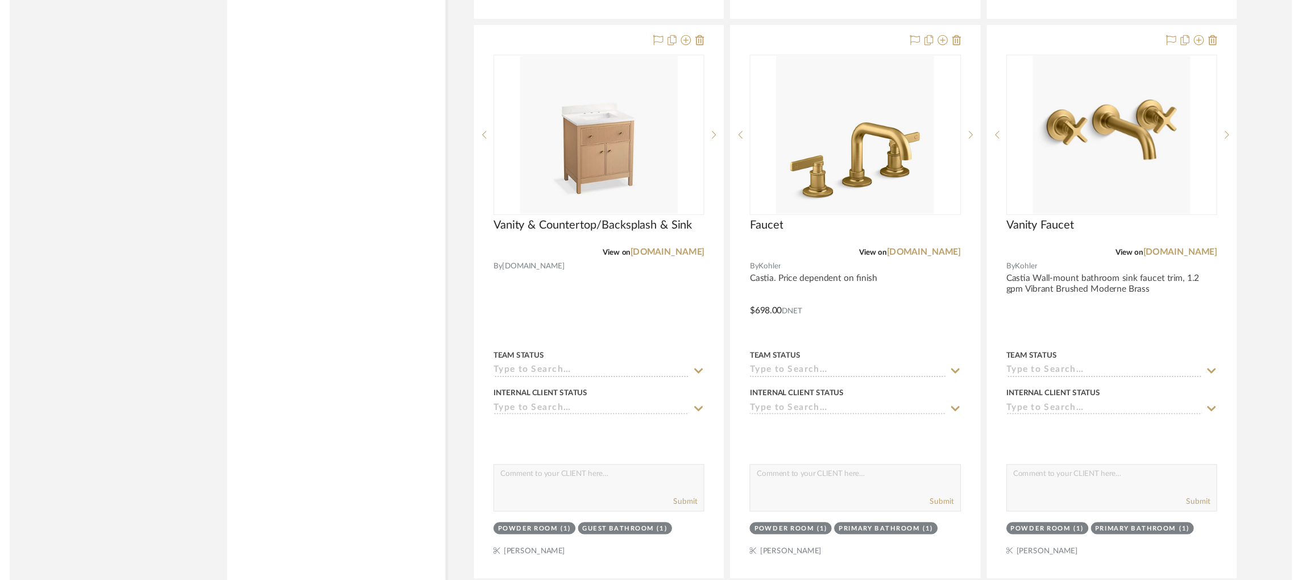
scroll to position [2291, 0]
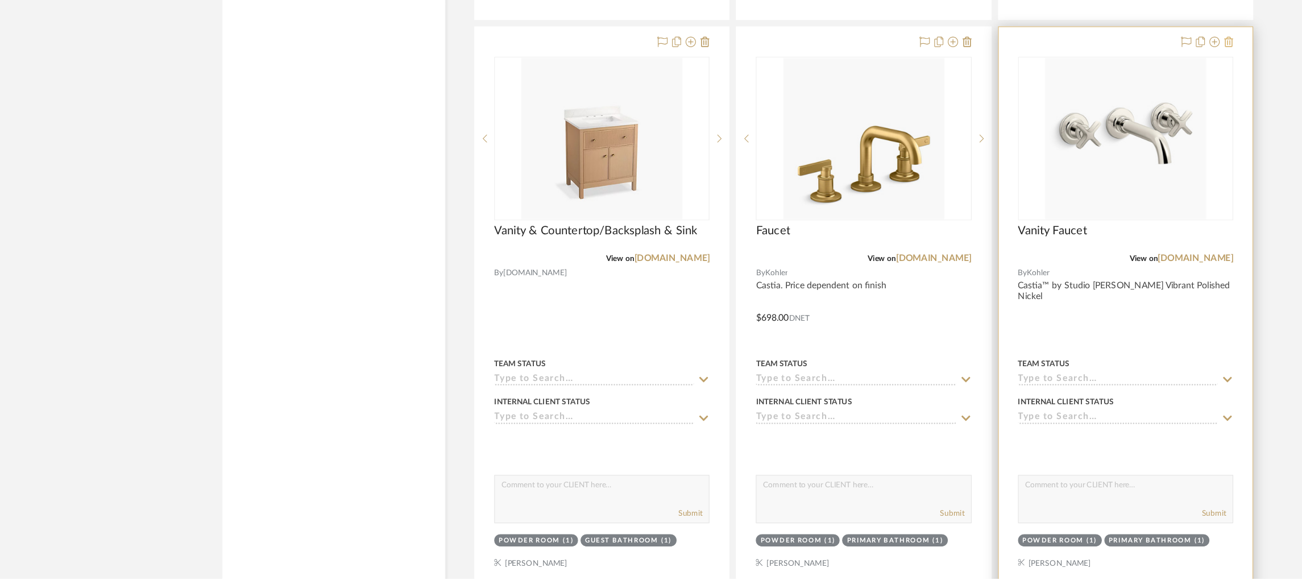
click at [1085, 108] on icon at bounding box center [1085, 106] width 8 height 9
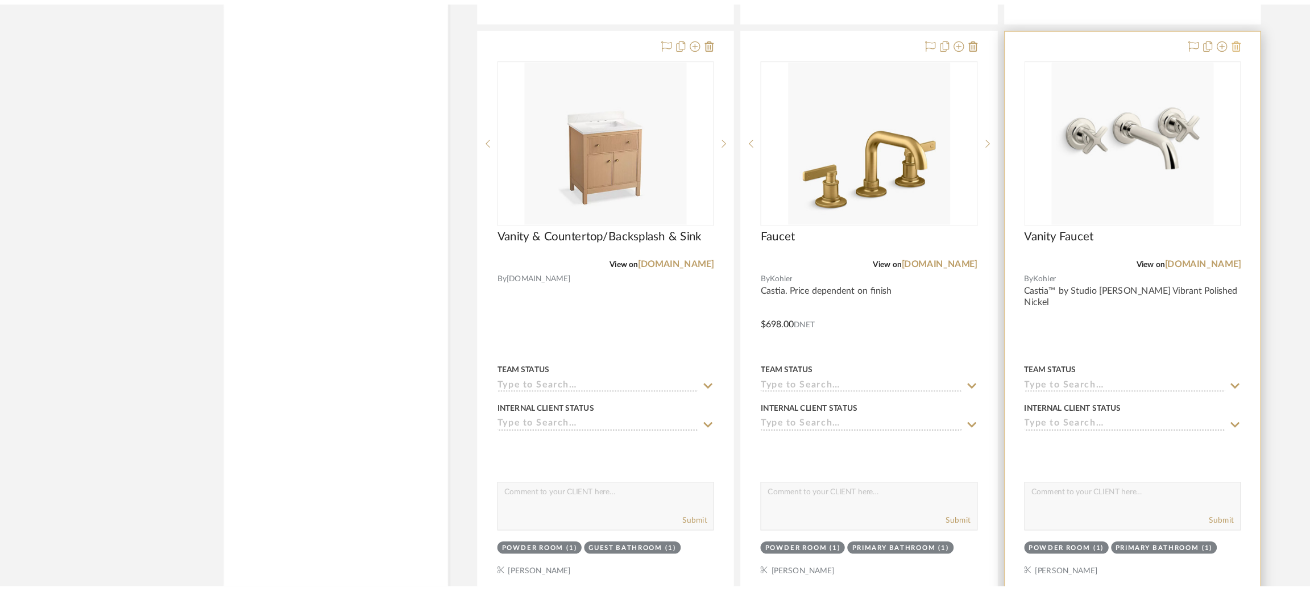
scroll to position [0, 0]
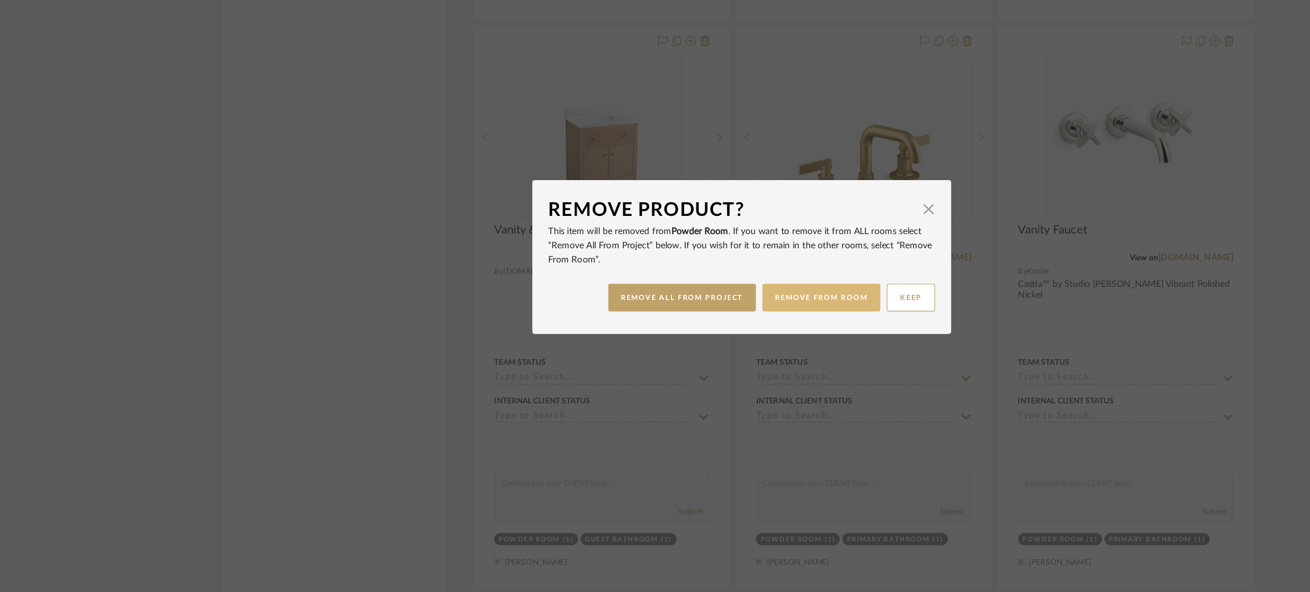
click at [724, 331] on button "REMOVE FROM ROOM" at bounding box center [725, 332] width 104 height 24
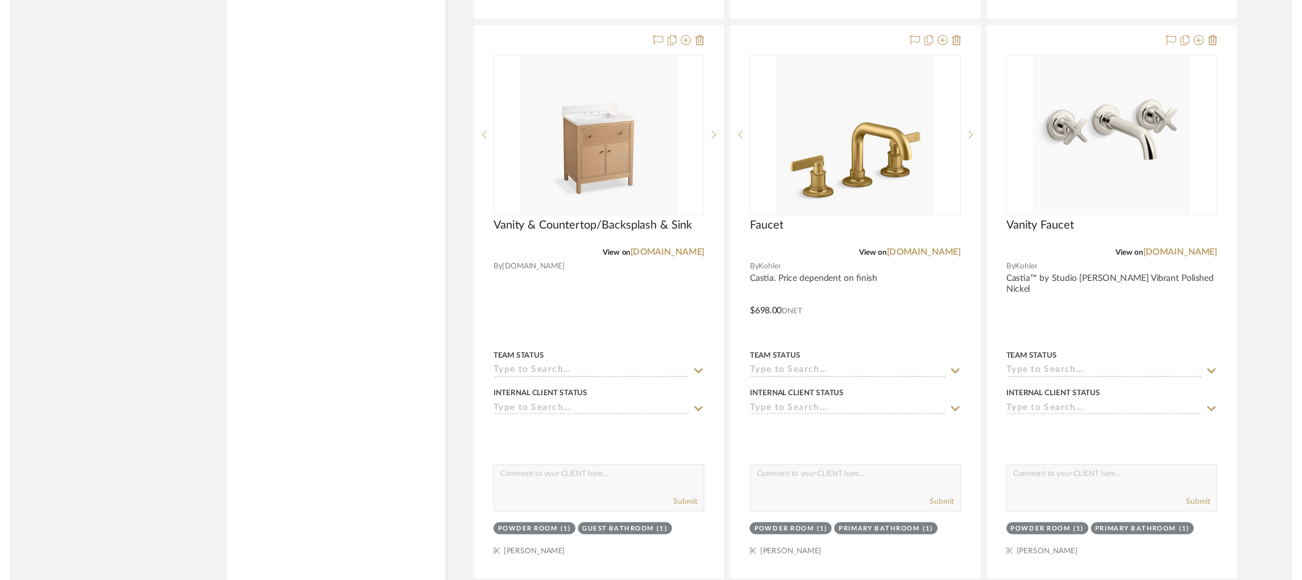
scroll to position [2291, 0]
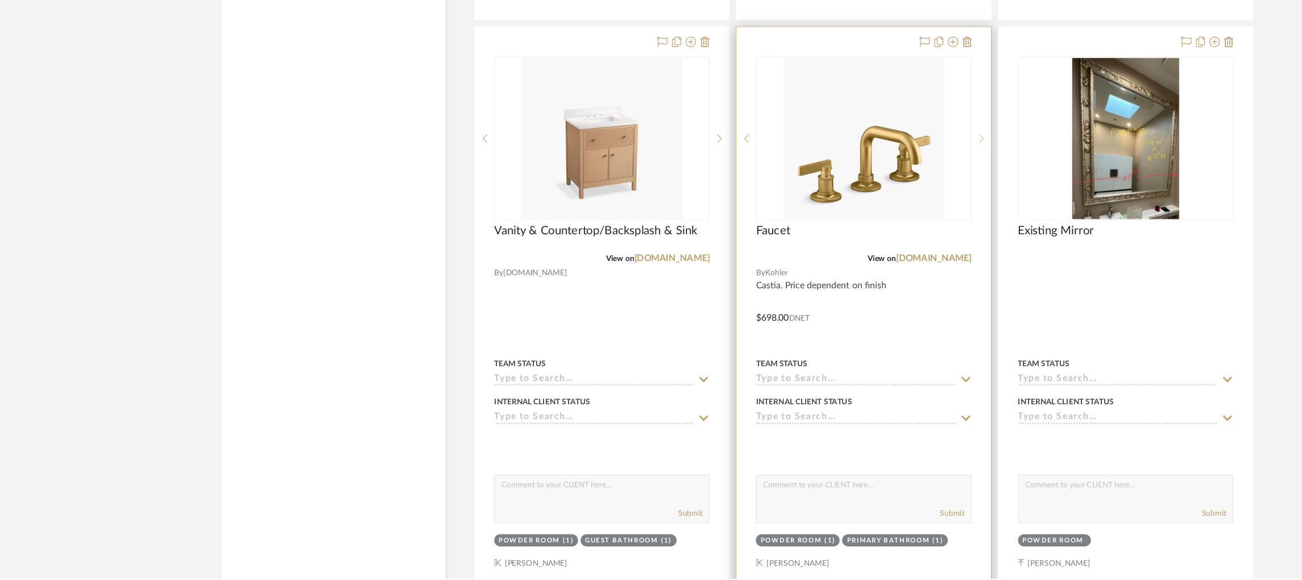
click at [867, 194] on icon at bounding box center [867, 191] width 4 height 7
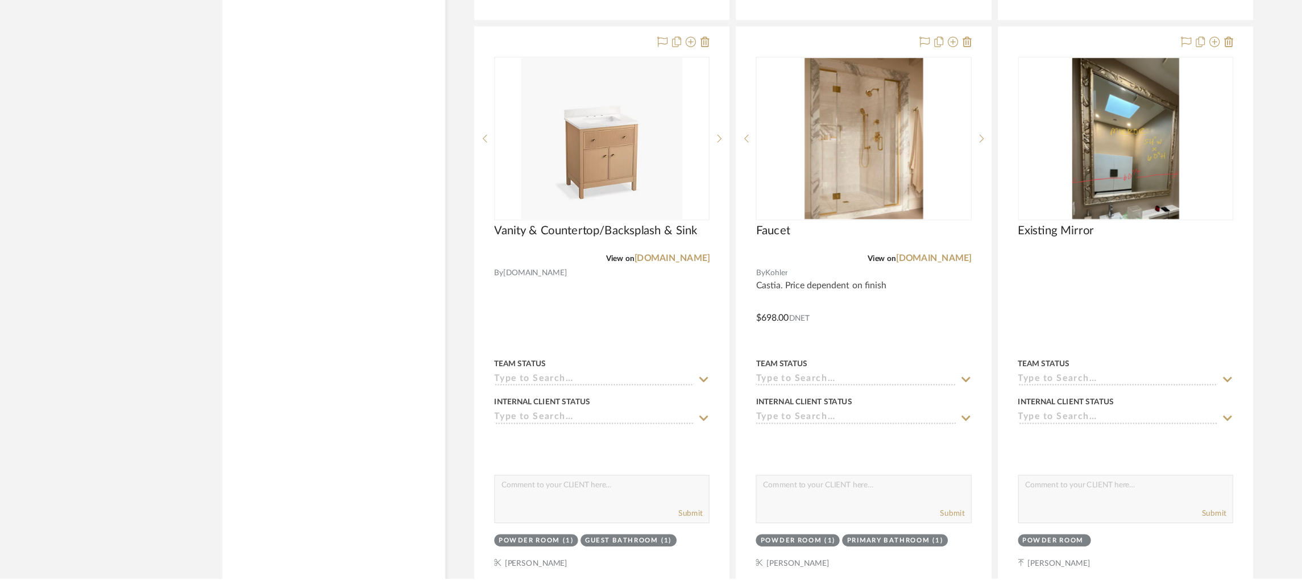
click at [1136, 236] on project-details-page "SHOW ME Project: Strahan | Palisades Project Settings + Add Room/Section + Quic…" at bounding box center [651, 508] width 1302 height 5435
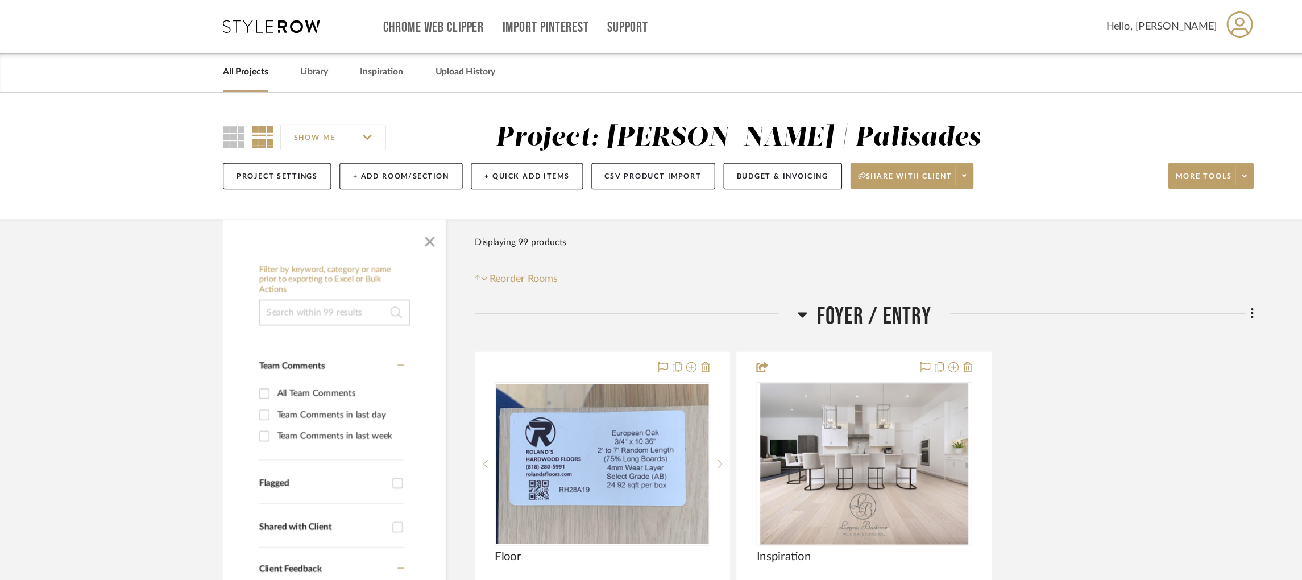
click at [704, 276] on icon at bounding box center [708, 278] width 8 height 5
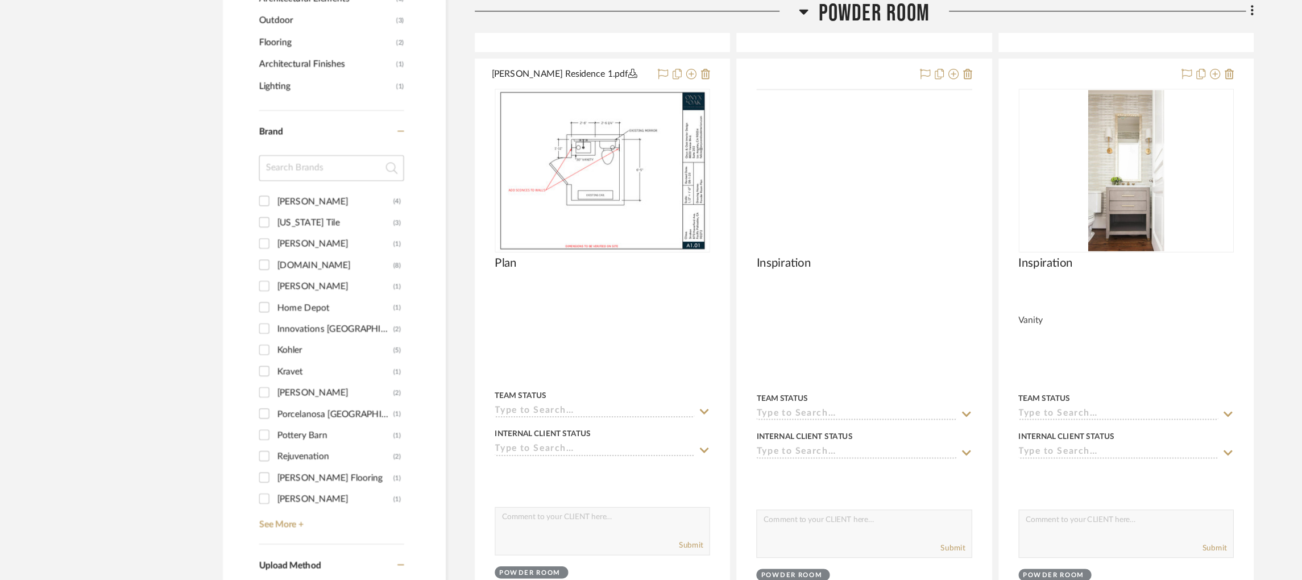
scroll to position [804, 0]
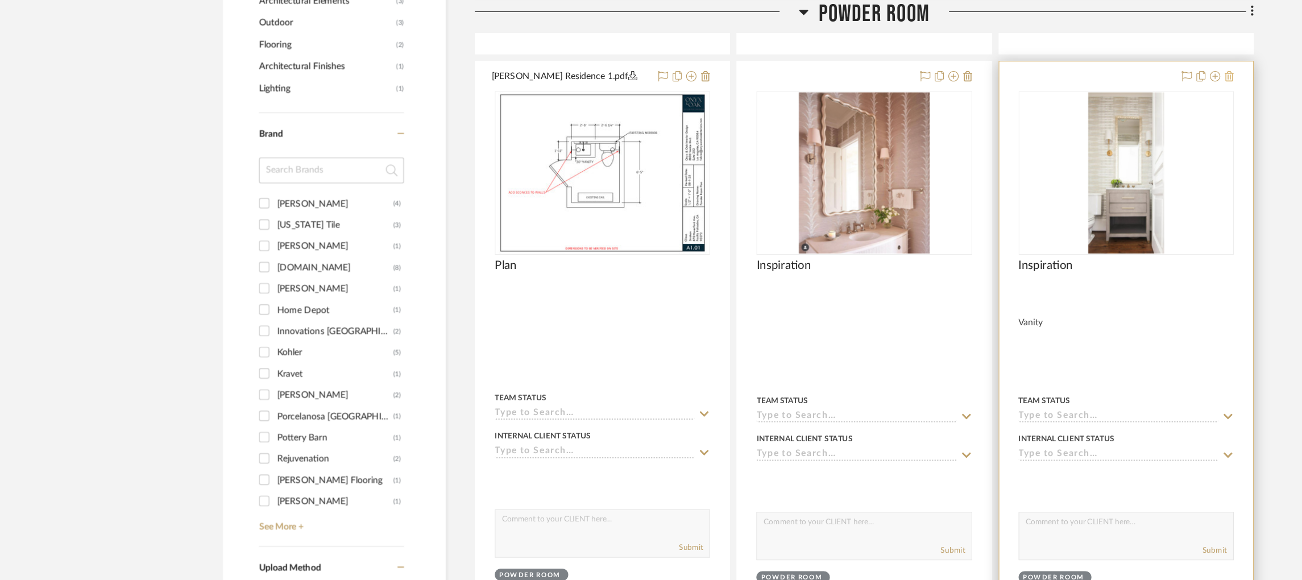
click at [1085, 66] on icon at bounding box center [1085, 67] width 8 height 9
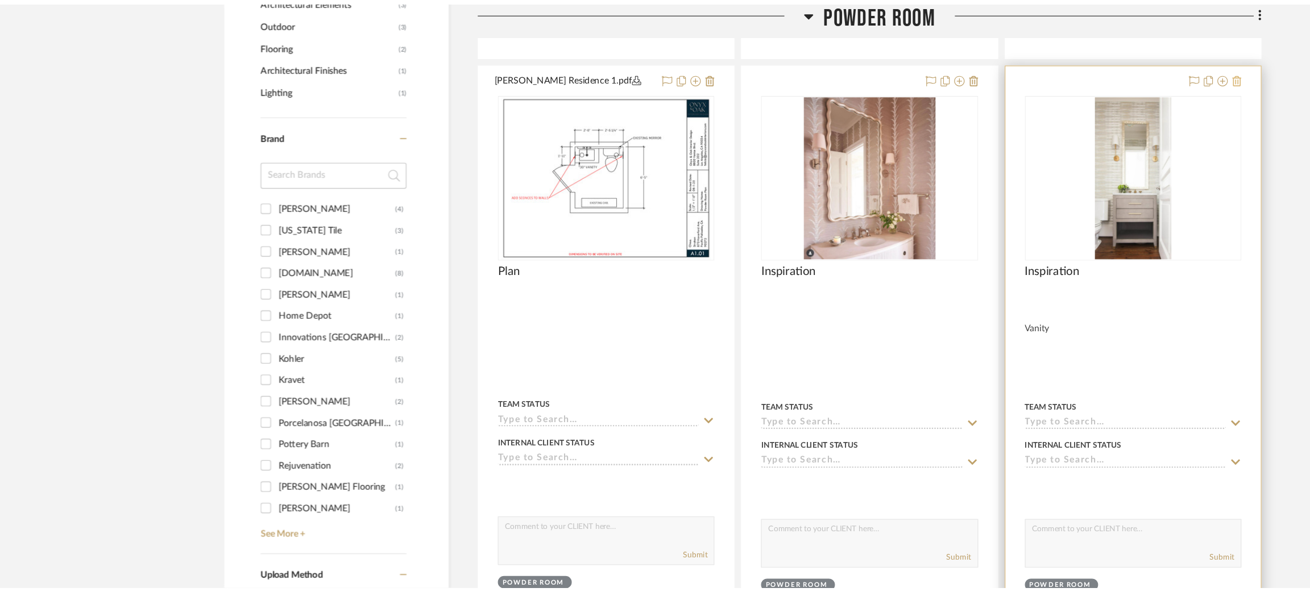
scroll to position [0, 0]
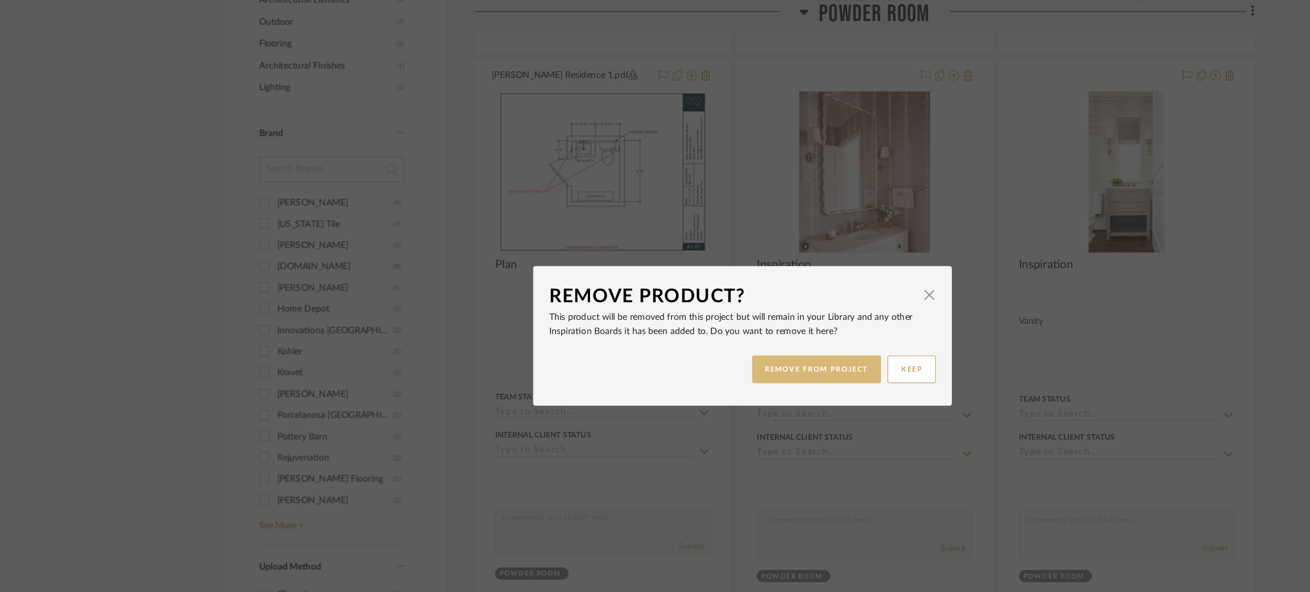
click at [732, 330] on button "REMOVE FROM PROJECT" at bounding box center [720, 326] width 114 height 24
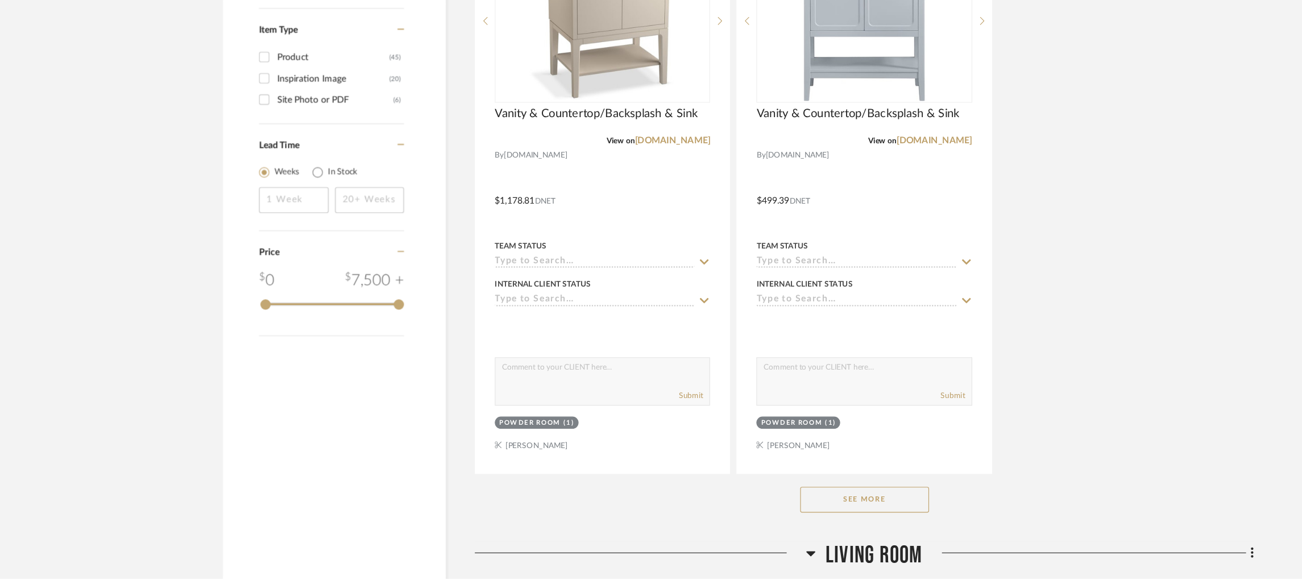
scroll to position [1404, 0]
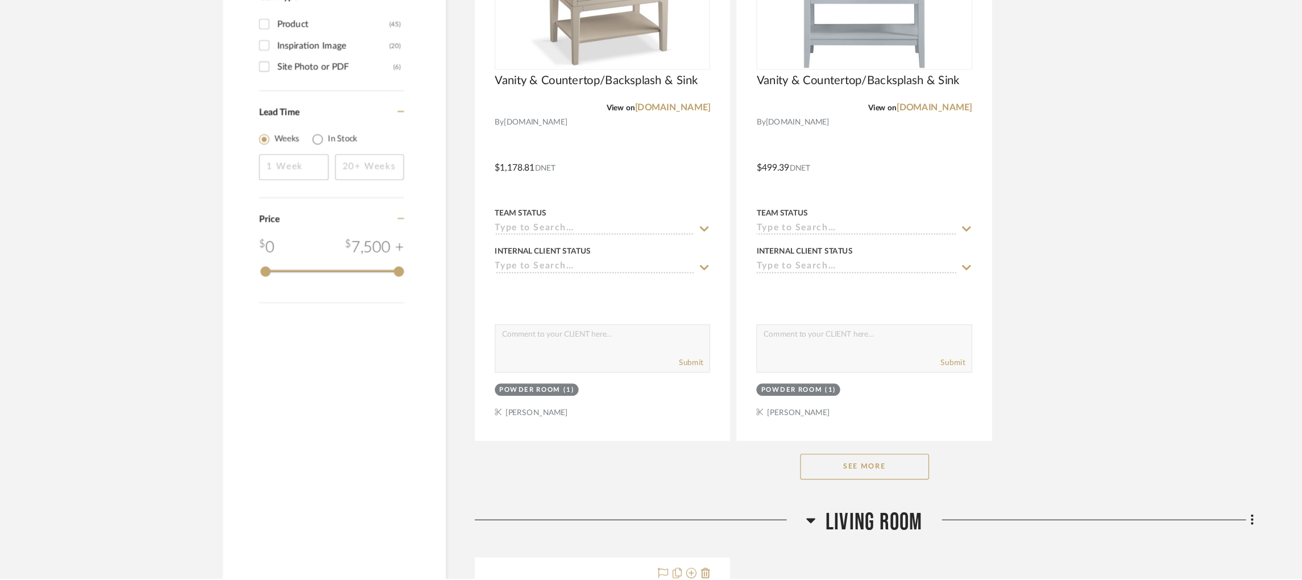
click at [778, 491] on button "See More" at bounding box center [763, 481] width 114 height 23
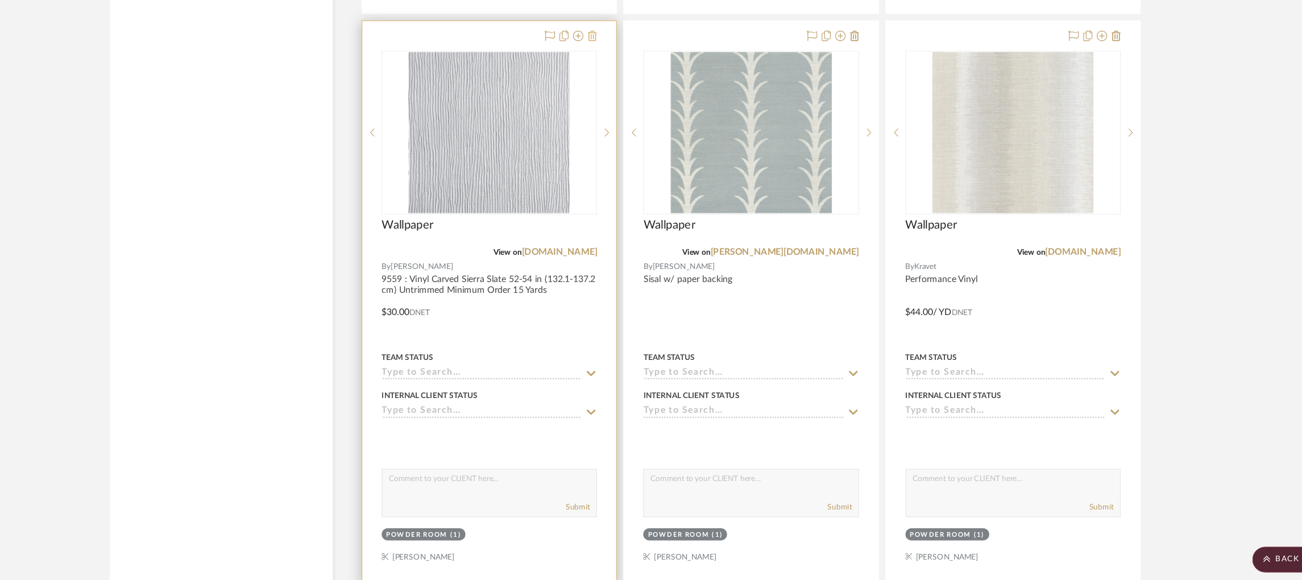
scroll to position [2326, 0]
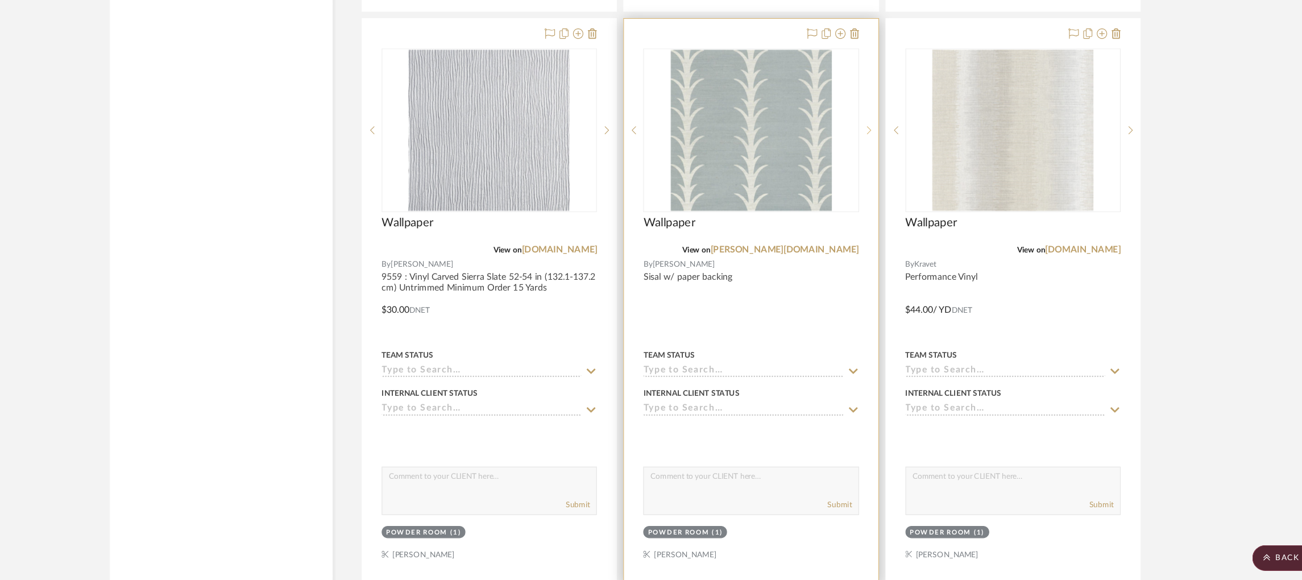
click at [865, 148] on icon at bounding box center [867, 146] width 4 height 8
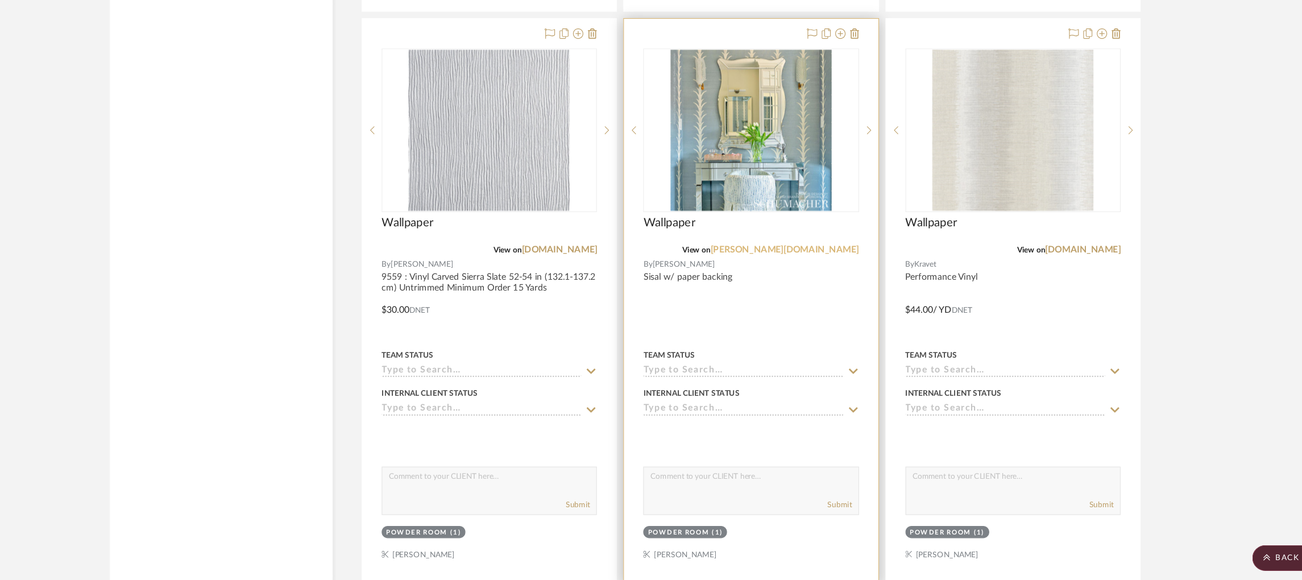
click at [818, 255] on link "schumacher.com" at bounding box center [792, 251] width 131 height 8
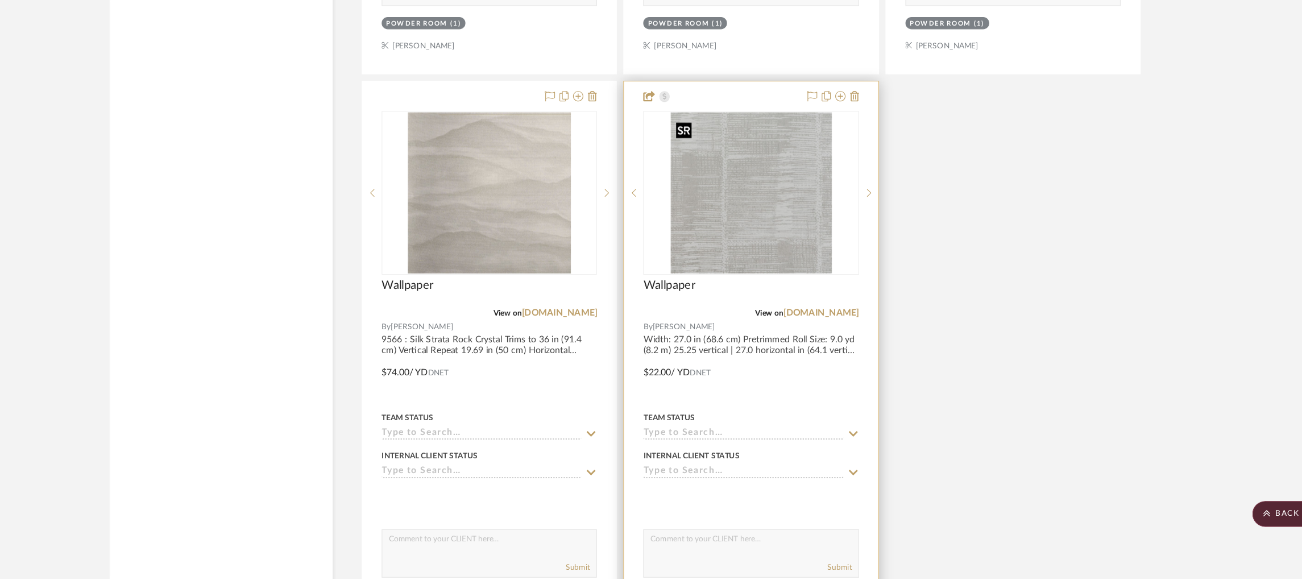
scroll to position [2738, 0]
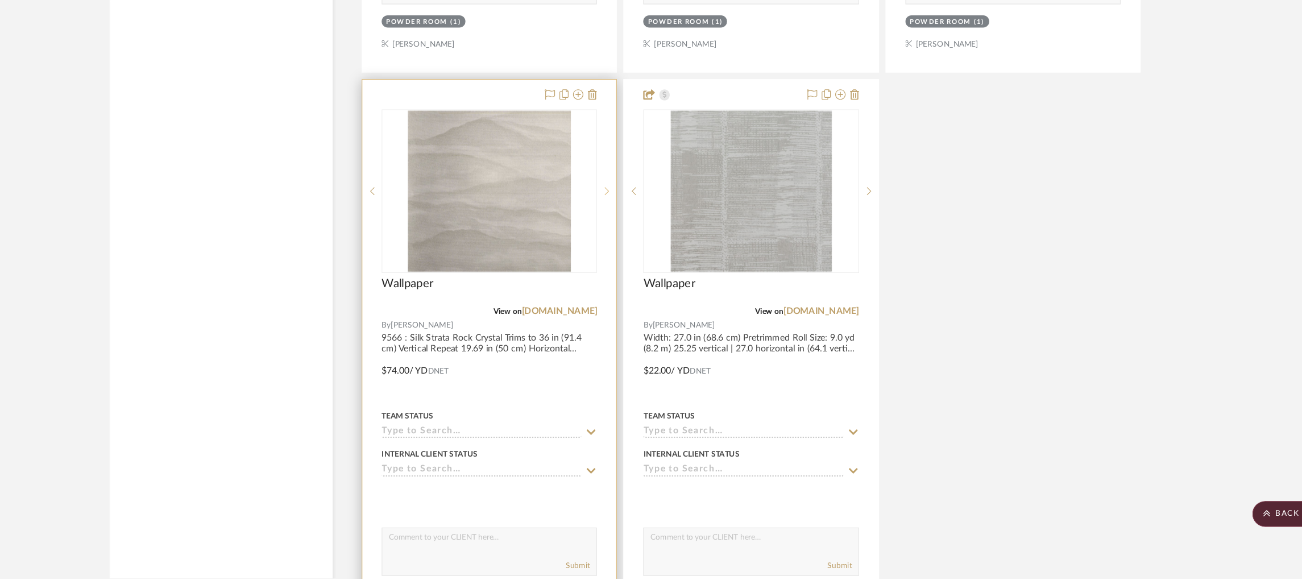
click at [637, 241] on icon at bounding box center [636, 238] width 4 height 7
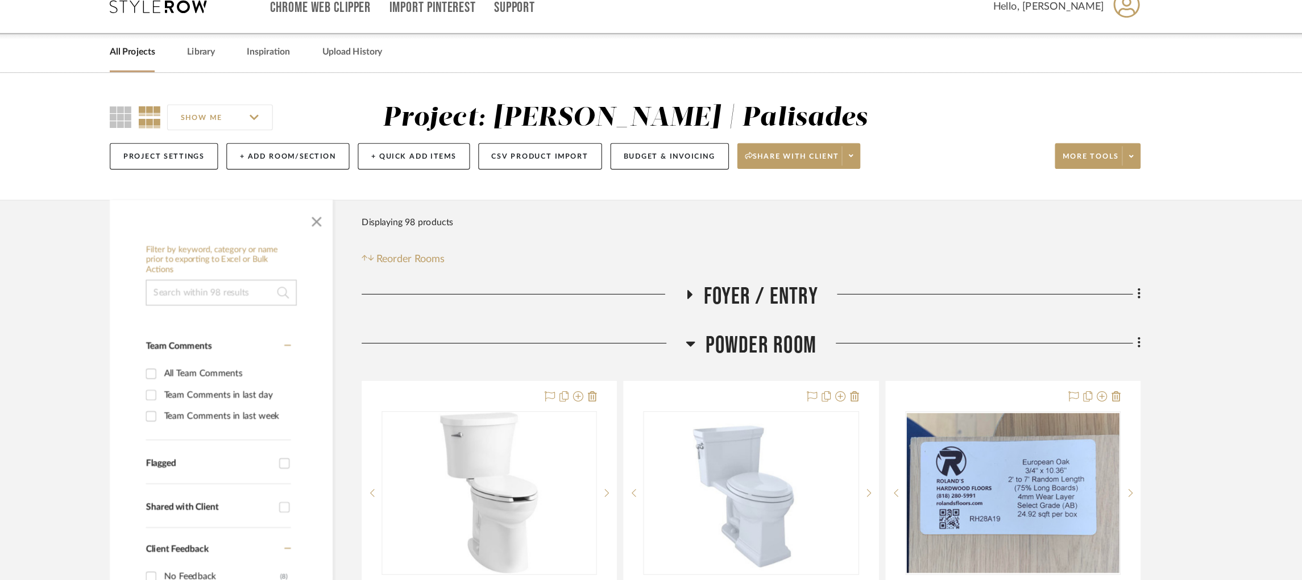
scroll to position [0, 0]
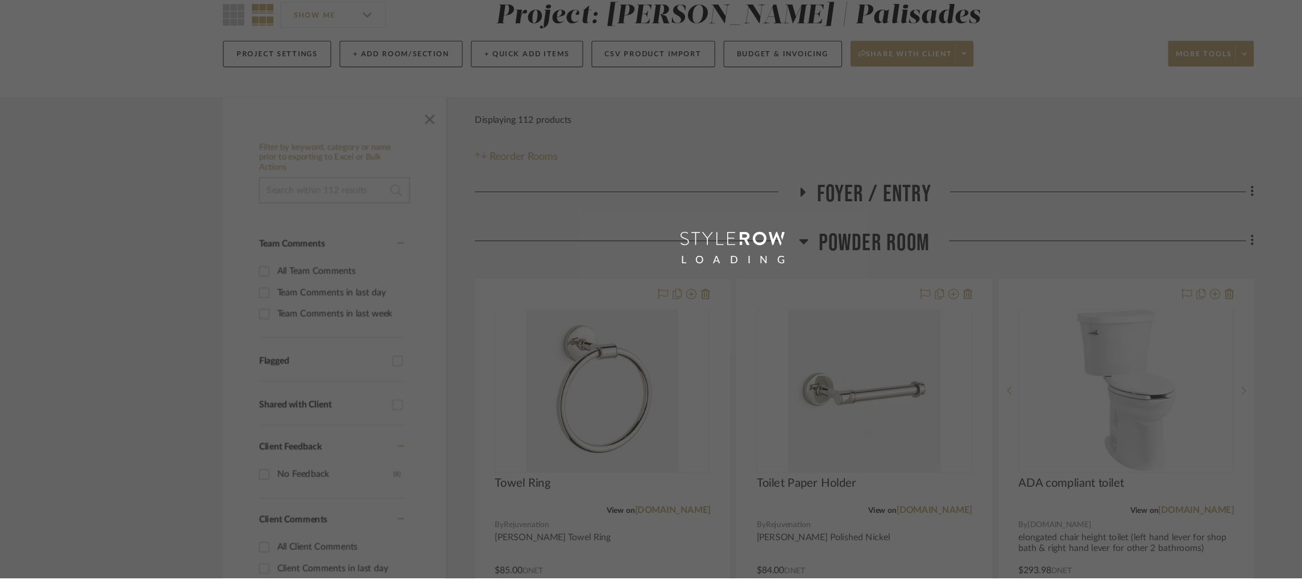
scroll to position [39, 0]
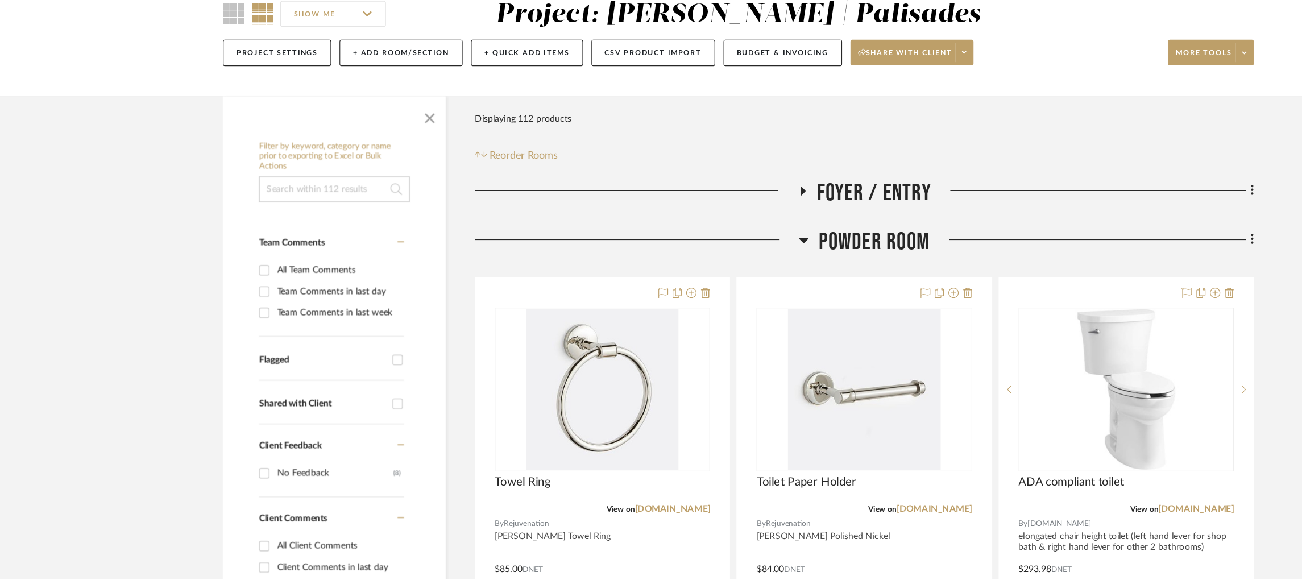
click at [712, 281] on icon at bounding box center [709, 282] width 8 height 5
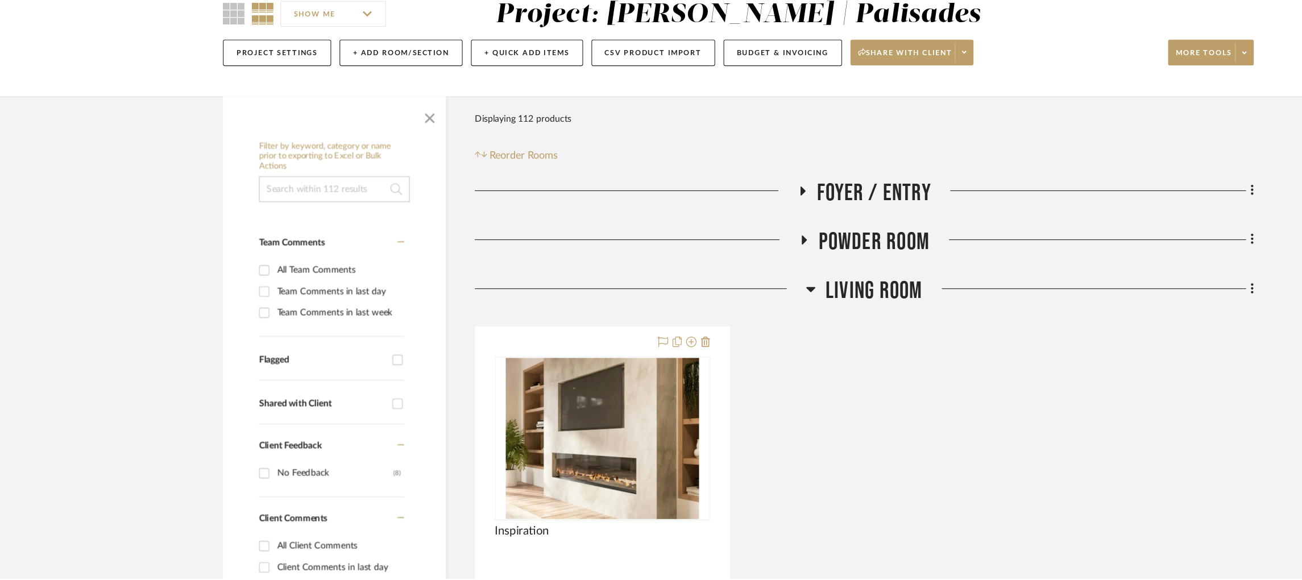
click at [711, 320] on icon at bounding box center [715, 325] width 9 height 14
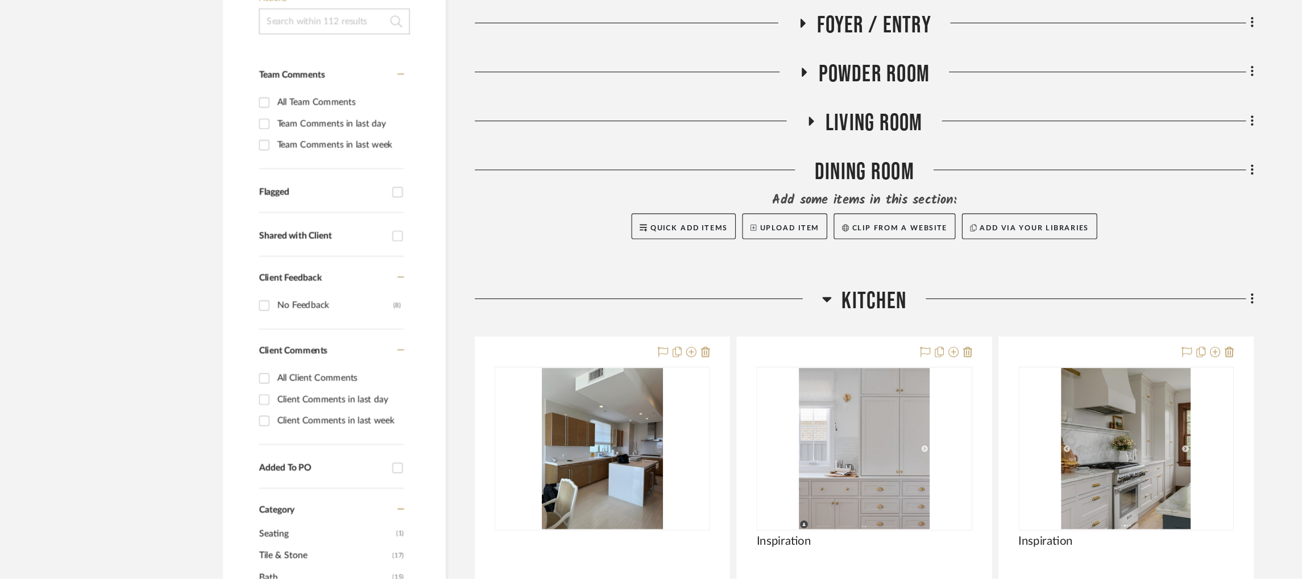
scroll to position [188, 0]
click at [731, 334] on icon at bounding box center [730, 333] width 8 height 5
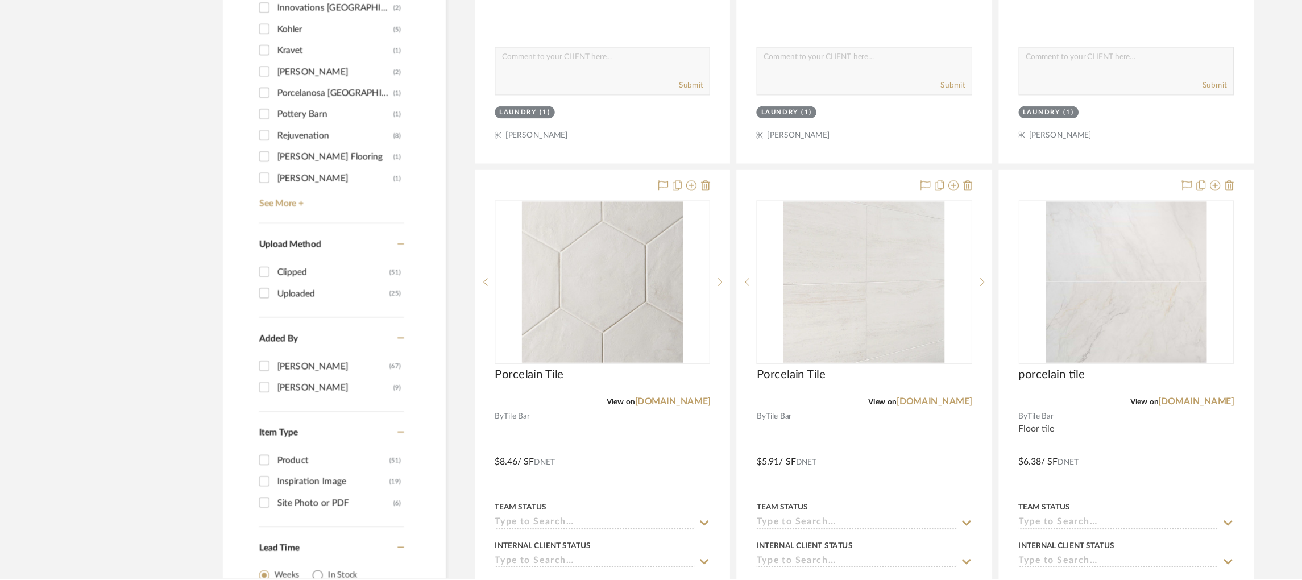
scroll to position [1043, 0]
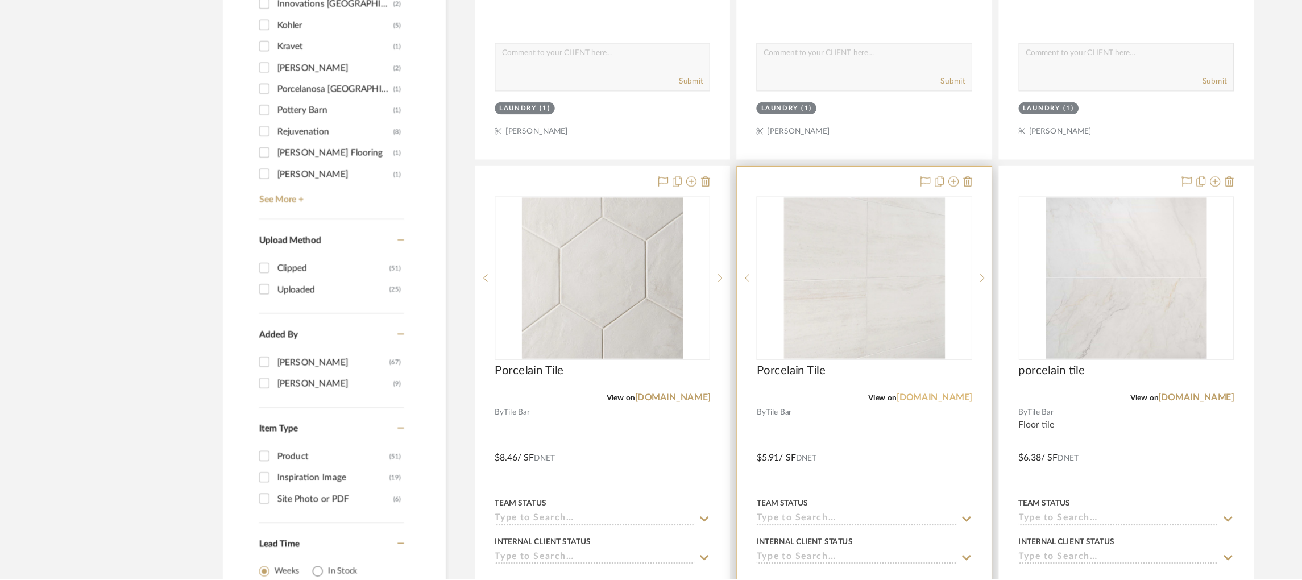
click at [836, 420] on link "[DOMAIN_NAME]" at bounding box center [824, 421] width 67 height 8
click at [854, 229] on icon at bounding box center [854, 229] width 8 height 9
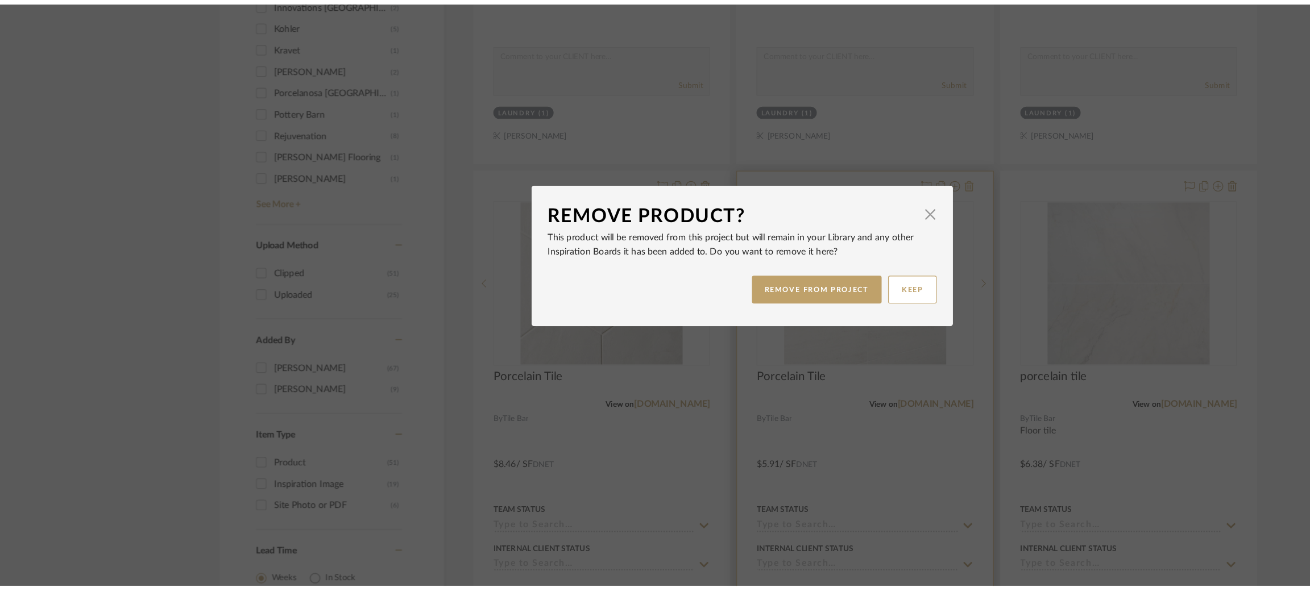
scroll to position [0, 0]
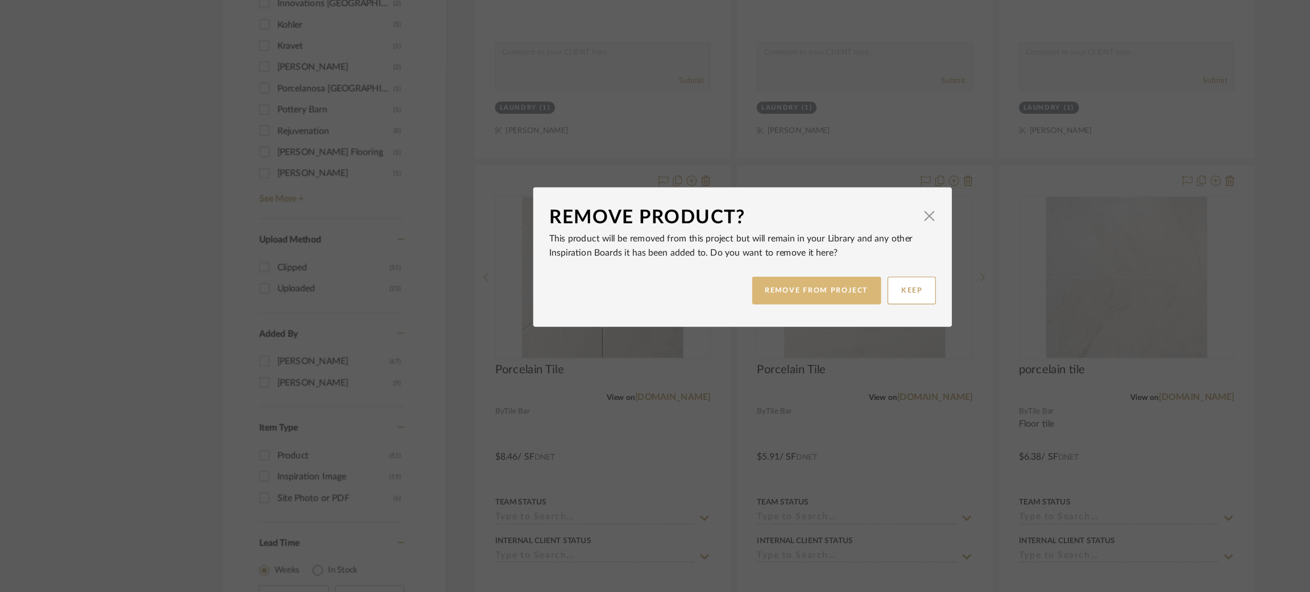
click at [707, 326] on button "REMOVE FROM PROJECT" at bounding box center [720, 326] width 114 height 24
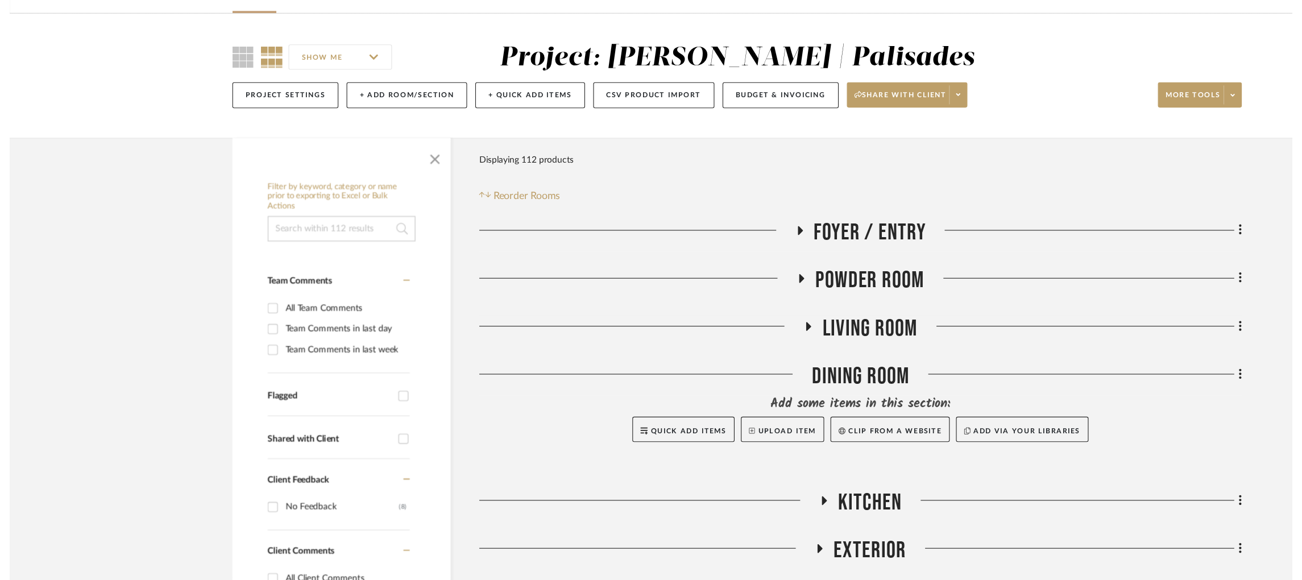
scroll to position [1043, 0]
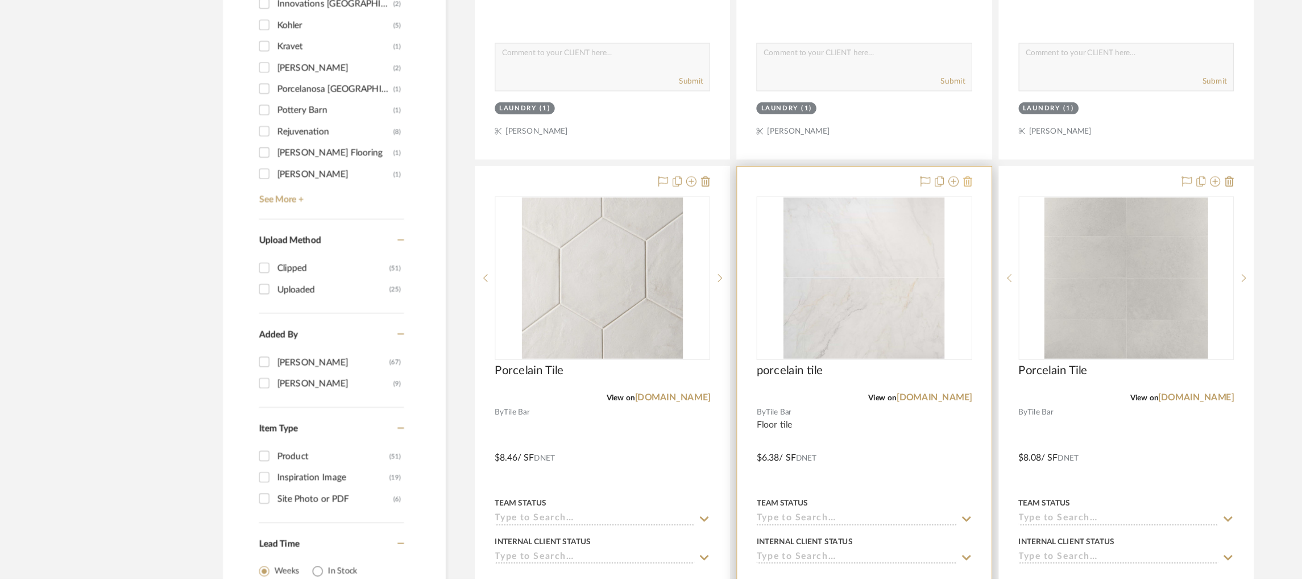
click at [853, 227] on icon at bounding box center [854, 229] width 8 height 9
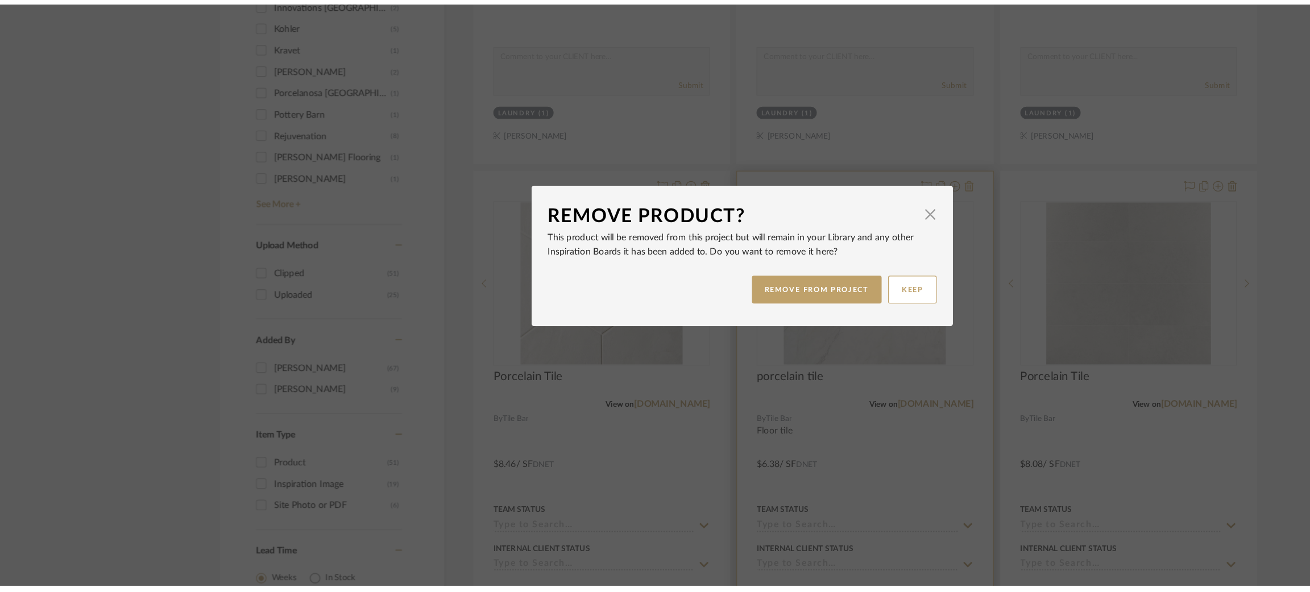
scroll to position [0, 0]
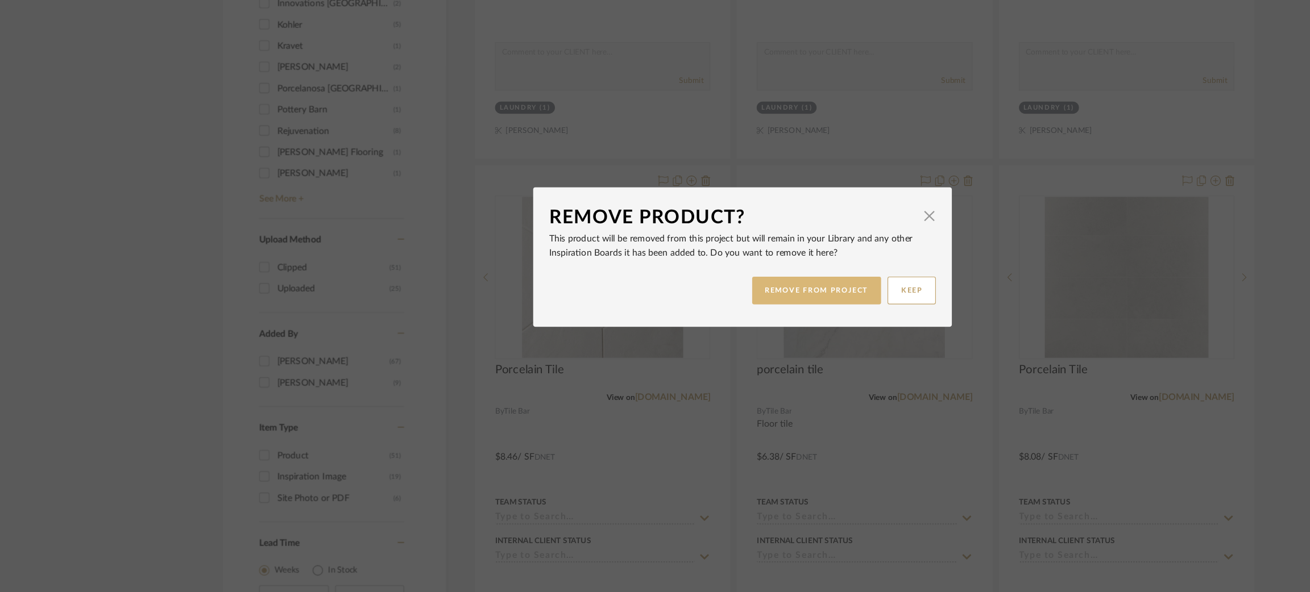
click at [709, 333] on button "REMOVE FROM PROJECT" at bounding box center [720, 326] width 114 height 24
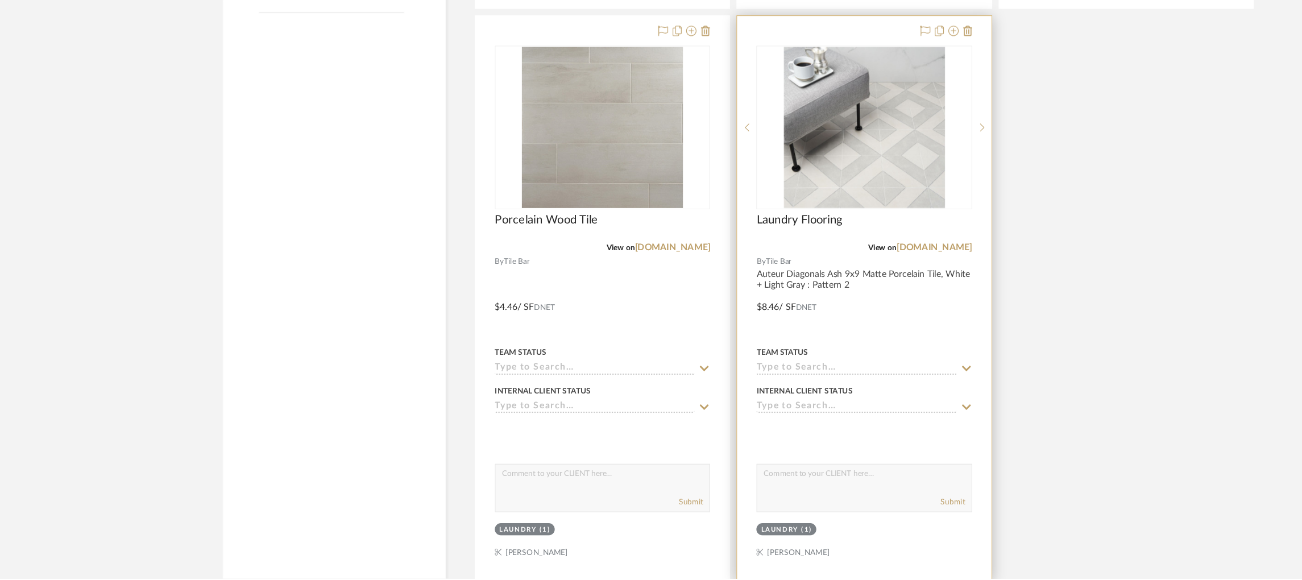
scroll to position [1884, 0]
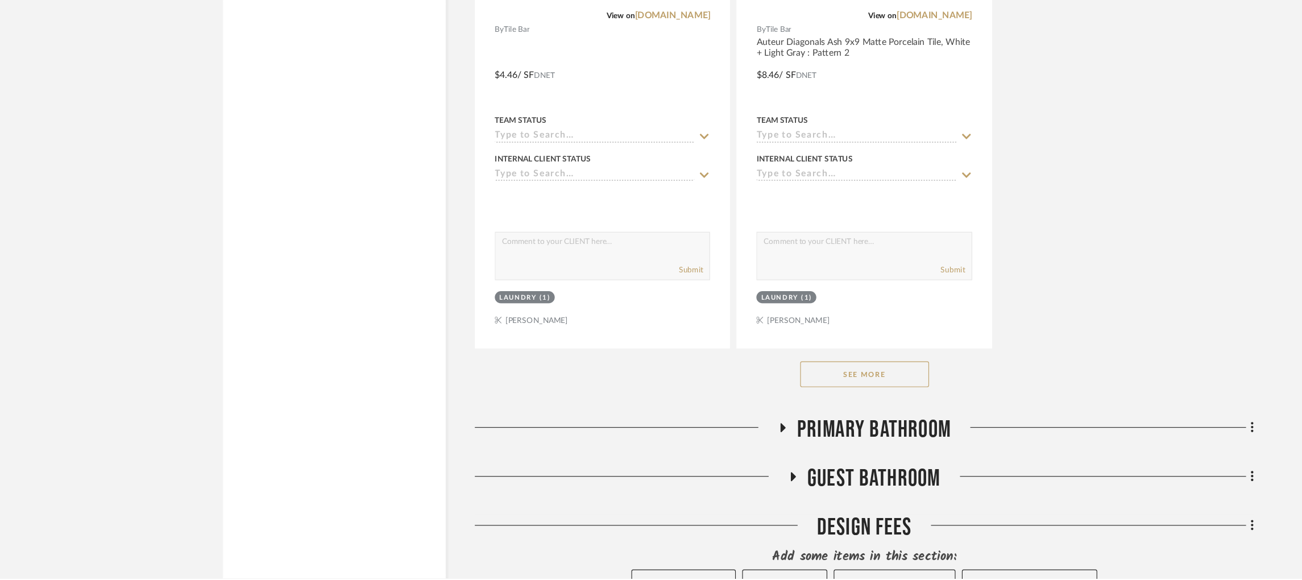
click at [780, 398] on button "See More" at bounding box center [763, 399] width 114 height 23
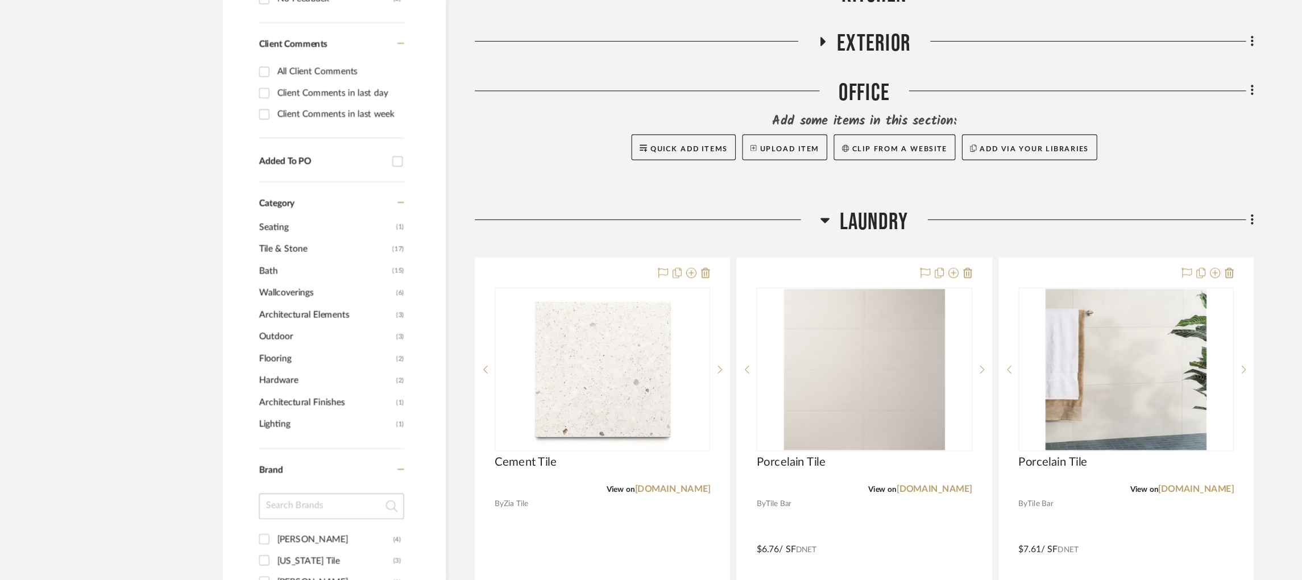
scroll to position [514, 0]
click at [737, 207] on h3 "Laundry" at bounding box center [762, 209] width 77 height 24
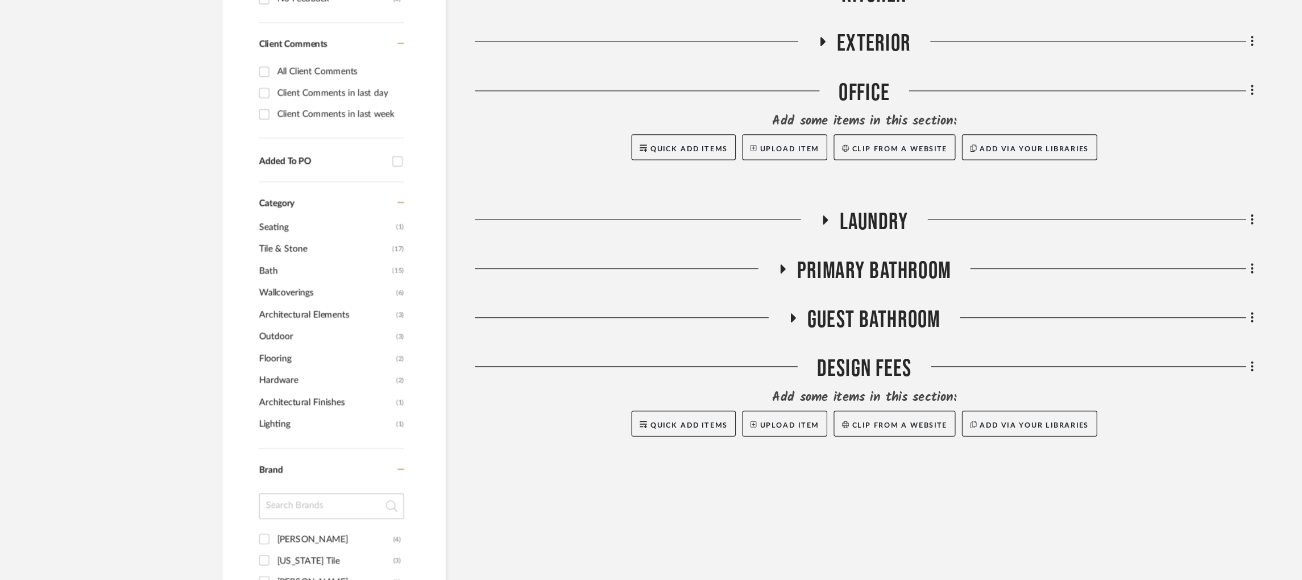
click at [690, 253] on icon at bounding box center [690, 250] width 5 height 8
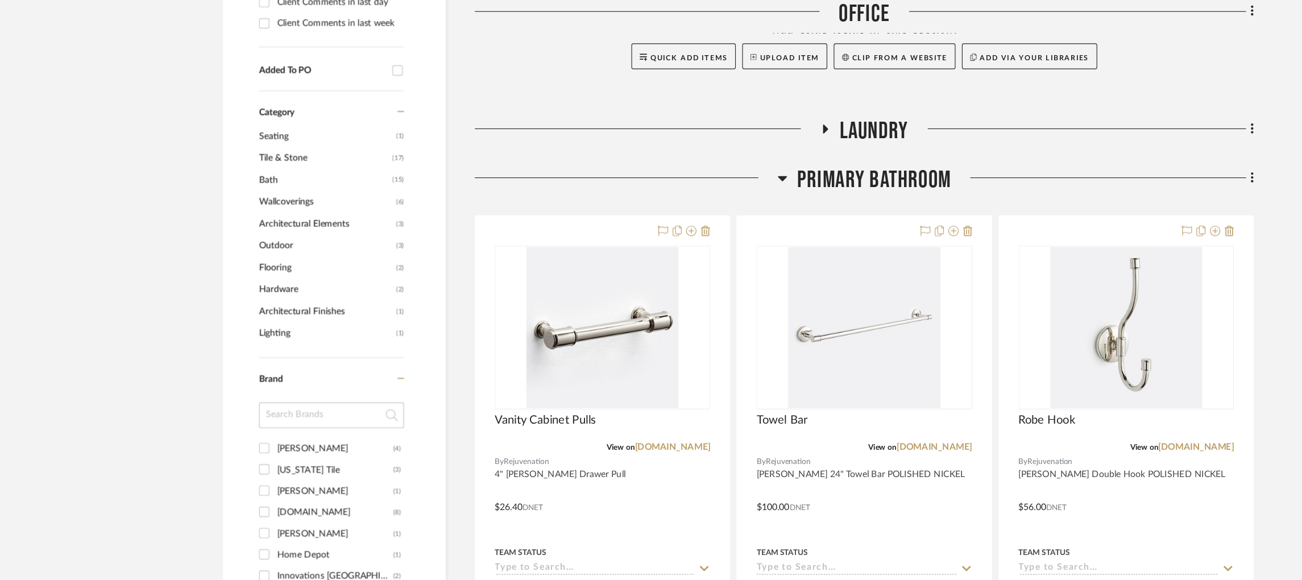
scroll to position [533, 0]
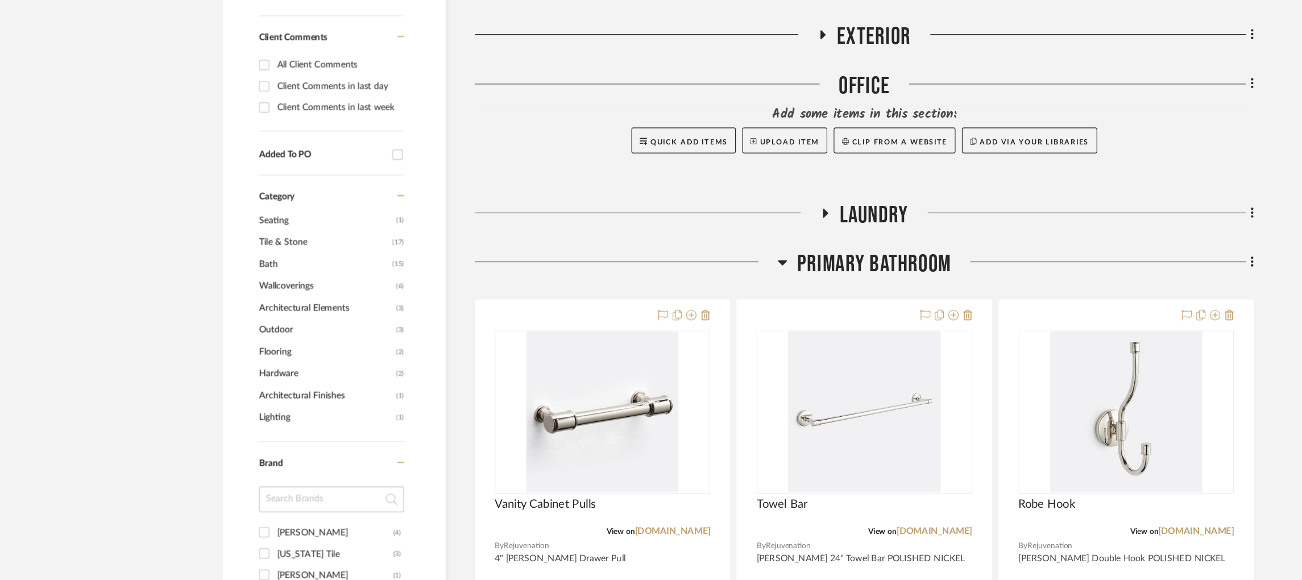
click at [731, 189] on icon at bounding box center [728, 188] width 14 height 9
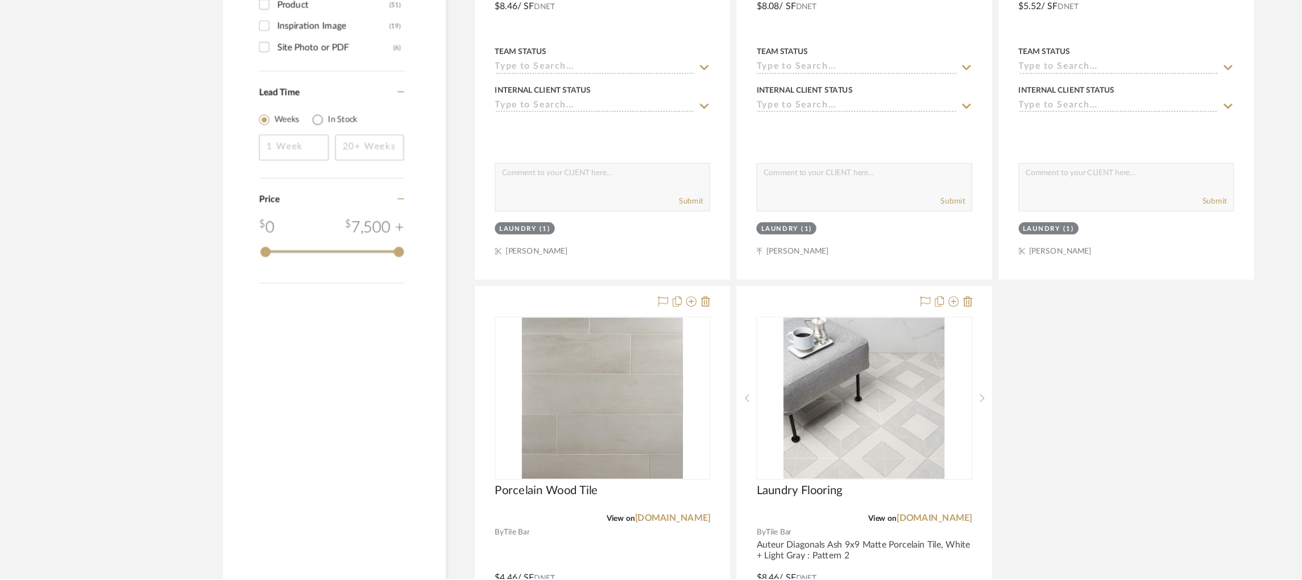
scroll to position [1516, 0]
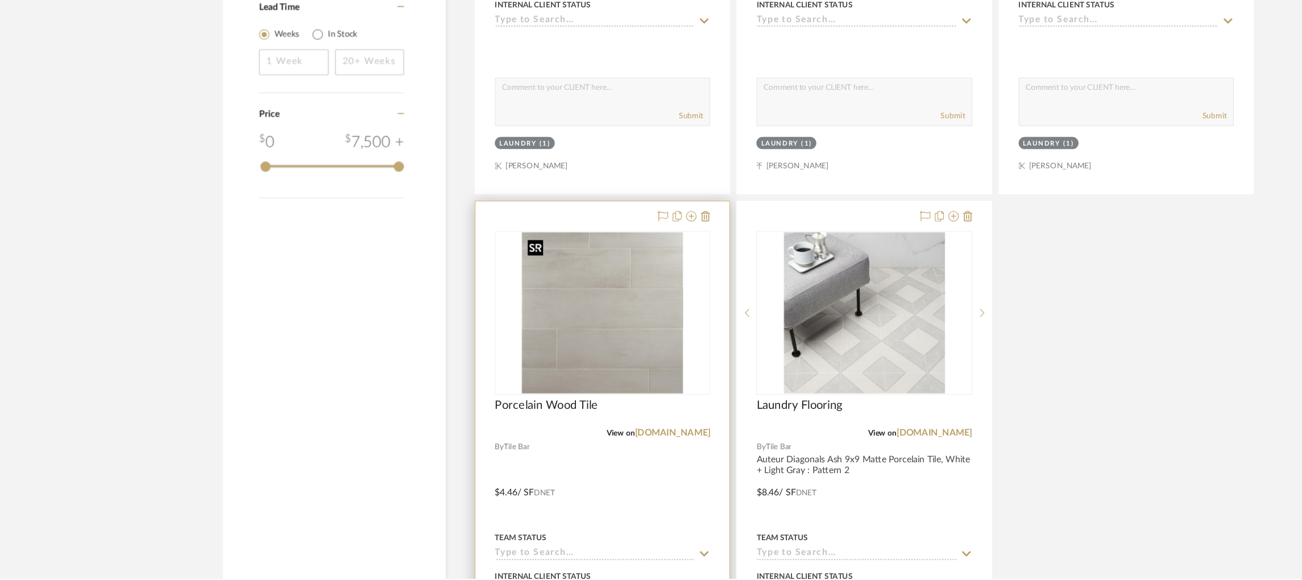
click at [549, 366] on img "0" at bounding box center [531, 346] width 142 height 142
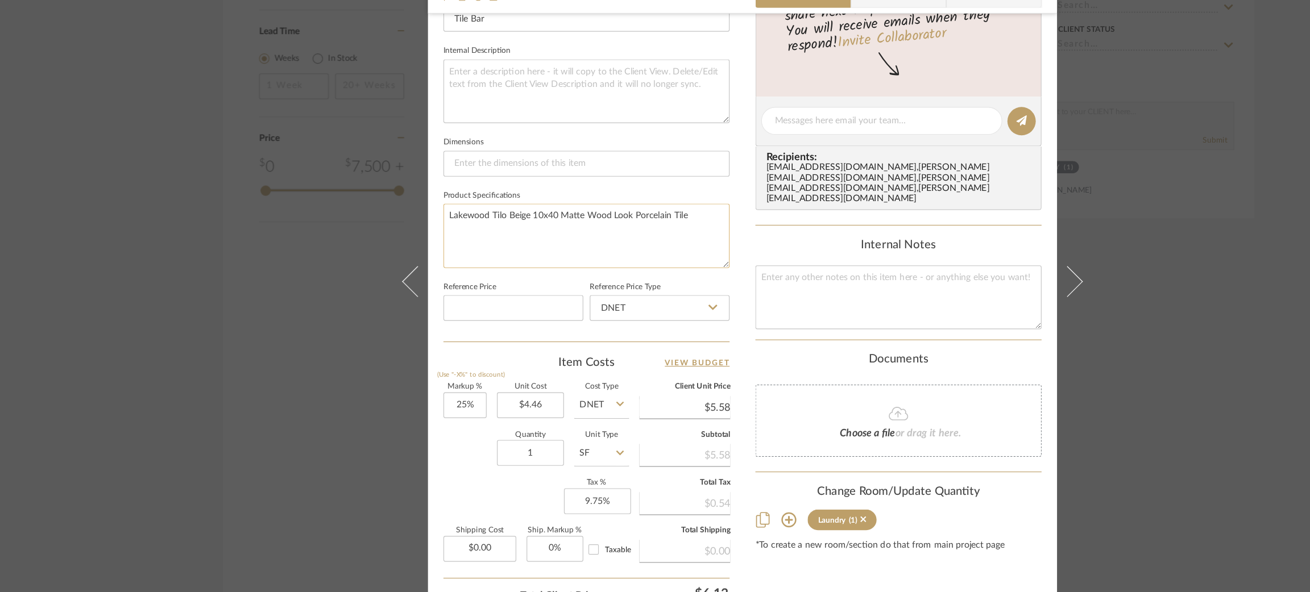
scroll to position [451, 0]
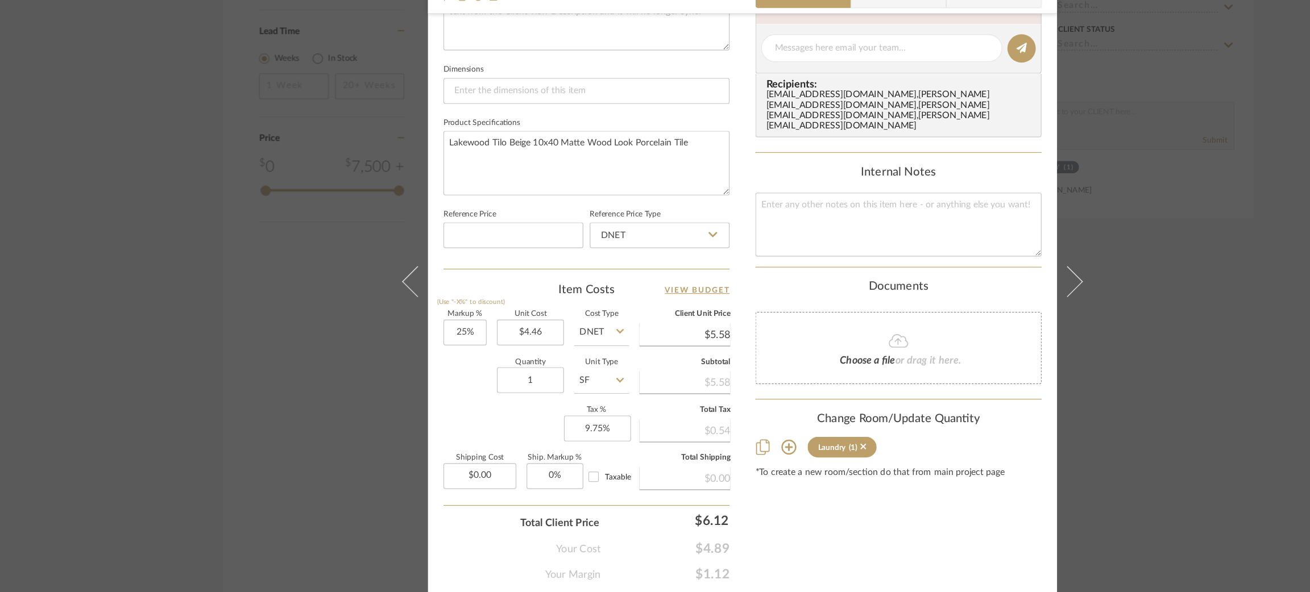
click at [690, 435] on icon at bounding box center [696, 442] width 14 height 14
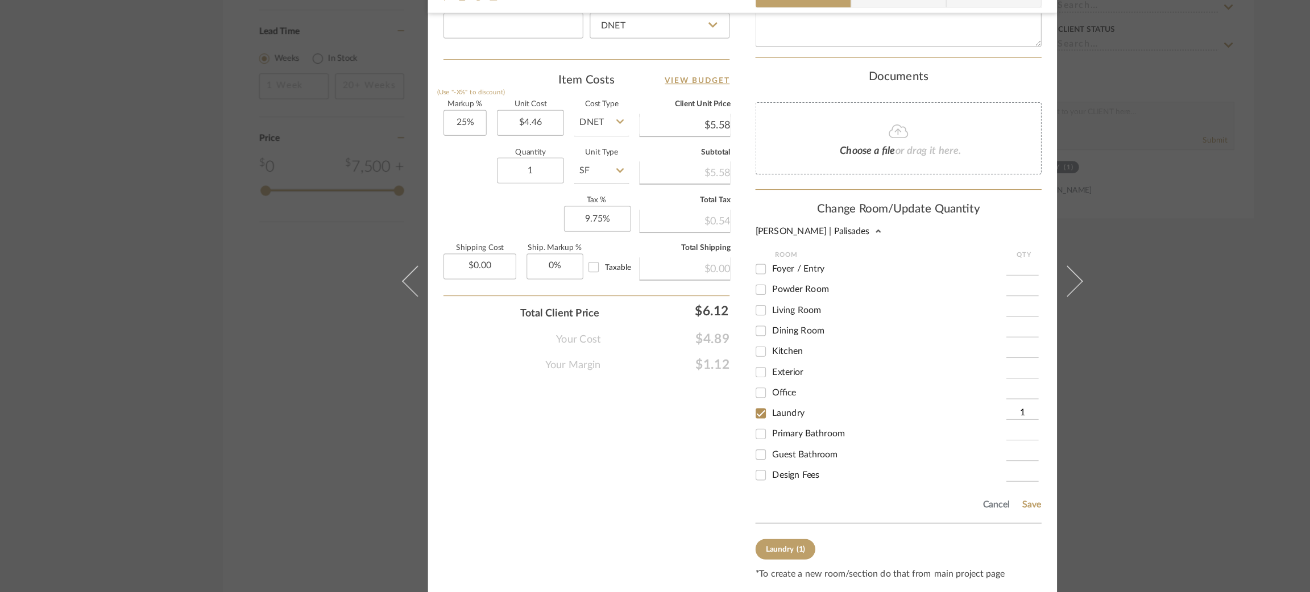
scroll to position [638, 0]
click at [665, 421] on input "Primary Bathroom" at bounding box center [671, 429] width 18 height 18
checkbox input "true"
type input "1"
click at [665, 438] on input "Guest Bathroom" at bounding box center [671, 447] width 18 height 18
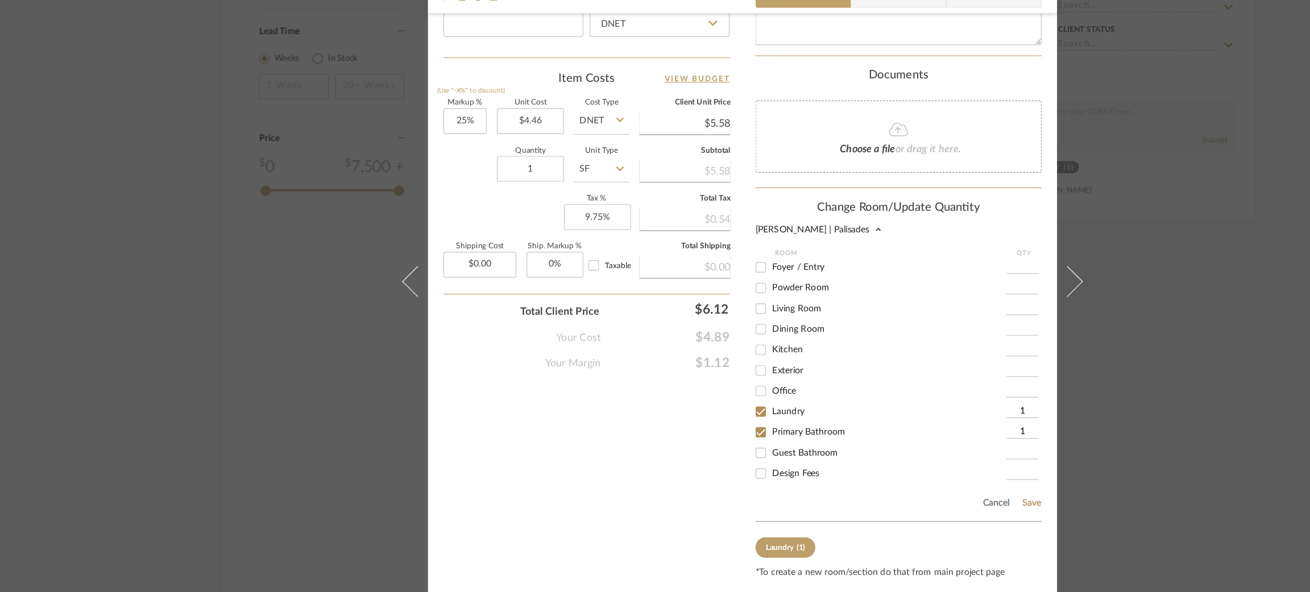
checkbox input "true"
type input "1"
click at [896, 476] on div "Cancel Save" at bounding box center [792, 489] width 252 height 37
click at [906, 487] on button "Save" at bounding box center [910, 491] width 18 height 9
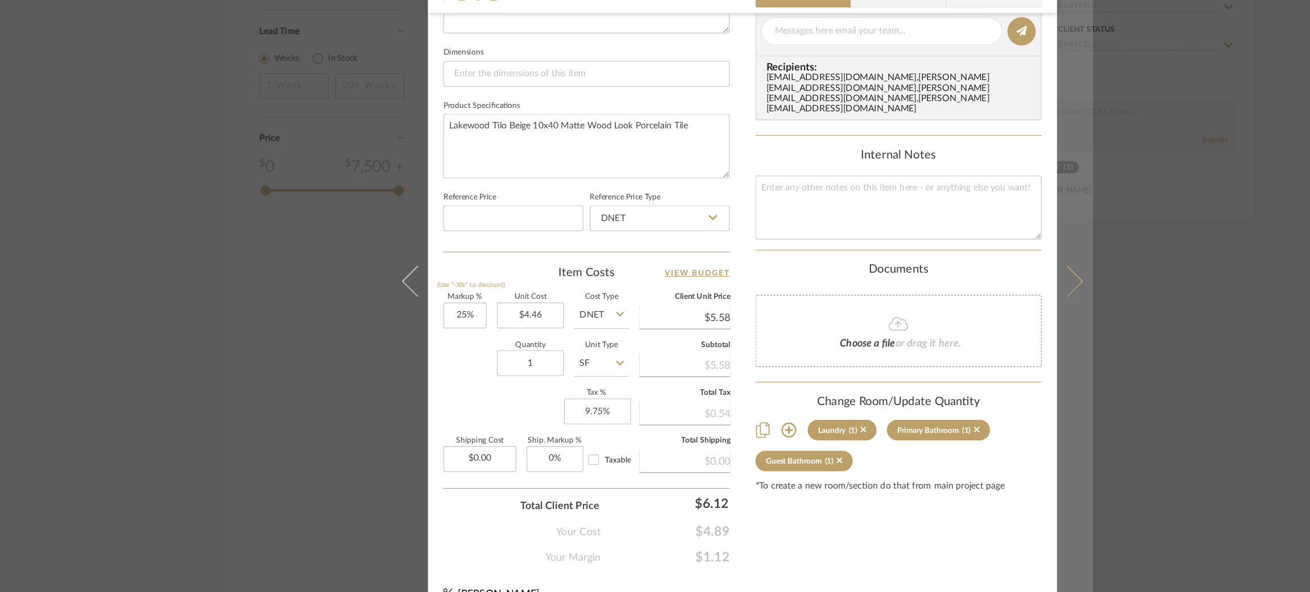
scroll to position [459, 0]
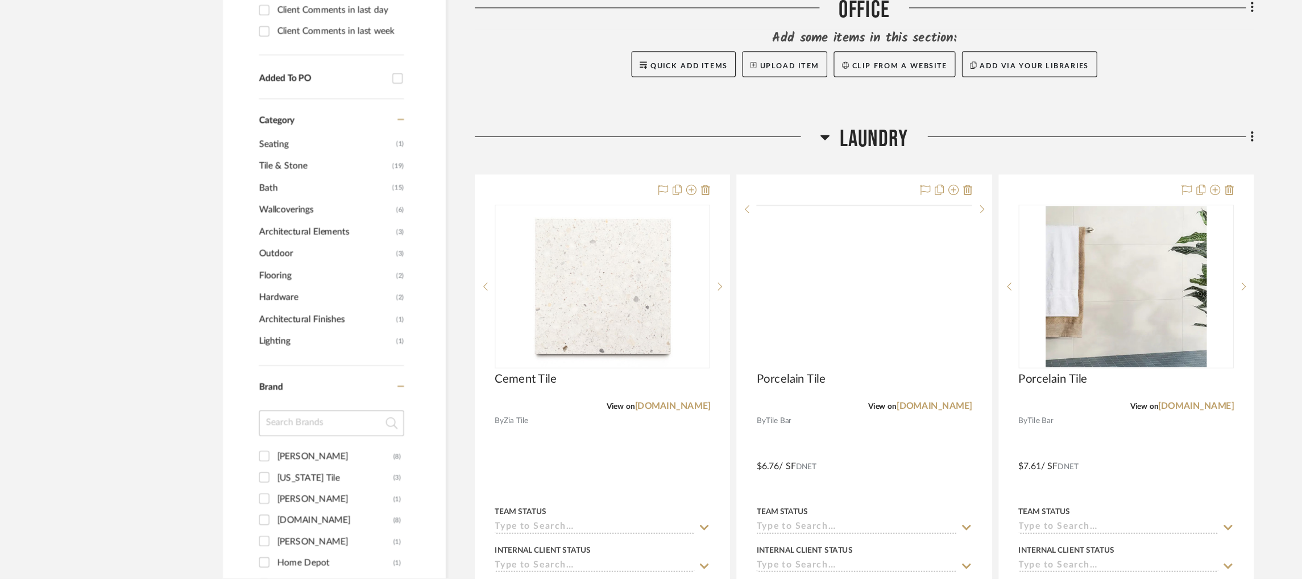
scroll to position [532, 0]
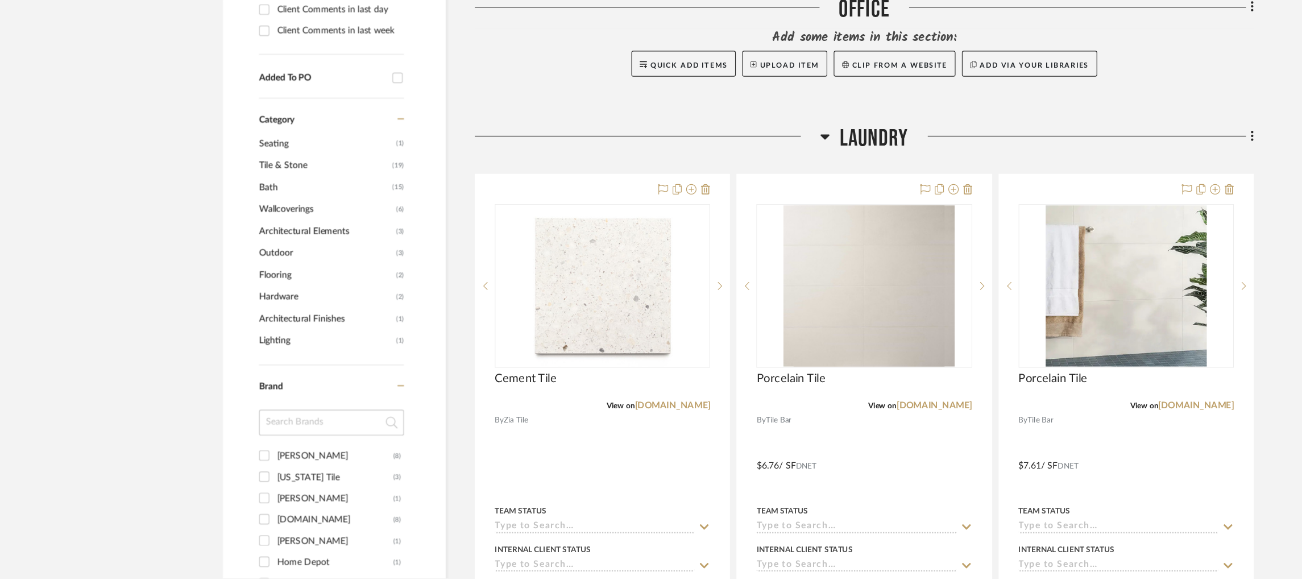
click at [730, 193] on icon at bounding box center [728, 190] width 9 height 14
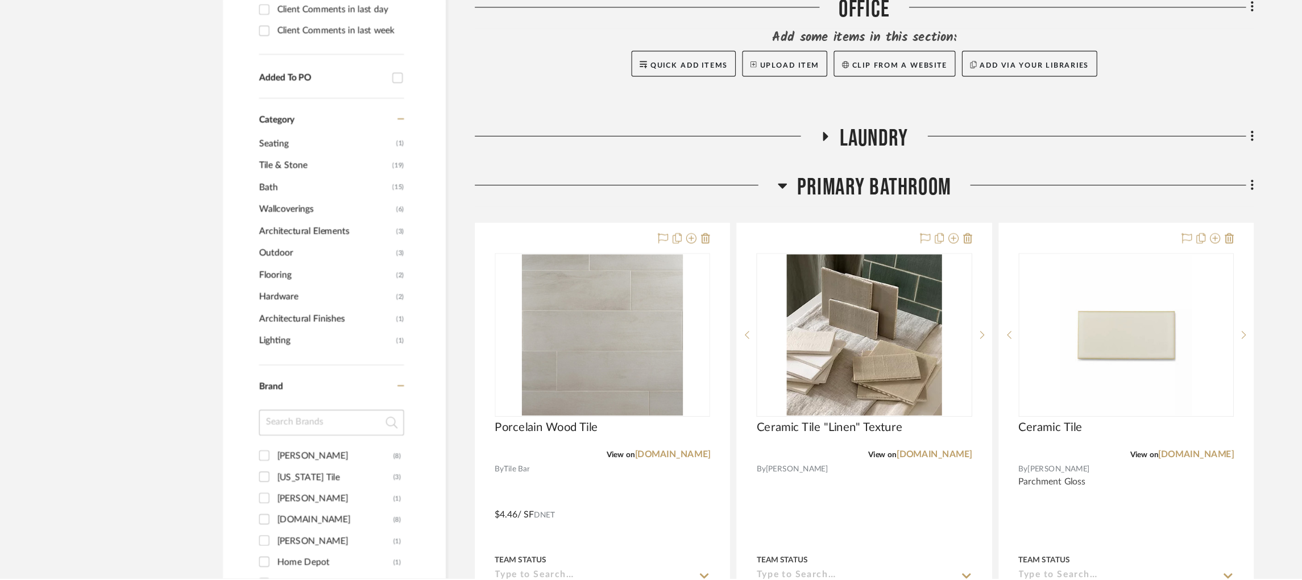
click at [691, 238] on icon at bounding box center [690, 233] width 9 height 14
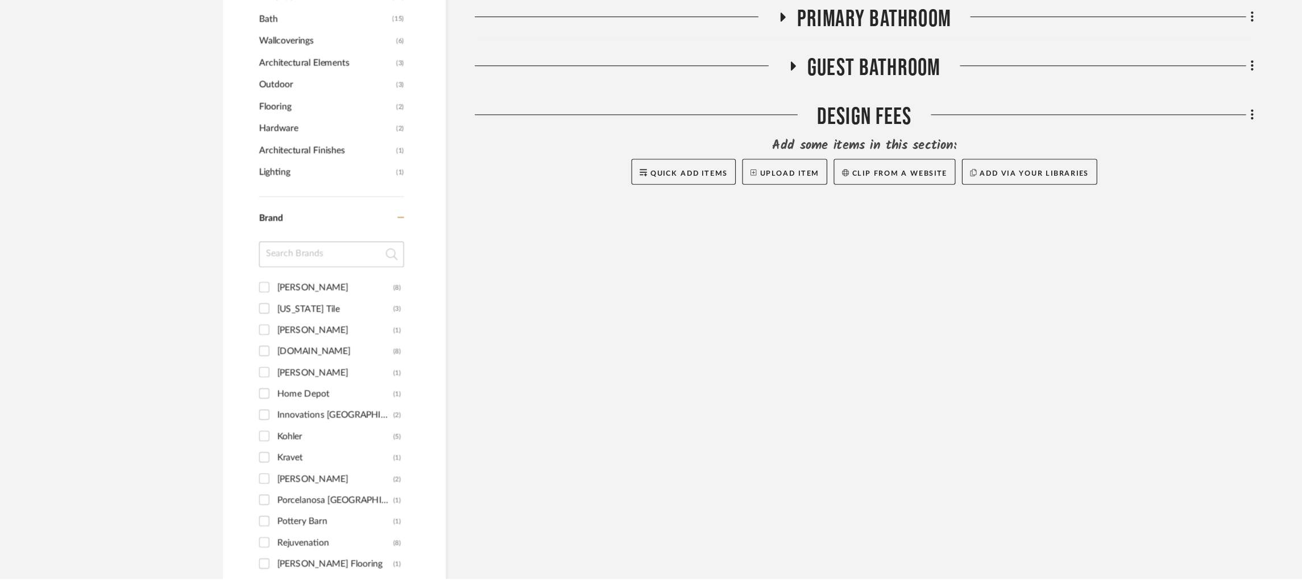
scroll to position [683, 0]
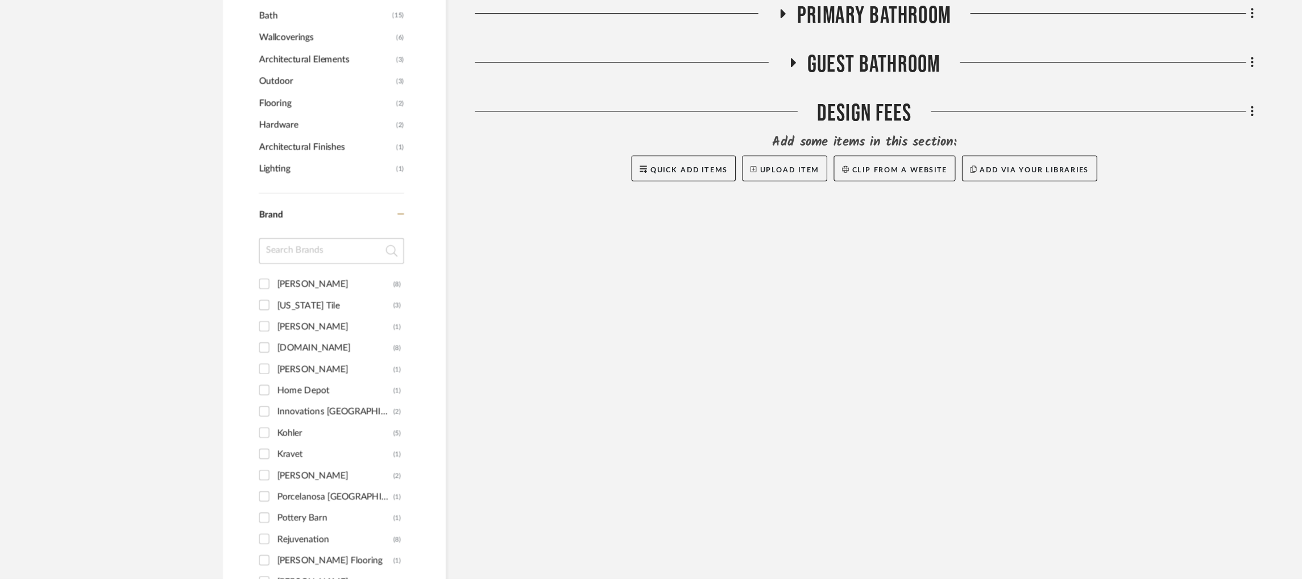
click at [701, 126] on icon at bounding box center [700, 125] width 5 height 8
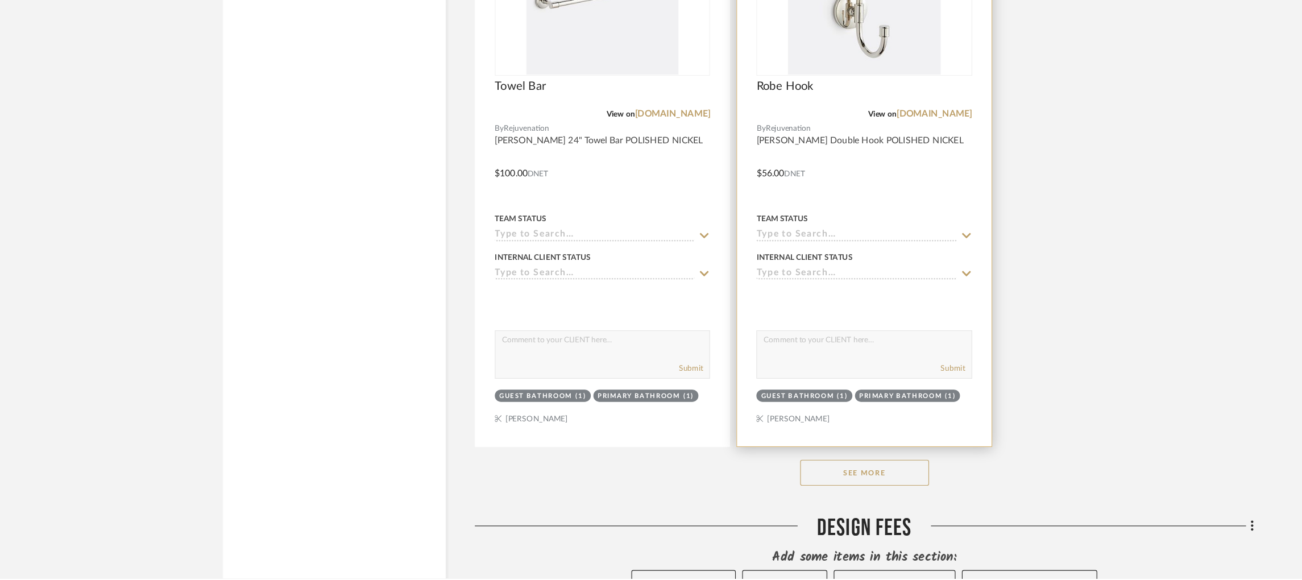
scroll to position [1961, 0]
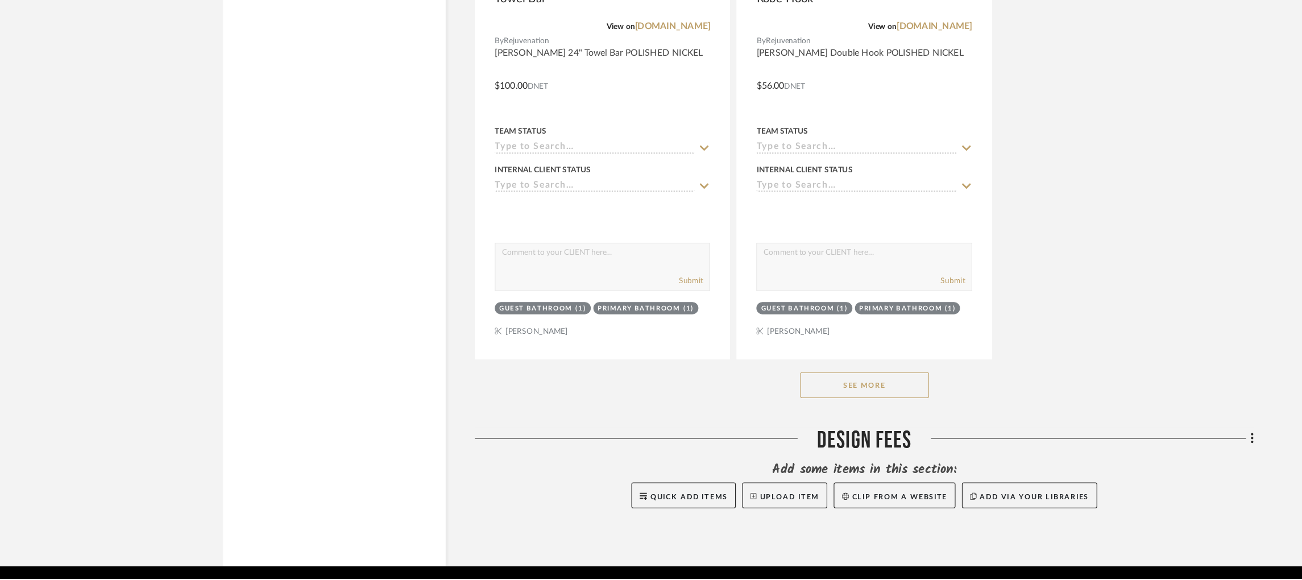
click at [774, 400] on button "See More" at bounding box center [763, 409] width 114 height 23
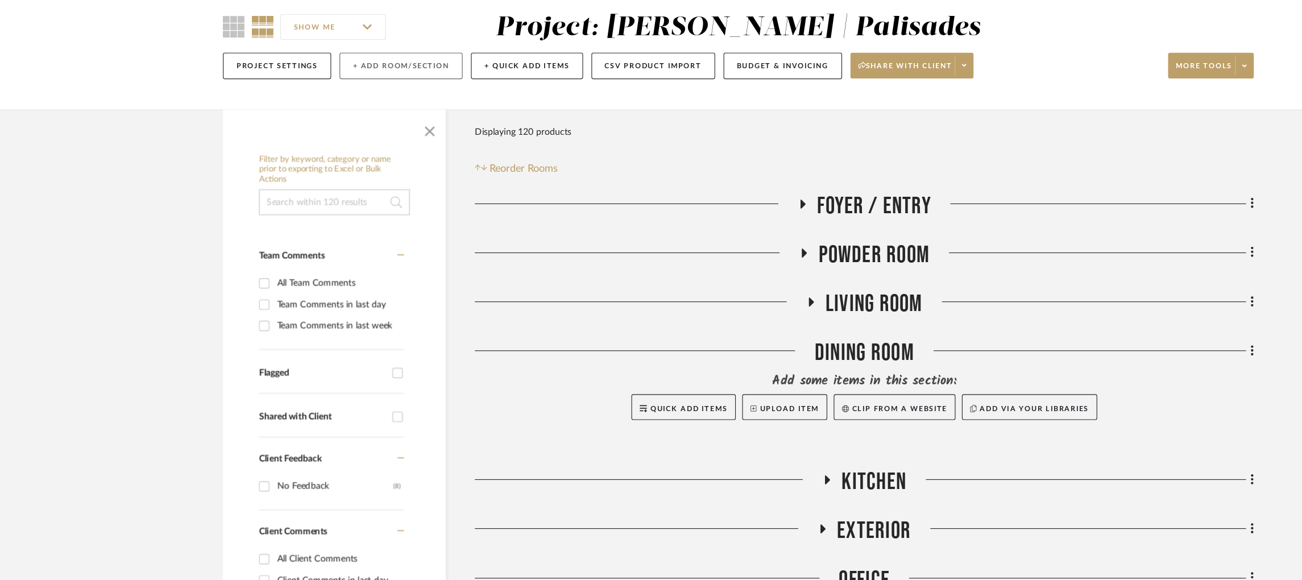
scroll to position [0, 0]
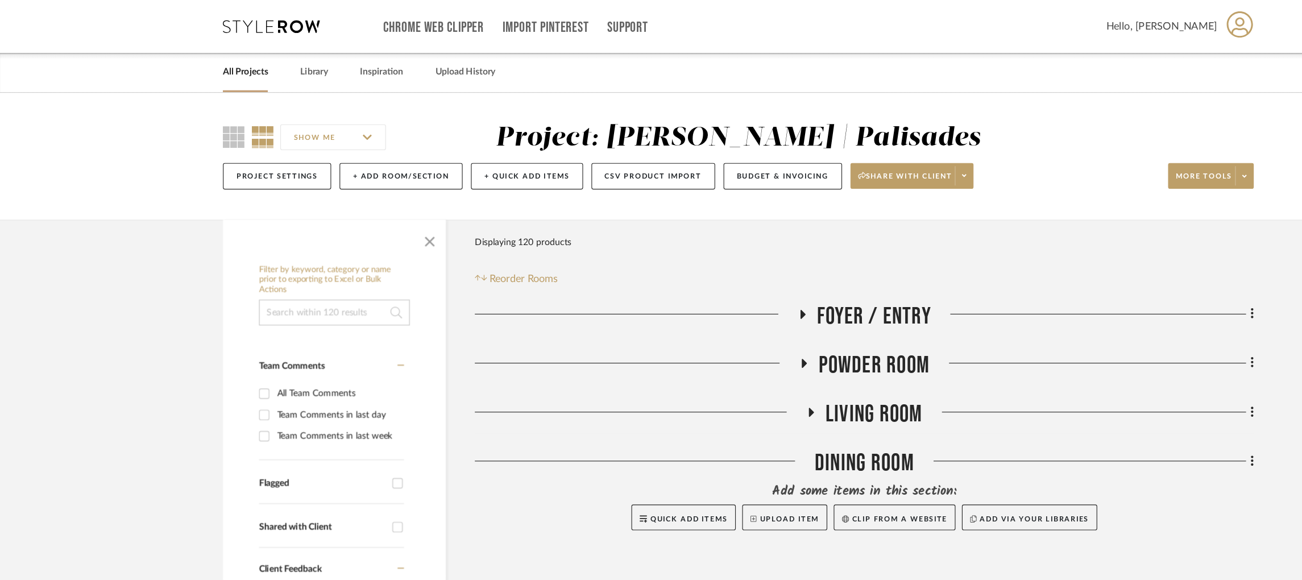
click at [293, 271] on input at bounding box center [295, 275] width 133 height 23
type input "waterwork"
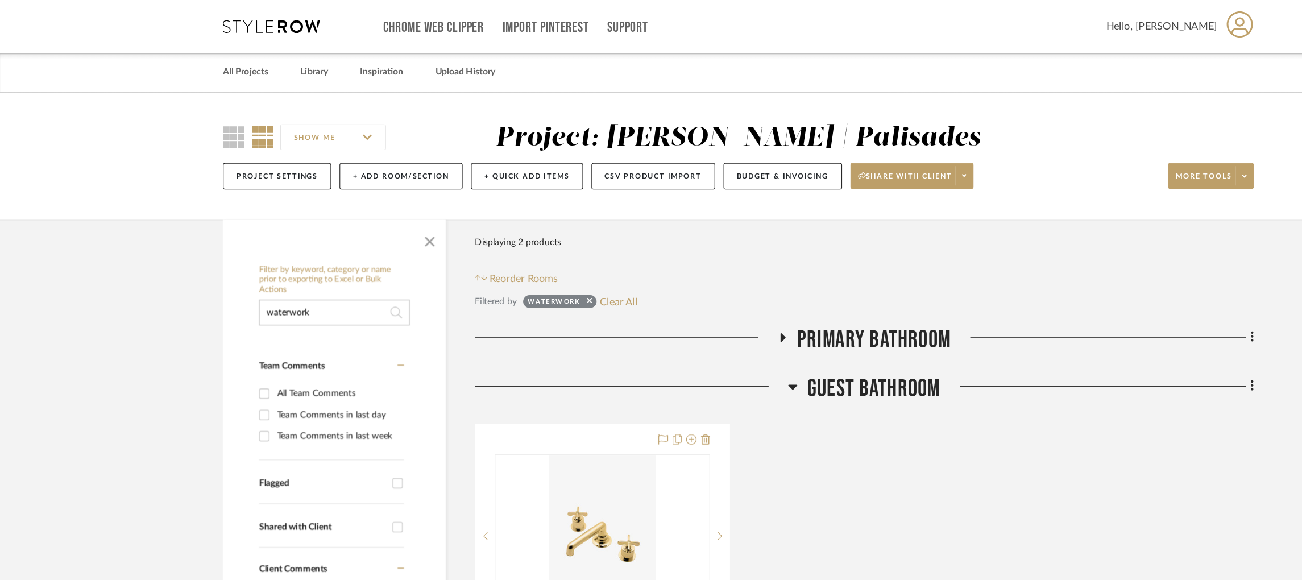
scroll to position [123, 0]
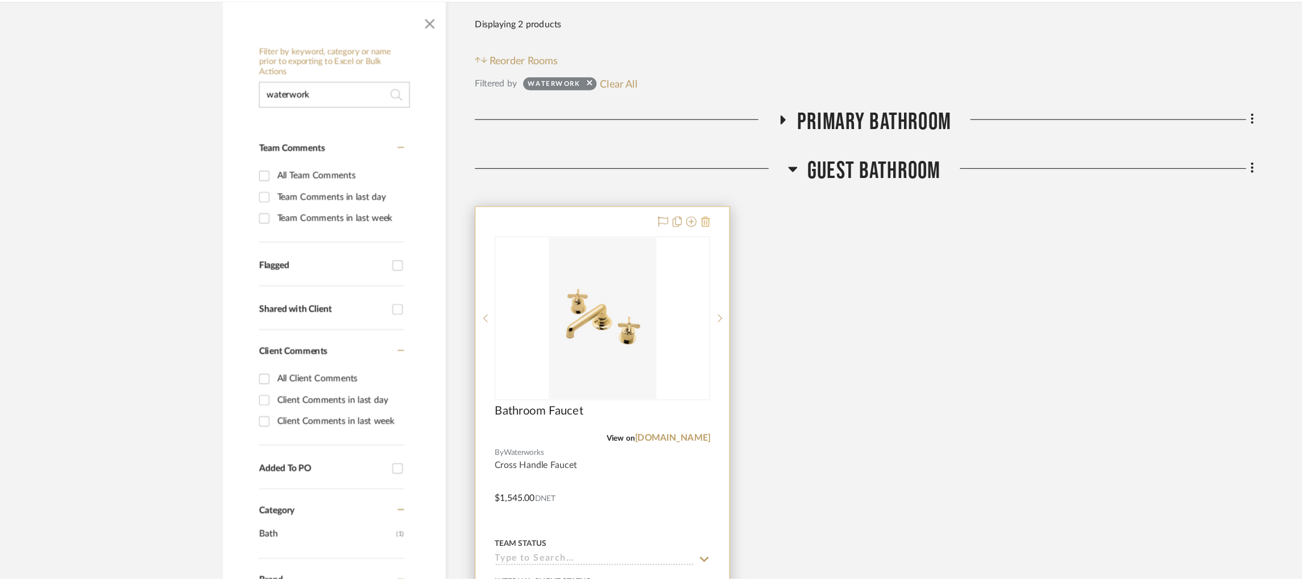
click at [619, 266] on icon at bounding box center [622, 264] width 8 height 9
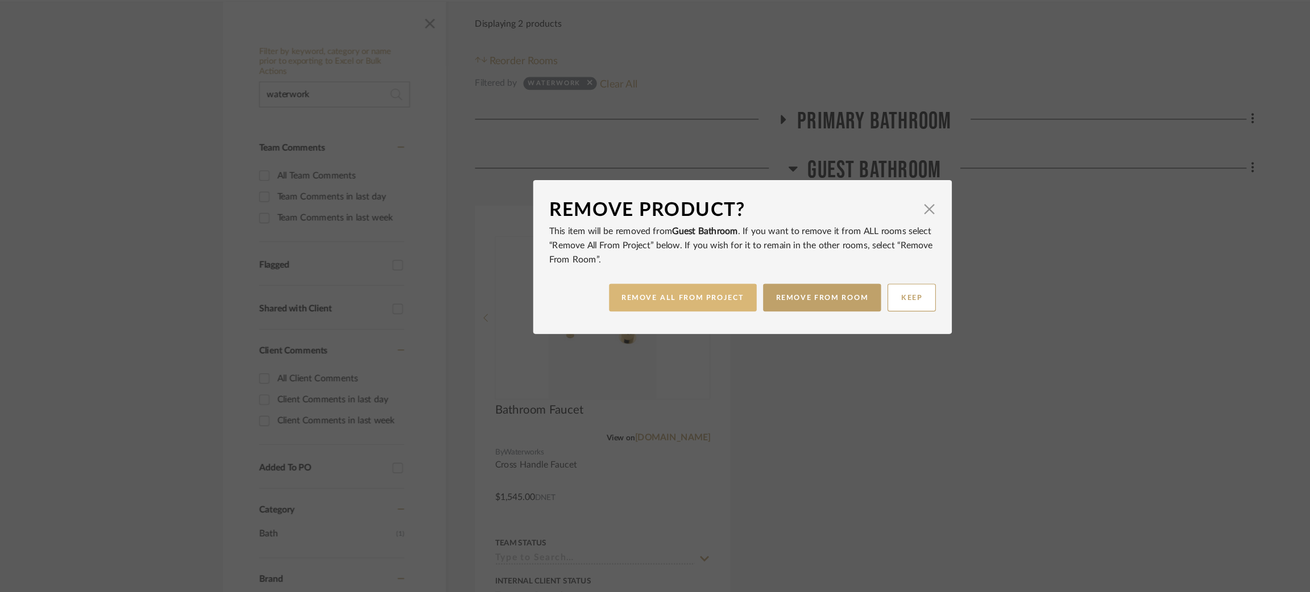
click at [633, 329] on button "REMOVE ALL FROM PROJECT" at bounding box center [602, 332] width 131 height 24
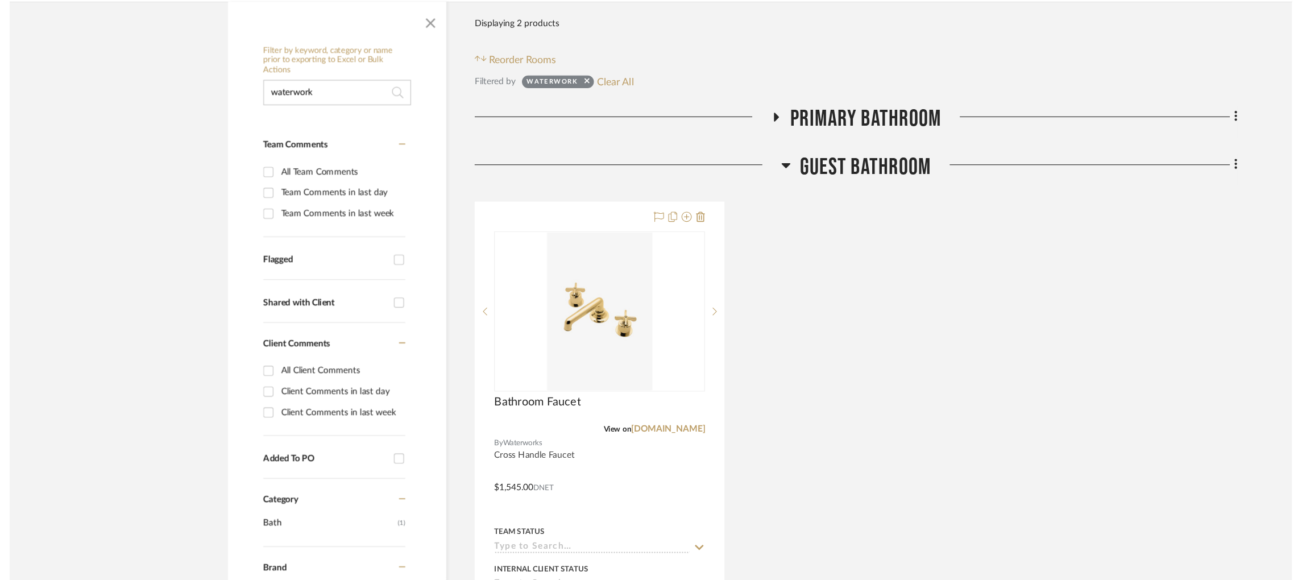
scroll to position [123, 0]
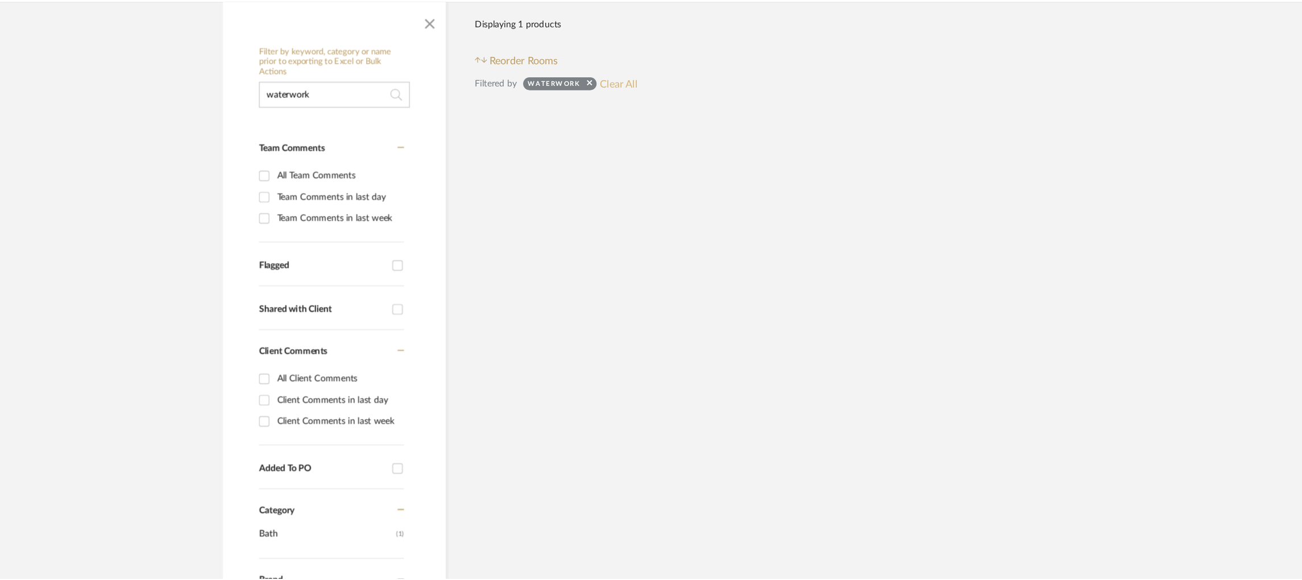
click at [547, 145] on button "Clear All" at bounding box center [546, 143] width 34 height 15
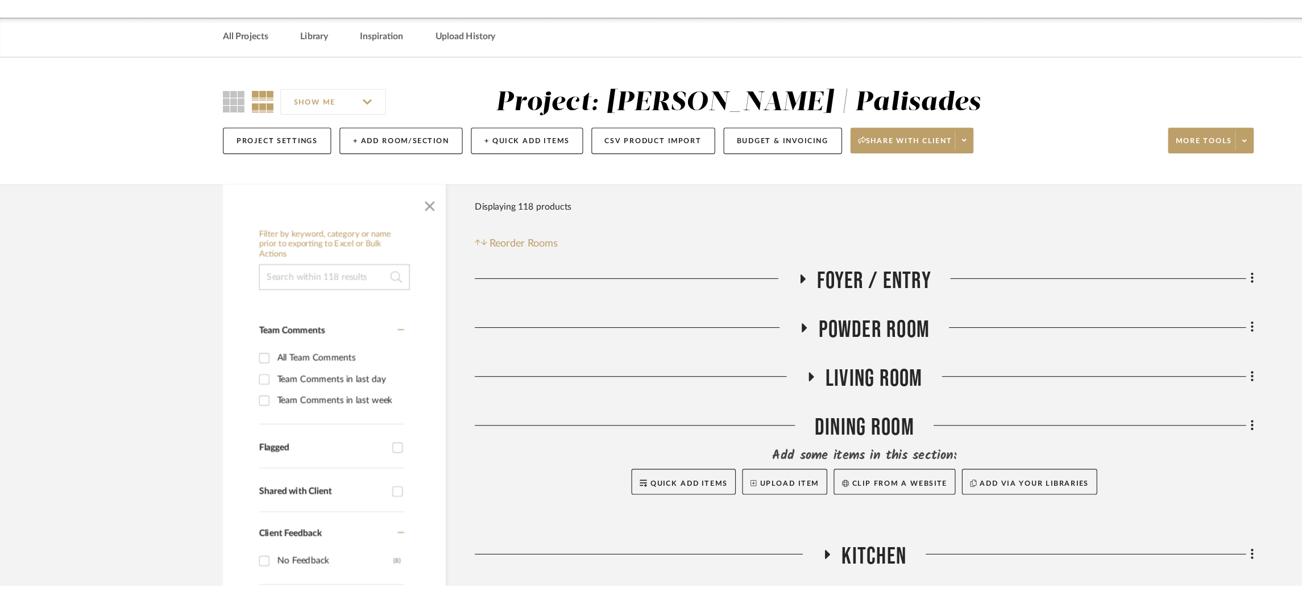
scroll to position [0, 0]
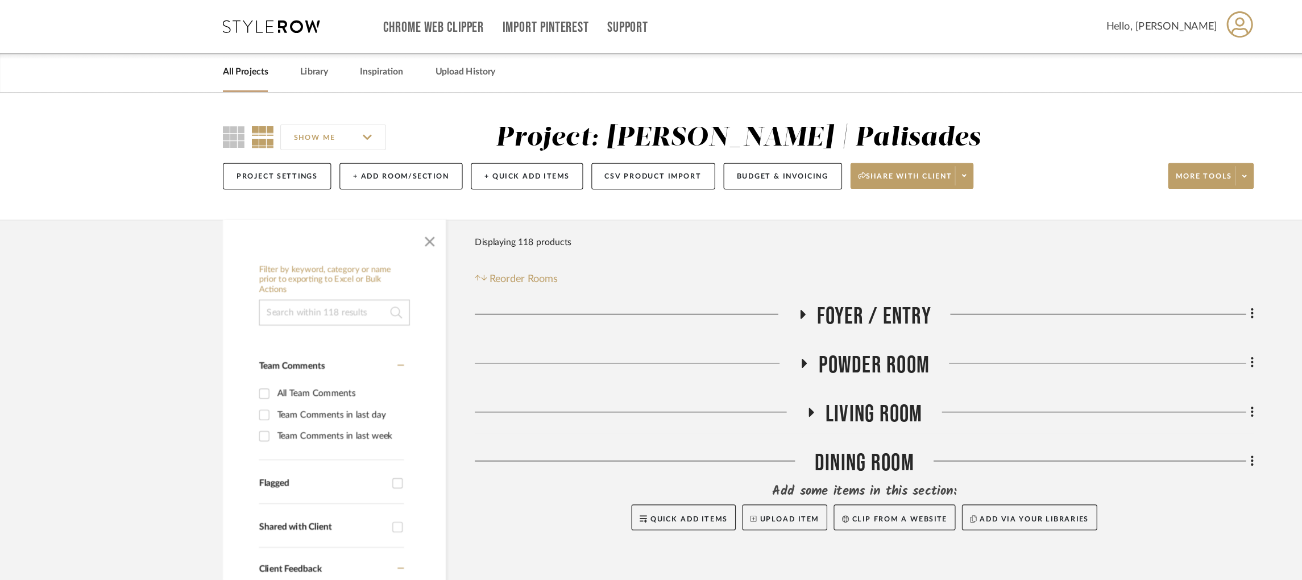
click at [224, 19] on icon at bounding box center [239, 23] width 85 height 11
